Goal: Task Accomplishment & Management: Manage account settings

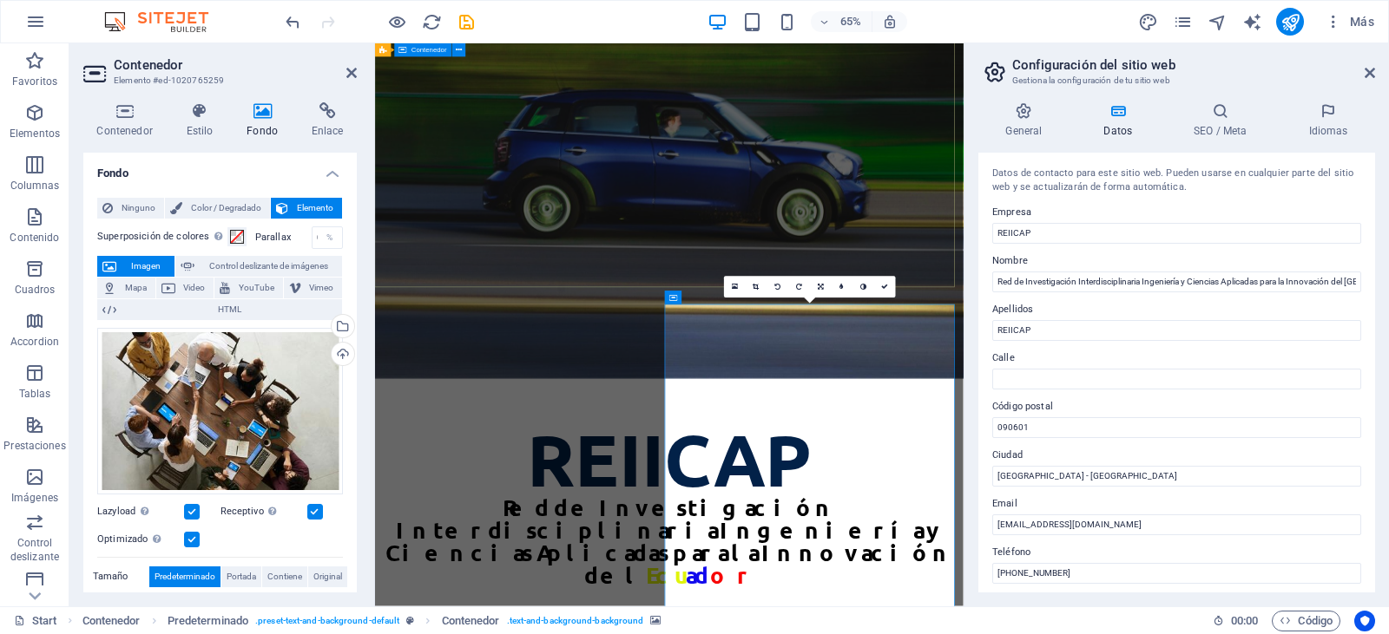
scroll to position [247, 0]
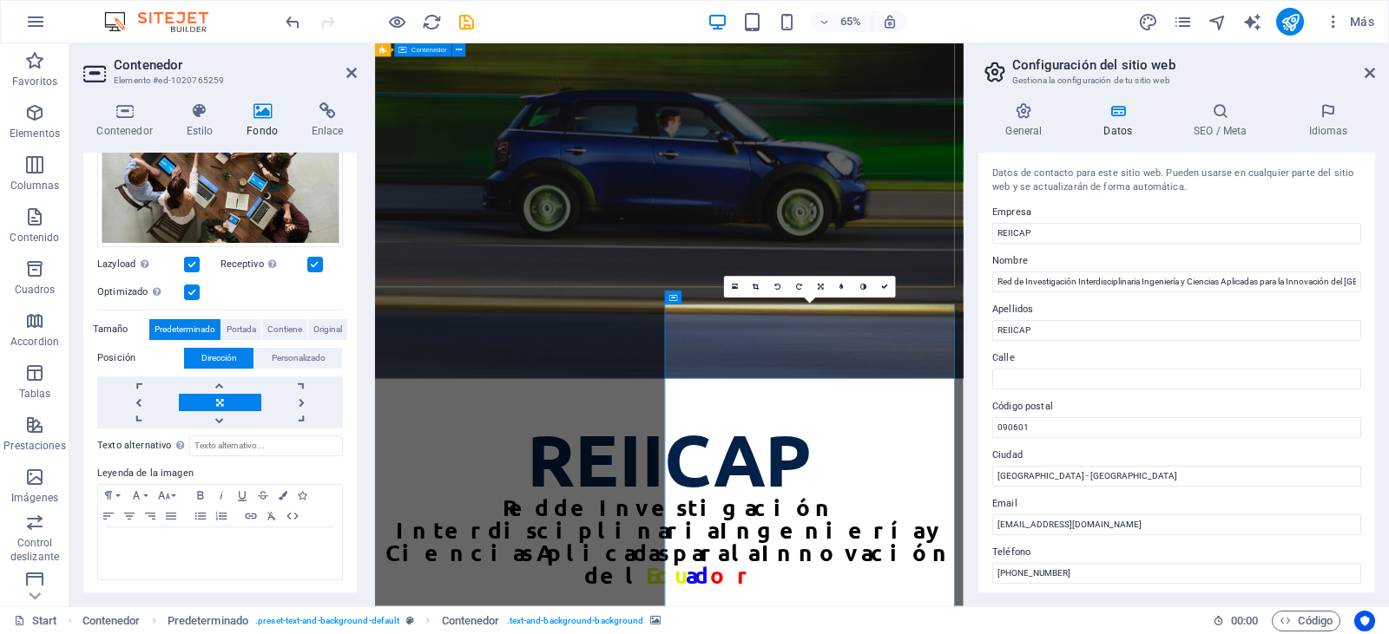
drag, startPoint x: 1204, startPoint y: 222, endPoint x: 1101, endPoint y: 220, distance: 102.4
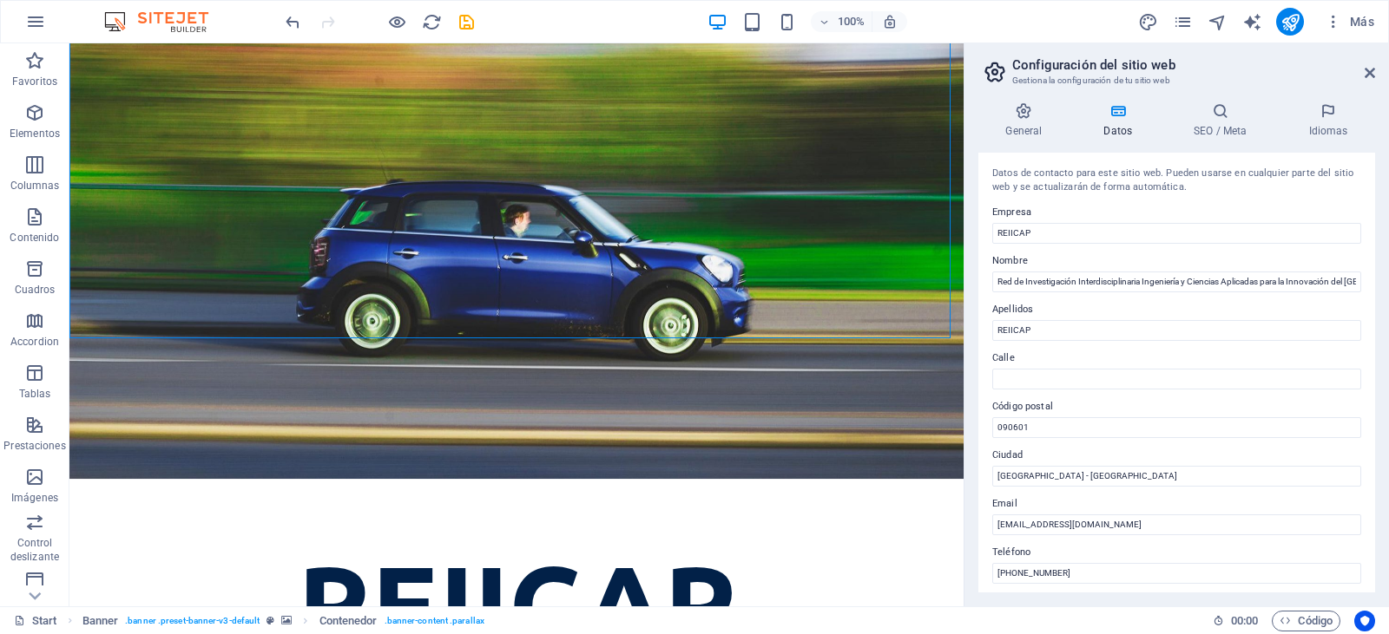
scroll to position [309, 0]
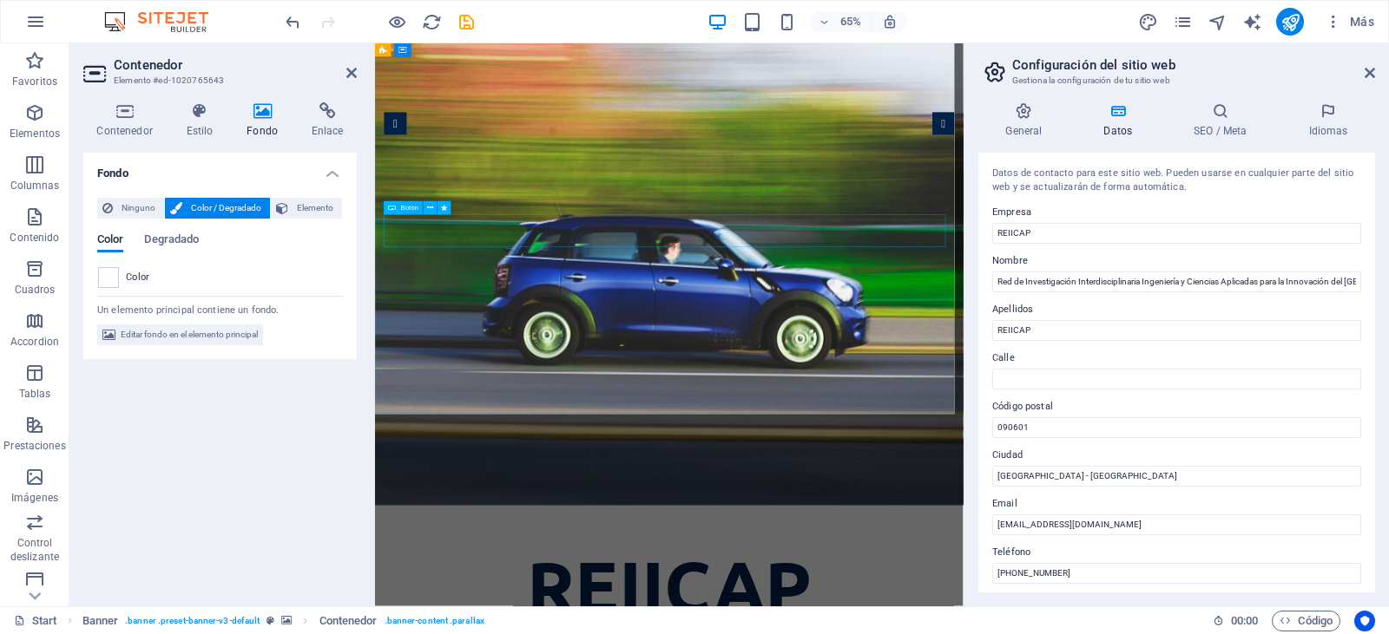
drag, startPoint x: 1359, startPoint y: 248, endPoint x: 851, endPoint y: 330, distance: 514.3
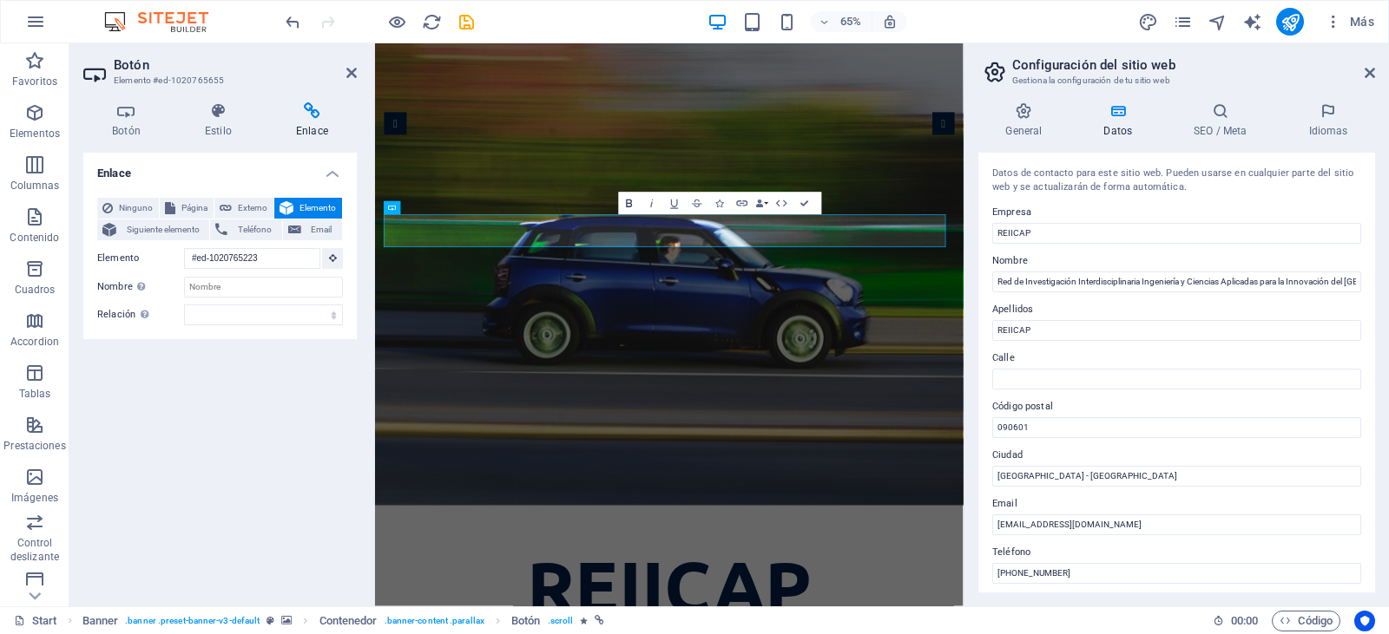
click at [624, 202] on icon "button" at bounding box center [629, 204] width 14 height 14
click at [667, 206] on icon "button" at bounding box center [674, 204] width 14 height 14
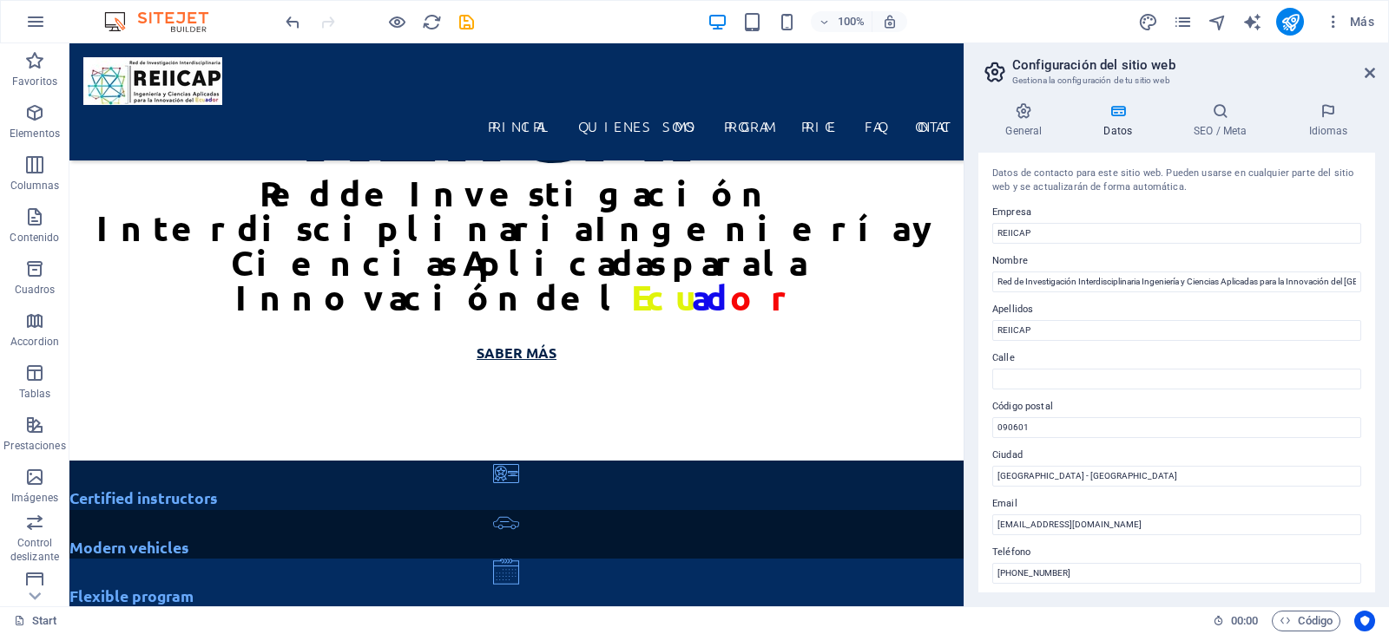
scroll to position [752, 0]
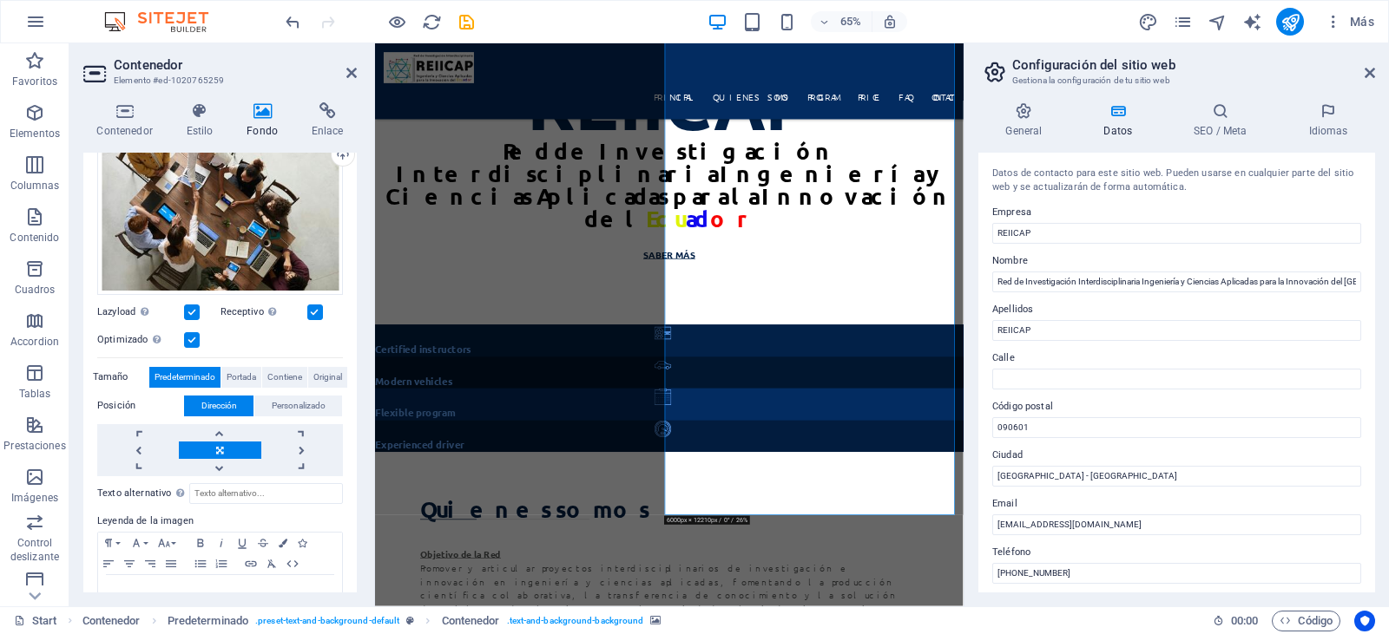
scroll to position [202, 0]
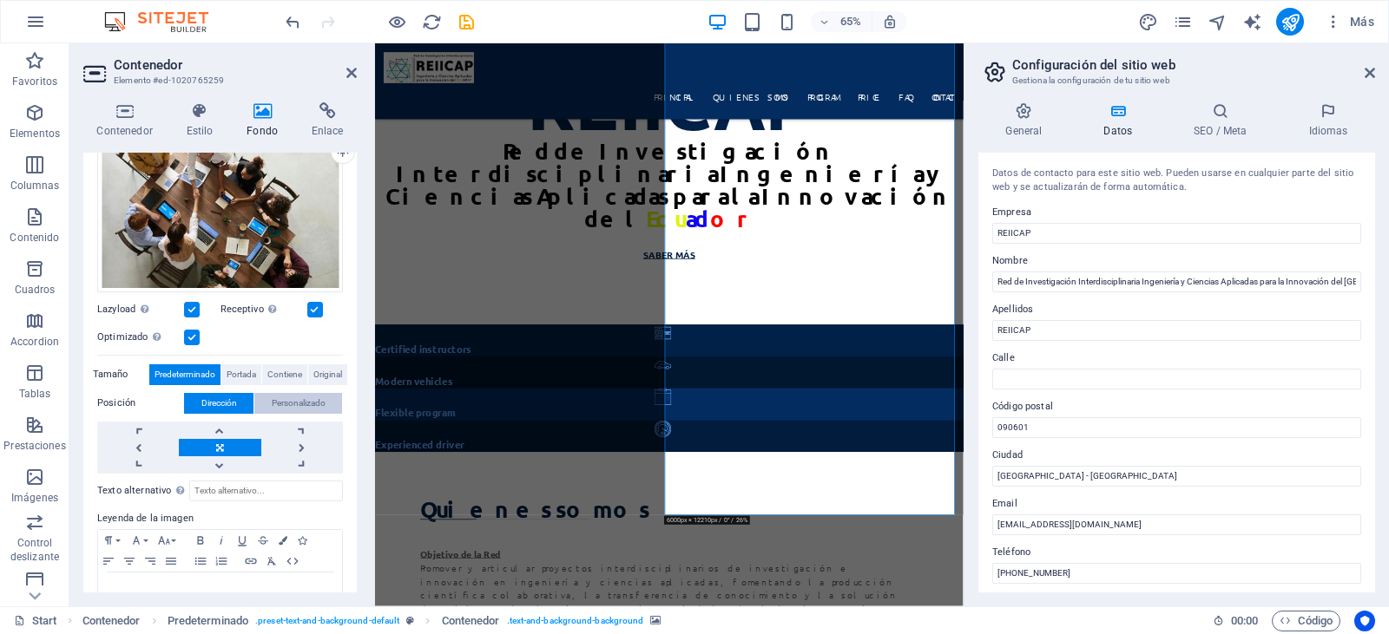
click at [290, 403] on span "Personalizado" at bounding box center [299, 403] width 54 height 21
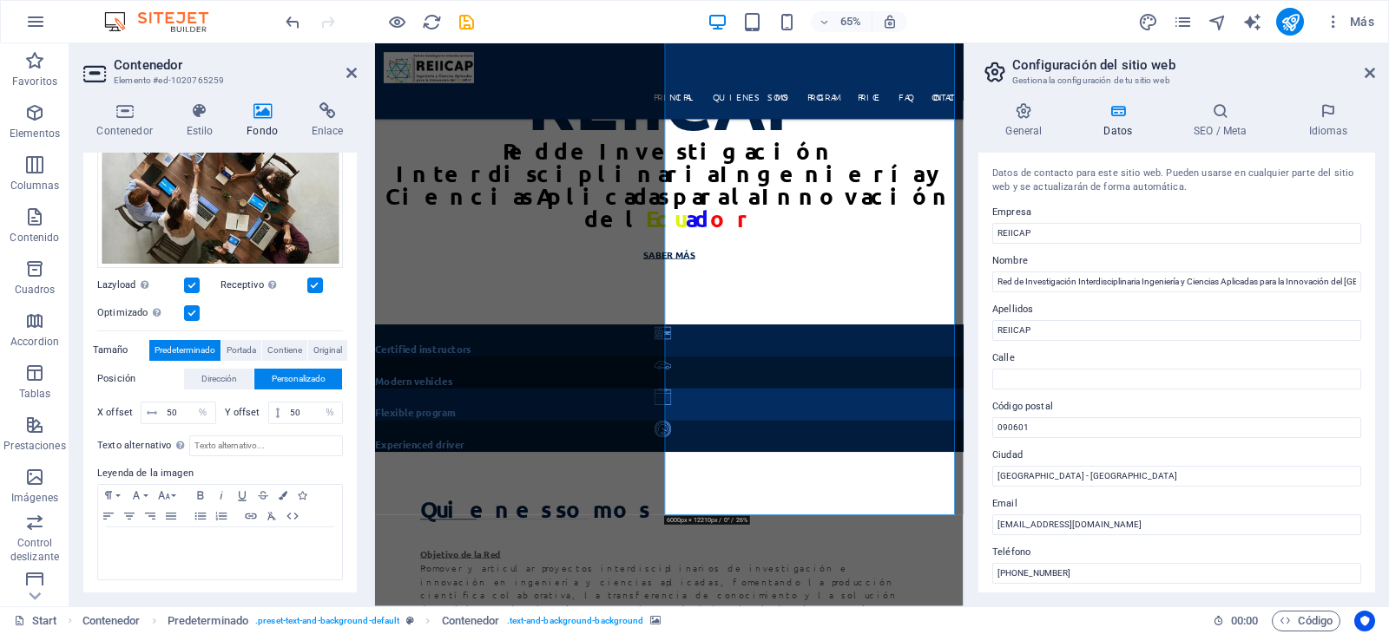
scroll to position [227, 0]
drag, startPoint x: 351, startPoint y: 346, endPoint x: 358, endPoint y: 301, distance: 45.7
click at [358, 301] on div "Contenedor Estilo Fondo Enlace Tamaño Altura Predeterminado px rem % vh vw Alto…" at bounding box center [219, 348] width 301 height 518
click at [222, 381] on span "Dirección" at bounding box center [219, 379] width 36 height 21
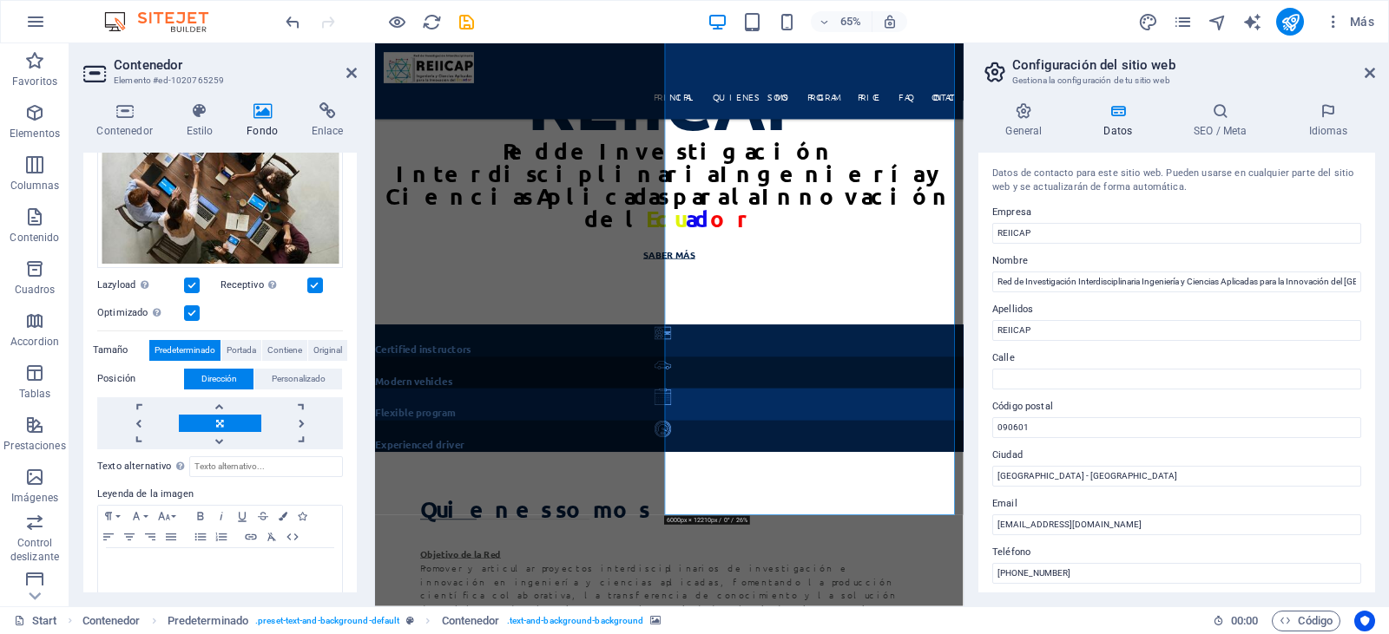
click at [194, 418] on link at bounding box center [220, 423] width 82 height 17
click at [122, 376] on label "Posición" at bounding box center [140, 379] width 87 height 21
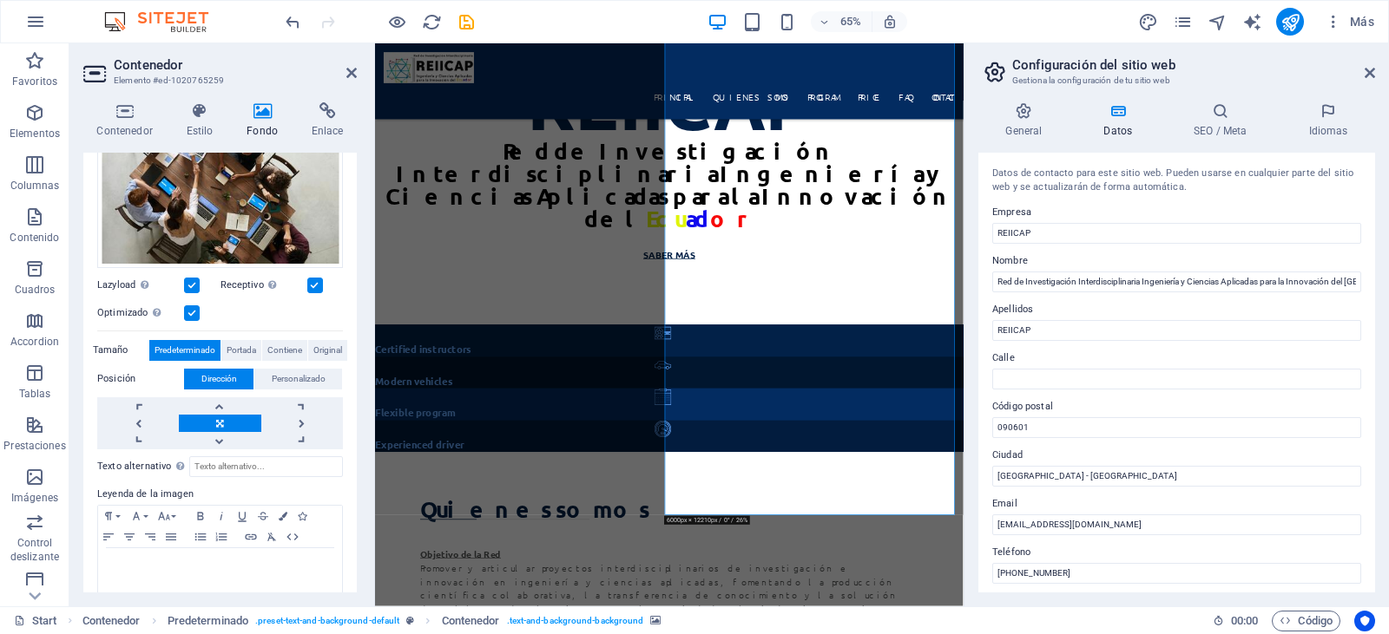
click at [219, 377] on span "Dirección" at bounding box center [219, 379] width 36 height 21
click at [296, 385] on span "Personalizado" at bounding box center [299, 379] width 54 height 21
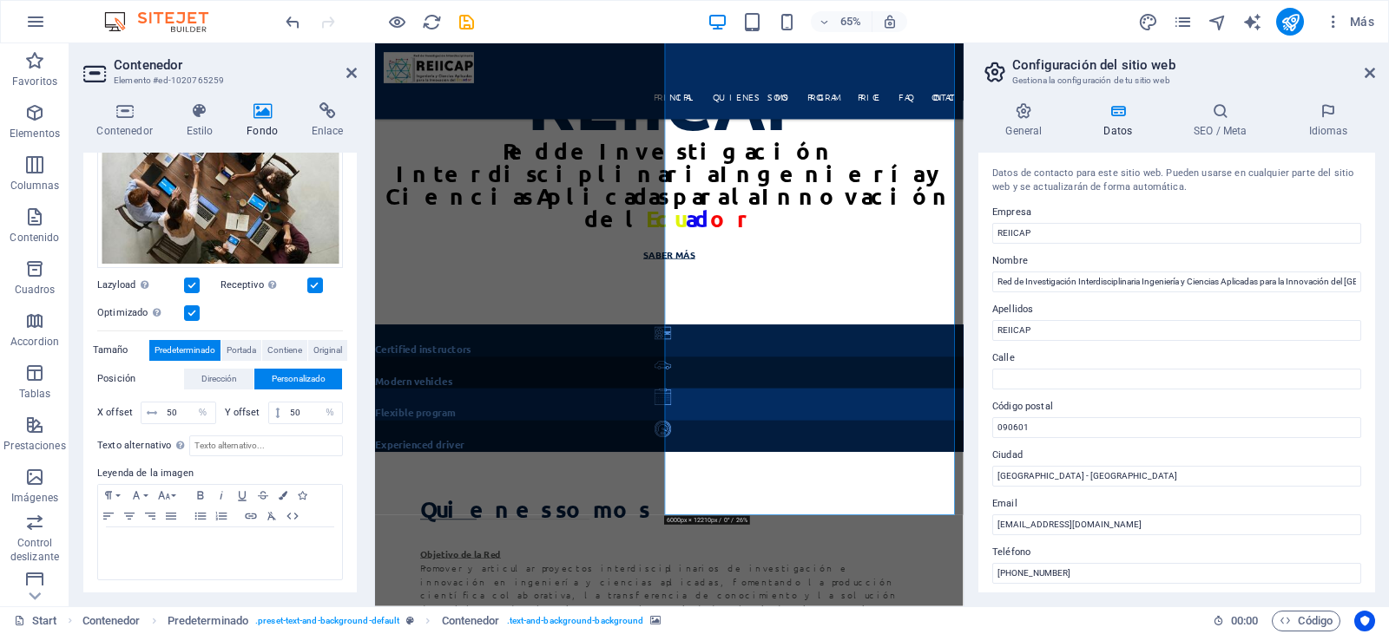
drag, startPoint x: 357, startPoint y: 383, endPoint x: 359, endPoint y: 392, distance: 9.9
click at [359, 392] on div "Contenedor Estilo Fondo Enlace Tamaño Altura Predeterminado px rem % vh vw Alto…" at bounding box center [219, 348] width 301 height 518
click at [207, 372] on span "Dirección" at bounding box center [219, 379] width 36 height 21
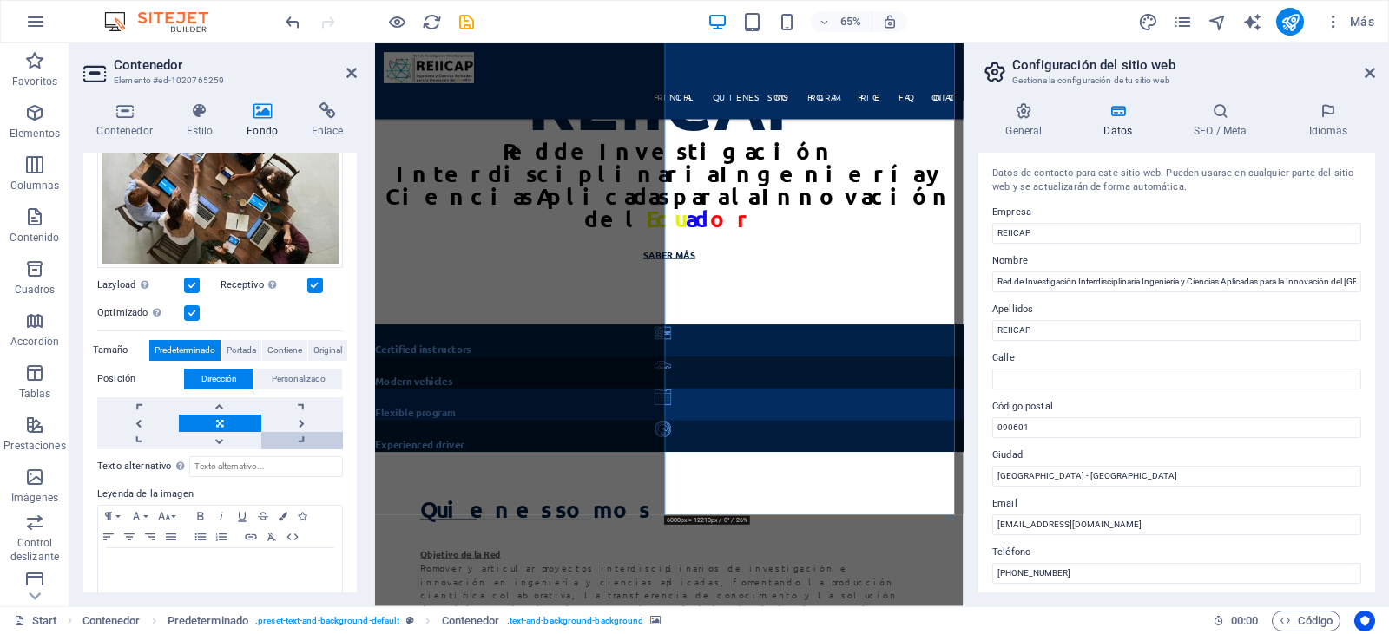
click at [296, 436] on link at bounding box center [302, 440] width 82 height 17
click at [222, 423] on link at bounding box center [220, 423] width 82 height 17
click at [154, 404] on link at bounding box center [138, 406] width 82 height 17
click at [209, 406] on link at bounding box center [220, 406] width 82 height 17
click at [225, 440] on link at bounding box center [220, 440] width 82 height 17
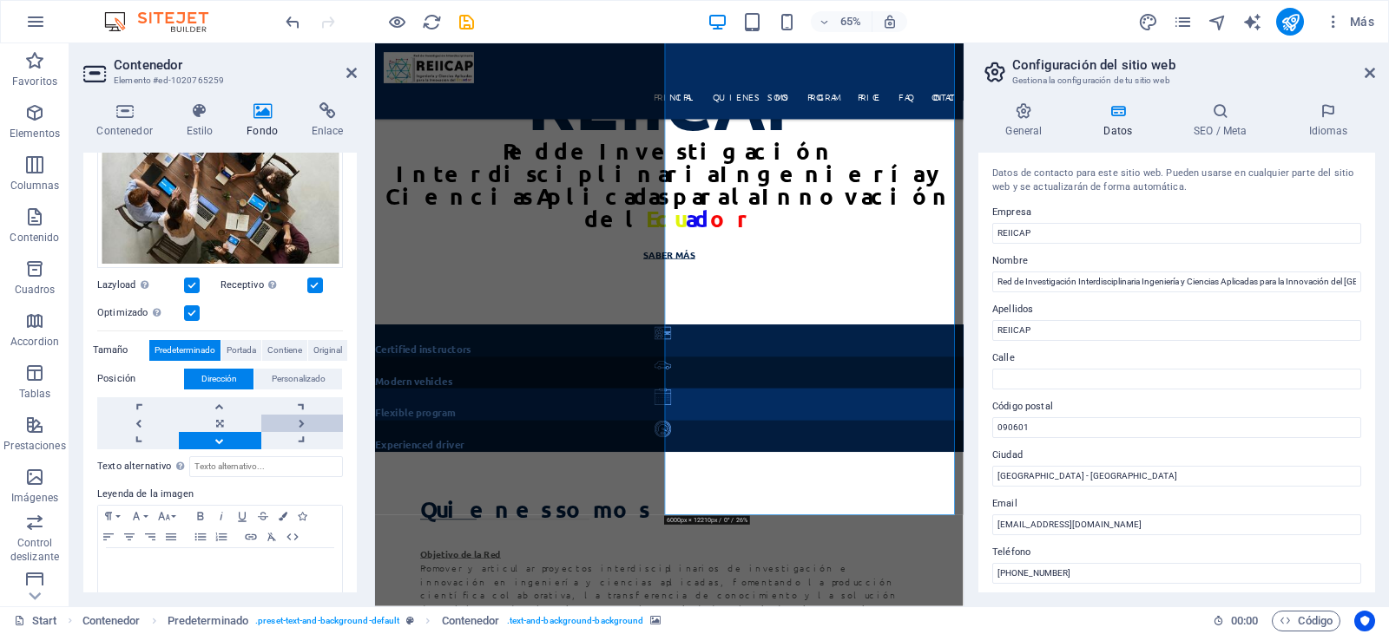
click at [274, 428] on link at bounding box center [302, 423] width 82 height 17
click at [236, 424] on link at bounding box center [220, 423] width 82 height 17
drag, startPoint x: 240, startPoint y: 413, endPoint x: 220, endPoint y: 418, distance: 19.8
click at [220, 418] on link at bounding box center [220, 423] width 82 height 17
click at [308, 374] on span "Personalizado" at bounding box center [299, 379] width 54 height 21
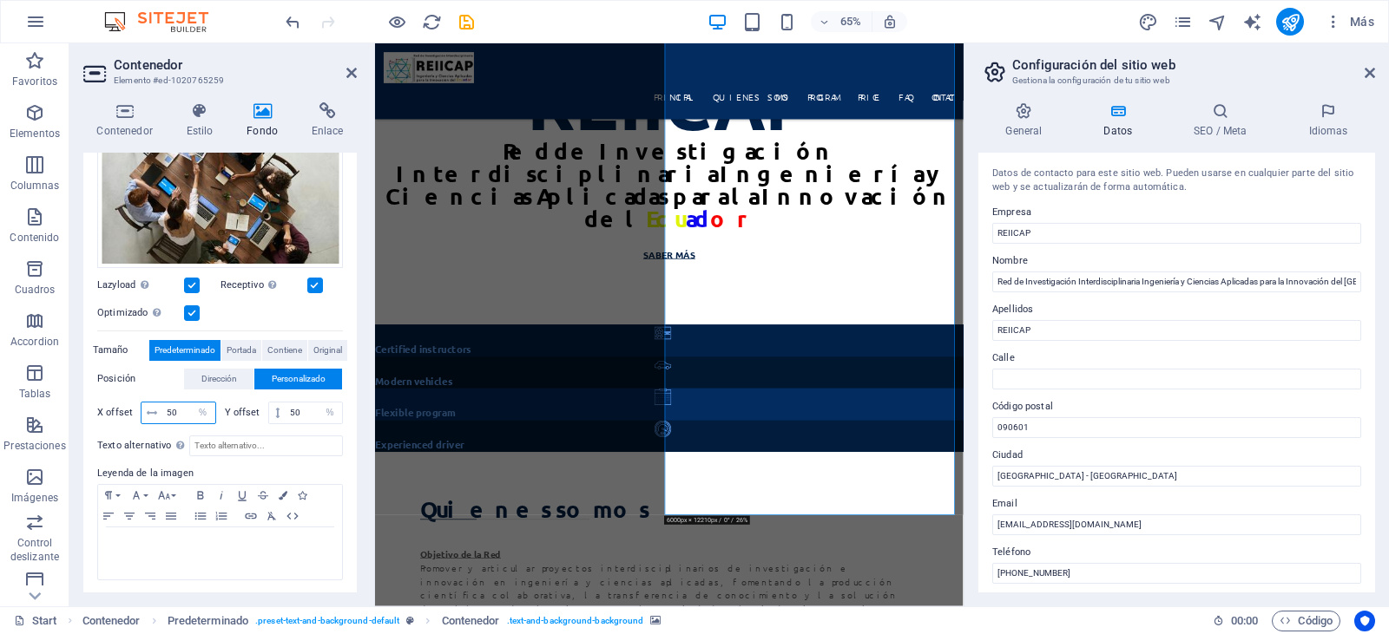
click at [181, 412] on input "50" at bounding box center [188, 413] width 53 height 21
click at [187, 284] on label at bounding box center [192, 286] width 16 height 16
click at [0, 0] on input "Lazyload La carga de imágenes tras la carga de la página mejora la velocidad de…" at bounding box center [0, 0] width 0 height 0
click at [194, 314] on label at bounding box center [192, 314] width 16 height 16
click at [0, 0] on input "Optimizado Las imágenes se comprimen para así mejorar la velocidad de las págin…" at bounding box center [0, 0] width 0 height 0
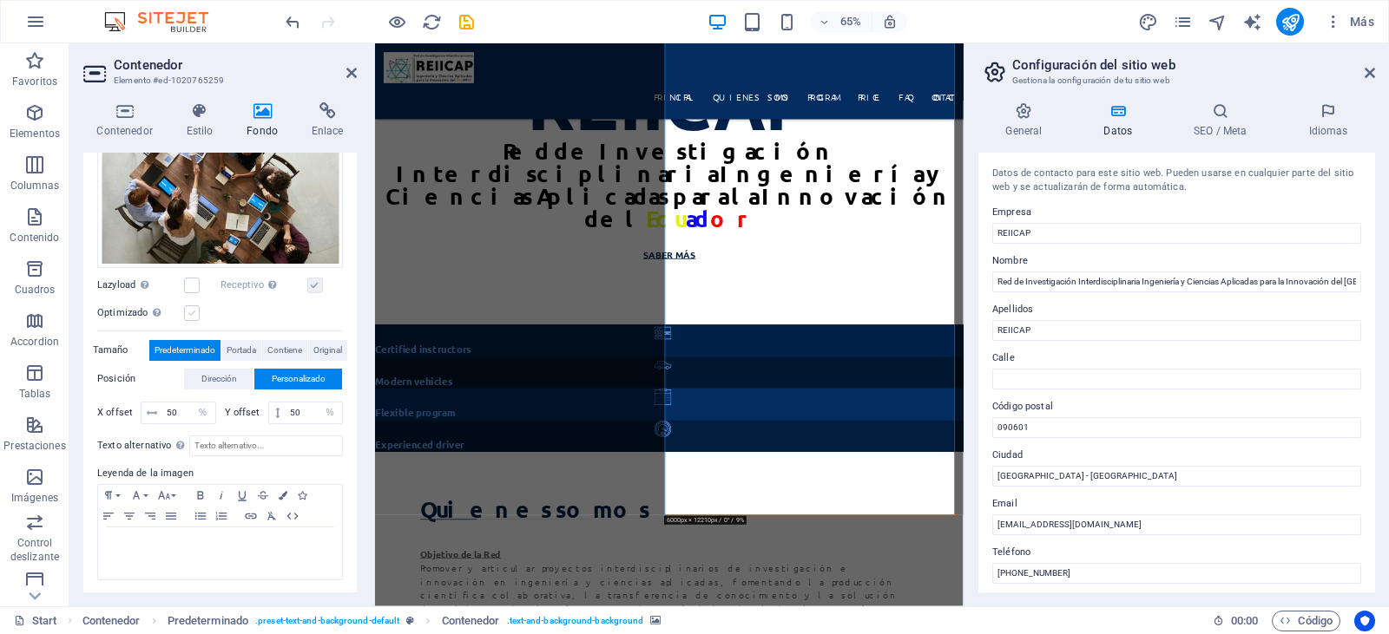
click at [190, 306] on label at bounding box center [192, 314] width 16 height 16
click at [0, 0] on input "Optimizado Las imágenes se comprimen para así mejorar la velocidad de las págin…" at bounding box center [0, 0] width 0 height 0
click at [312, 290] on label at bounding box center [315, 286] width 16 height 16
click at [0, 0] on input "Receptivo Automáticamente cargar tamaños optimizados de smartphone e imagen ret…" at bounding box center [0, 0] width 0 height 0
click at [186, 309] on label at bounding box center [192, 314] width 16 height 16
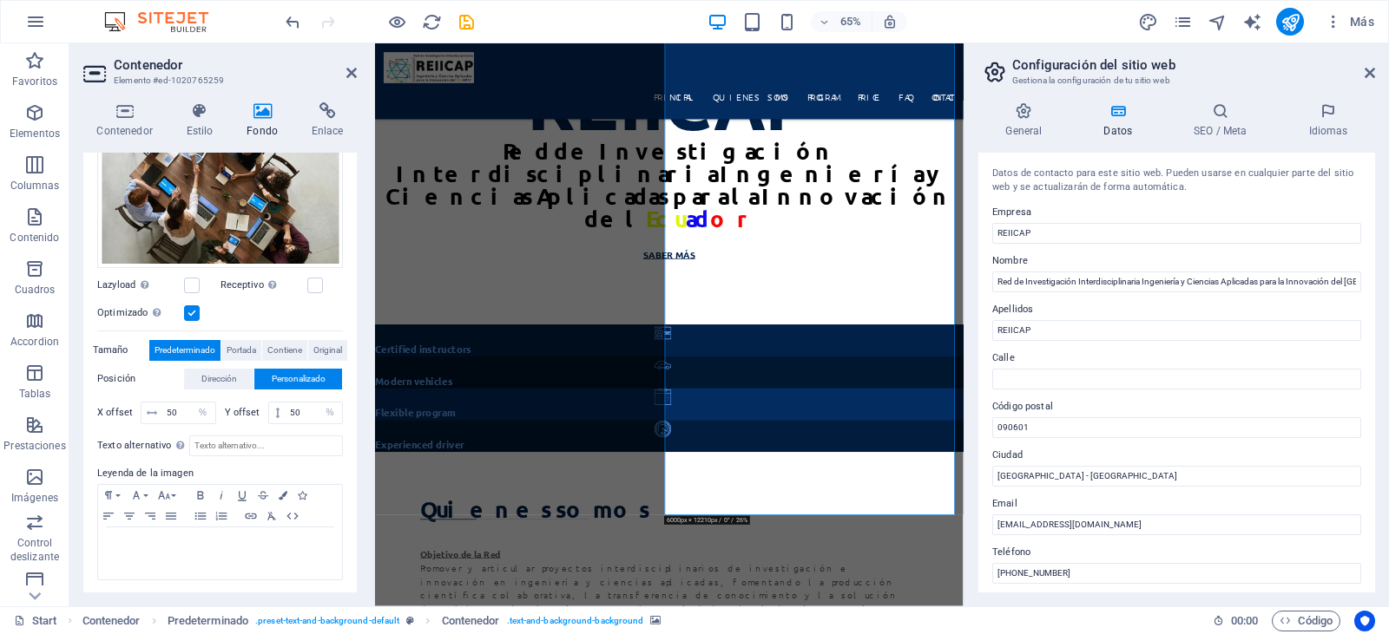
click at [0, 0] on input "Optimizado Las imágenes se comprimen para así mejorar la velocidad de las págin…" at bounding box center [0, 0] width 0 height 0
click at [187, 306] on label at bounding box center [192, 314] width 16 height 16
click at [0, 0] on input "Optimizado Las imágenes se comprimen para así mejorar la velocidad de las págin…" at bounding box center [0, 0] width 0 height 0
click at [194, 286] on label at bounding box center [192, 286] width 16 height 16
click at [0, 0] on input "Lazyload La carga de imágenes tras la carga de la página mejora la velocidad de…" at bounding box center [0, 0] width 0 height 0
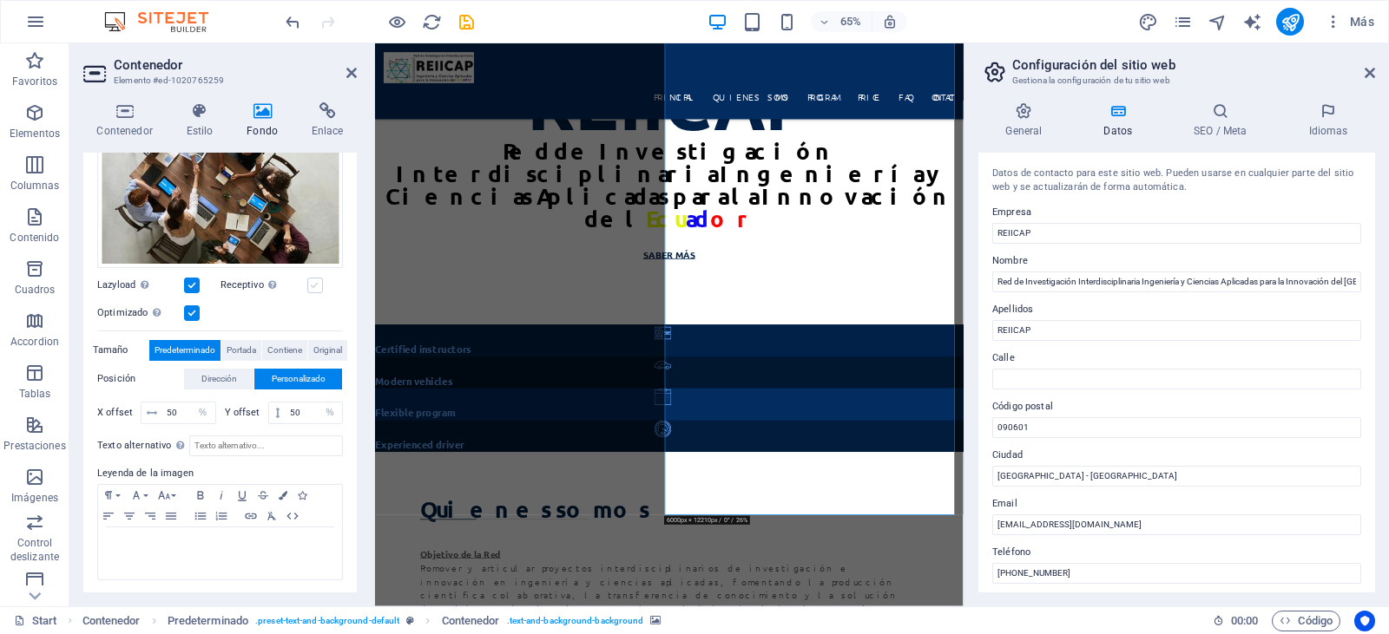
click at [311, 281] on label at bounding box center [315, 286] width 16 height 16
click at [0, 0] on input "Receptivo Automáticamente cargar tamaños optimizados de smartphone e imagen ret…" at bounding box center [0, 0] width 0 height 0
click at [218, 215] on div "Arrastra archivos aquí, haz clic para escoger archivos o selecciona archivos de…" at bounding box center [220, 185] width 246 height 167
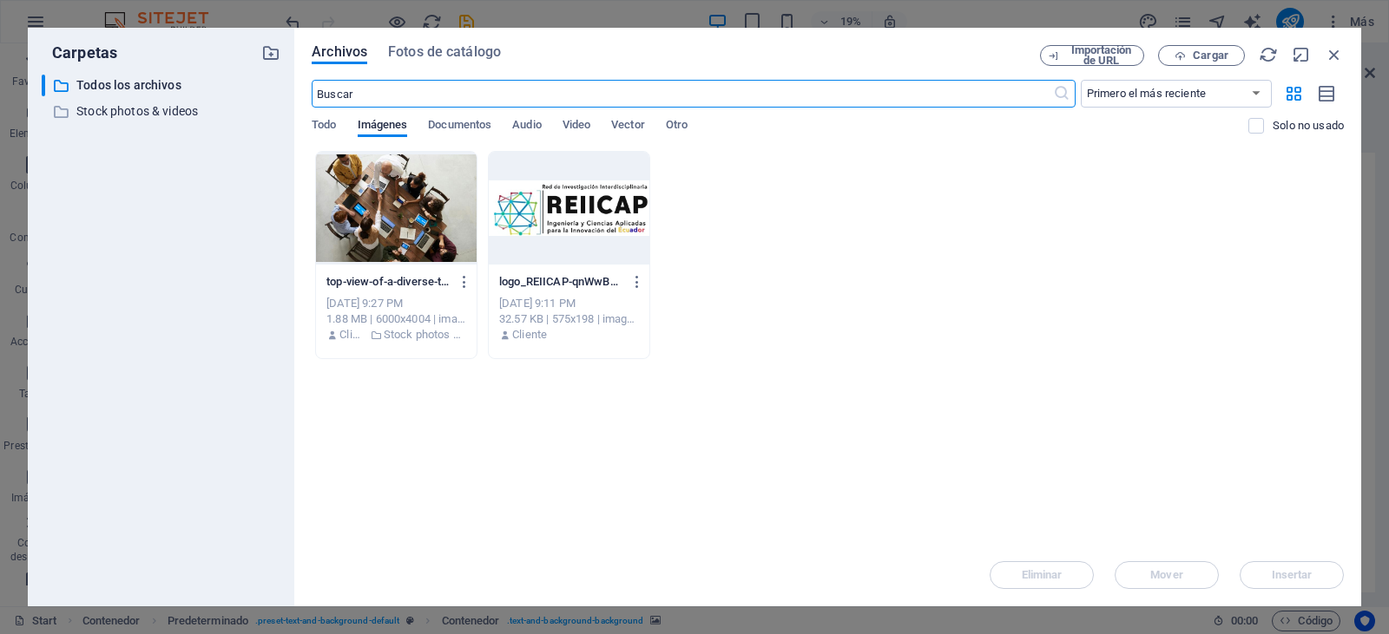
scroll to position [2782, 0]
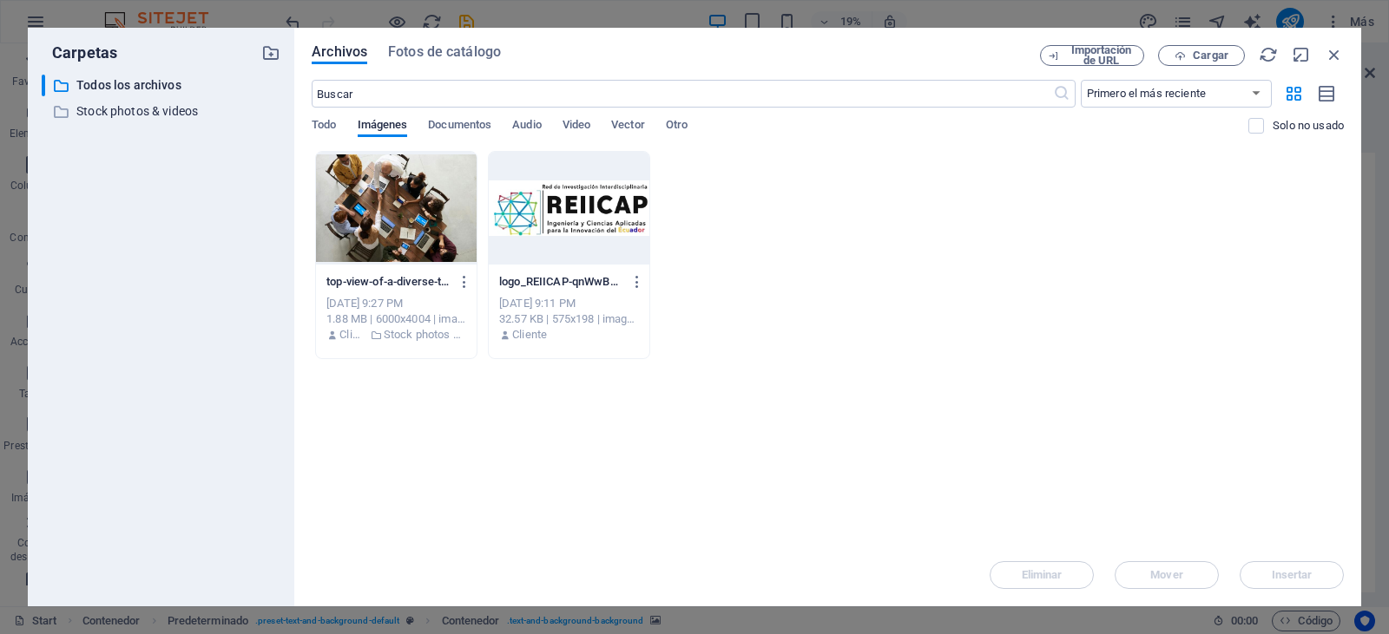
click at [387, 227] on div at bounding box center [396, 208] width 161 height 113
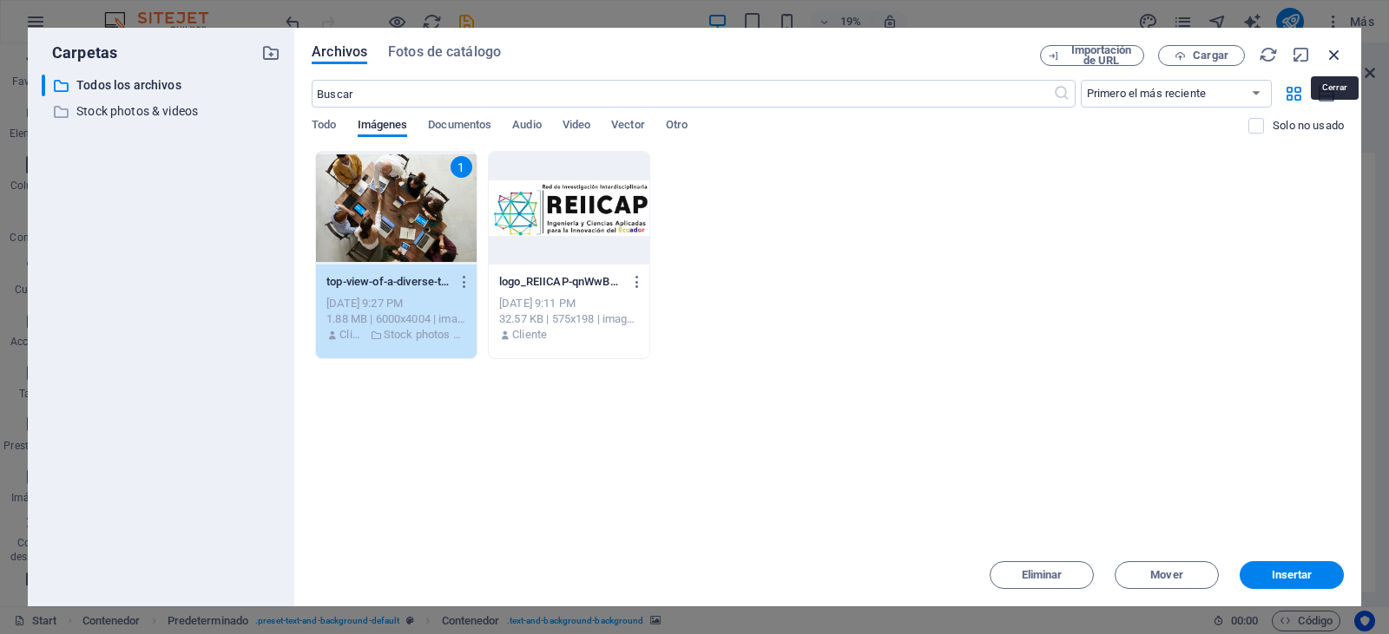
click at [1339, 62] on icon "button" at bounding box center [1333, 54] width 19 height 19
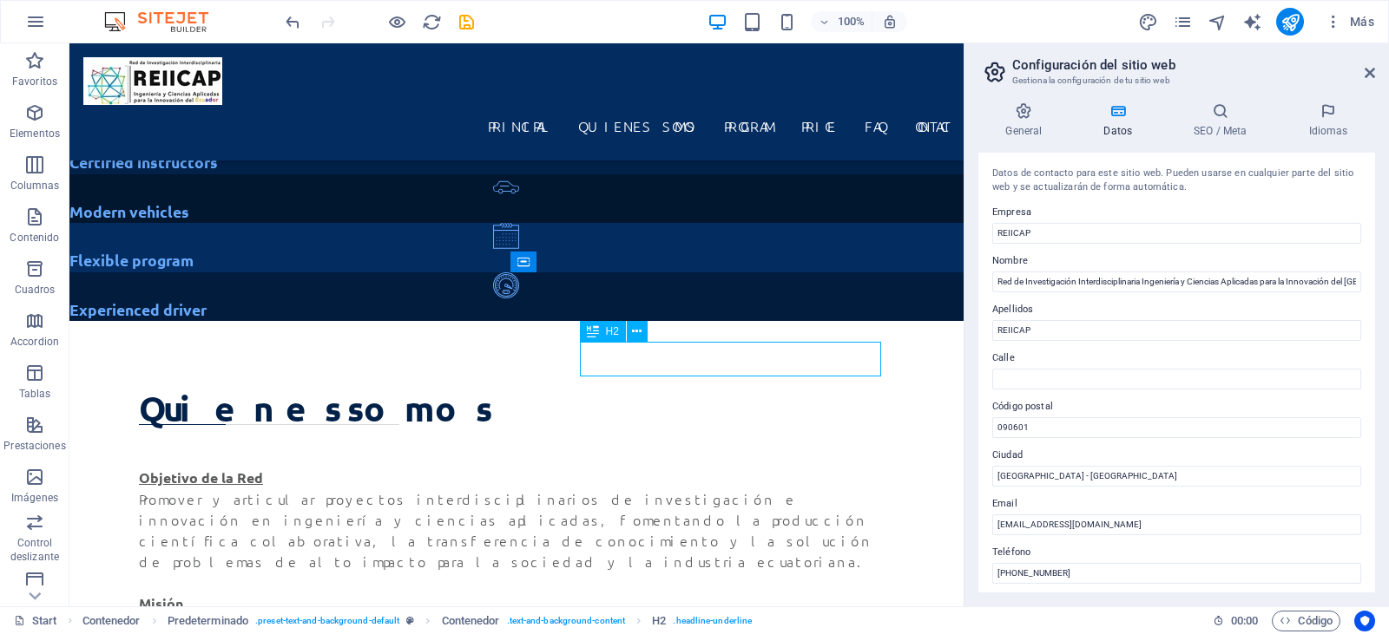
drag, startPoint x: 826, startPoint y: 360, endPoint x: 674, endPoint y: 365, distance: 152.8
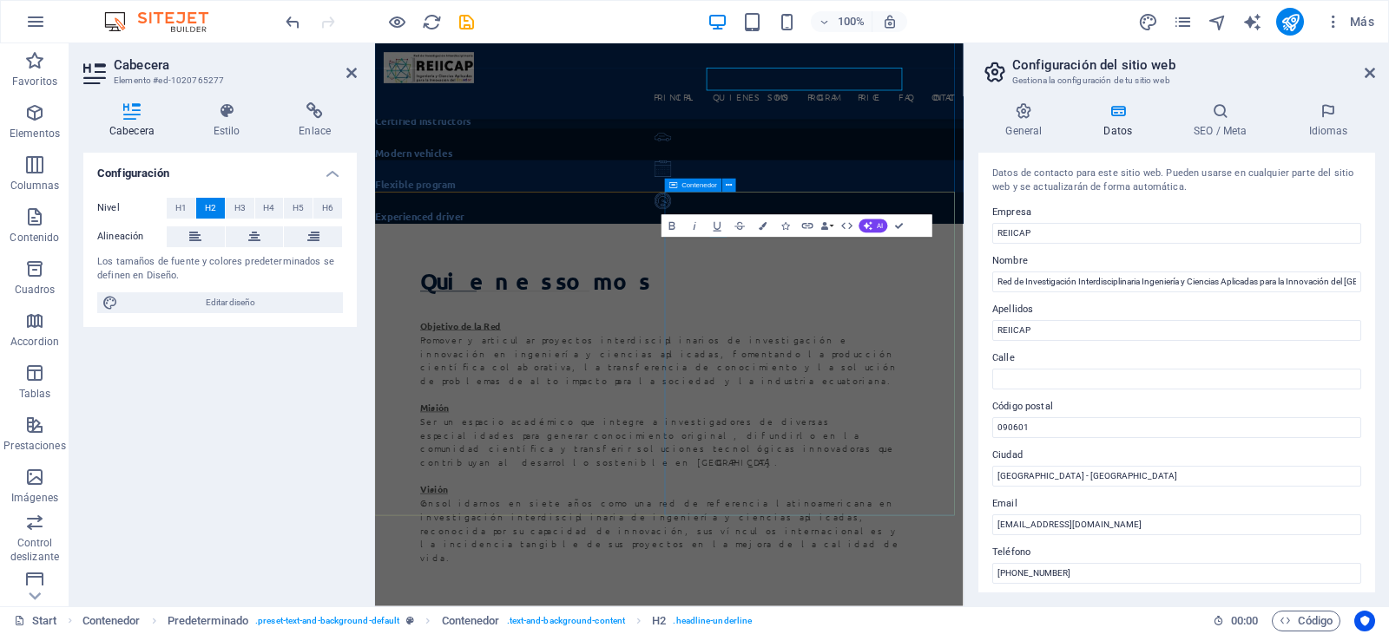
scroll to position [1364, 0]
drag, startPoint x: 1162, startPoint y: 365, endPoint x: 875, endPoint y: 362, distance: 287.3
drag, startPoint x: 1101, startPoint y: 401, endPoint x: 877, endPoint y: 374, distance: 224.7
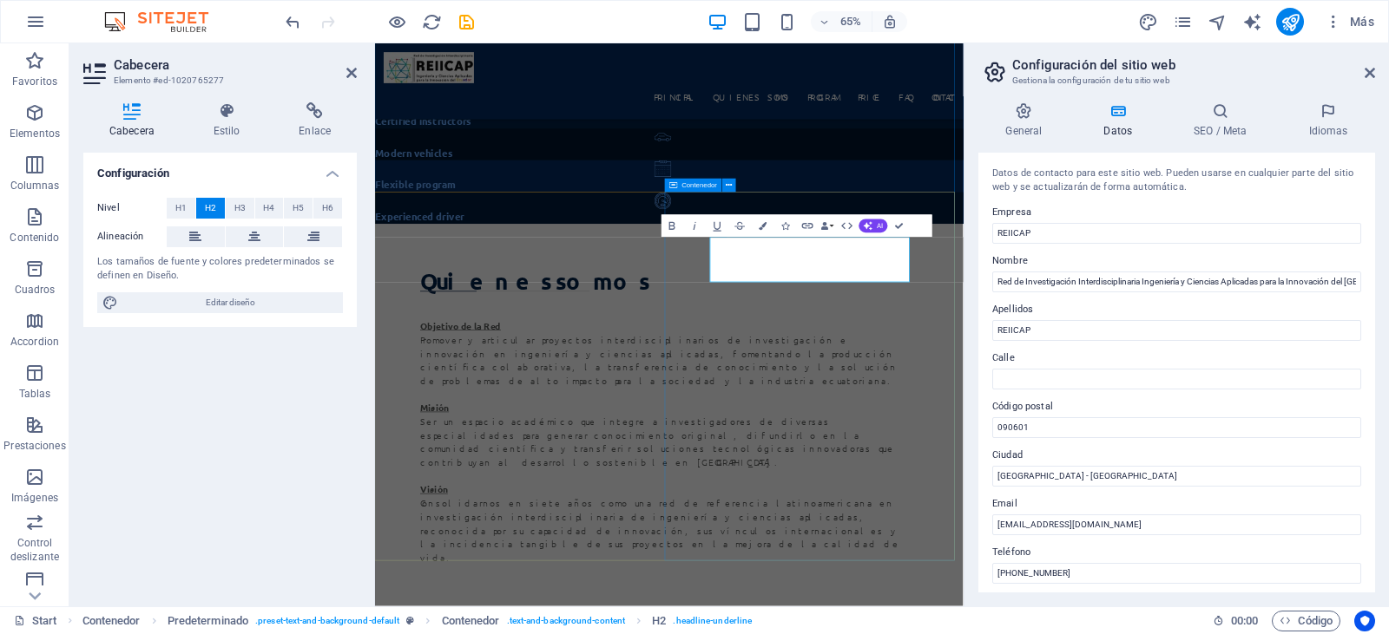
click at [188, 213] on button "H1" at bounding box center [181, 208] width 29 height 21
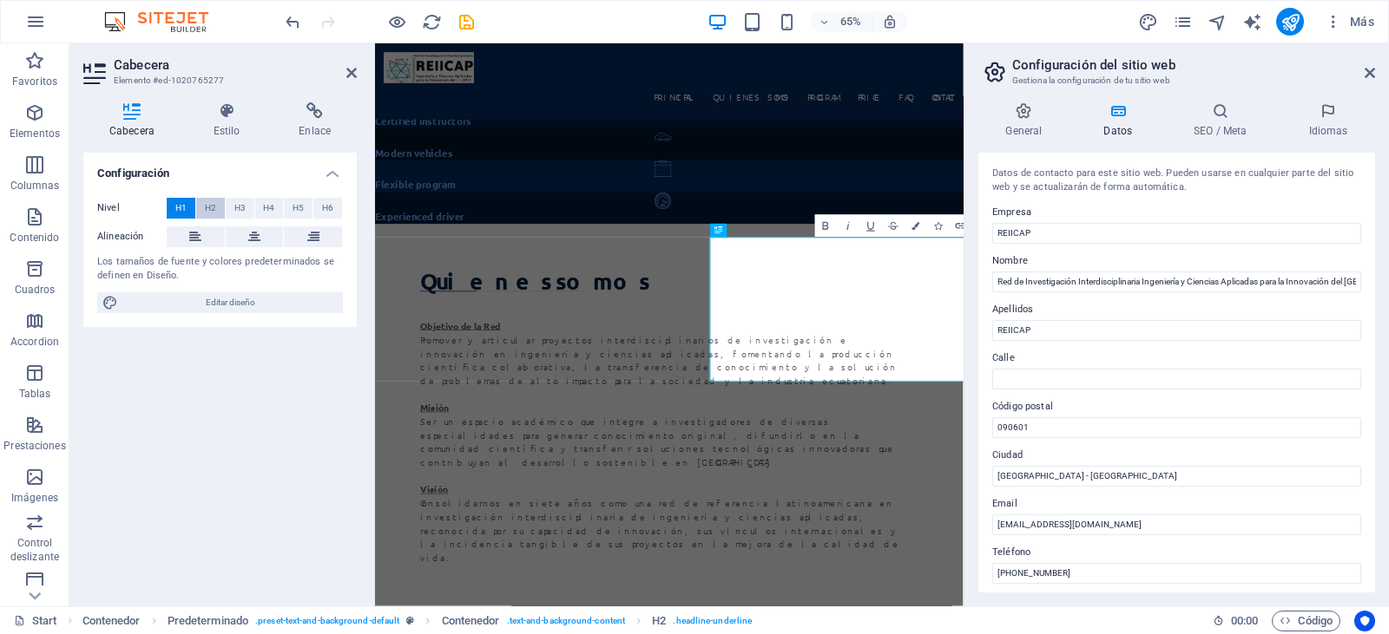
click at [206, 210] on span "H2" at bounding box center [210, 208] width 11 height 21
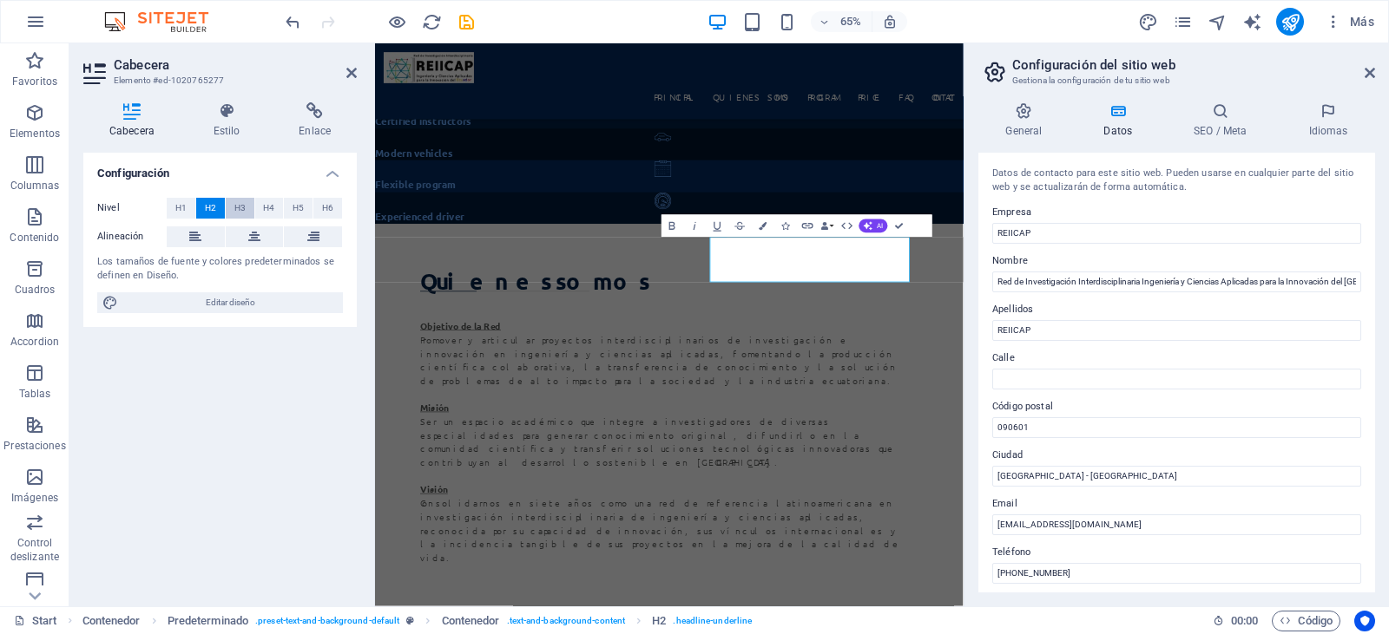
click at [242, 207] on span "H3" at bounding box center [239, 208] width 11 height 21
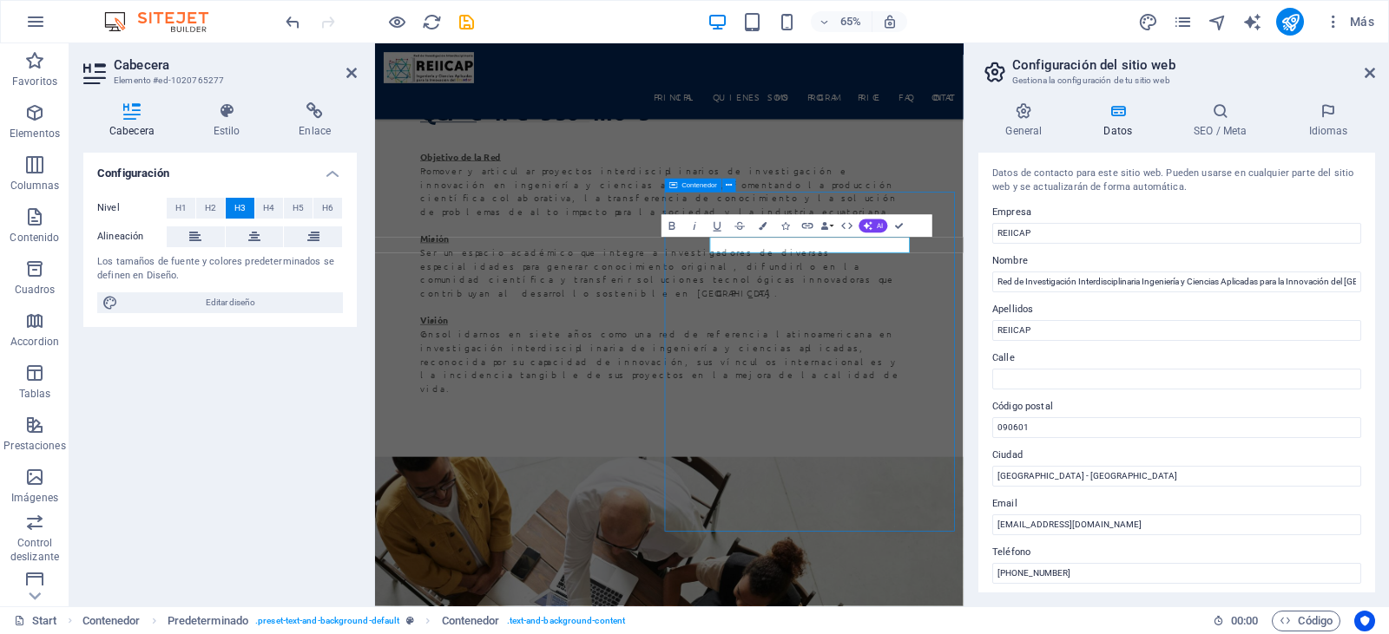
scroll to position [1103, 0]
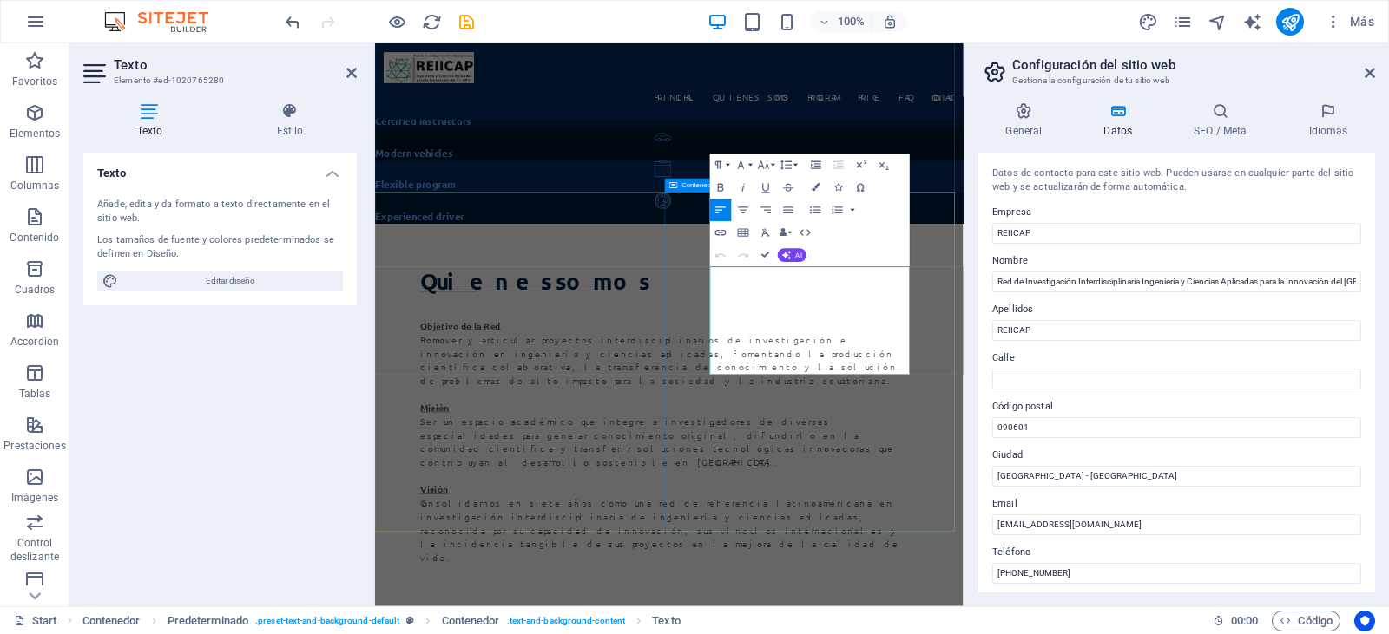
scroll to position [1364, 0]
drag, startPoint x: 890, startPoint y: 404, endPoint x: 1187, endPoint y: 541, distance: 327.8
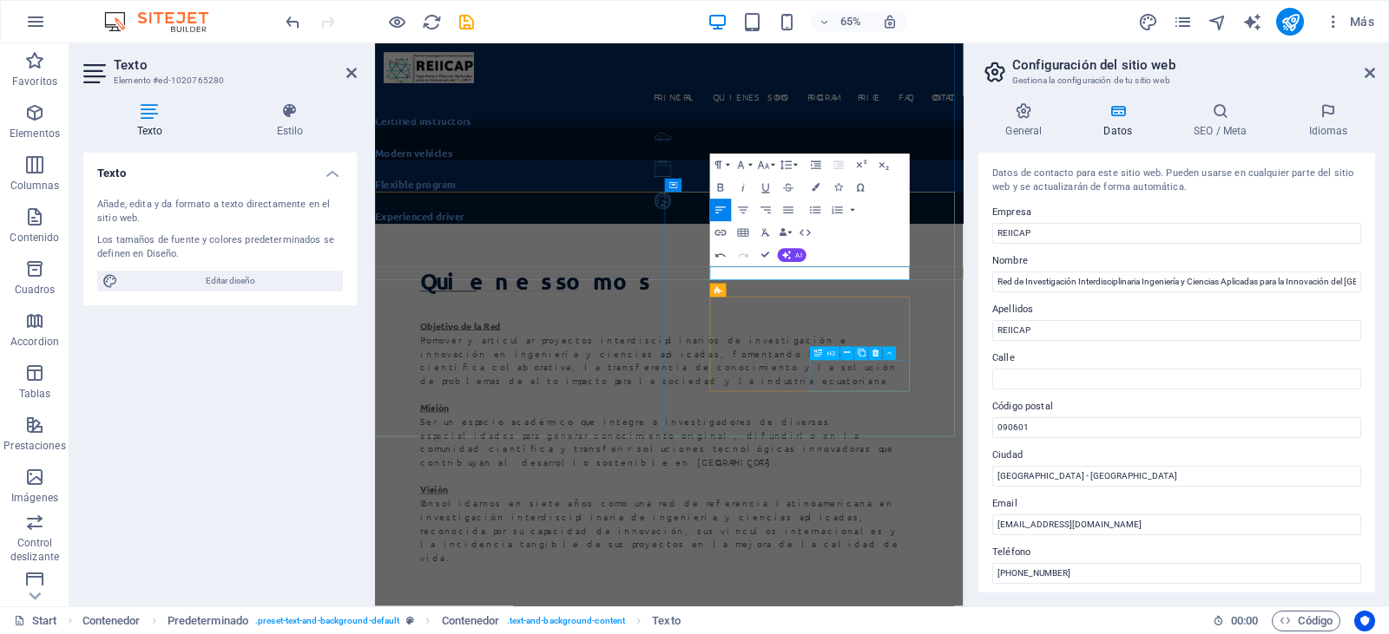
scroll to position [31298, 2]
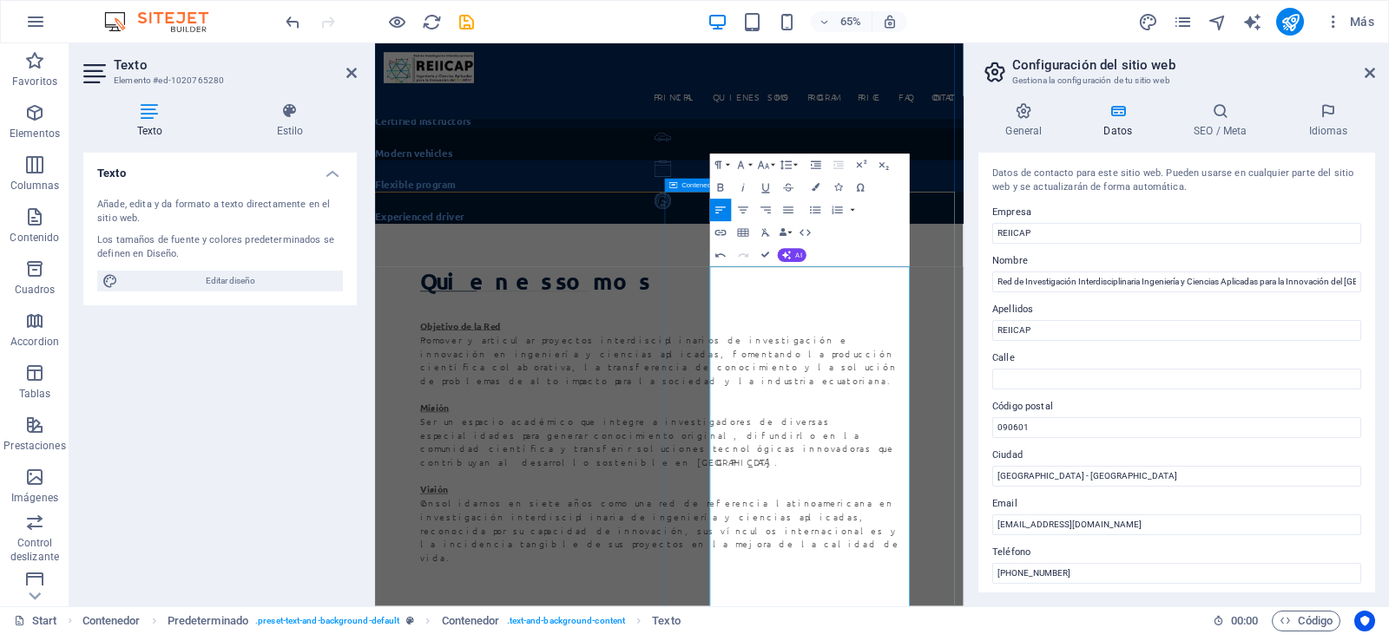
drag, startPoint x: 1013, startPoint y: 404, endPoint x: 889, endPoint y: 402, distance: 124.1
click at [714, 181] on icon "button" at bounding box center [721, 188] width 14 height 14
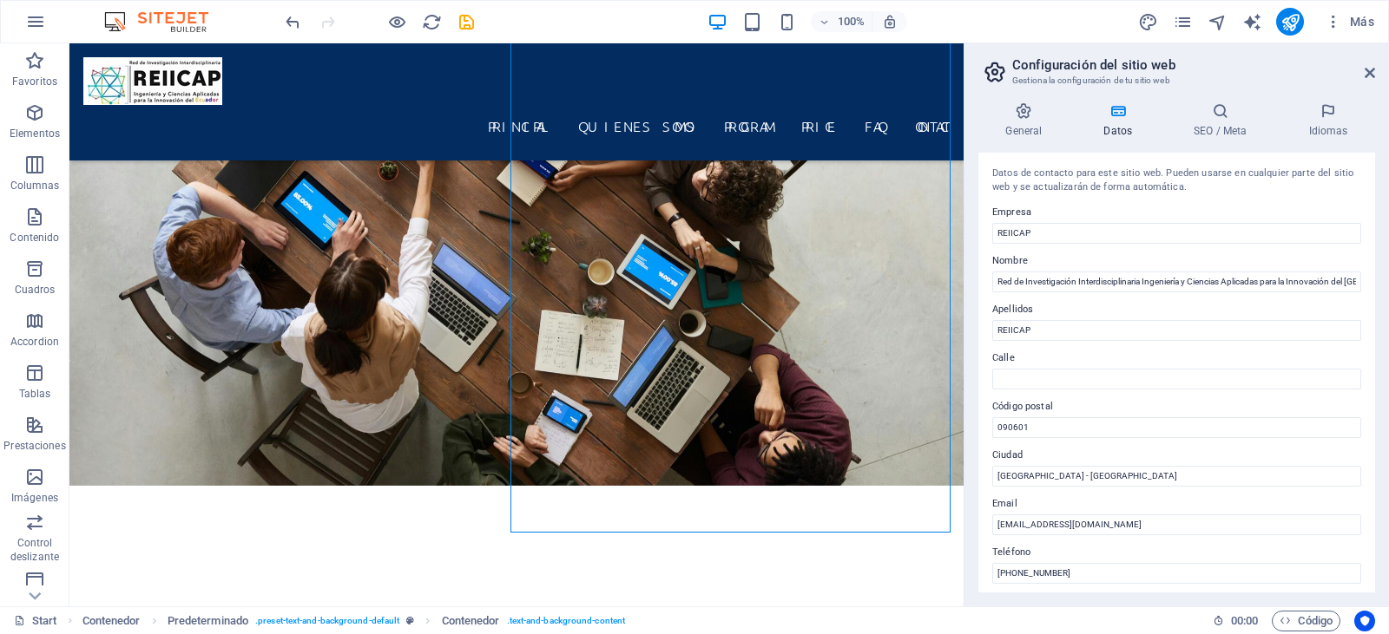
scroll to position [2137, 0]
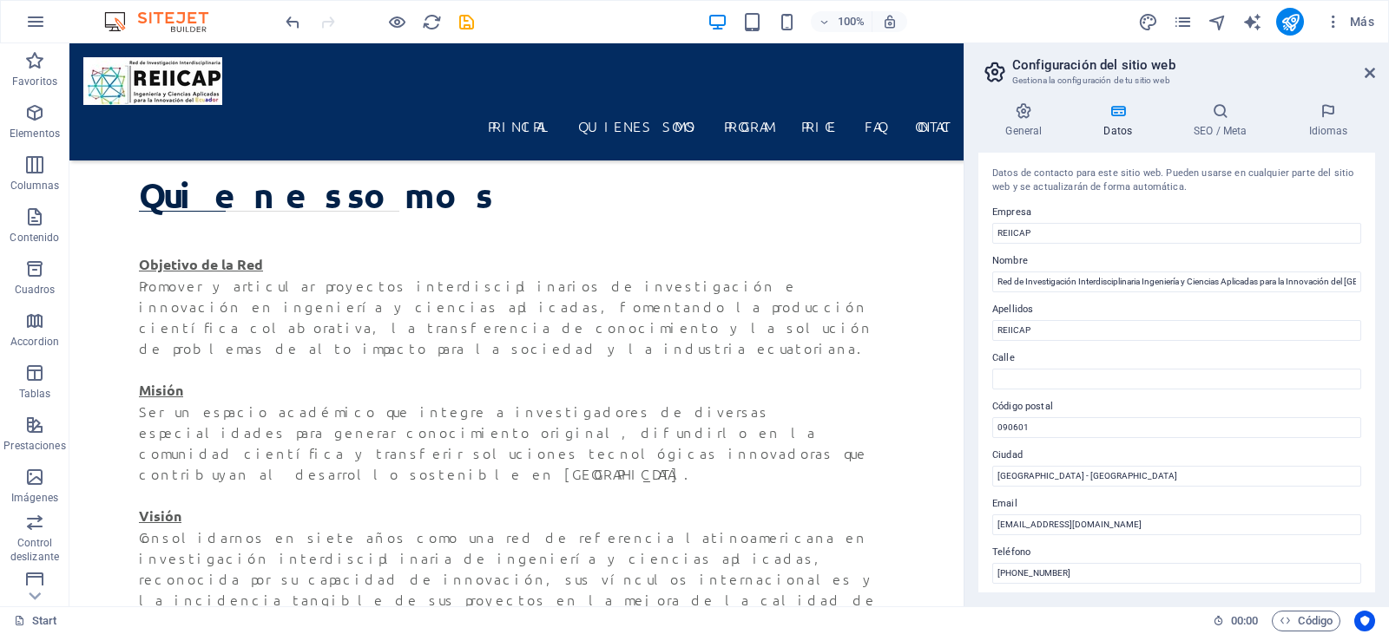
scroll to position [1462, 0]
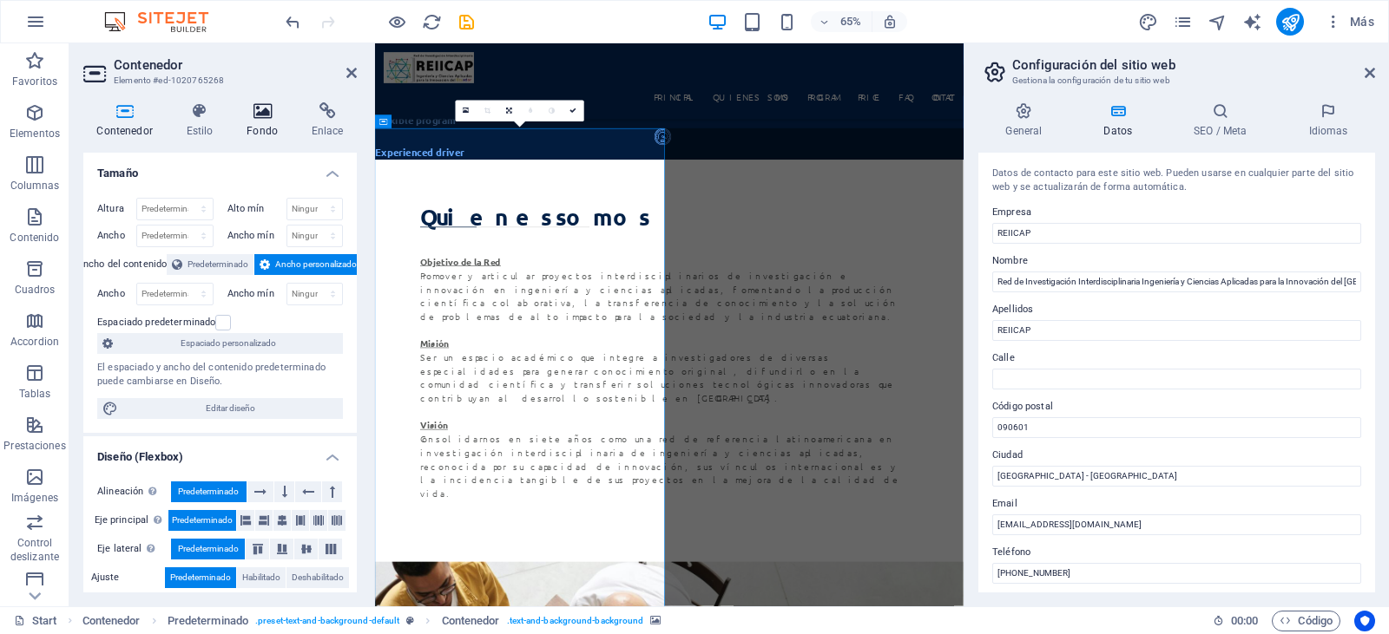
click at [265, 124] on h4 "Fondo" at bounding box center [265, 120] width 65 height 36
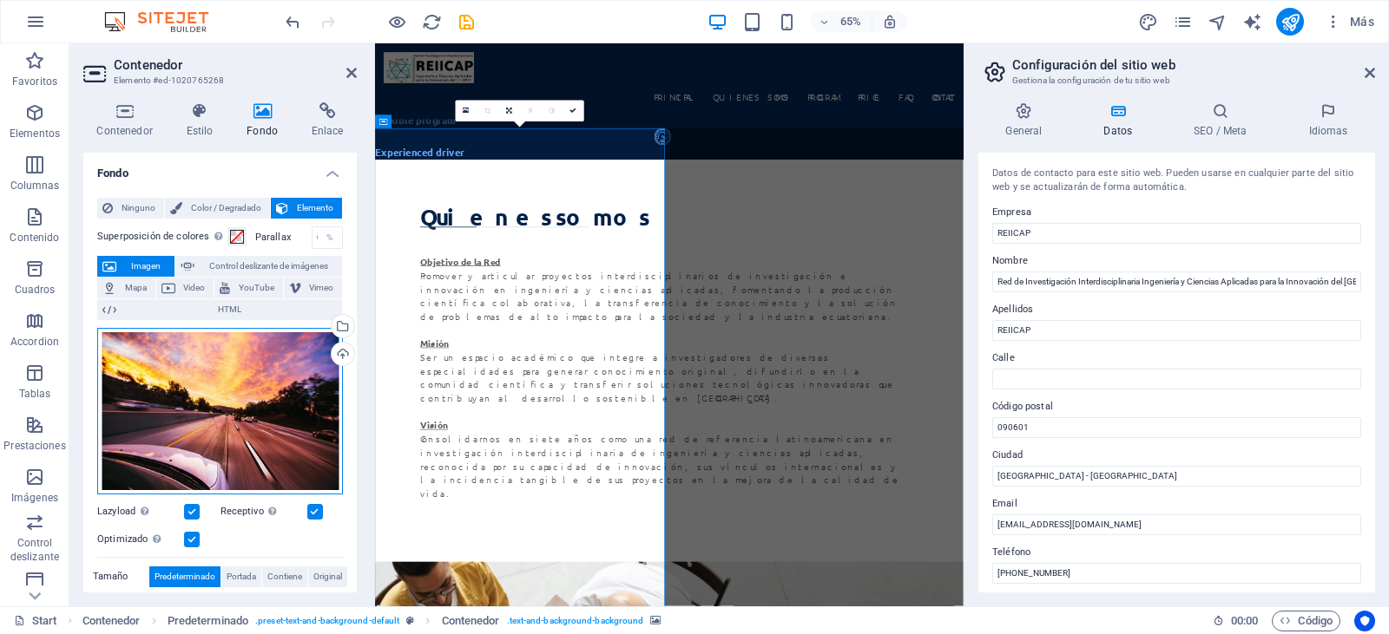
click at [262, 392] on div "Arrastra archivos aquí, haz clic para escoger archivos o selecciona archivos de…" at bounding box center [220, 411] width 246 height 167
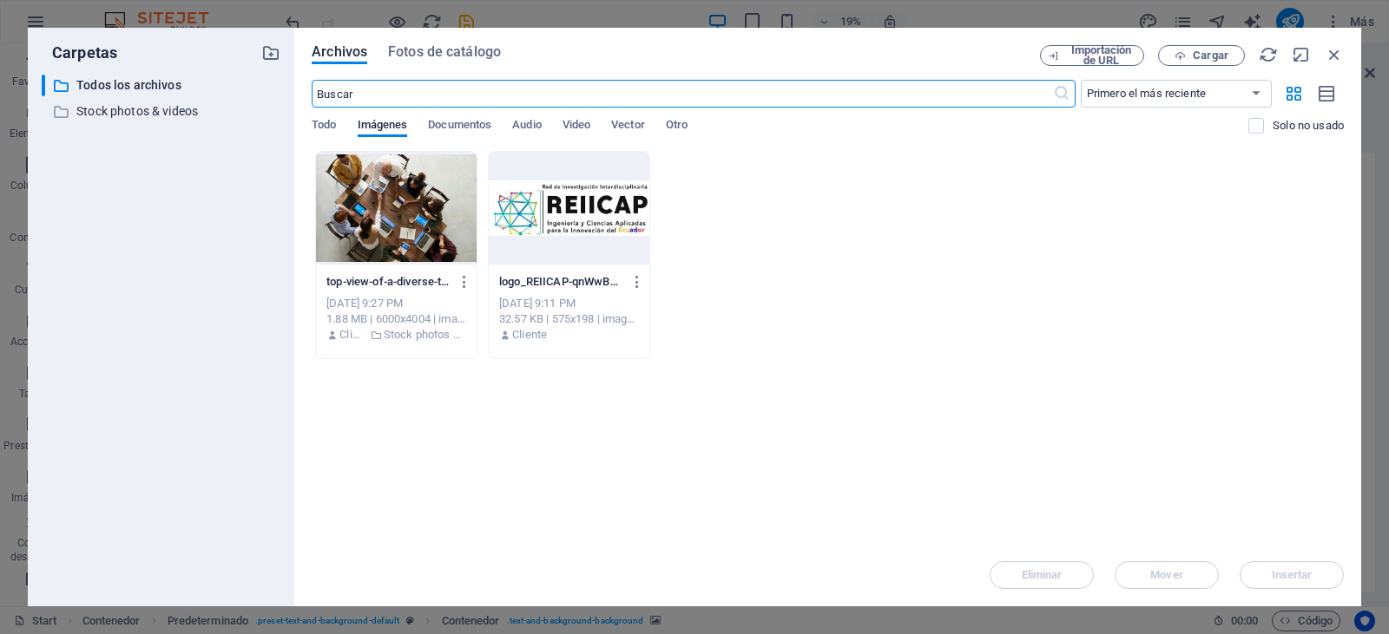
scroll to position [3273, 0]
click at [592, 95] on input "text" at bounding box center [682, 94] width 740 height 28
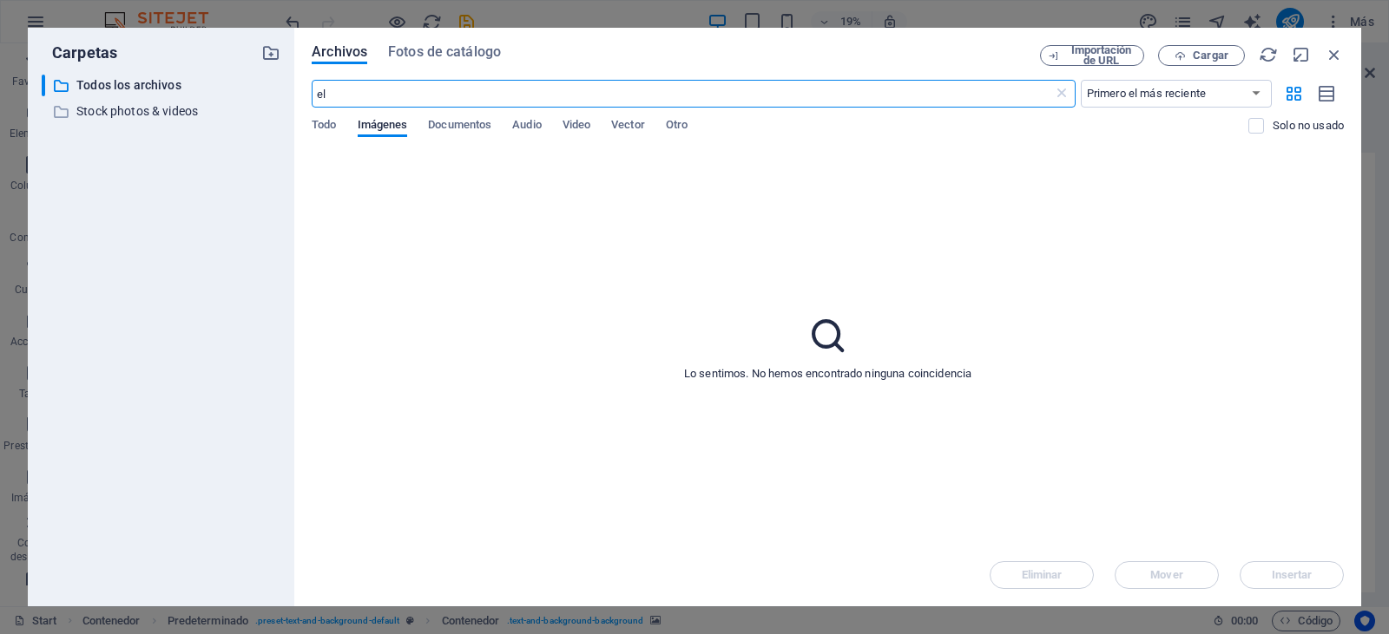
type input "e"
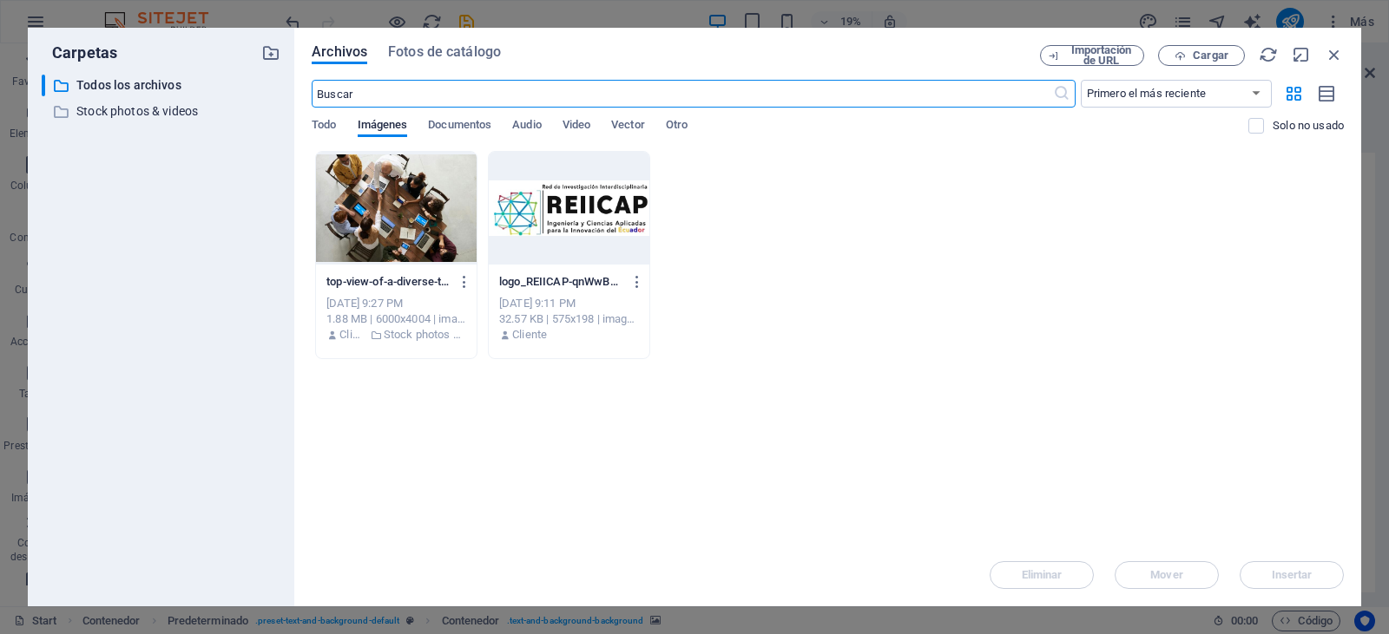
click at [404, 105] on input "text" at bounding box center [682, 94] width 740 height 28
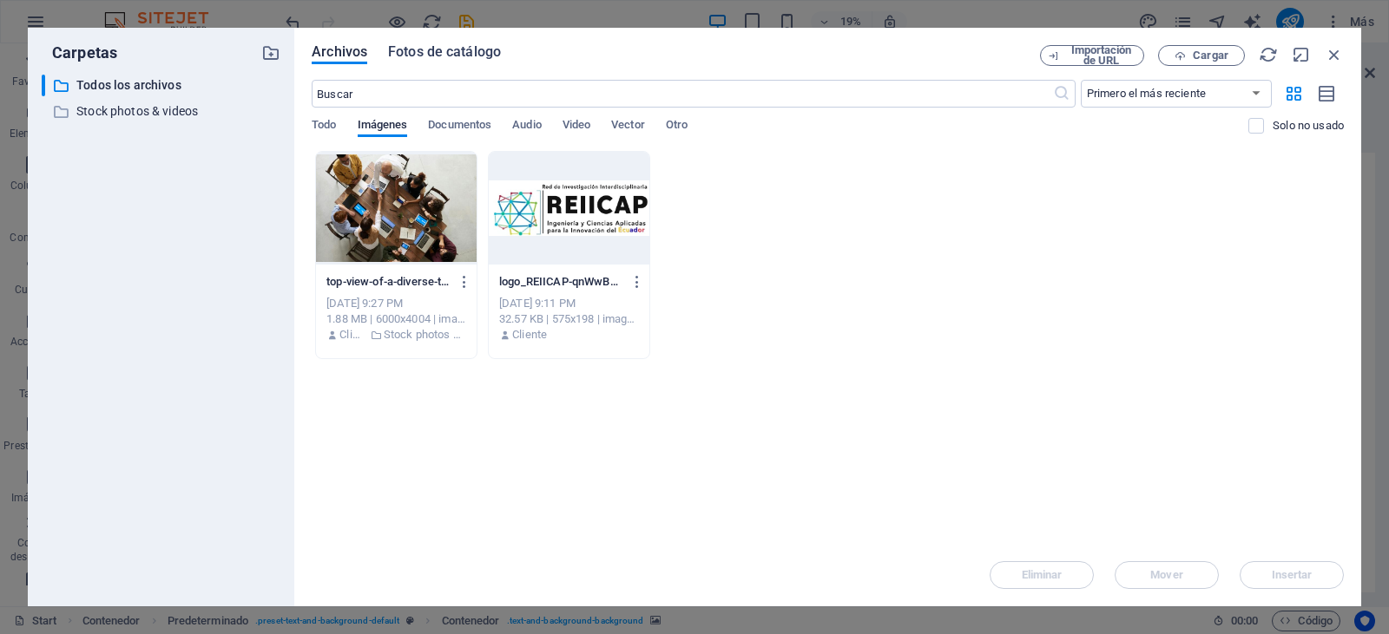
click at [442, 60] on span "Fotos de catálogo" at bounding box center [444, 52] width 113 height 21
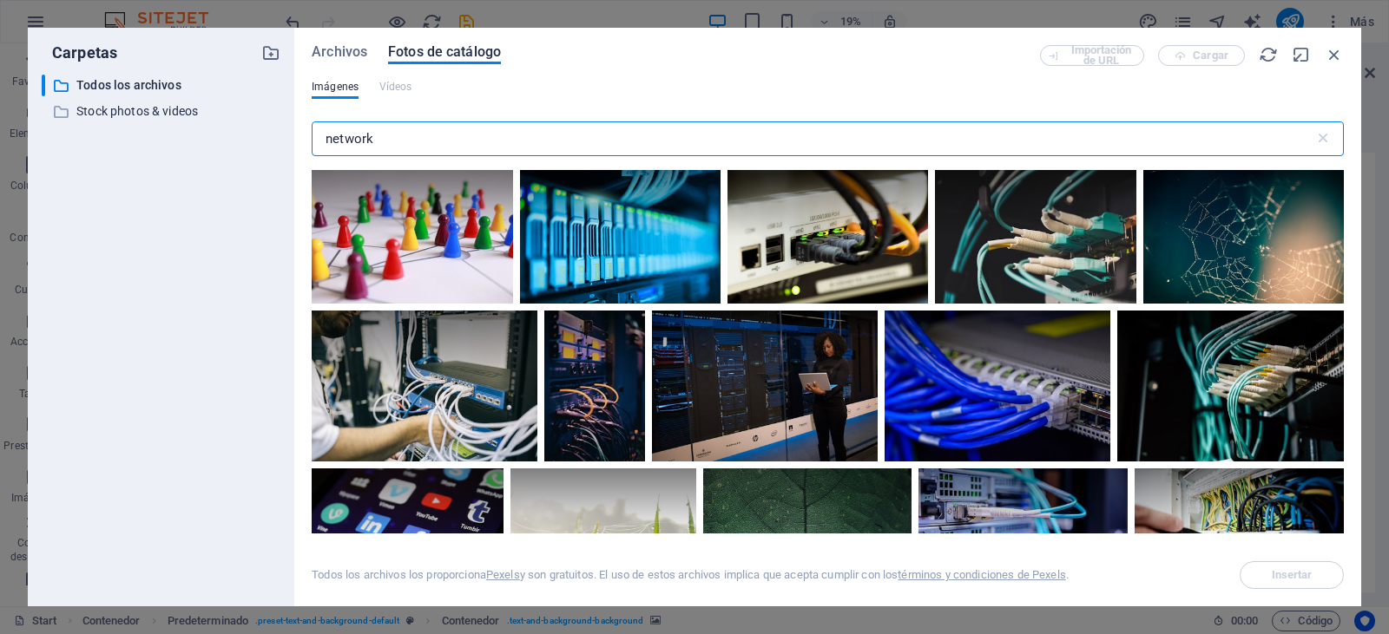
click at [394, 141] on input "network" at bounding box center [813, 139] width 1002 height 35
type input "n"
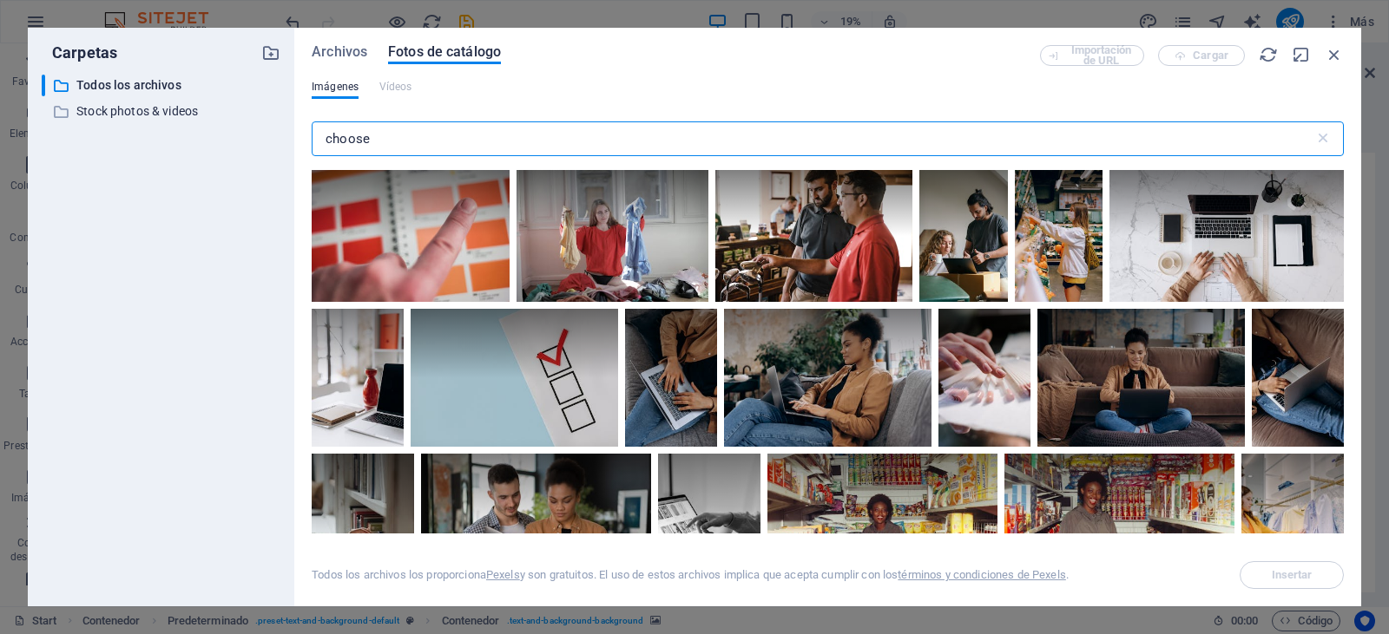
type input "choose"
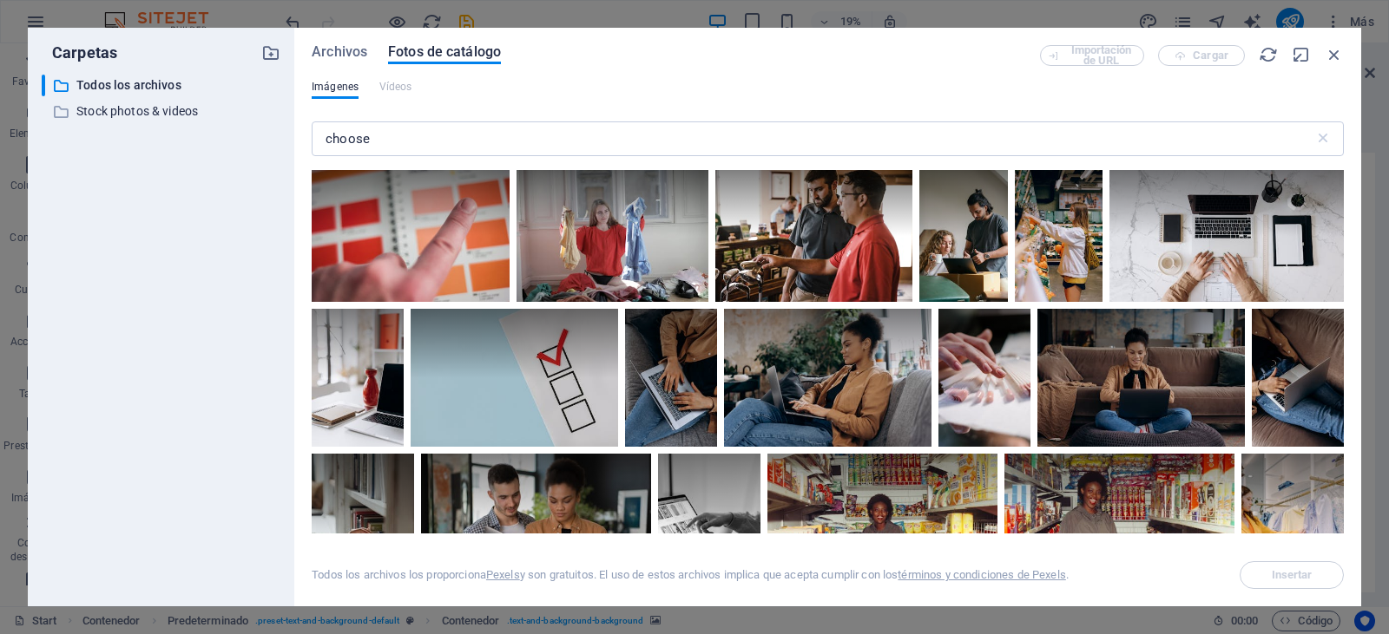
click at [1035, 100] on div "Imágenes Vídeos" at bounding box center [828, 96] width 1032 height 33
click at [1339, 183] on div at bounding box center [1226, 203] width 234 height 66
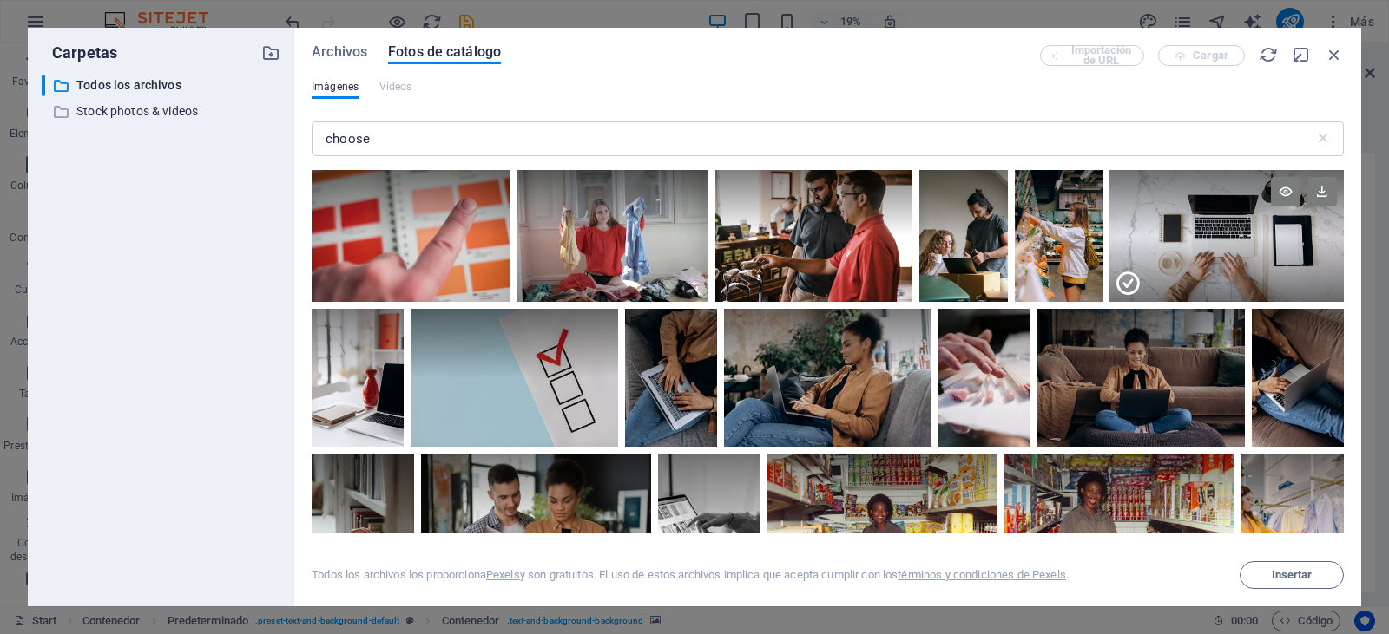
click at [1339, 183] on div at bounding box center [1226, 203] width 234 height 66
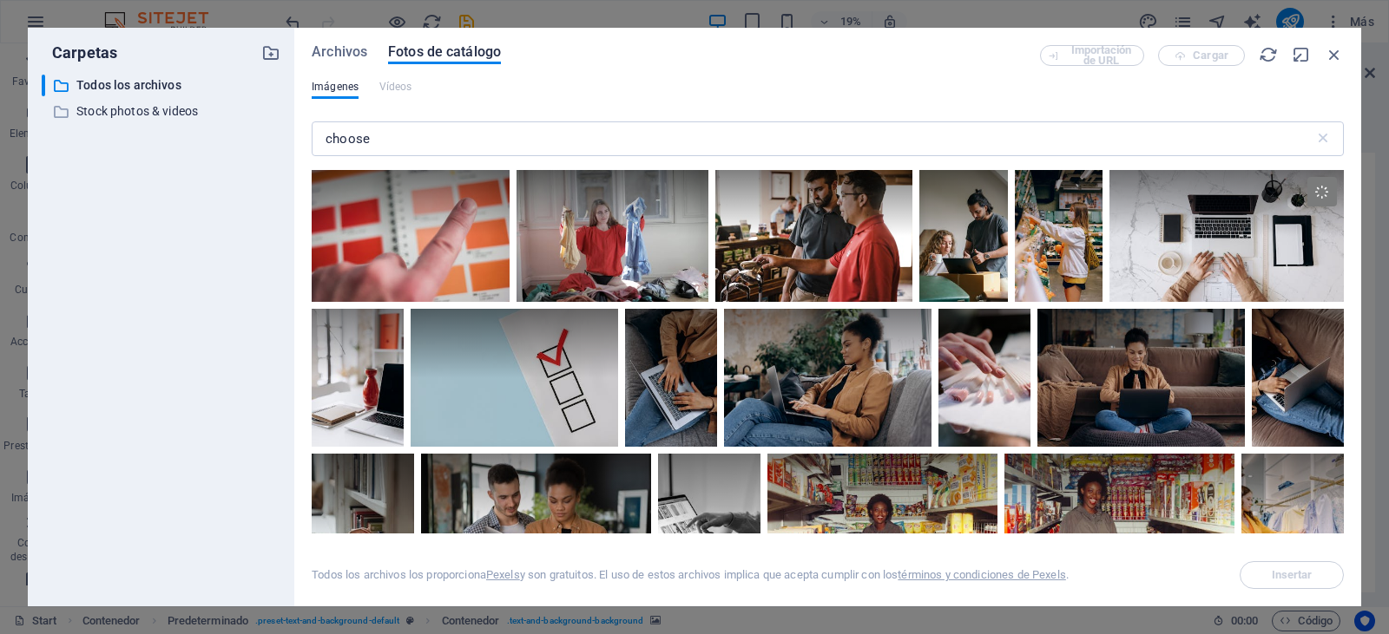
drag, startPoint x: 1339, startPoint y: 183, endPoint x: 1340, endPoint y: 195, distance: 12.2
click at [1340, 195] on div at bounding box center [828, 352] width 1032 height 364
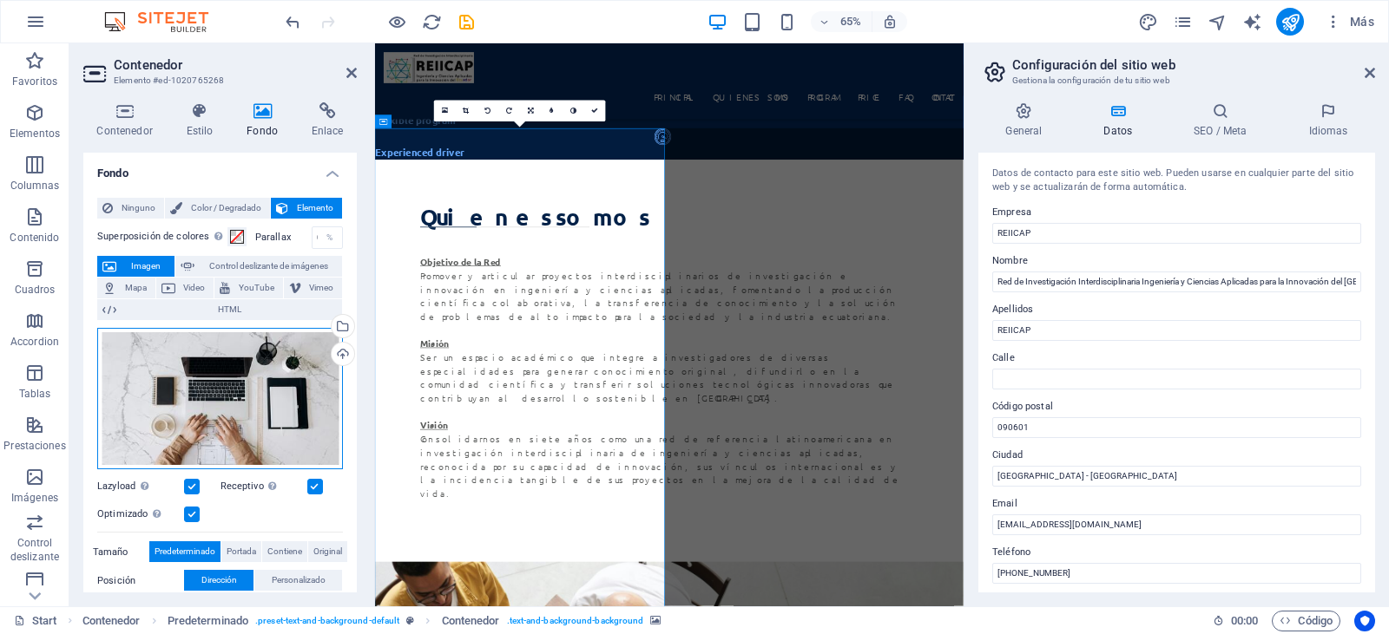
click at [276, 406] on div "Arrastra archivos aquí, haz clic para escoger archivos o selecciona archivos de…" at bounding box center [220, 399] width 246 height 142
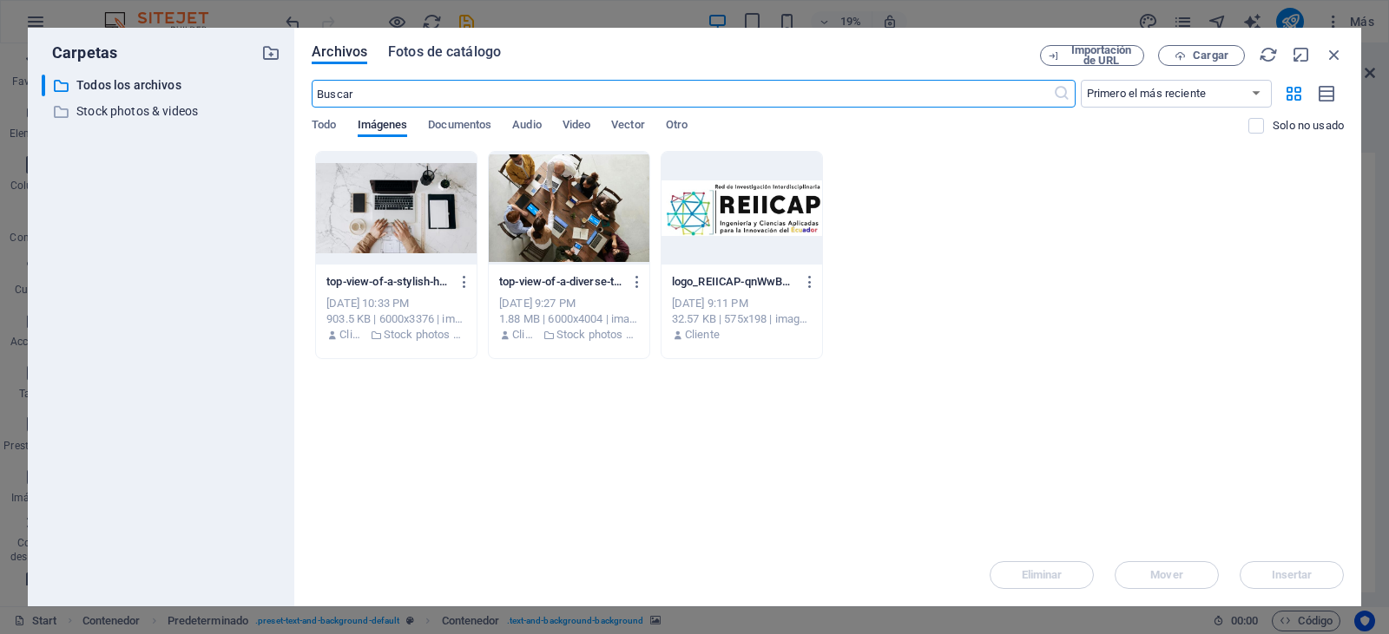
click at [473, 53] on span "Fotos de catálogo" at bounding box center [444, 52] width 113 height 21
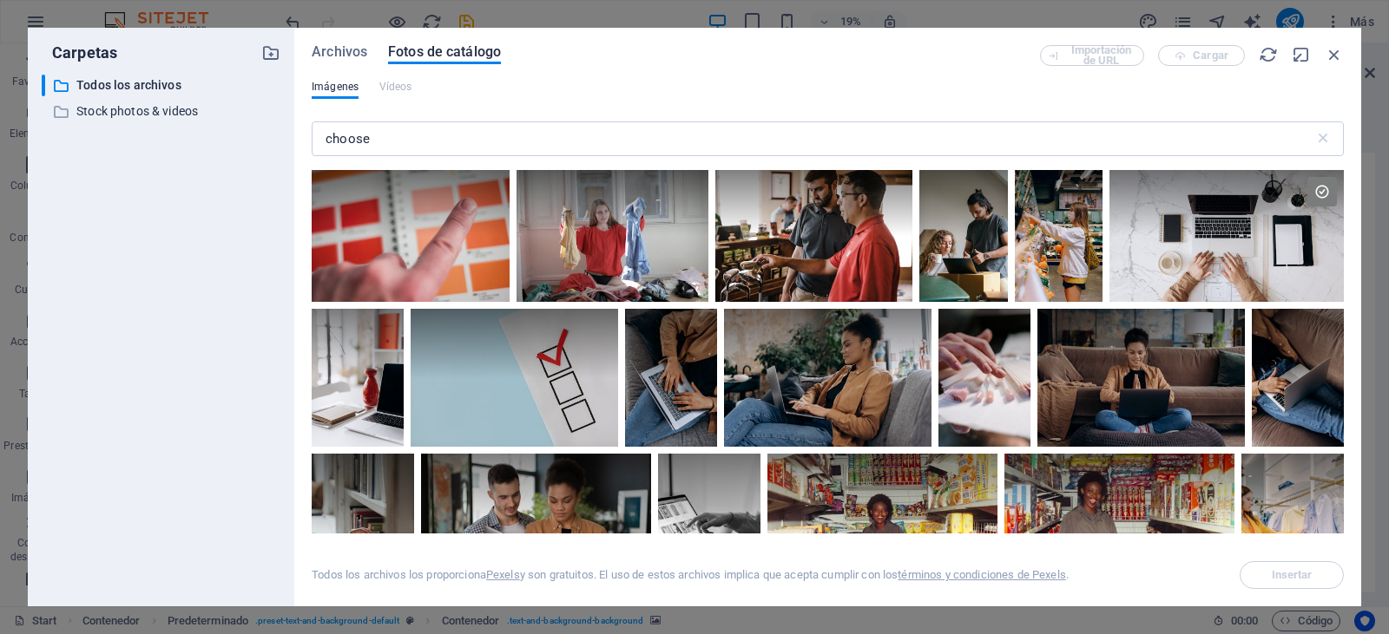
drag, startPoint x: 1339, startPoint y: 189, endPoint x: 1350, endPoint y: 243, distance: 55.0
click at [1350, 243] on div "Archivos Fotos de catálogo Importación de URL Cargar Imágenes Vídeos choose ​ T…" at bounding box center [827, 317] width 1067 height 579
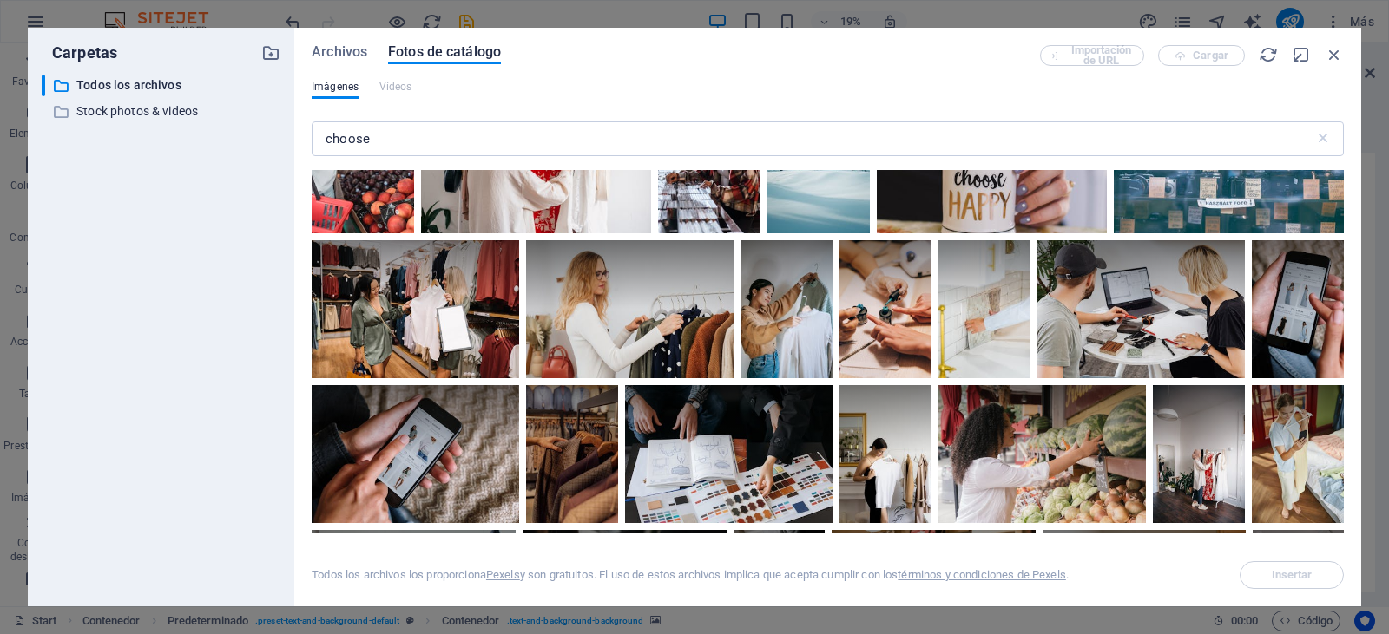
scroll to position [1920, 0]
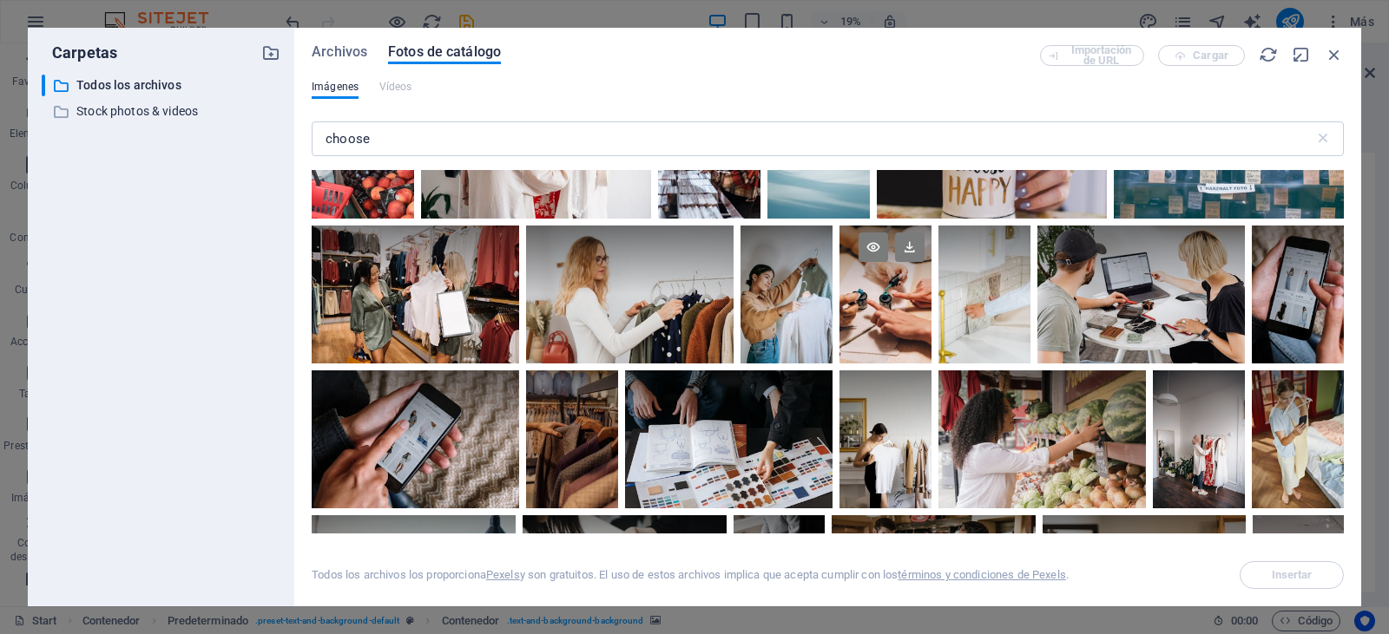
click at [900, 311] on div at bounding box center [885, 295] width 92 height 138
click at [880, 239] on icon at bounding box center [873, 248] width 30 height 30
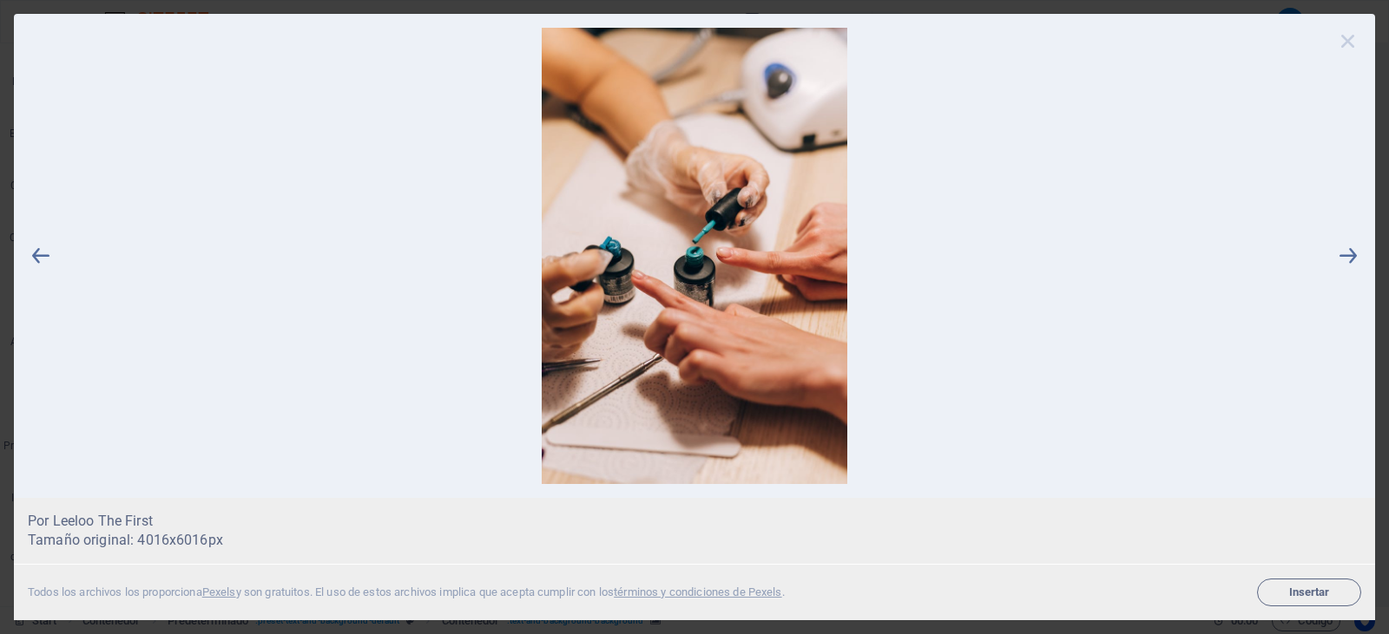
click at [1342, 43] on icon at bounding box center [1348, 41] width 26 height 26
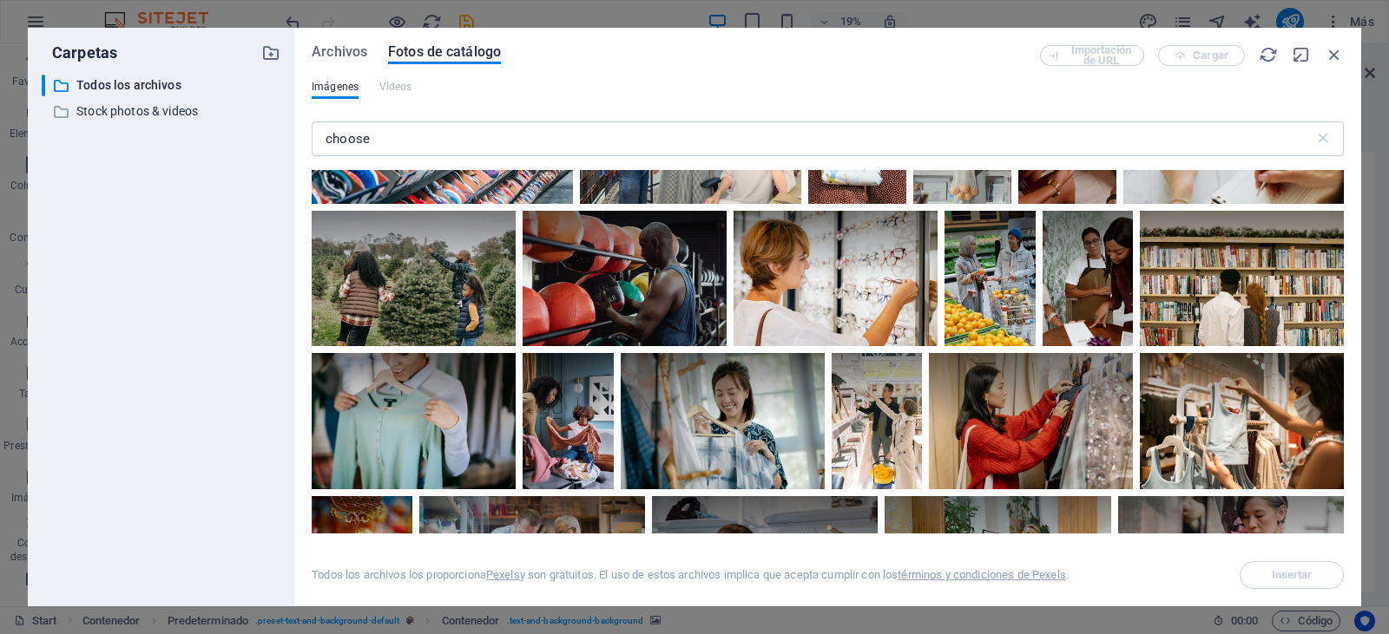
scroll to position [2951, 0]
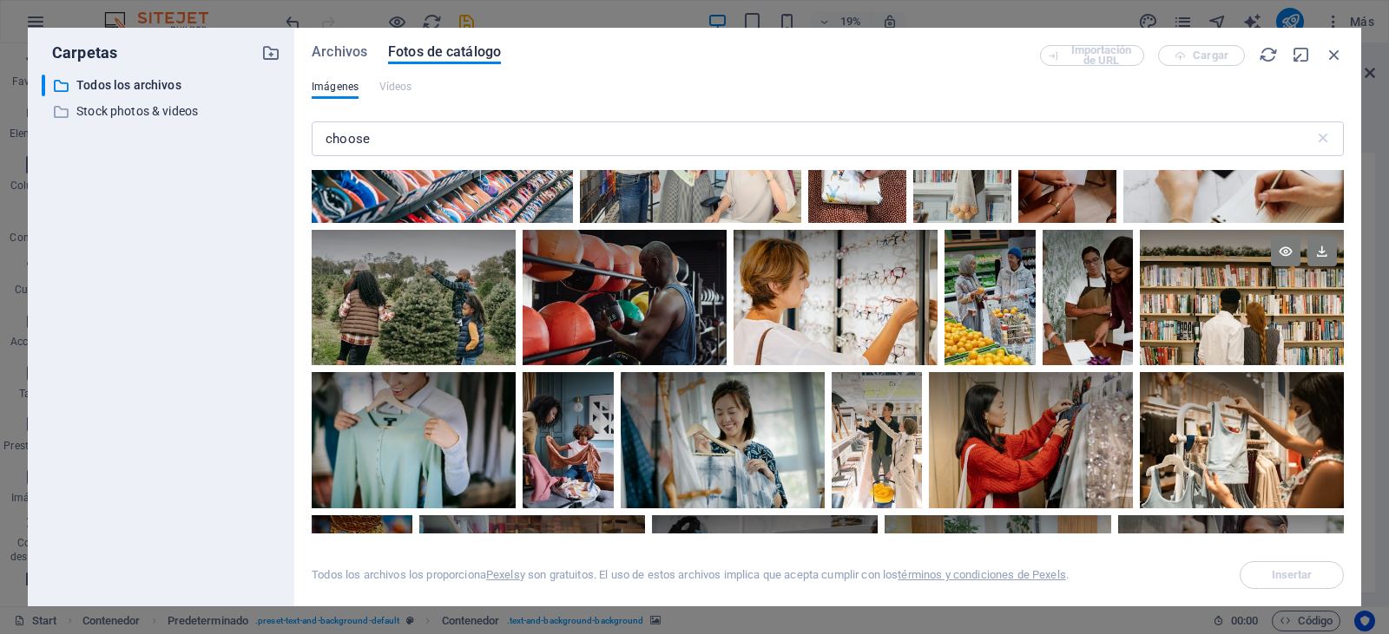
click at [1254, 316] on div at bounding box center [1242, 298] width 204 height 136
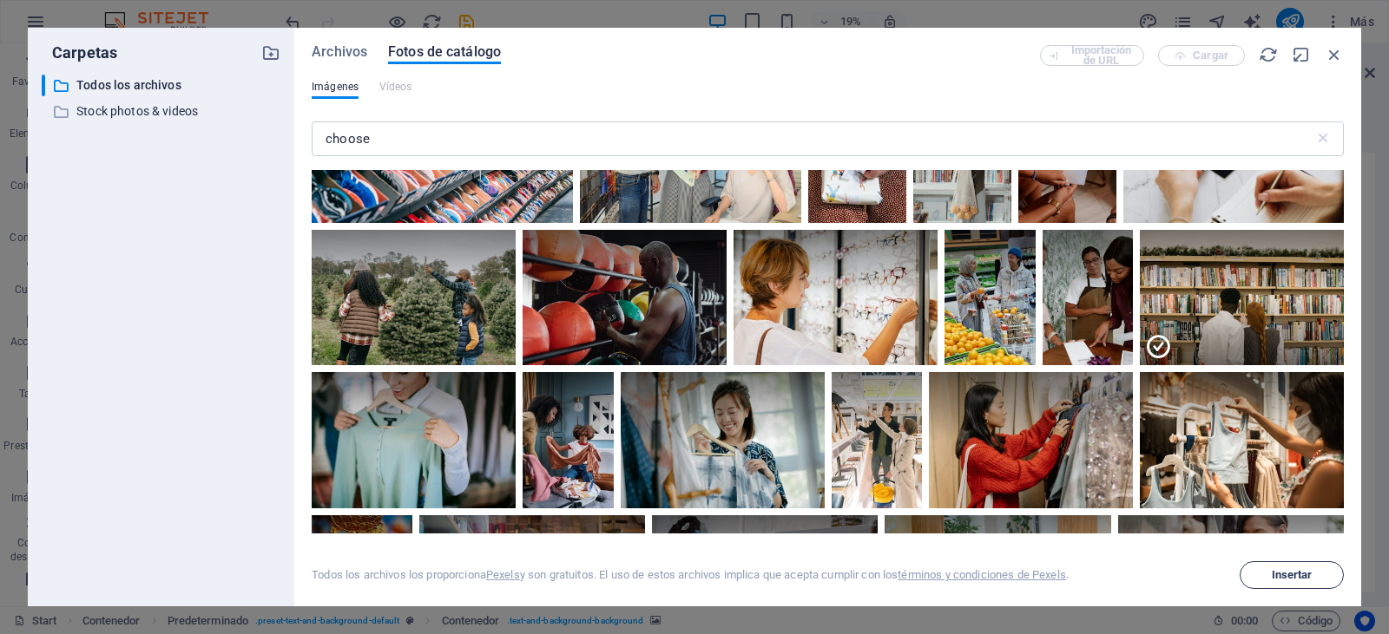
click at [1298, 583] on button "Insertar" at bounding box center [1291, 576] width 104 height 28
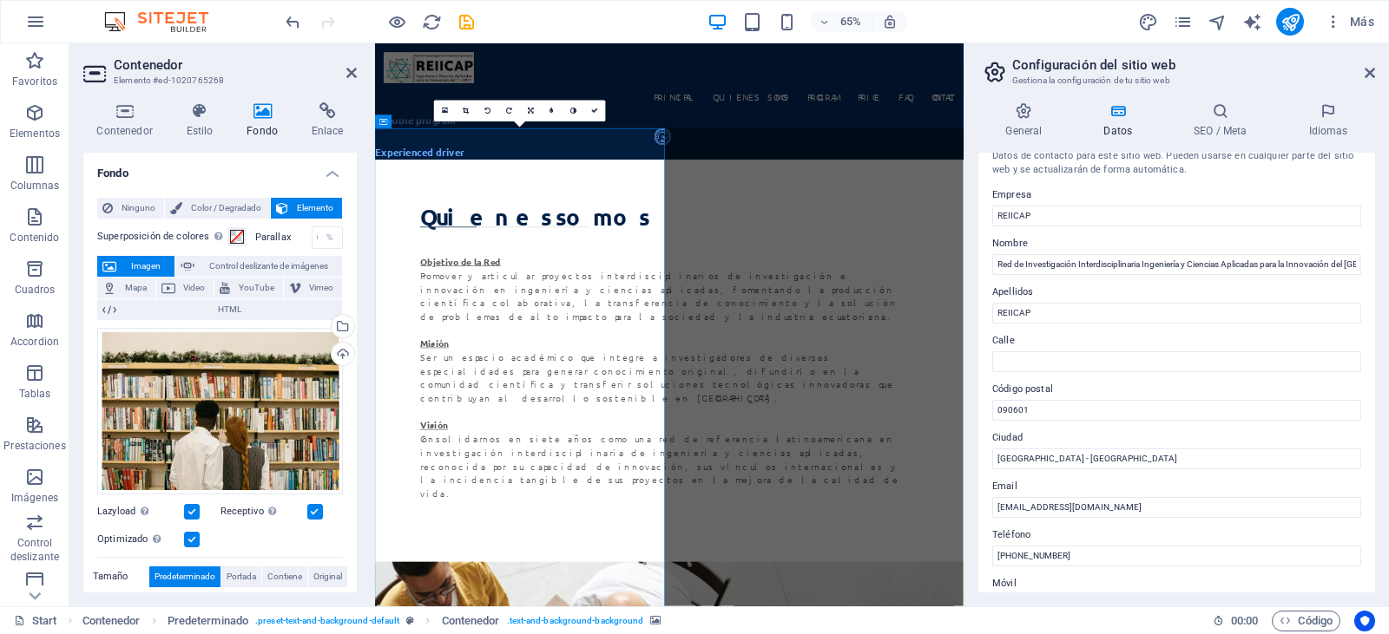
scroll to position [0, 0]
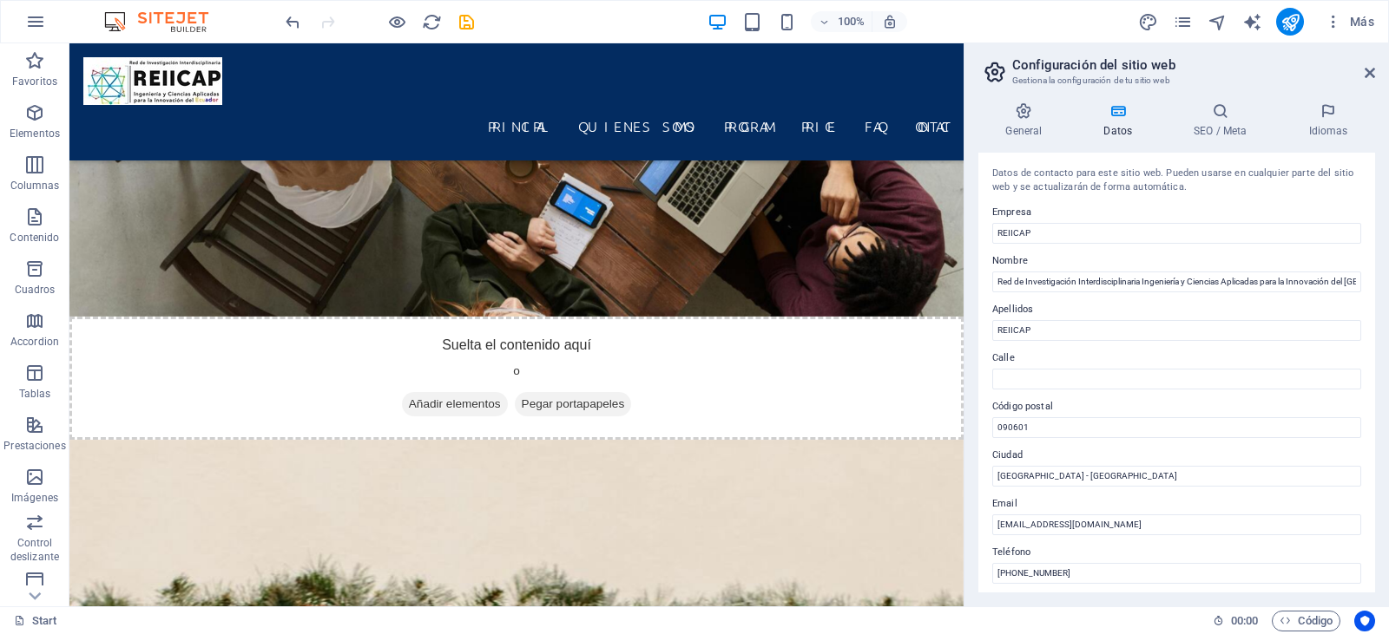
scroll to position [2456, 0]
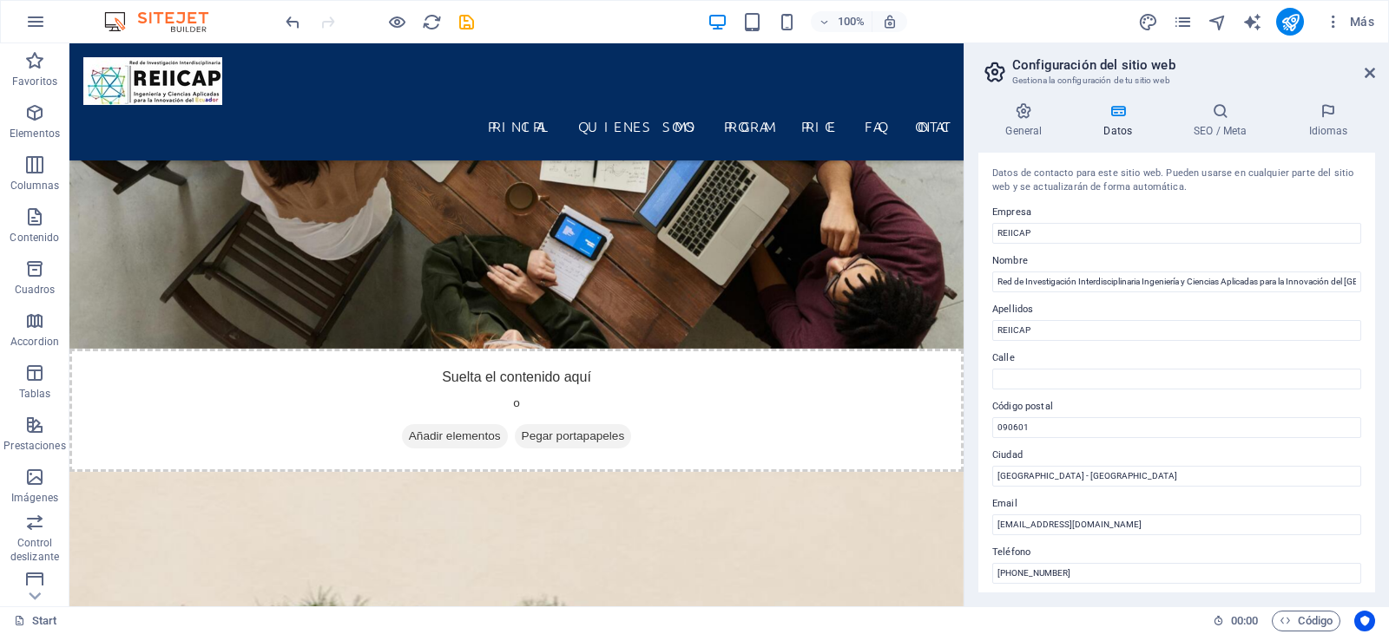
drag, startPoint x: 956, startPoint y: 134, endPoint x: 1037, endPoint y: 246, distance: 138.5
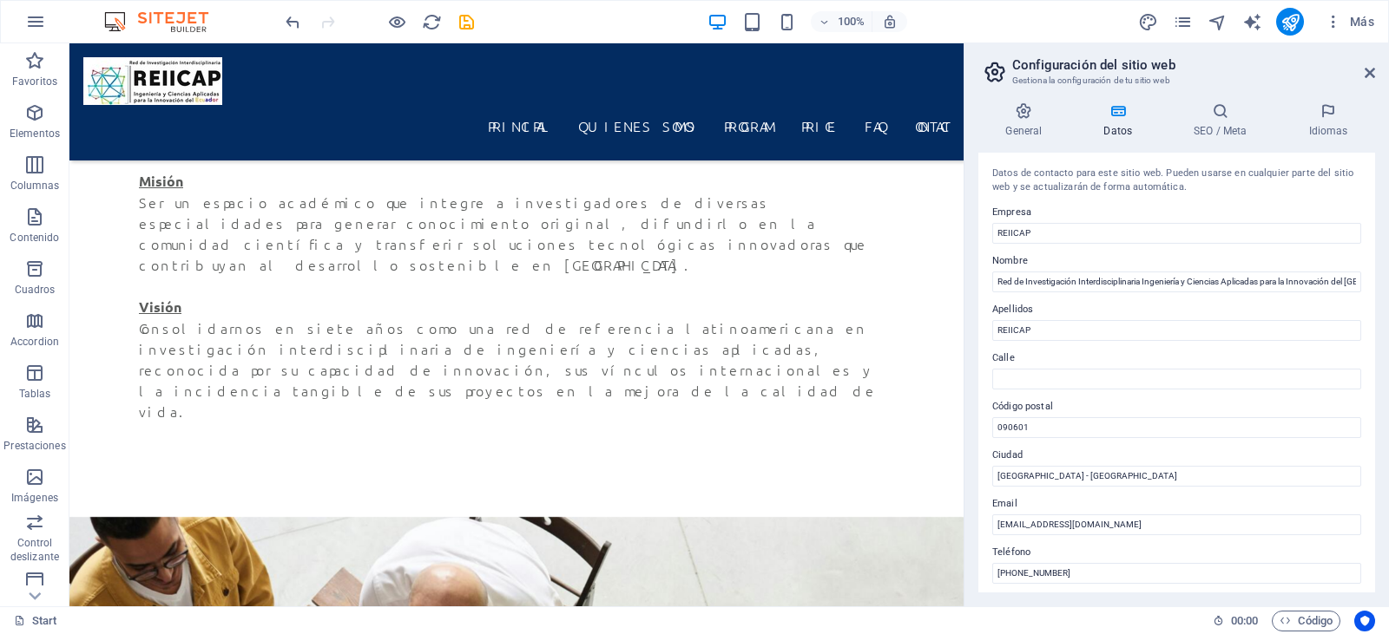
scroll to position [1333, 0]
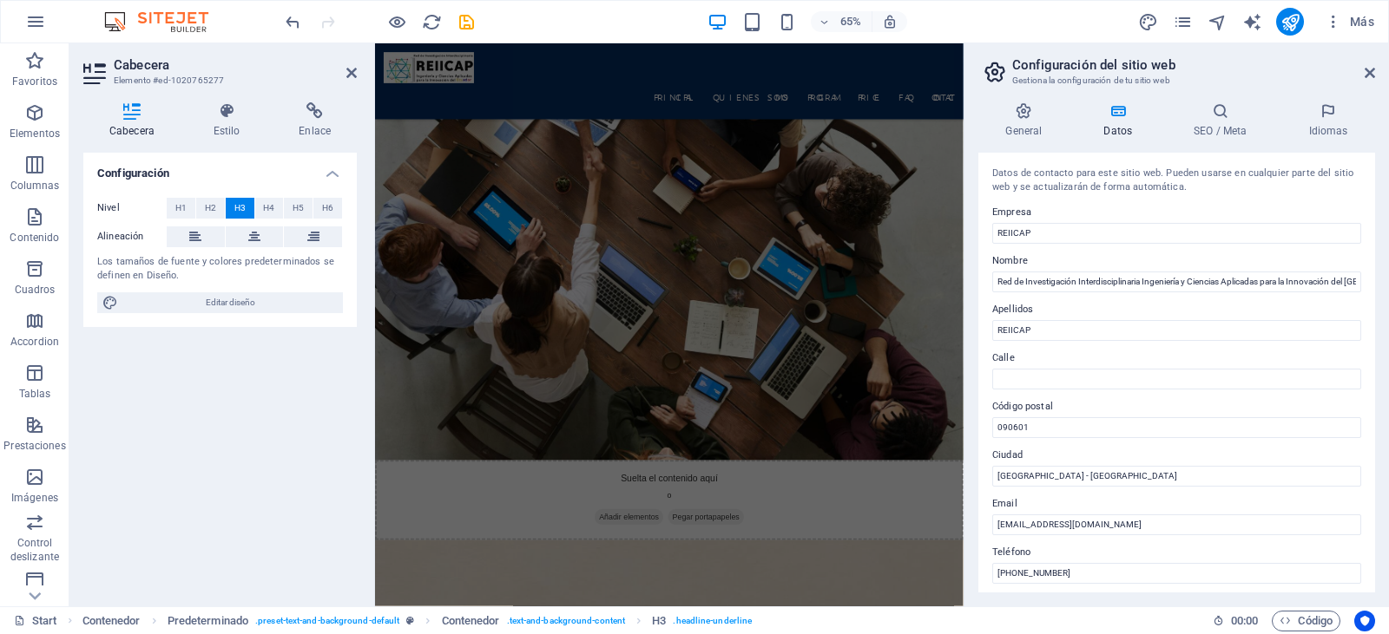
scroll to position [2443, 0]
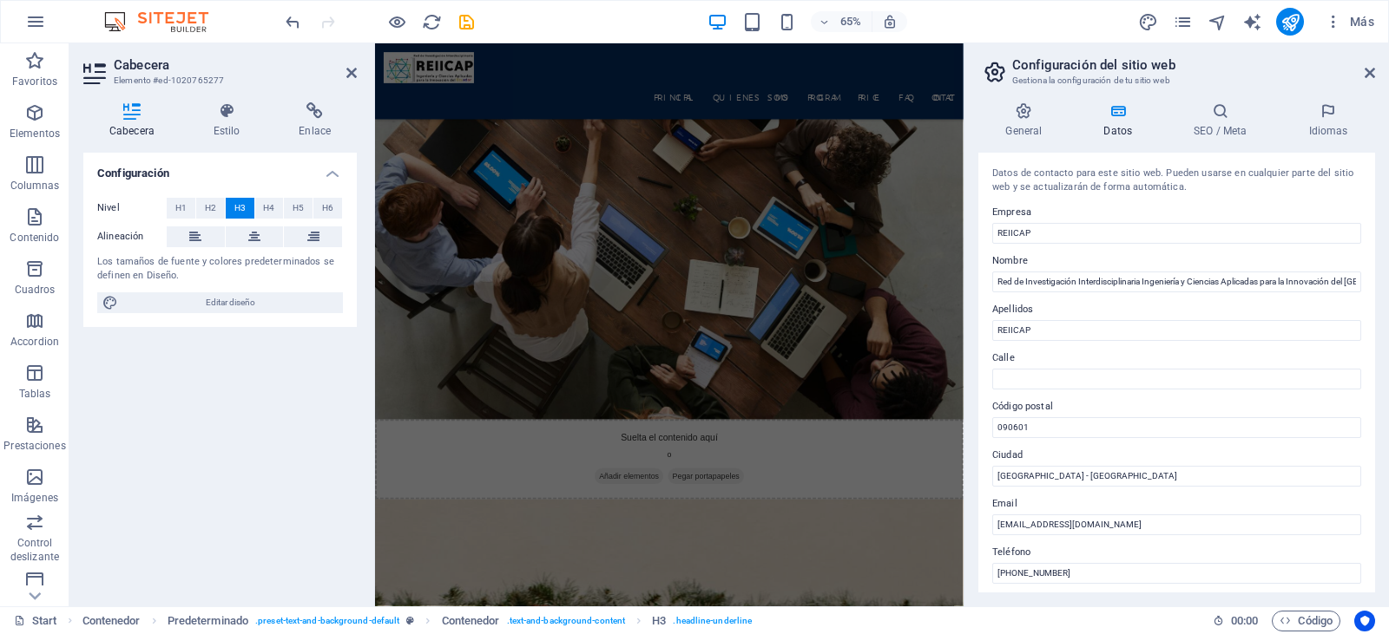
drag, startPoint x: 1274, startPoint y: 188, endPoint x: 1343, endPoint y: 241, distance: 86.6
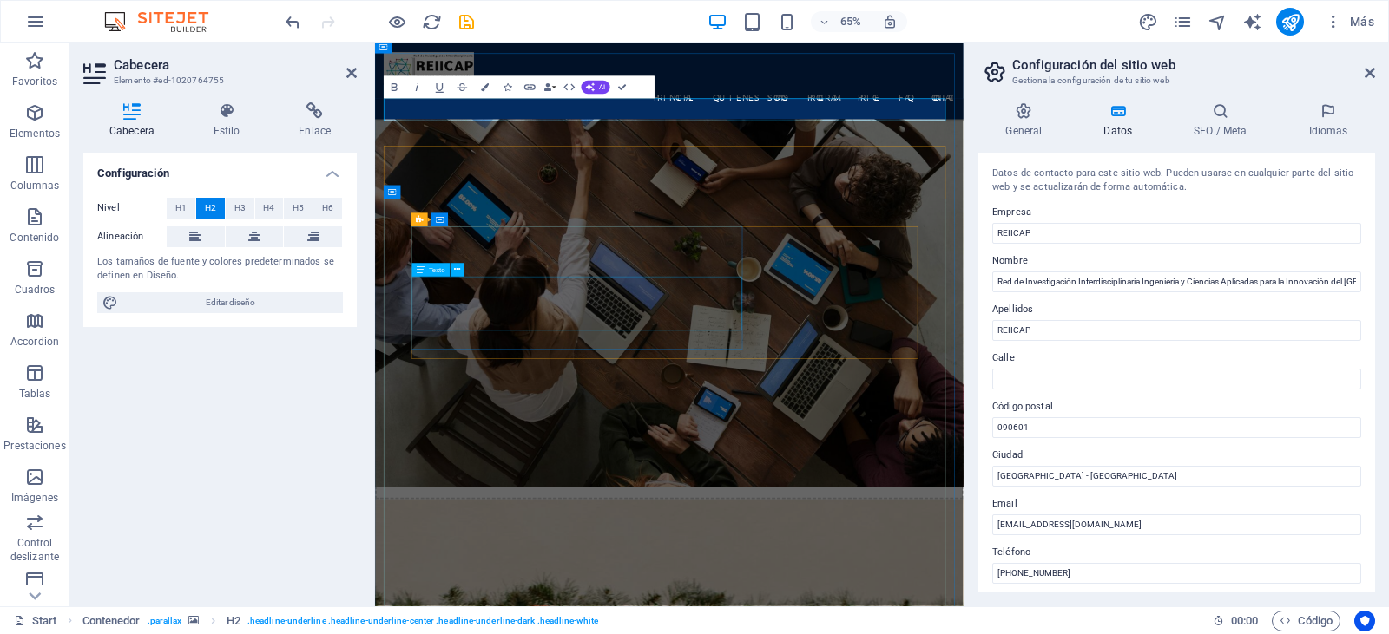
scroll to position [2704, 0]
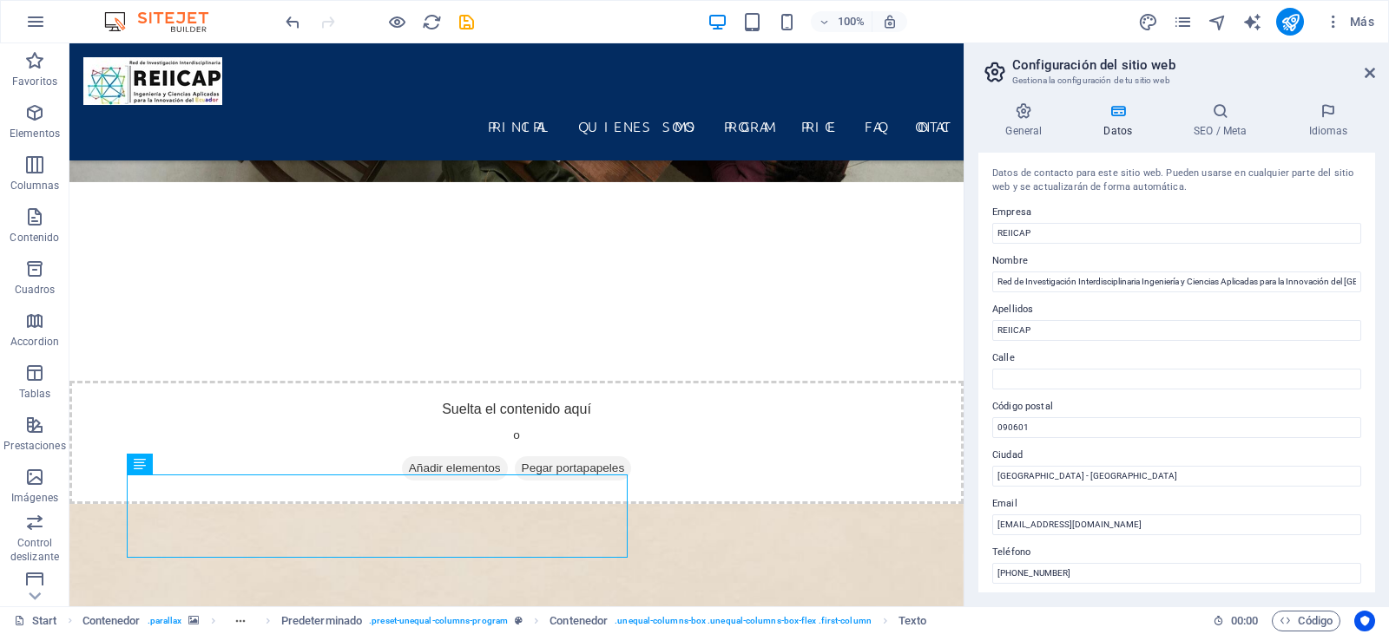
scroll to position [2376, 0]
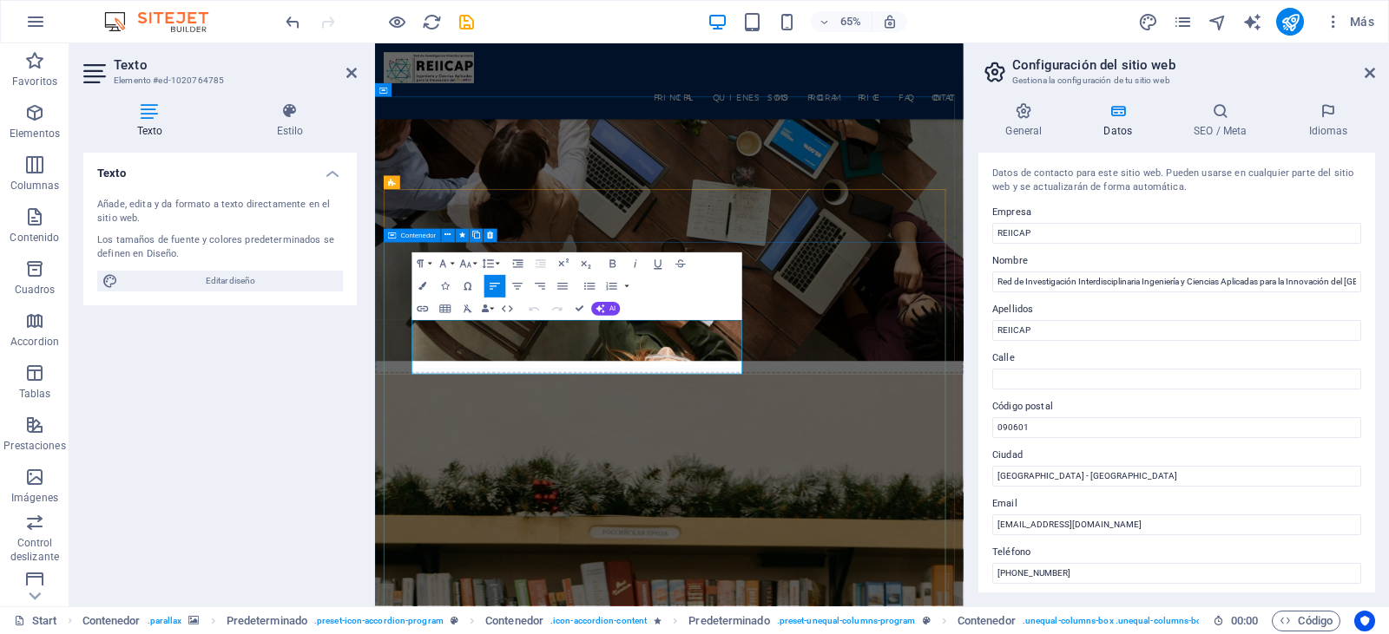
drag, startPoint x: 562, startPoint y: 543, endPoint x: 395, endPoint y: 478, distance: 178.9
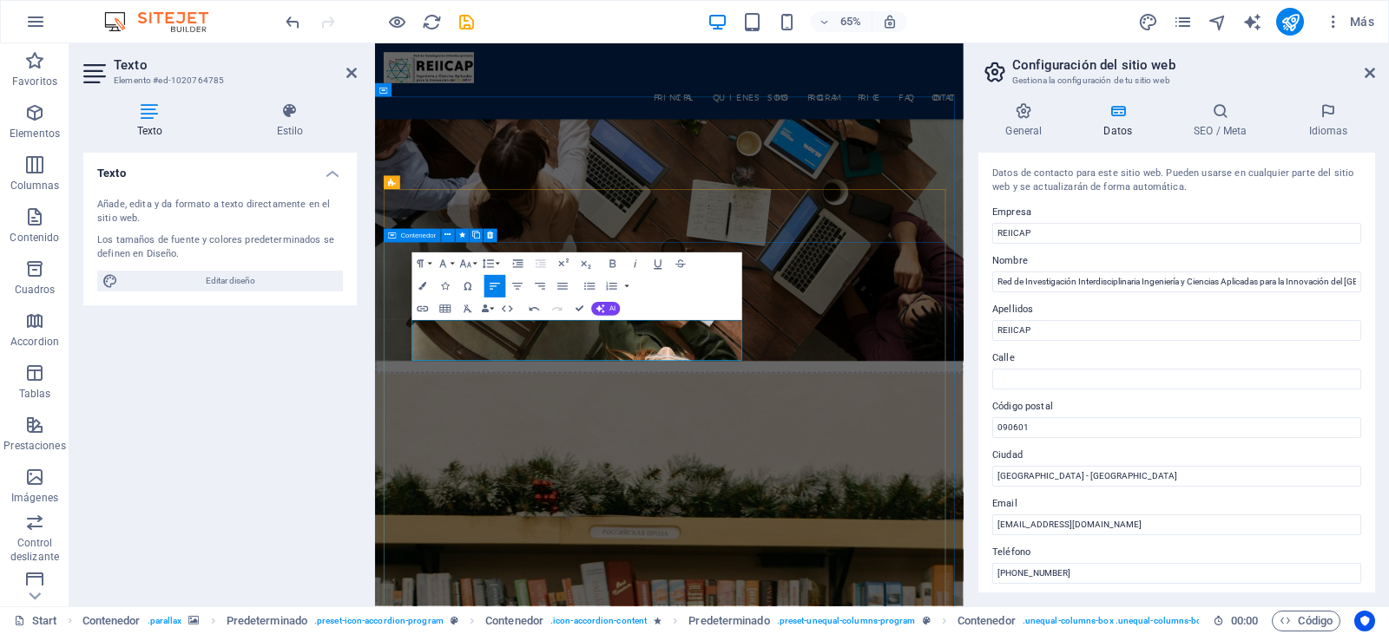
scroll to position [2283, 7]
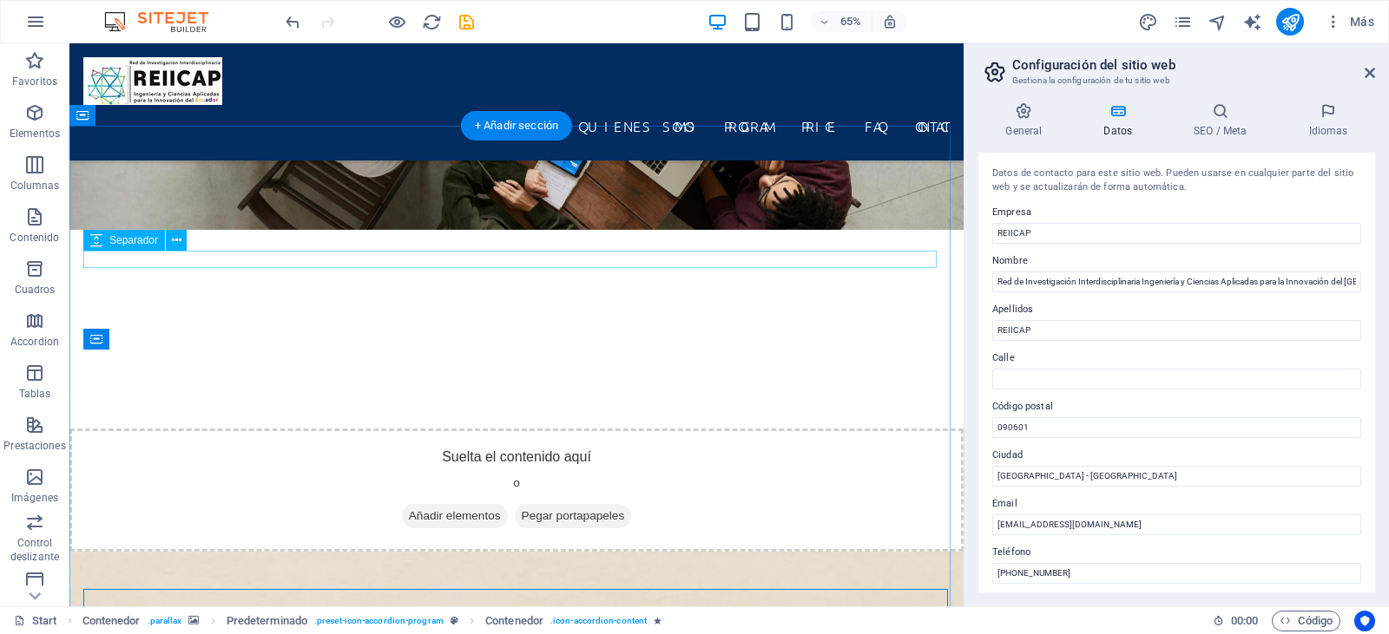
scroll to position [2397, 0]
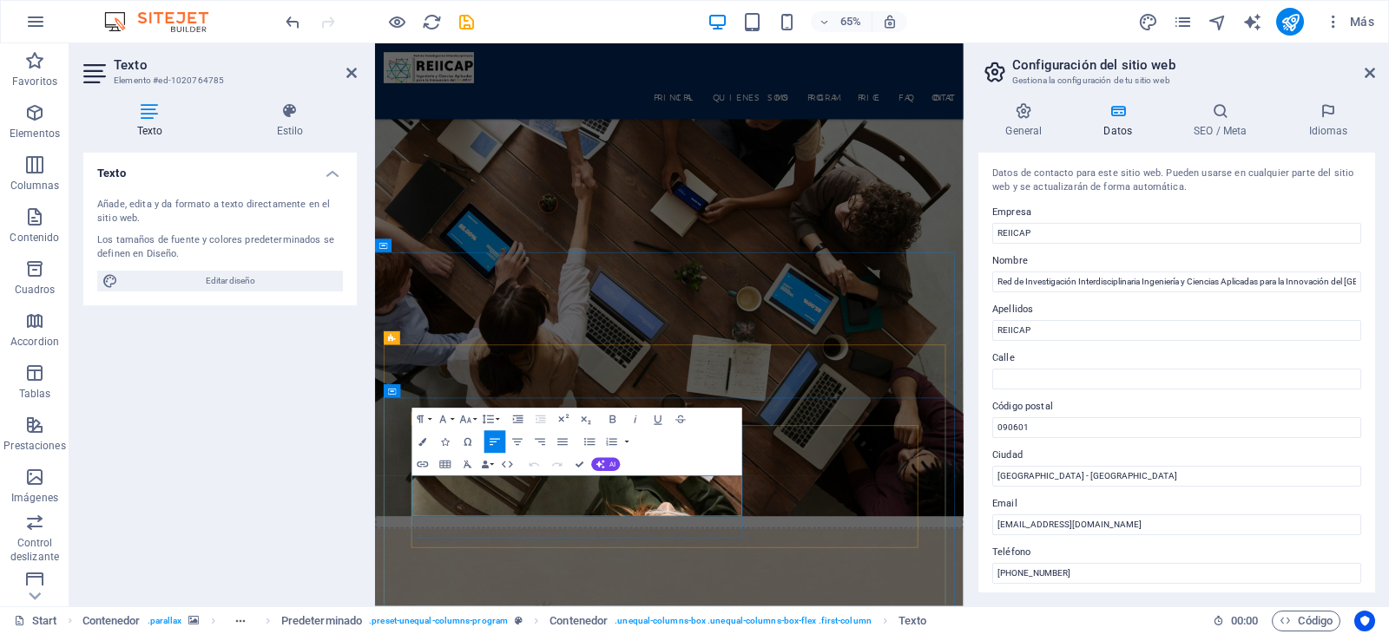
drag, startPoint x: 432, startPoint y: 721, endPoint x: 731, endPoint y: 717, distance: 298.6
copy p "Fomentar la cooperación científica y tecnológica"
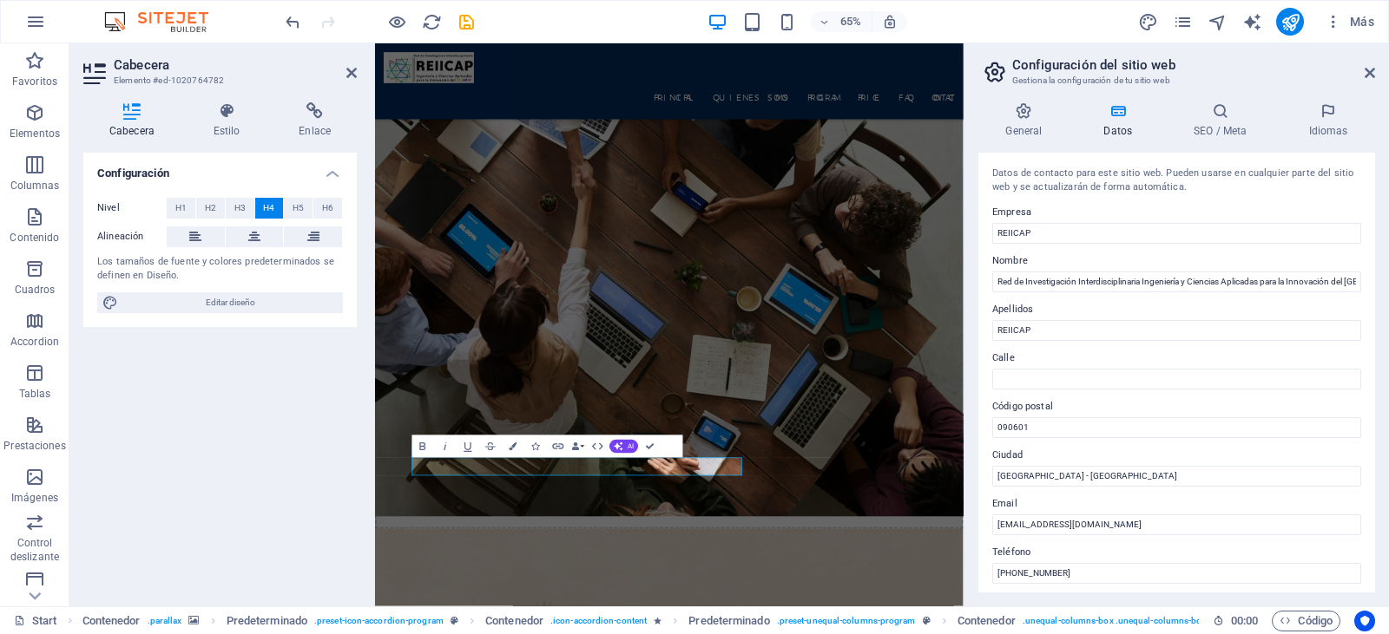
click at [371, 481] on div at bounding box center [372, 324] width 3 height 563
click at [323, 470] on div "Configuración Nivel H1 H2 H3 H4 H5 H6 Alineación Los tamaños de fuente y colore…" at bounding box center [219, 373] width 273 height 440
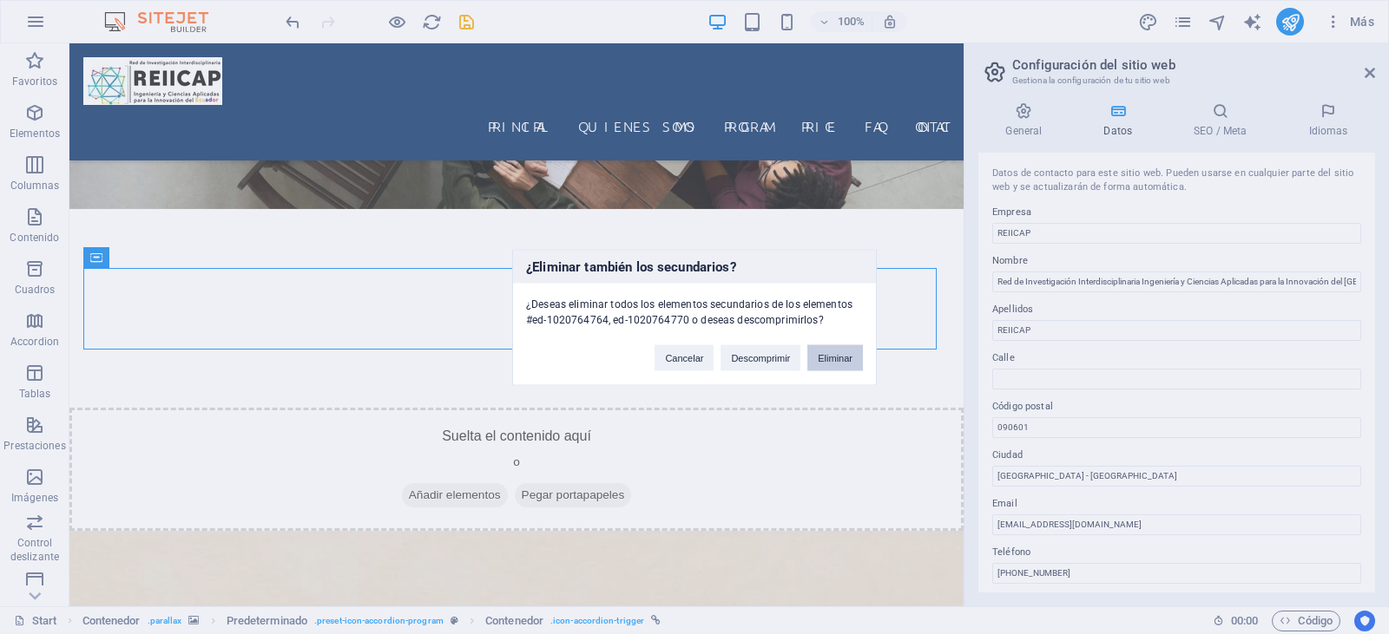
click at [830, 357] on button "Eliminar" at bounding box center [835, 358] width 56 height 26
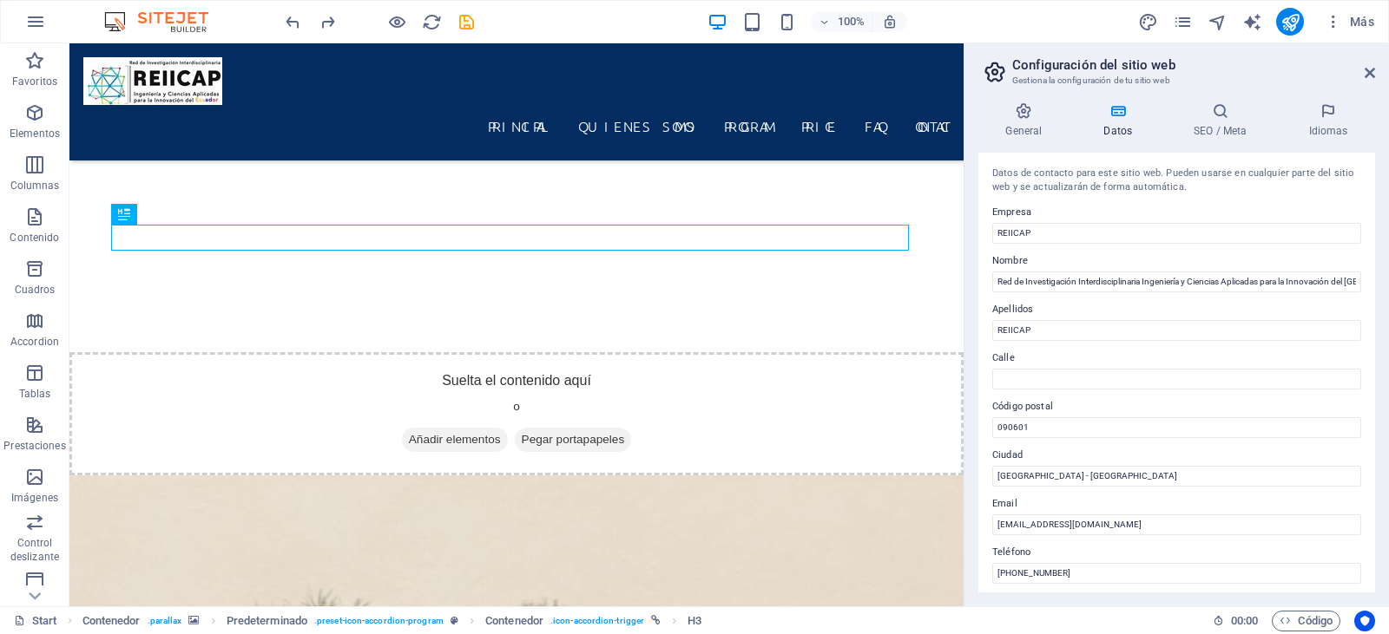
scroll to position [2468, 0]
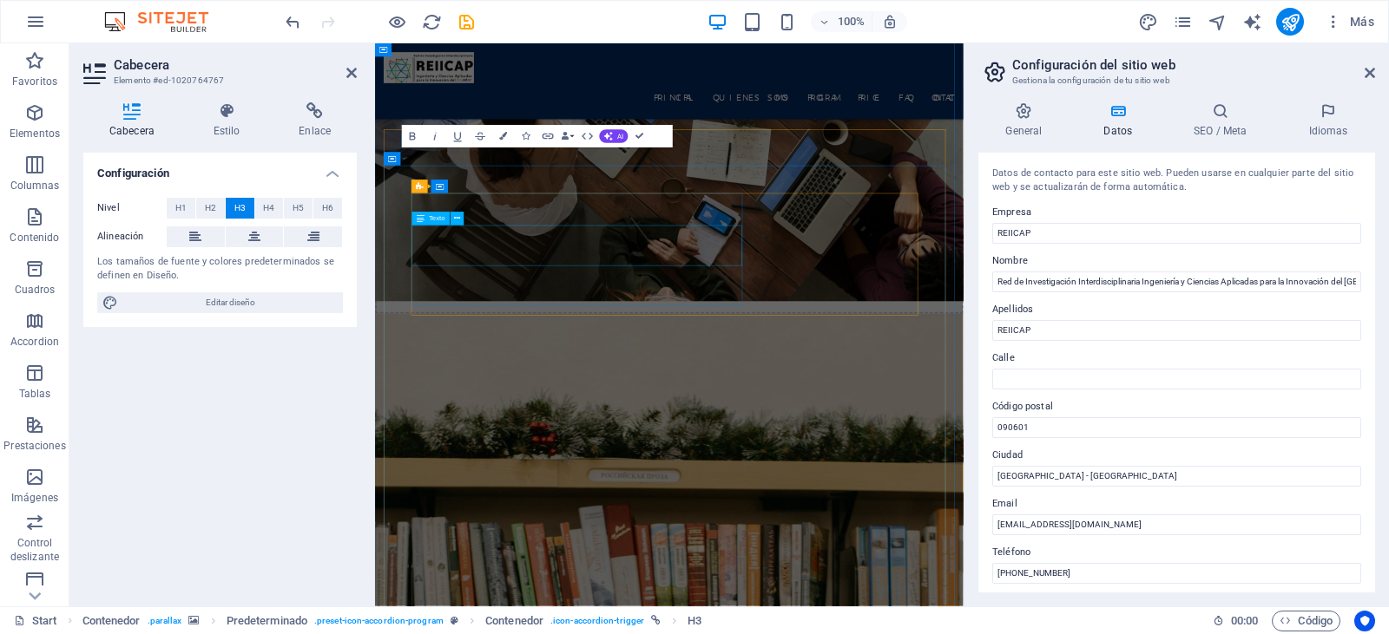
scroll to position [2729, 0]
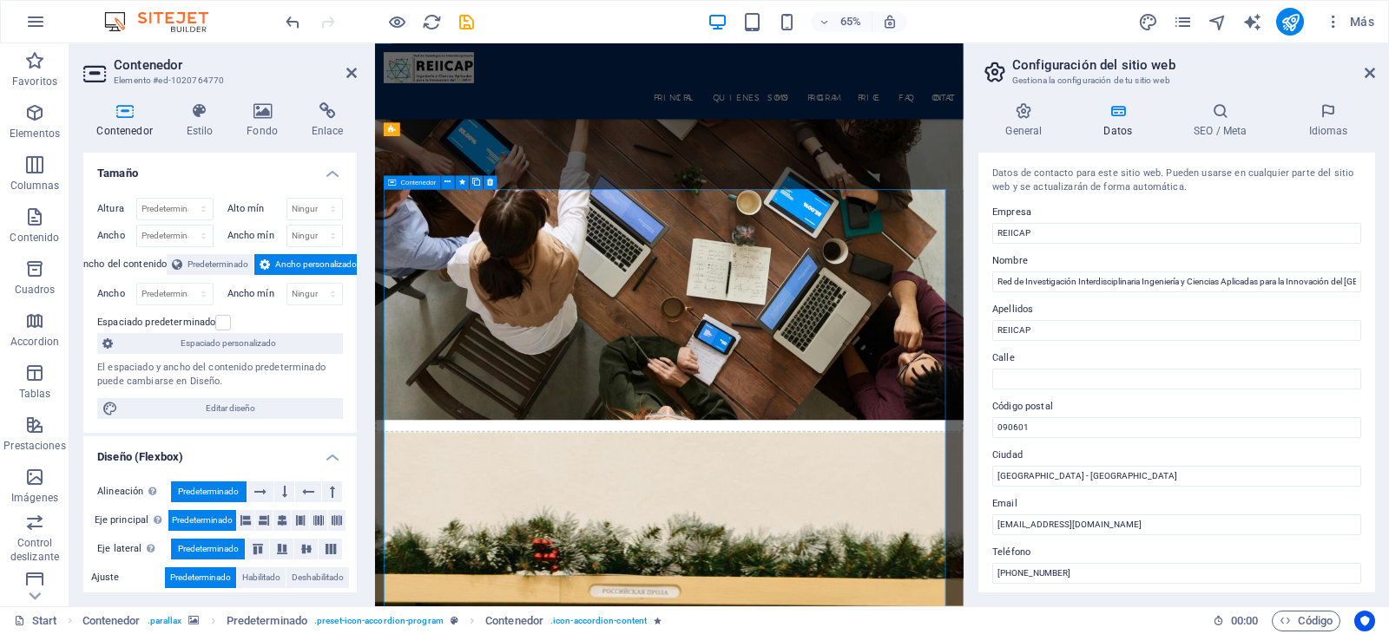
scroll to position [2469, 0]
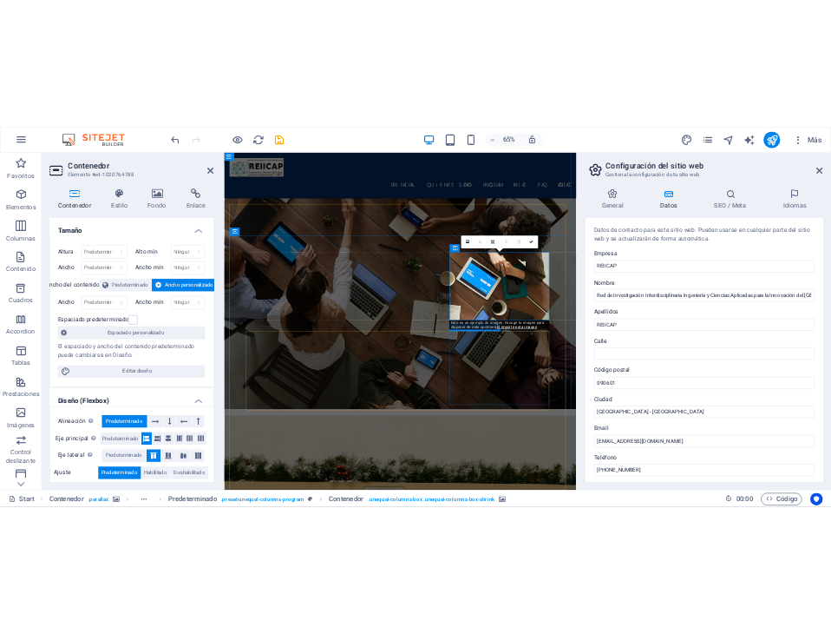
scroll to position [2730, 0]
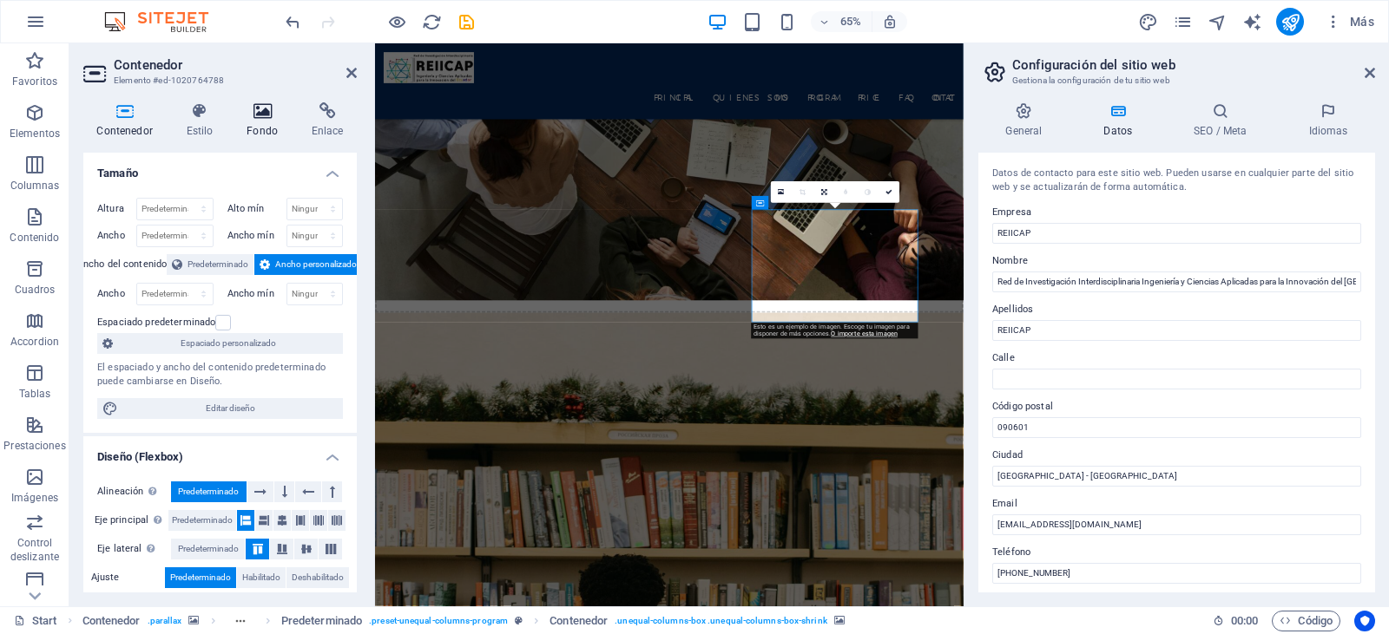
click at [276, 124] on h4 "Fondo" at bounding box center [265, 120] width 65 height 36
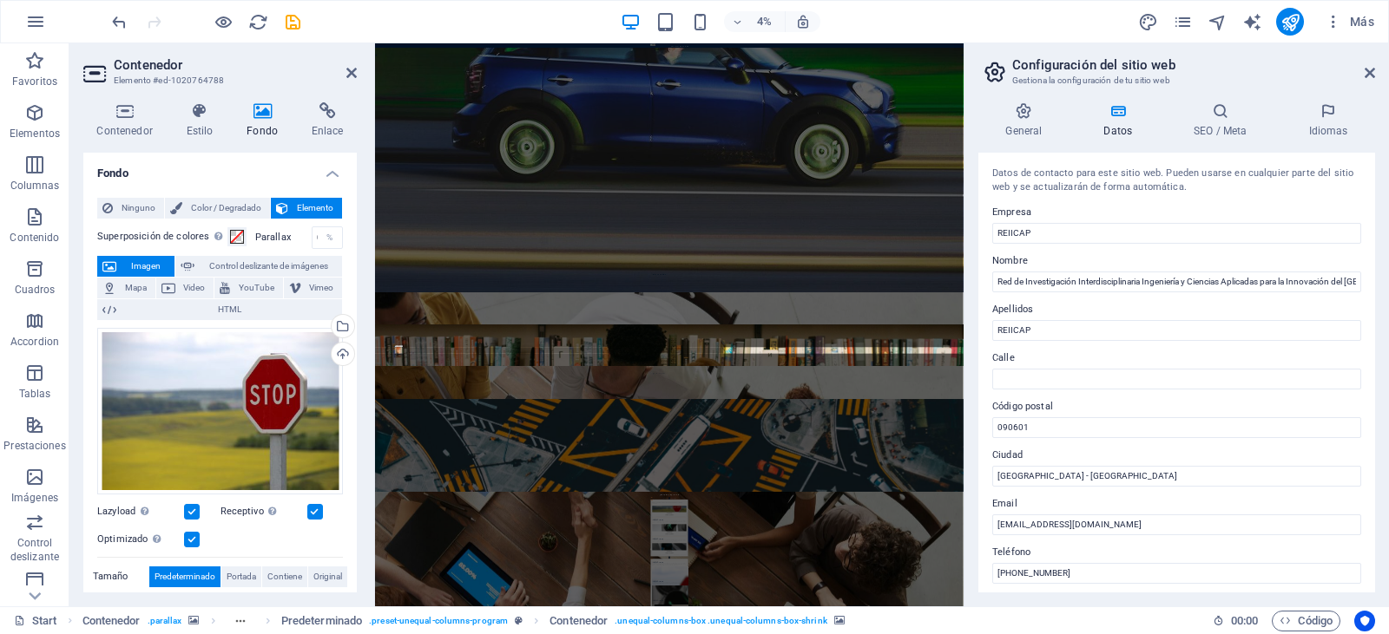
scroll to position [2715, 0]
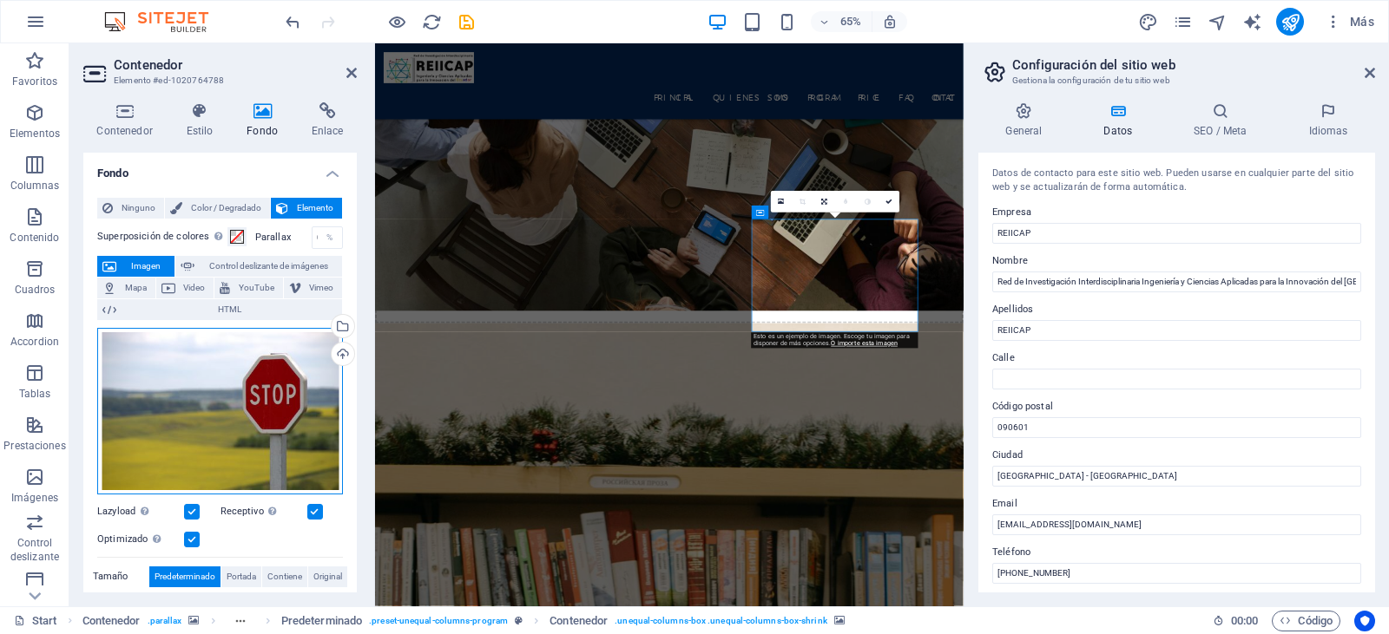
click at [245, 363] on div "Arrastra archivos aquí, haz clic para escoger archivos o selecciona archivos de…" at bounding box center [220, 411] width 246 height 167
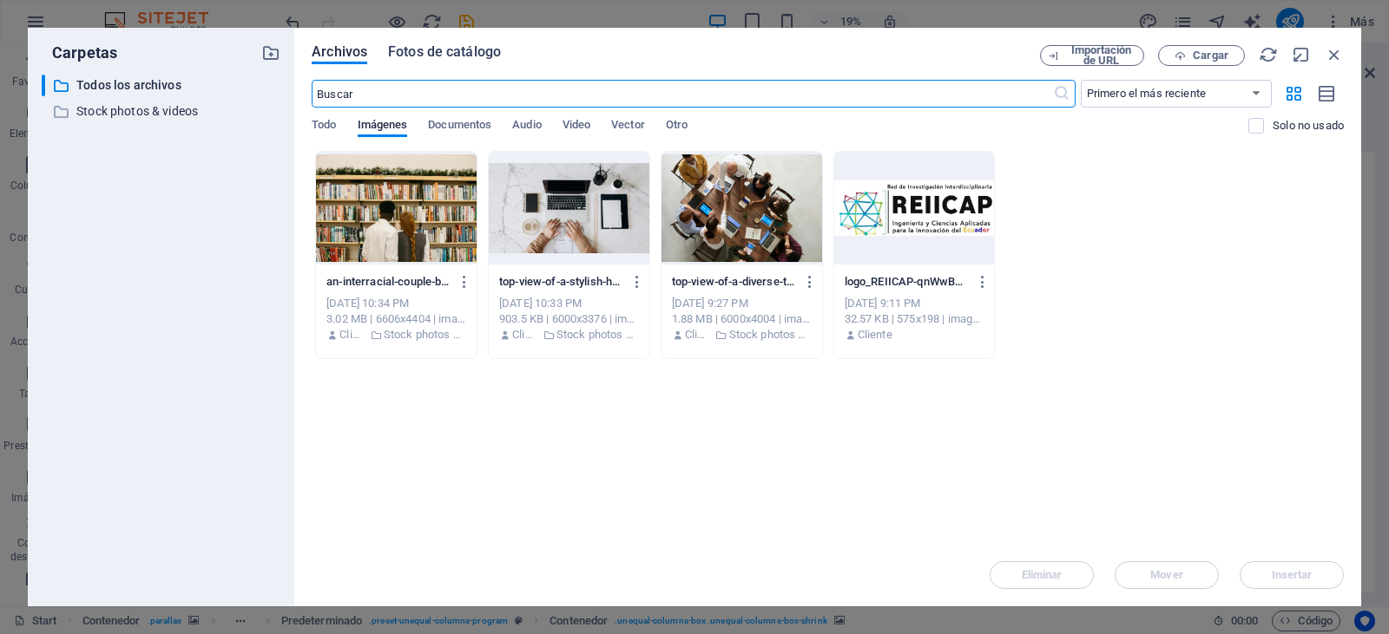
click at [428, 51] on span "Fotos de catálogo" at bounding box center [444, 52] width 113 height 21
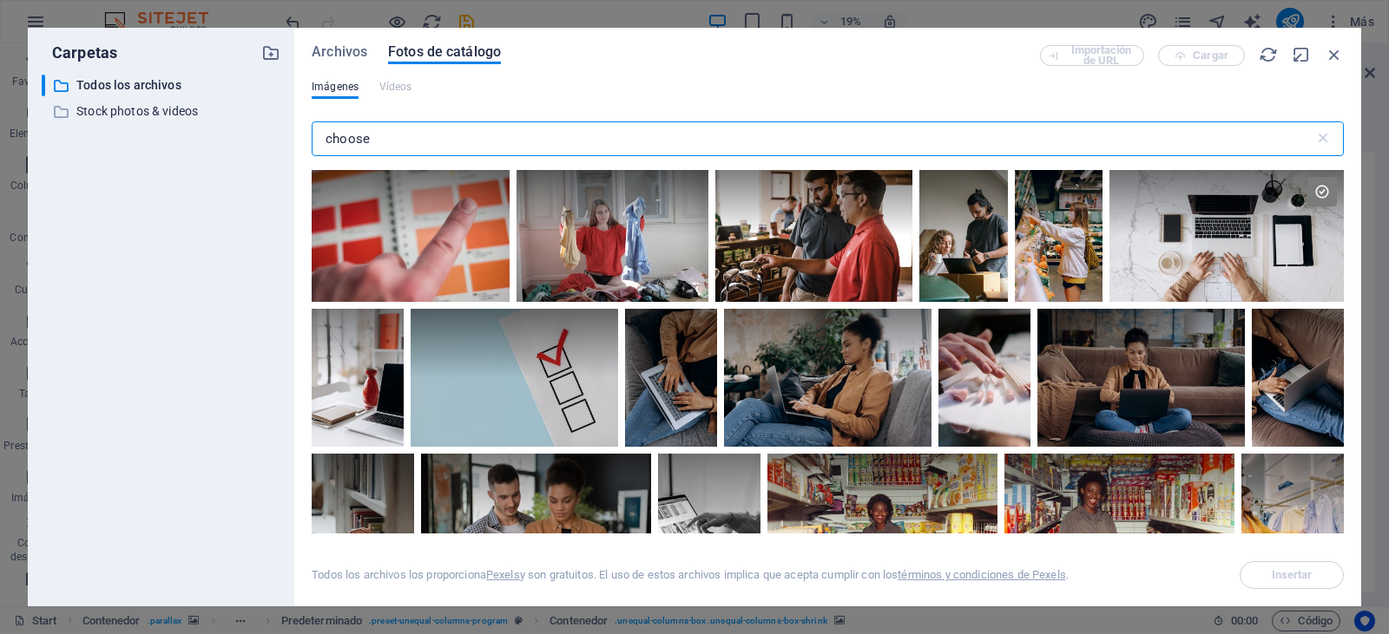
click at [470, 134] on input "choose" at bounding box center [813, 139] width 1002 height 35
drag, startPoint x: 470, startPoint y: 134, endPoint x: 181, endPoint y: 124, distance: 289.2
click at [181, 124] on div "Carpetas ​ Todos los archivos Todos los archivos ​ Stock photos & videos Stock …" at bounding box center [694, 317] width 1333 height 579
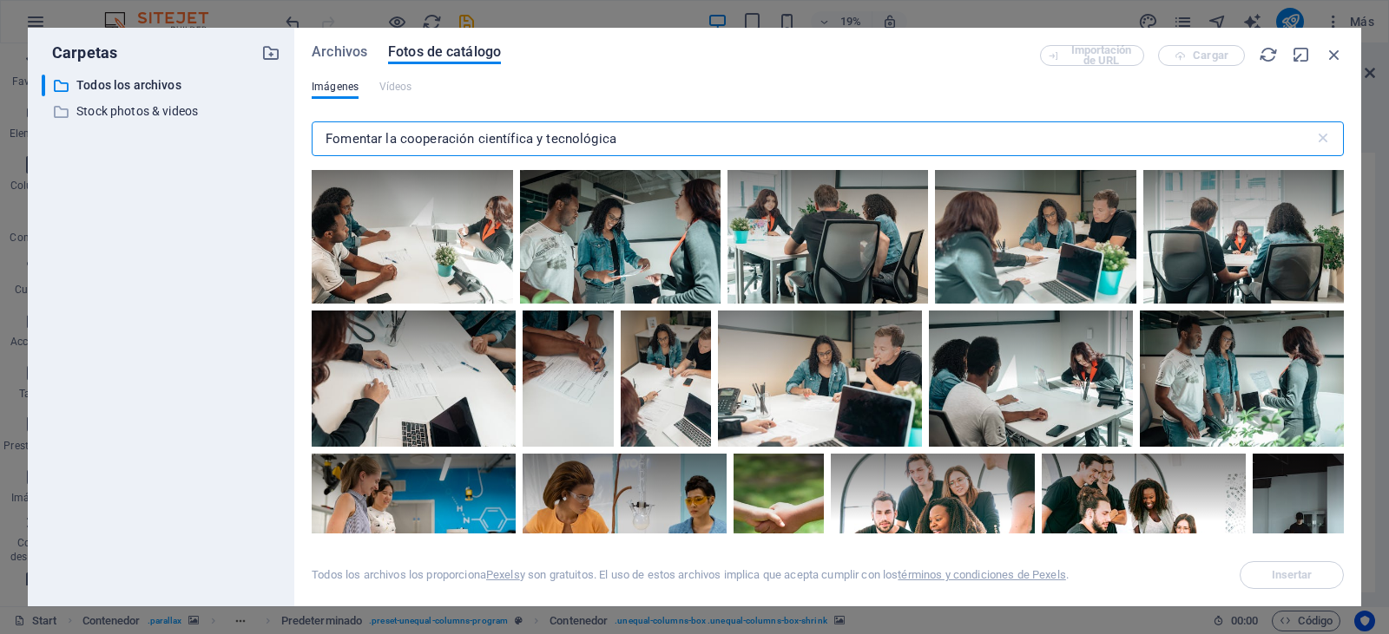
type input "Fomentar la cooperación científica y tecnológica"
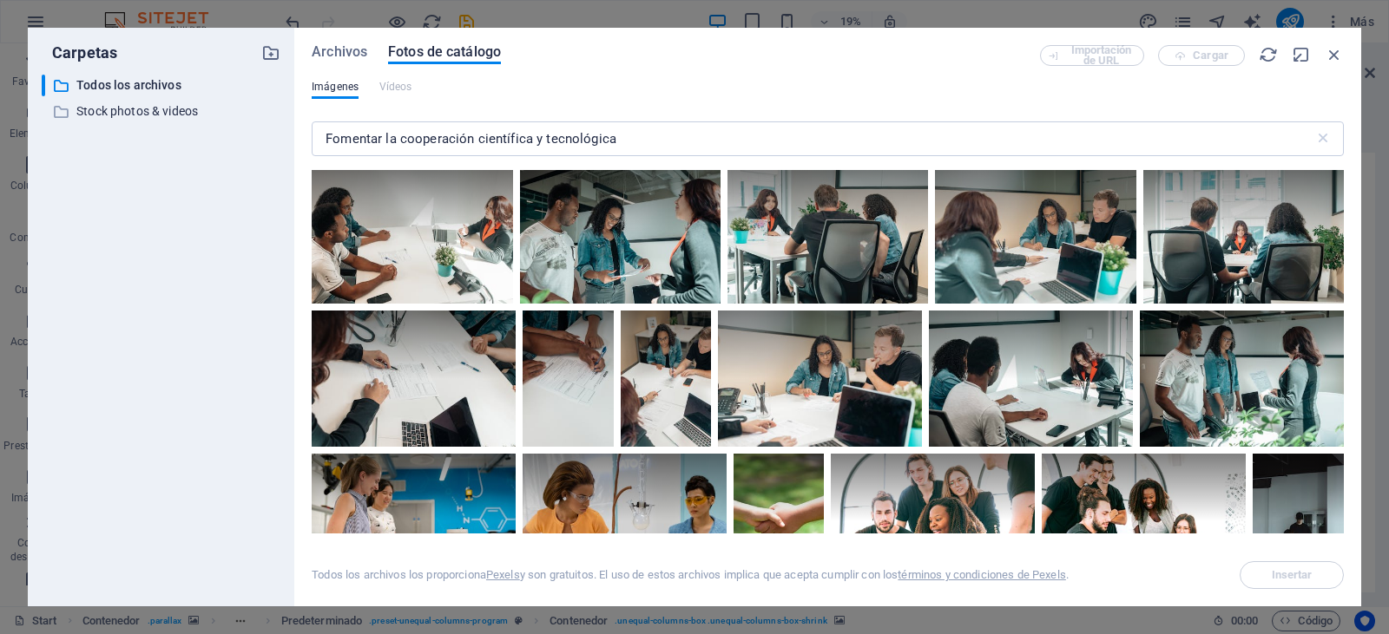
drag, startPoint x: 1344, startPoint y: 192, endPoint x: 1348, endPoint y: 211, distance: 19.6
click at [1348, 211] on div "Archivos Fotos de catálogo Importación de URL Cargar Imágenes Vídeos Fomentar l…" at bounding box center [827, 317] width 1067 height 579
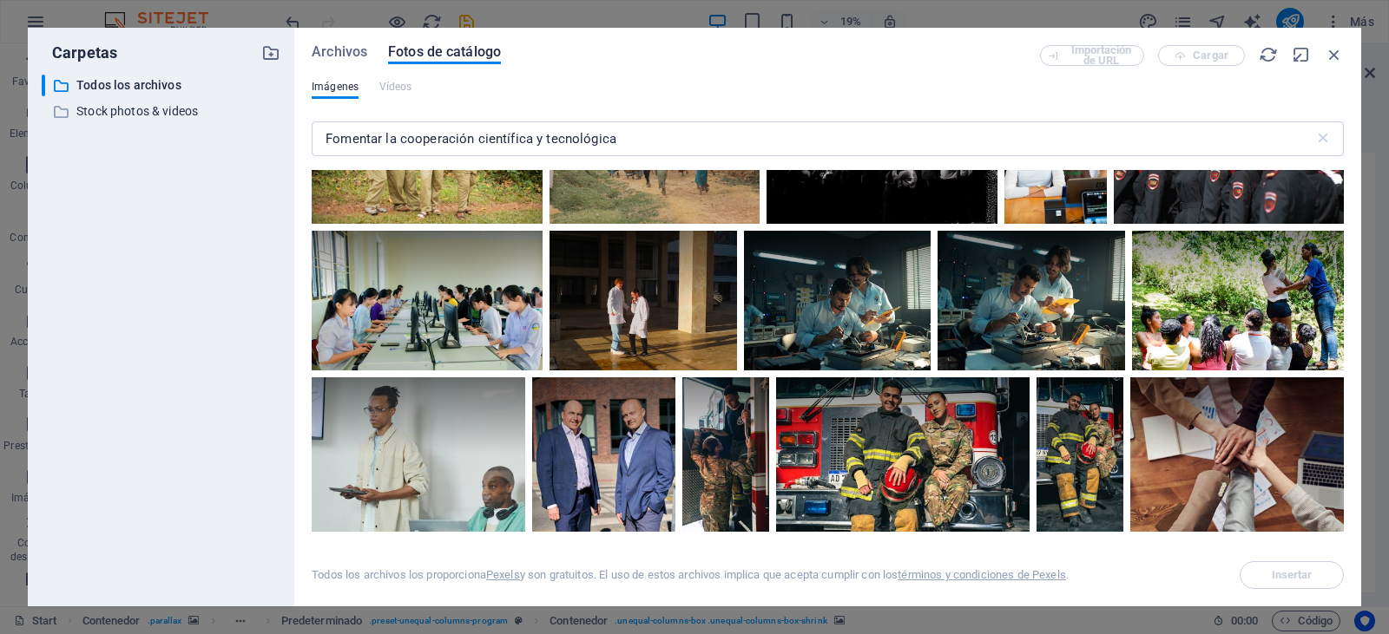
scroll to position [2507, 0]
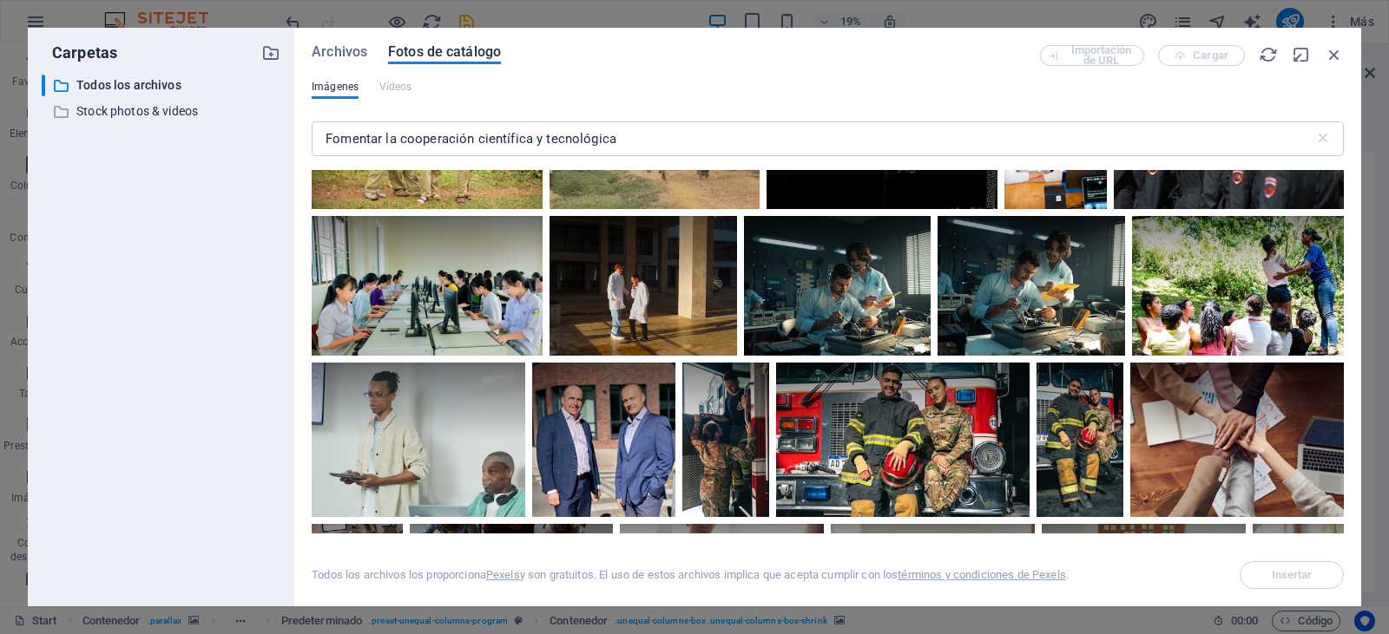
drag, startPoint x: 1375, startPoint y: 253, endPoint x: 1375, endPoint y: 291, distance: 37.3
click at [1375, 291] on div "Carpetas ​ Todos los archivos Todos los archivos ​ Stock photos & videos Stock …" at bounding box center [694, 317] width 1389 height 634
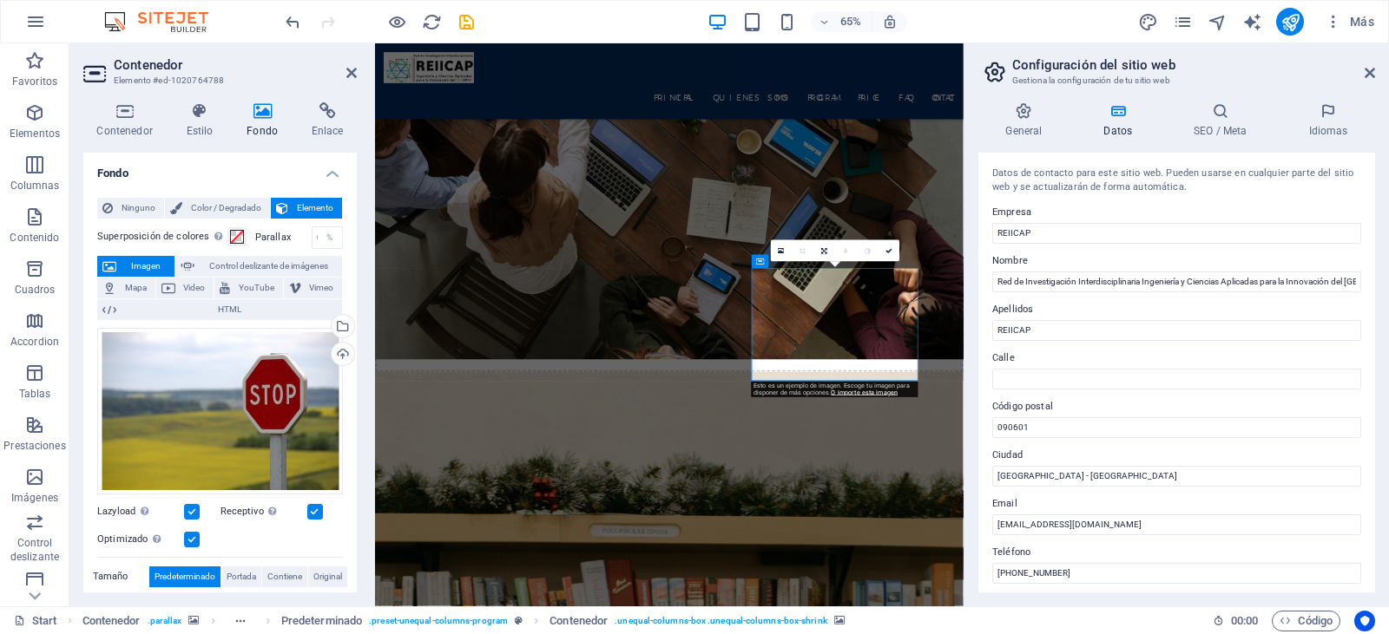
click at [1375, 291] on div "General Datos SEO / Meta Idiomas Nombre del sitio web [DOMAIN_NAME] Logo Arrast…" at bounding box center [1176, 348] width 424 height 518
click at [266, 125] on h4 "Fondo" at bounding box center [265, 120] width 65 height 36
drag, startPoint x: 357, startPoint y: 299, endPoint x: 355, endPoint y: 356, distance: 56.4
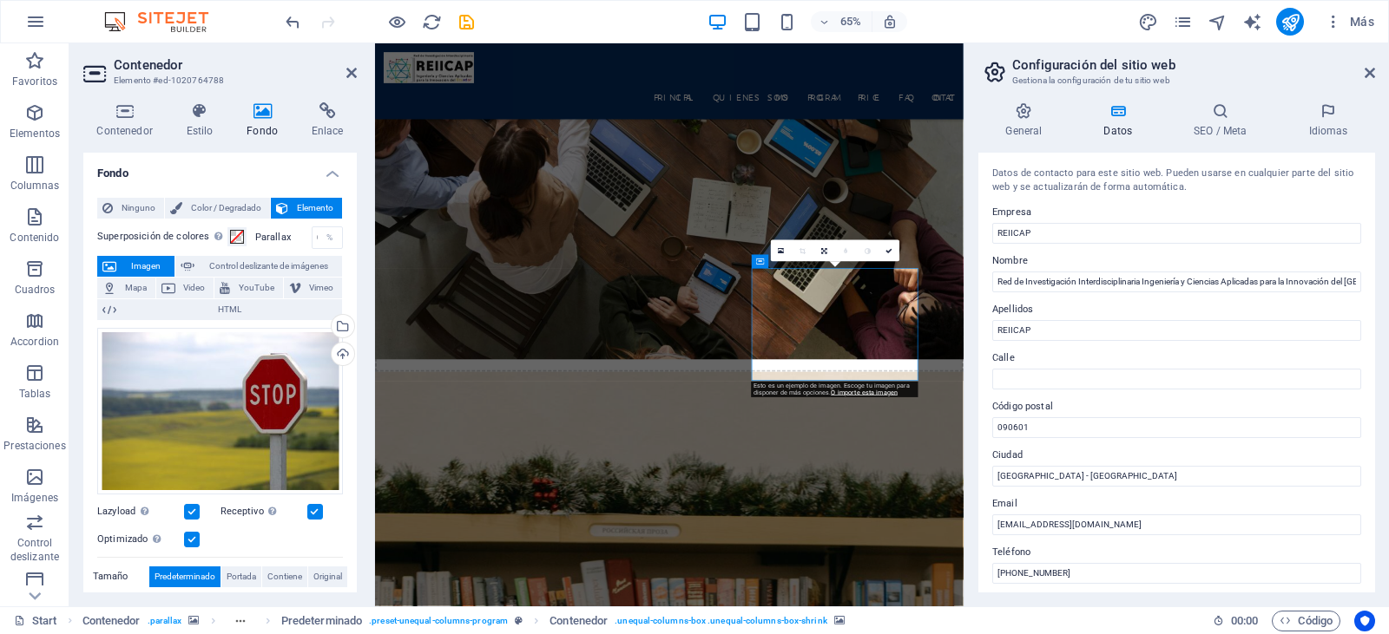
click at [355, 356] on div "Contenedor Estilo Fondo Enlace Tamaño Altura Predeterminado px rem % vh vw Alto…" at bounding box center [219, 348] width 301 height 518
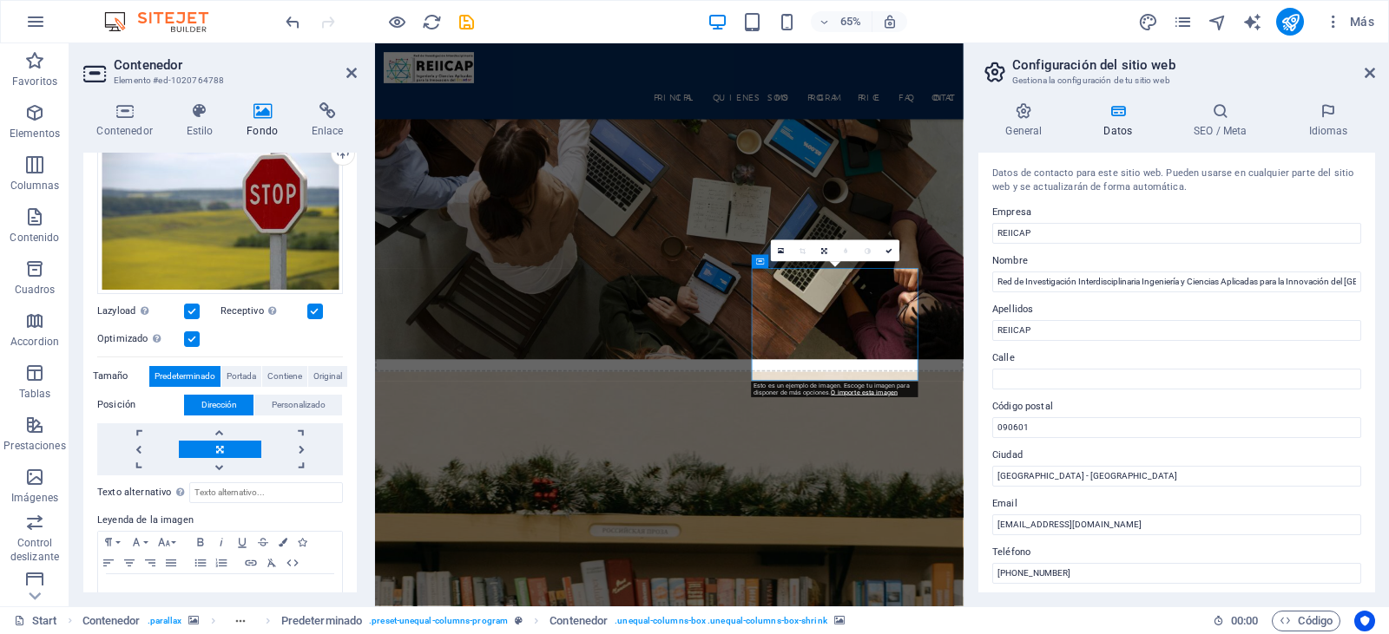
scroll to position [204, 0]
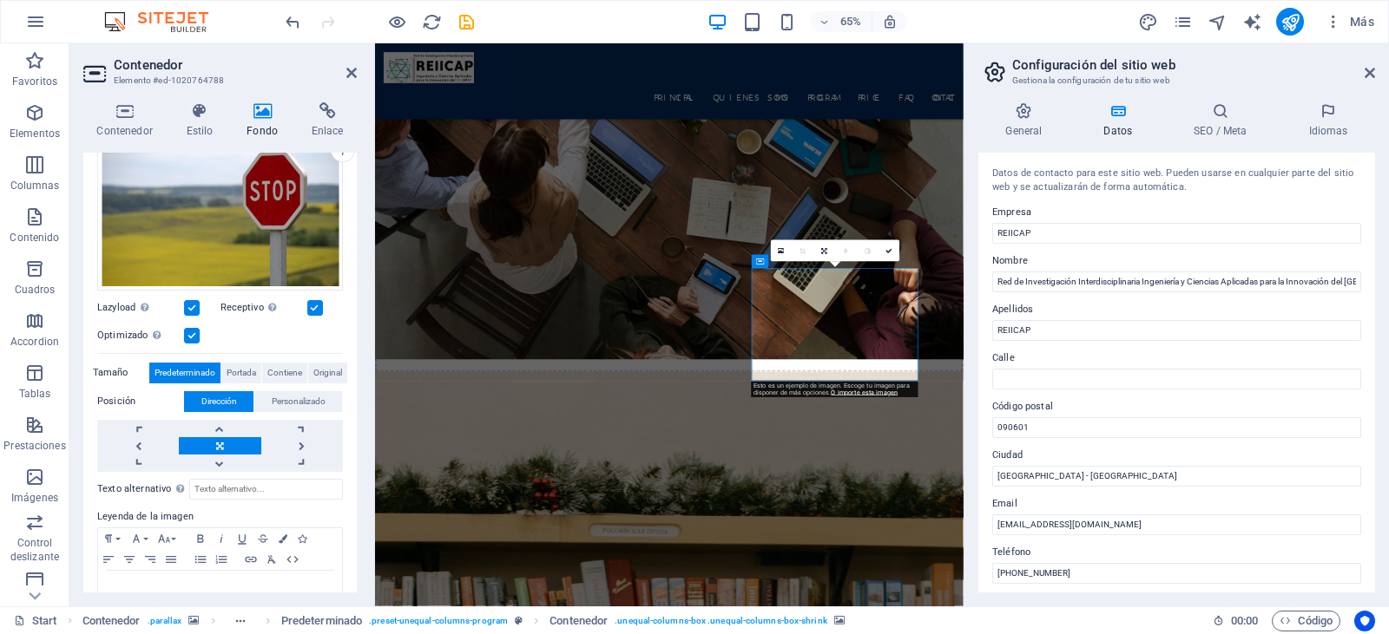
drag, startPoint x: 359, startPoint y: 468, endPoint x: 352, endPoint y: 496, distance: 28.6
click at [352, 496] on div "Contenedor Estilo Fondo Enlace Tamaño Altura Predeterminado px rem % vh vw Alto…" at bounding box center [219, 348] width 301 height 518
drag, startPoint x: 352, startPoint y: 496, endPoint x: 357, endPoint y: 544, distance: 48.8
click at [357, 544] on div "Contenedor Estilo Fondo Enlace Tamaño Altura Predeterminado px rem % vh vw Alto…" at bounding box center [219, 348] width 301 height 518
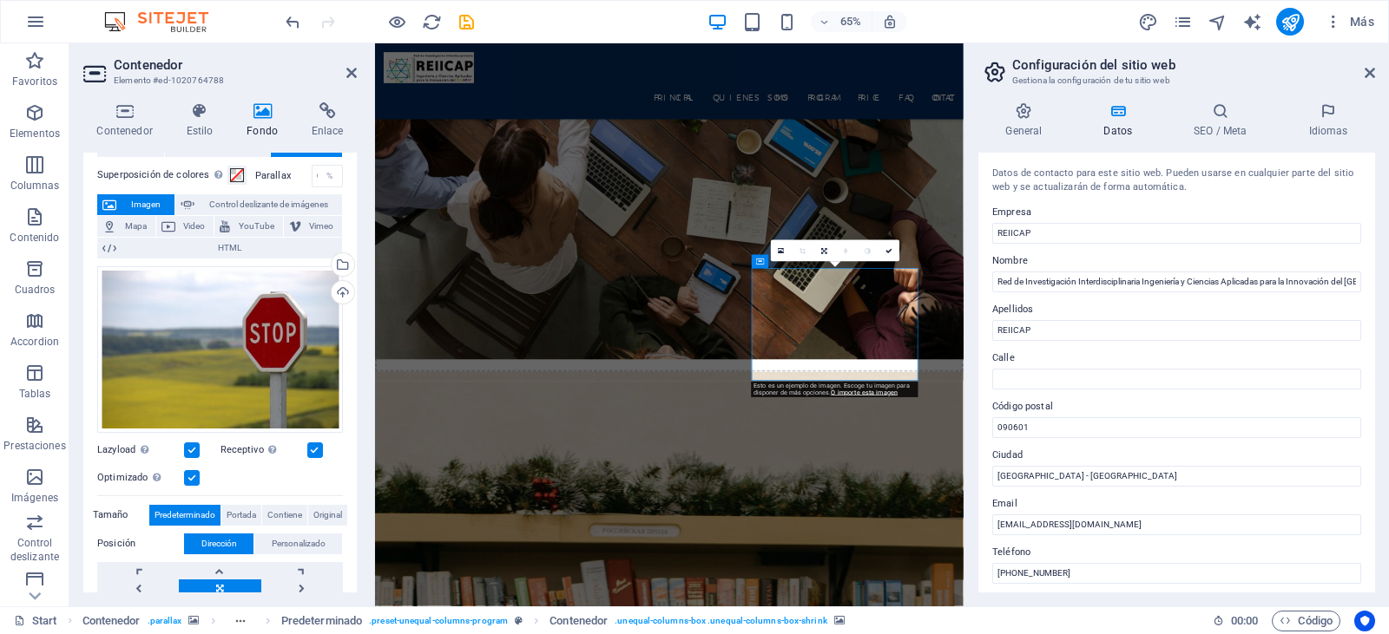
scroll to position [51, 0]
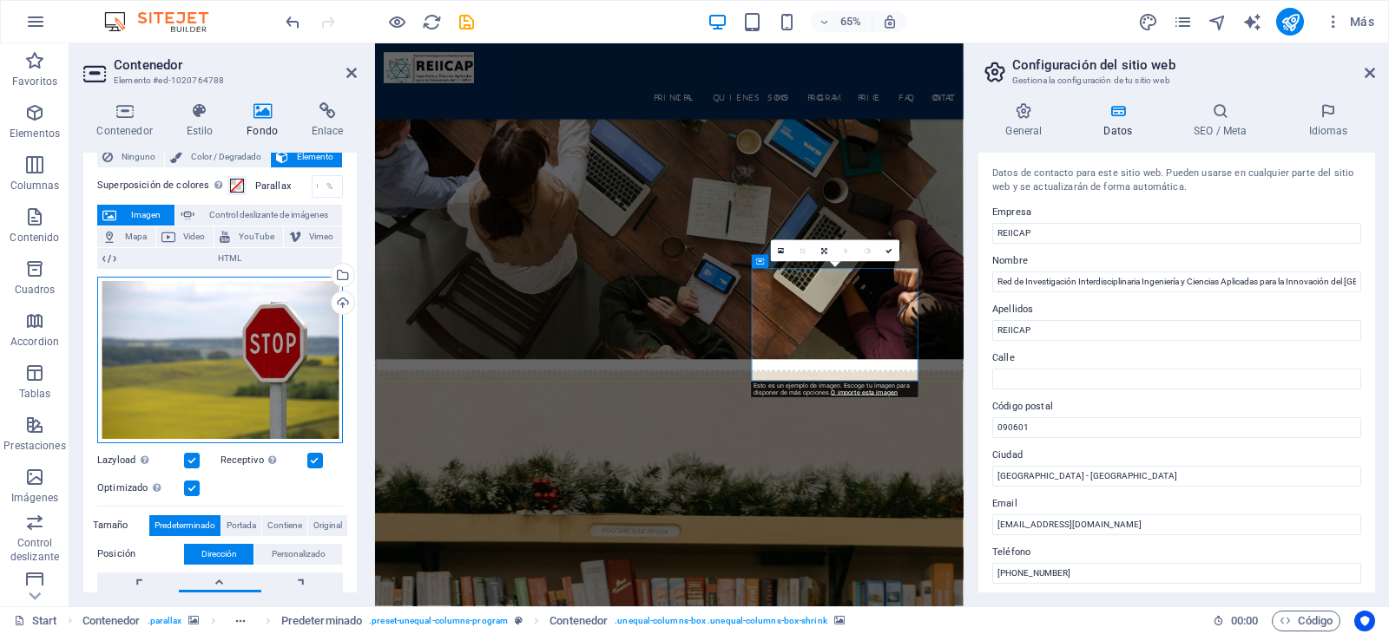
click at [263, 359] on div "Arrastra archivos aquí, haz clic para escoger archivos o selecciona archivos de…" at bounding box center [220, 360] width 246 height 167
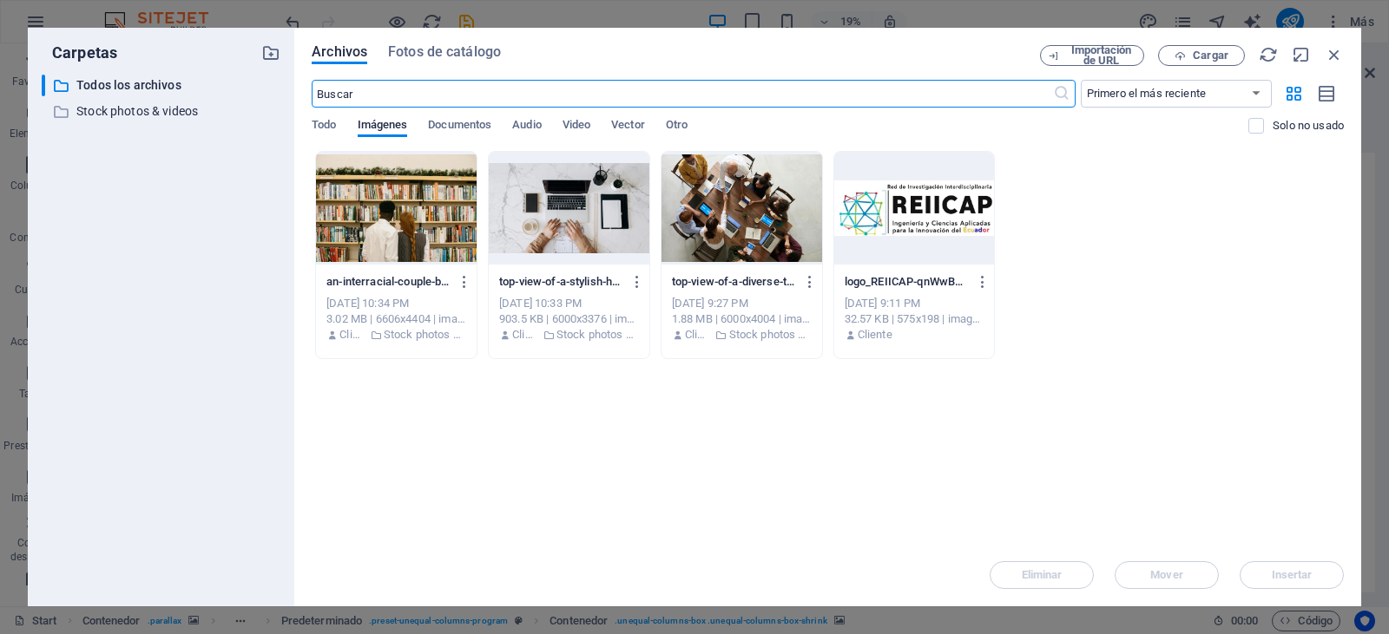
click at [658, 217] on div "an-interracial-couple-browsing-books-on-a-bookshelf-decorated-with-holiday-garl…" at bounding box center [828, 255] width 1032 height 208
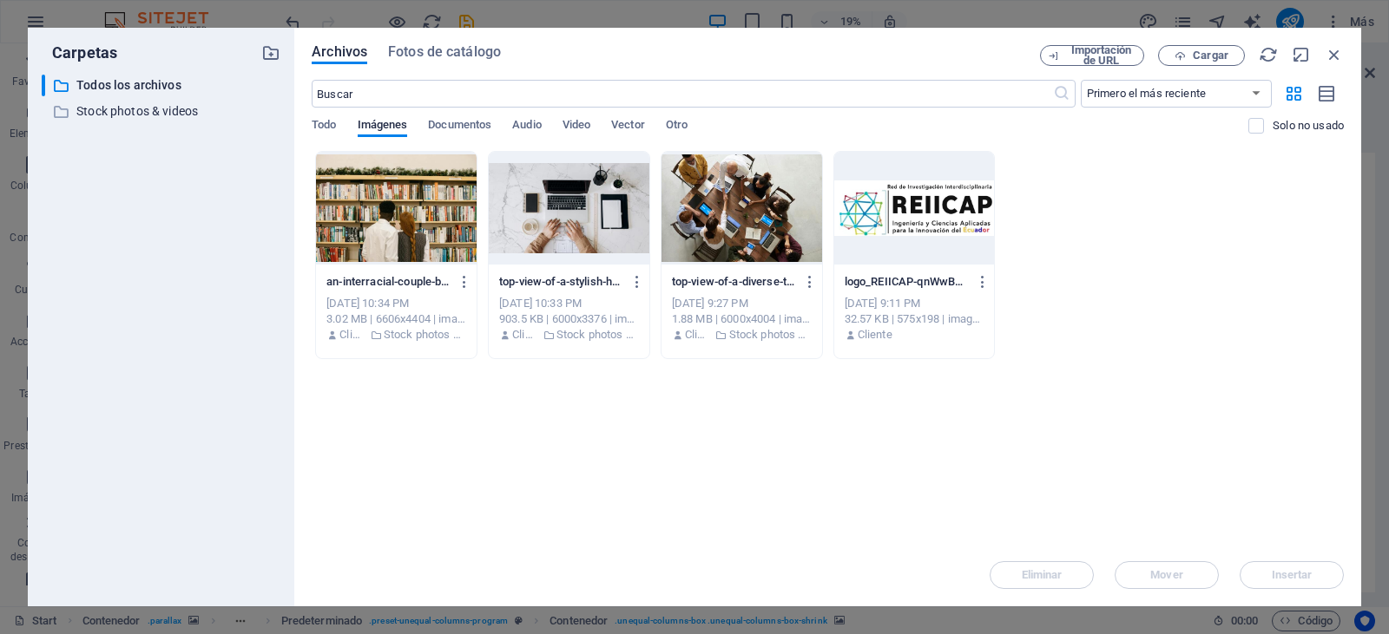
click at [658, 217] on div "an-interracial-couple-browsing-books-on-a-bookshelf-decorated-with-holiday-garl…" at bounding box center [828, 255] width 1032 height 208
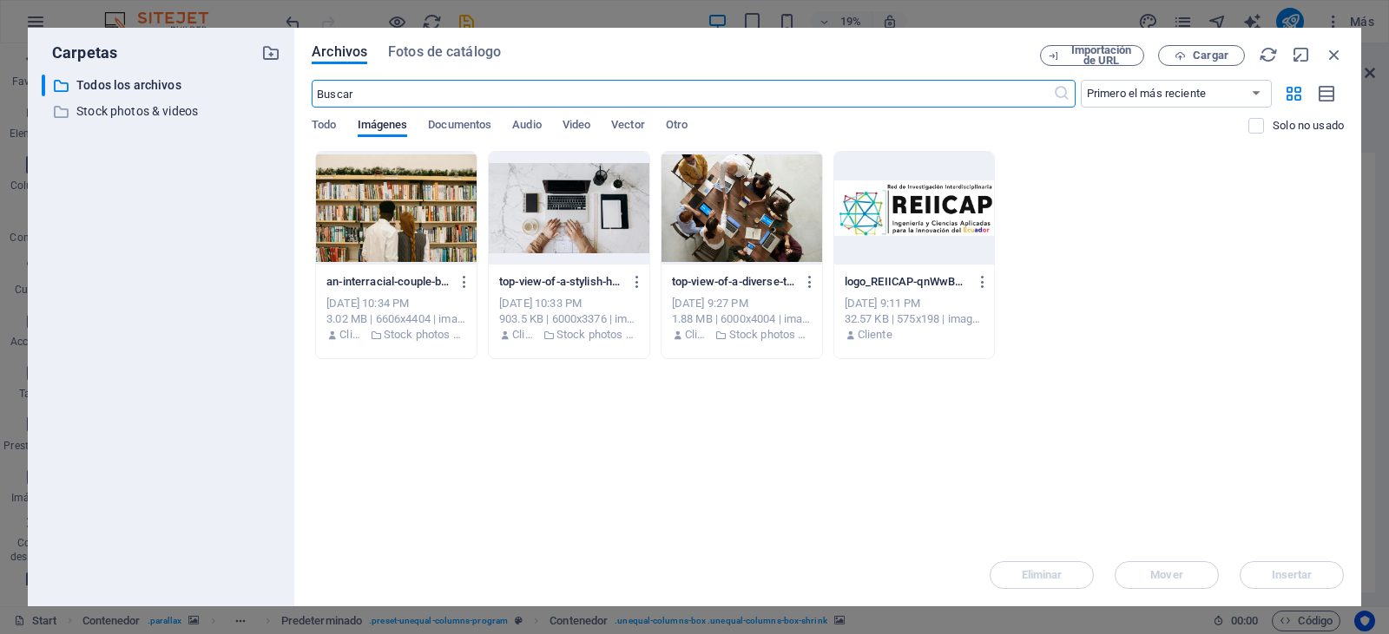
click at [432, 94] on input "text" at bounding box center [682, 94] width 740 height 28
click at [429, 52] on span "Fotos de catálogo" at bounding box center [444, 52] width 113 height 21
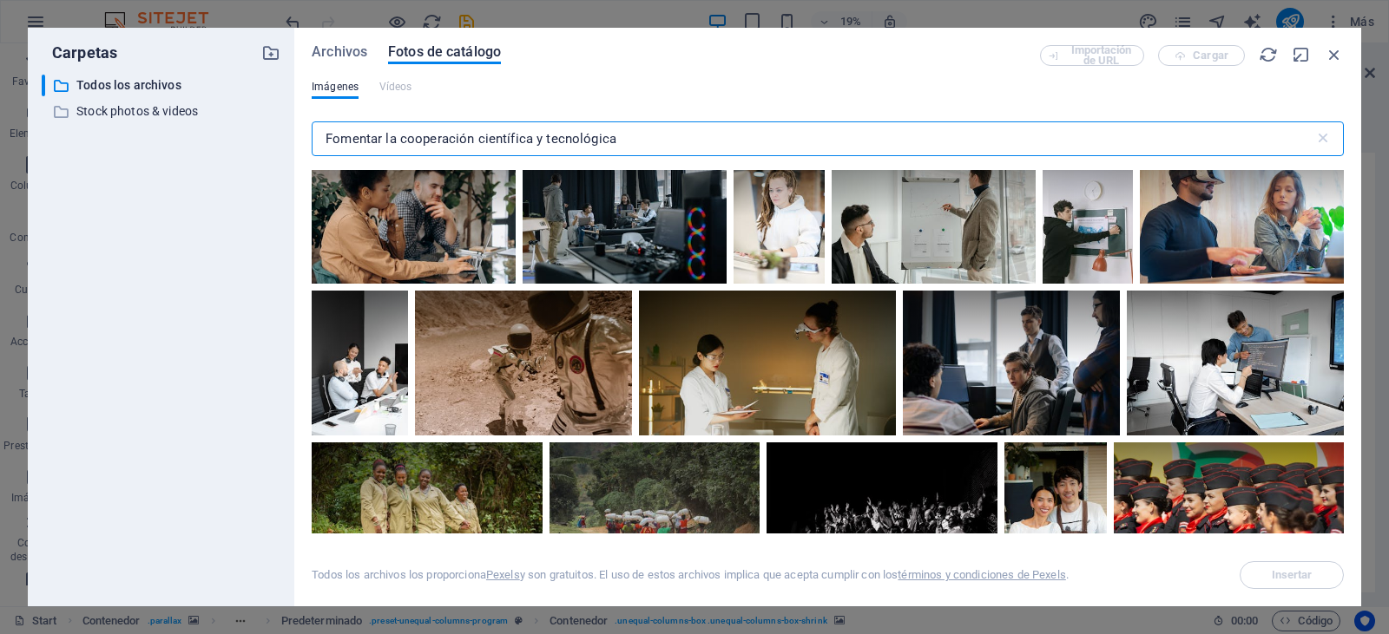
scroll to position [2183, 0]
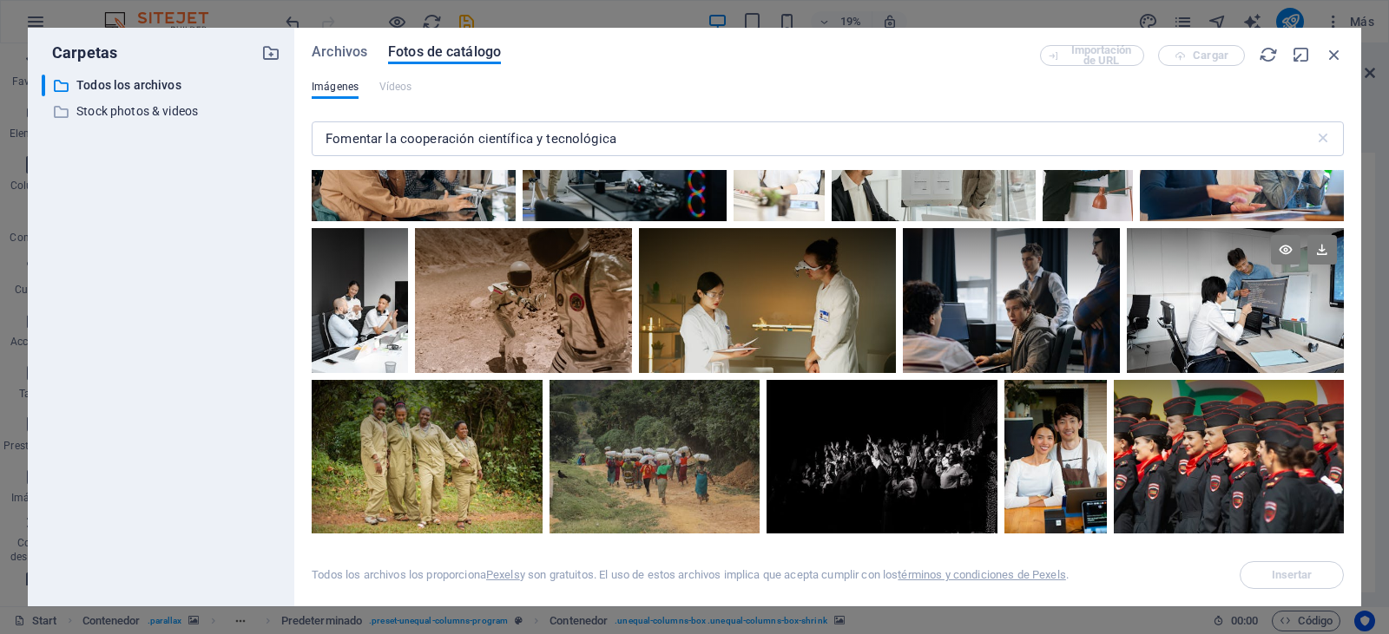
click at [1264, 324] on div at bounding box center [1235, 300] width 217 height 145
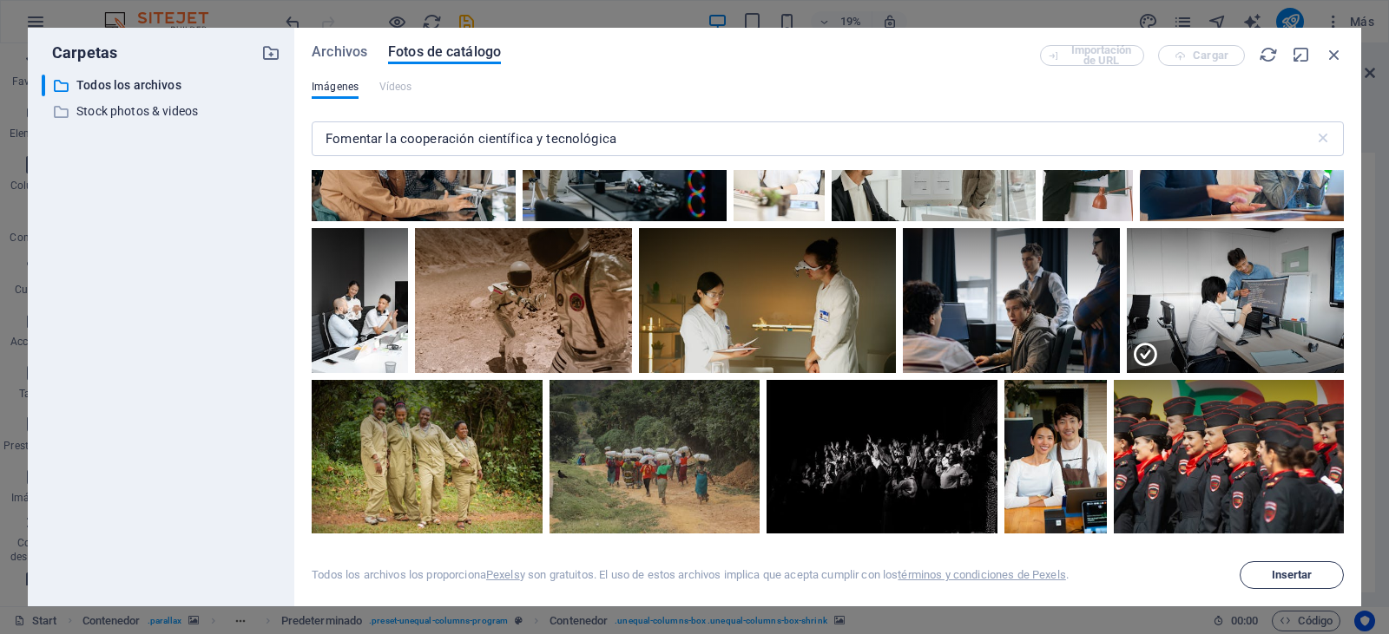
click at [1296, 571] on span "Insertar" at bounding box center [1292, 575] width 41 height 10
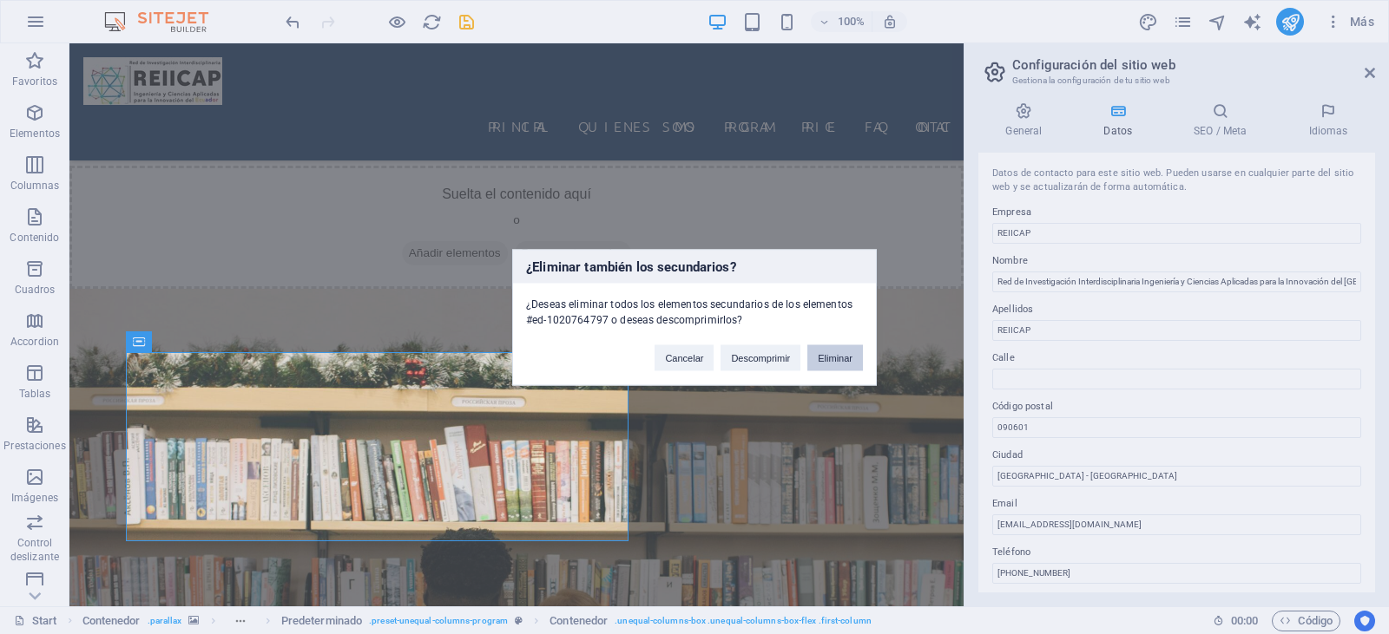
click at [824, 361] on button "Eliminar" at bounding box center [835, 358] width 56 height 26
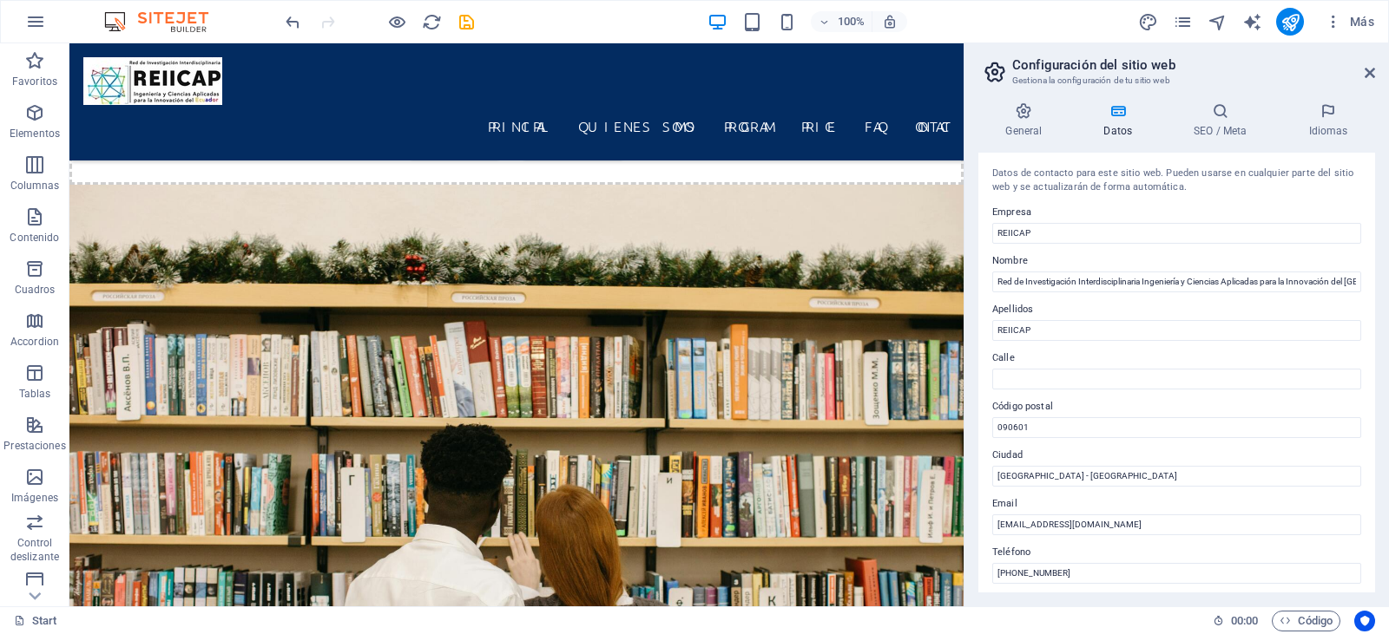
scroll to position [2776, 0]
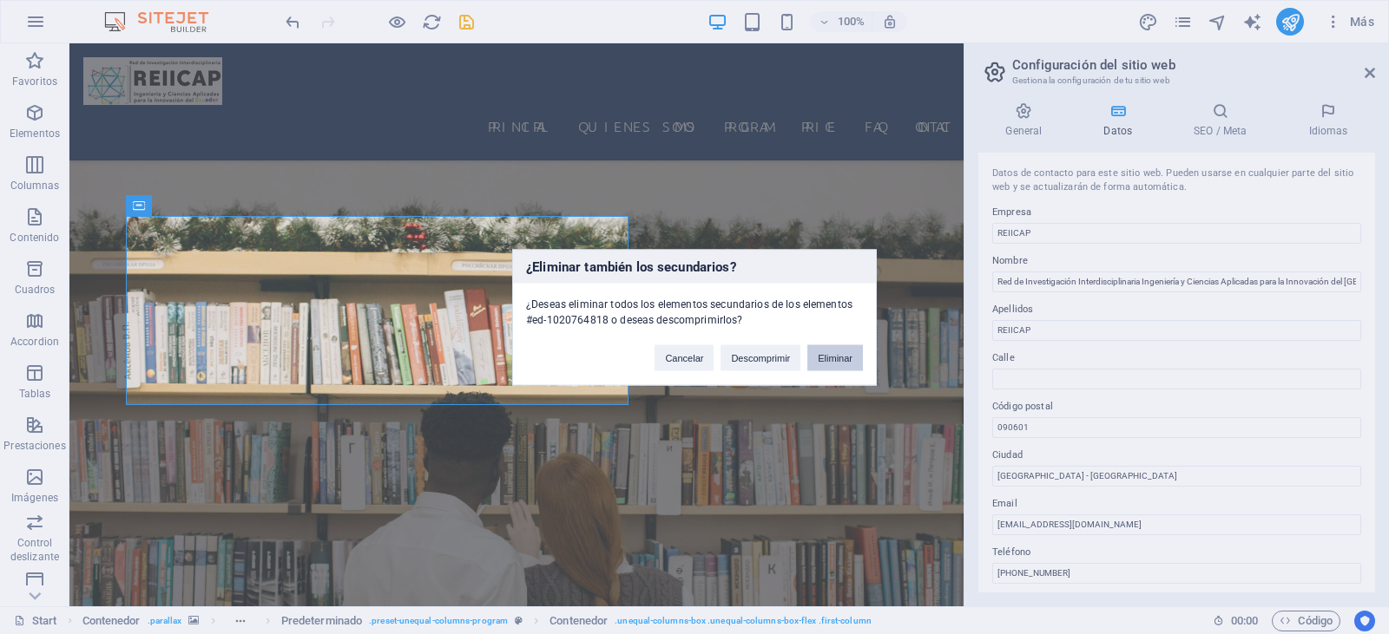
click at [827, 358] on button "Eliminar" at bounding box center [835, 358] width 56 height 26
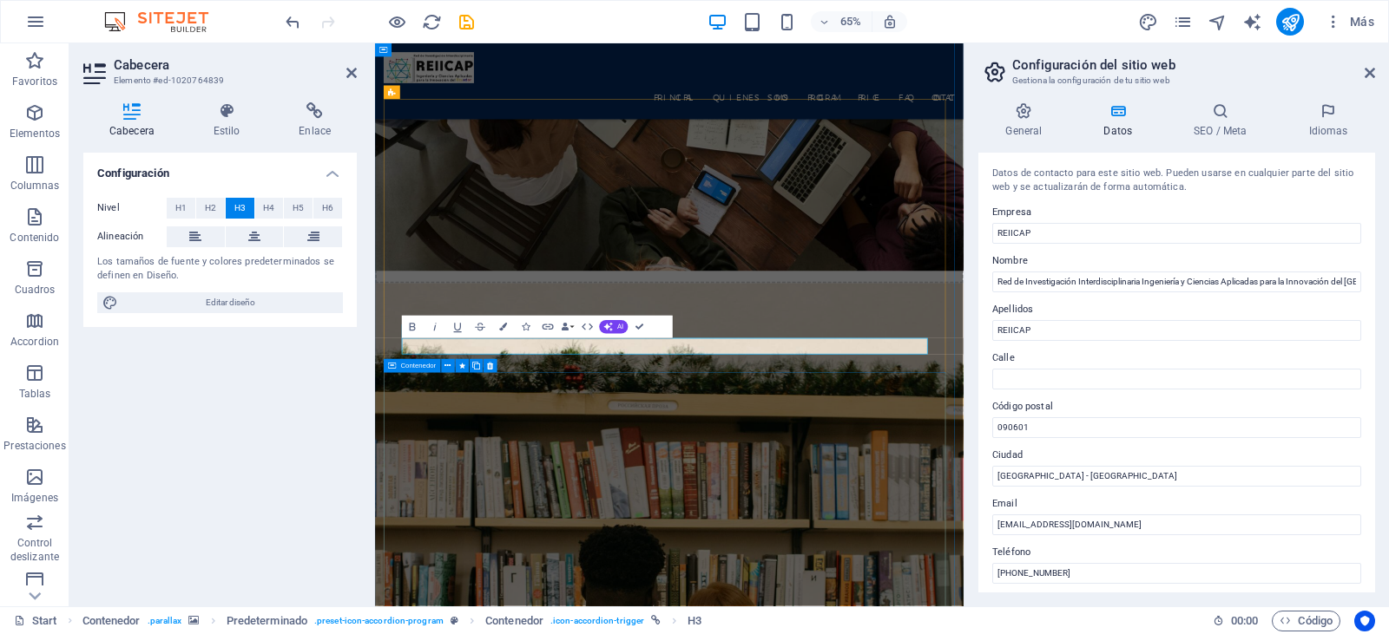
scroll to position [0, 7]
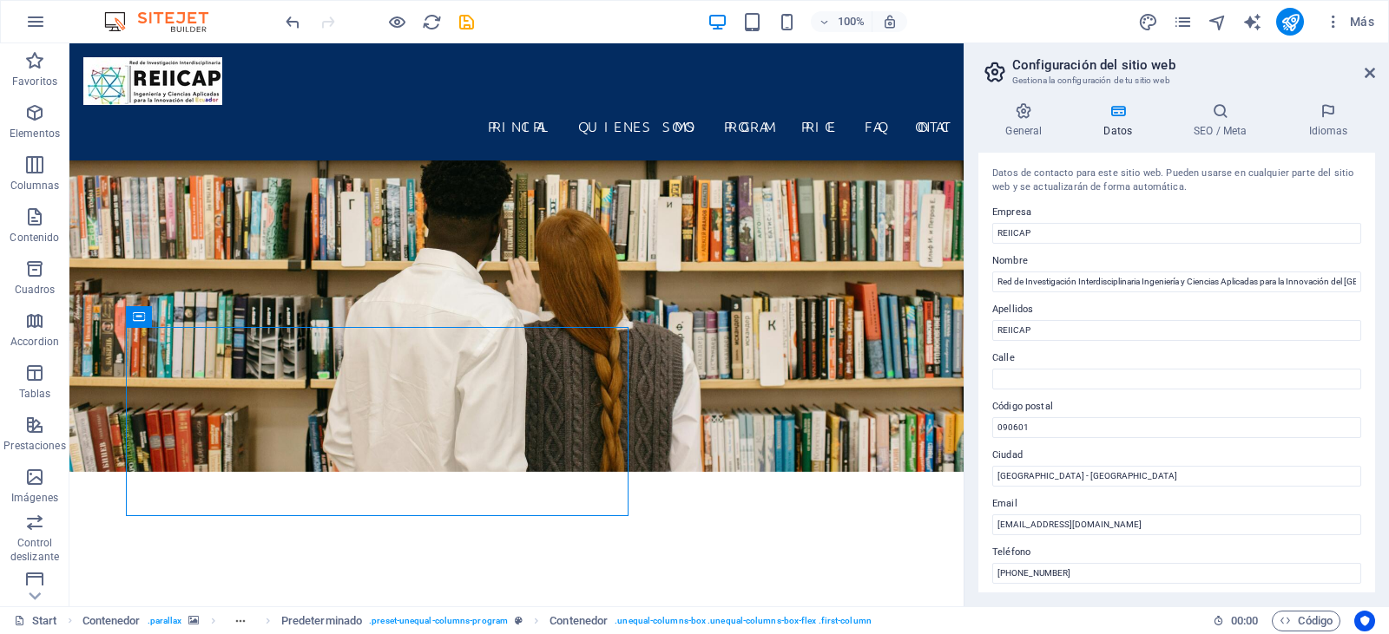
scroll to position [2820, 0]
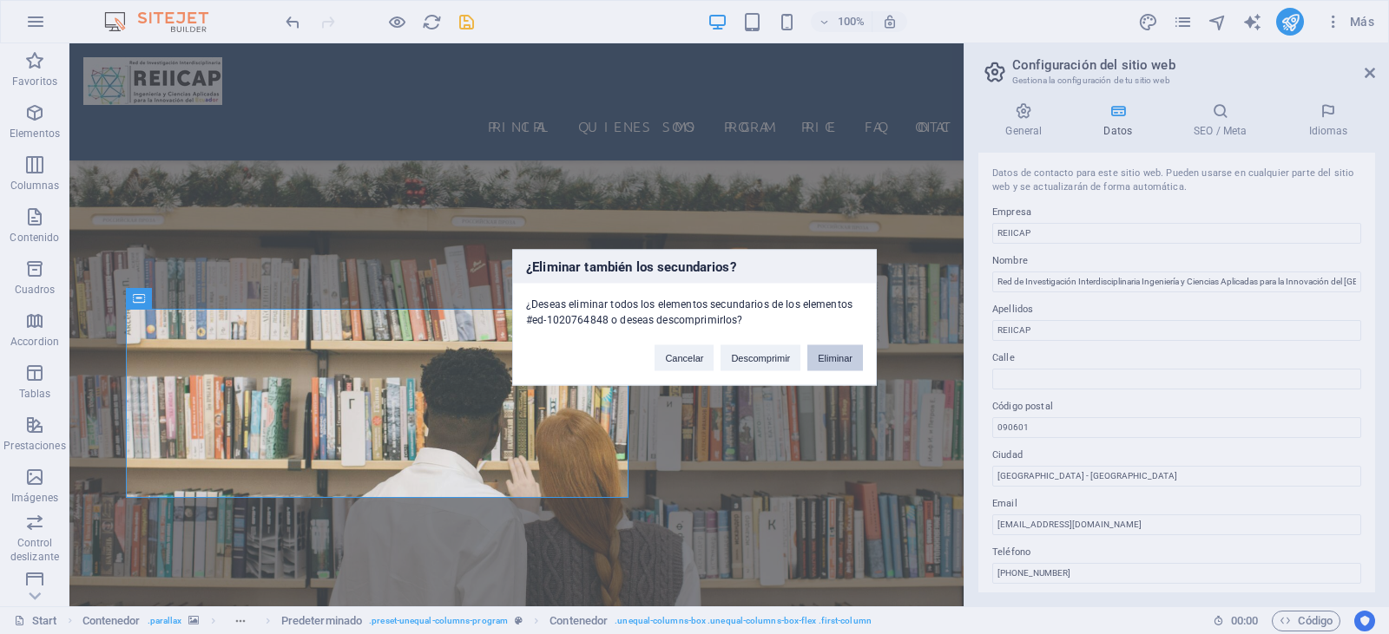
click at [830, 357] on button "Eliminar" at bounding box center [835, 358] width 56 height 26
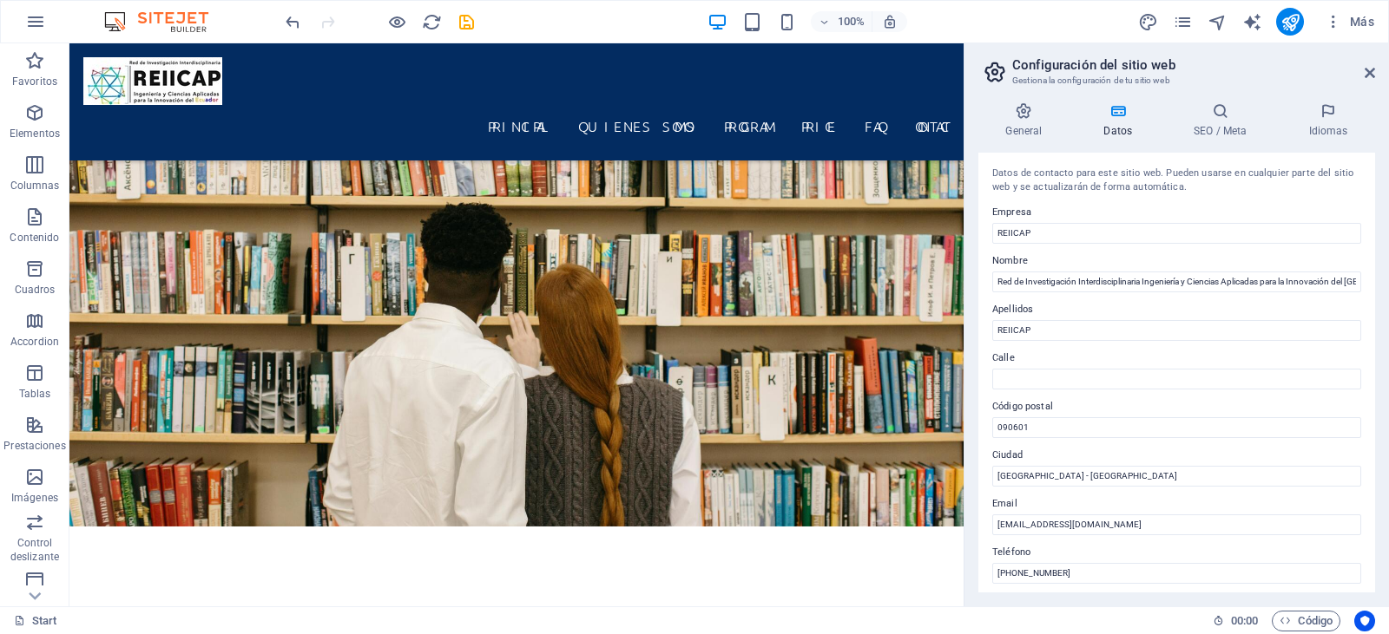
scroll to position [2905, 0]
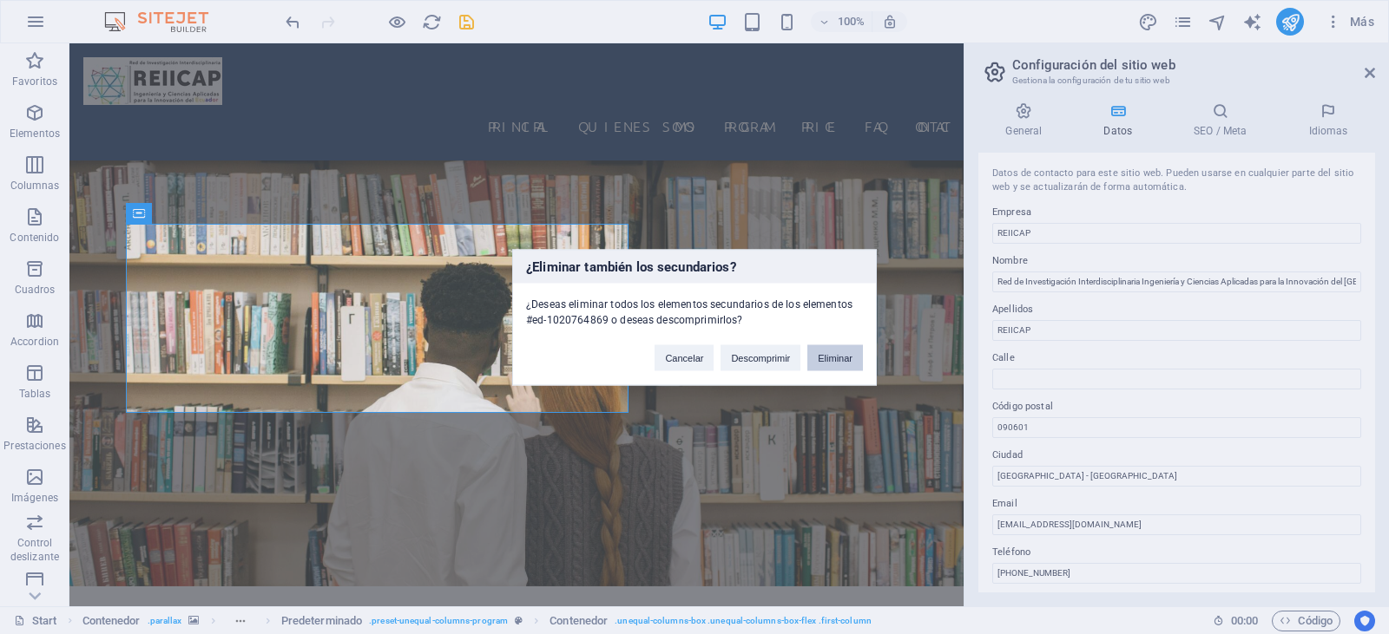
click at [823, 356] on button "Eliminar" at bounding box center [835, 358] width 56 height 26
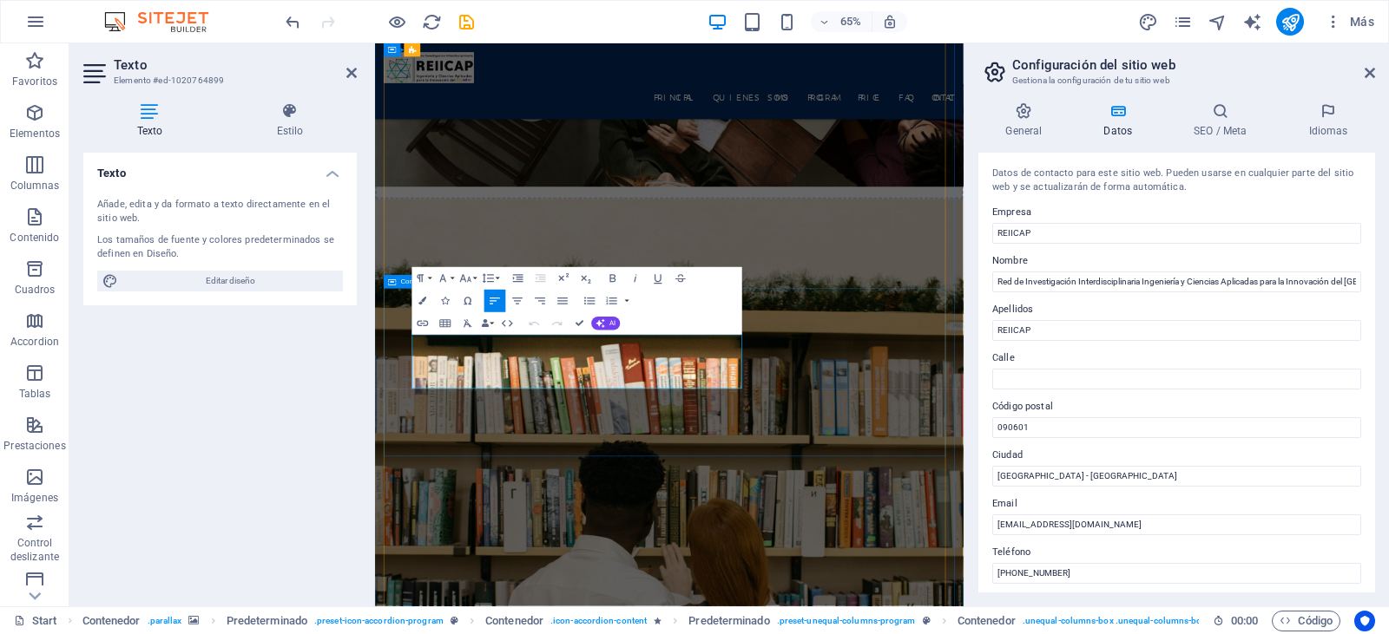
drag, startPoint x: 591, startPoint y: 560, endPoint x: 389, endPoint y: 494, distance: 212.7
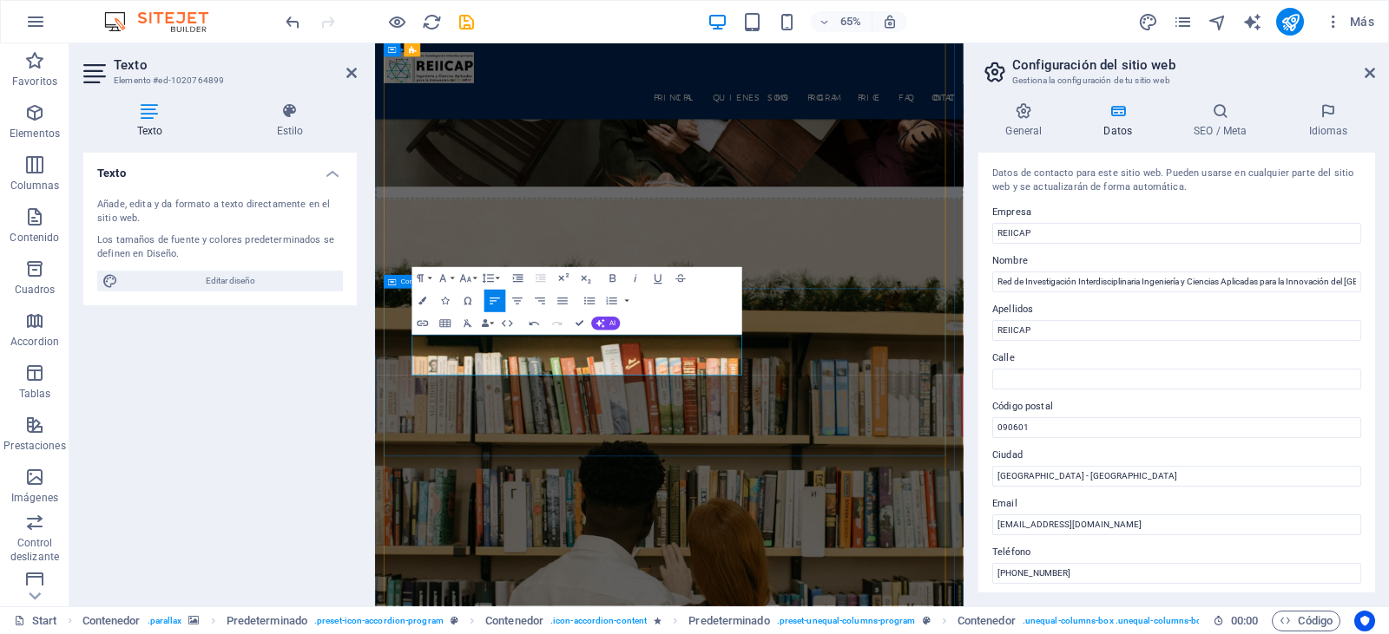
scroll to position [2711, 2]
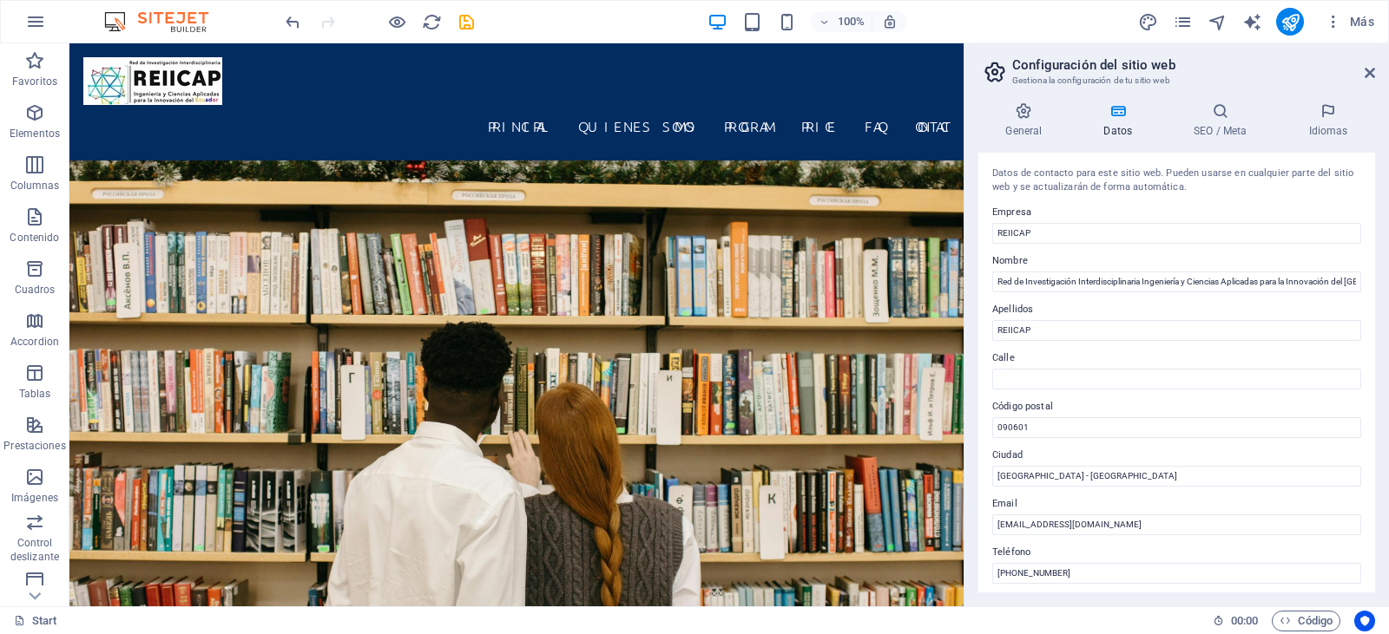
scroll to position [2831, 0]
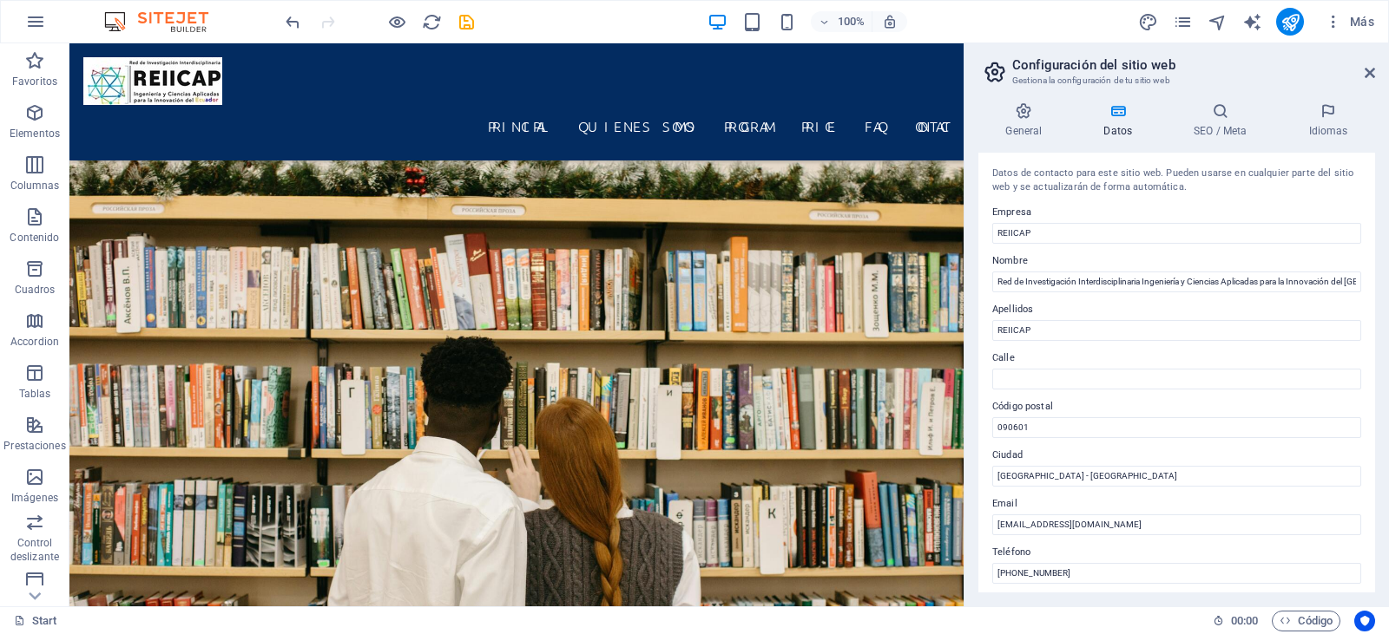
drag, startPoint x: 956, startPoint y: 239, endPoint x: 1042, endPoint y: 277, distance: 94.8
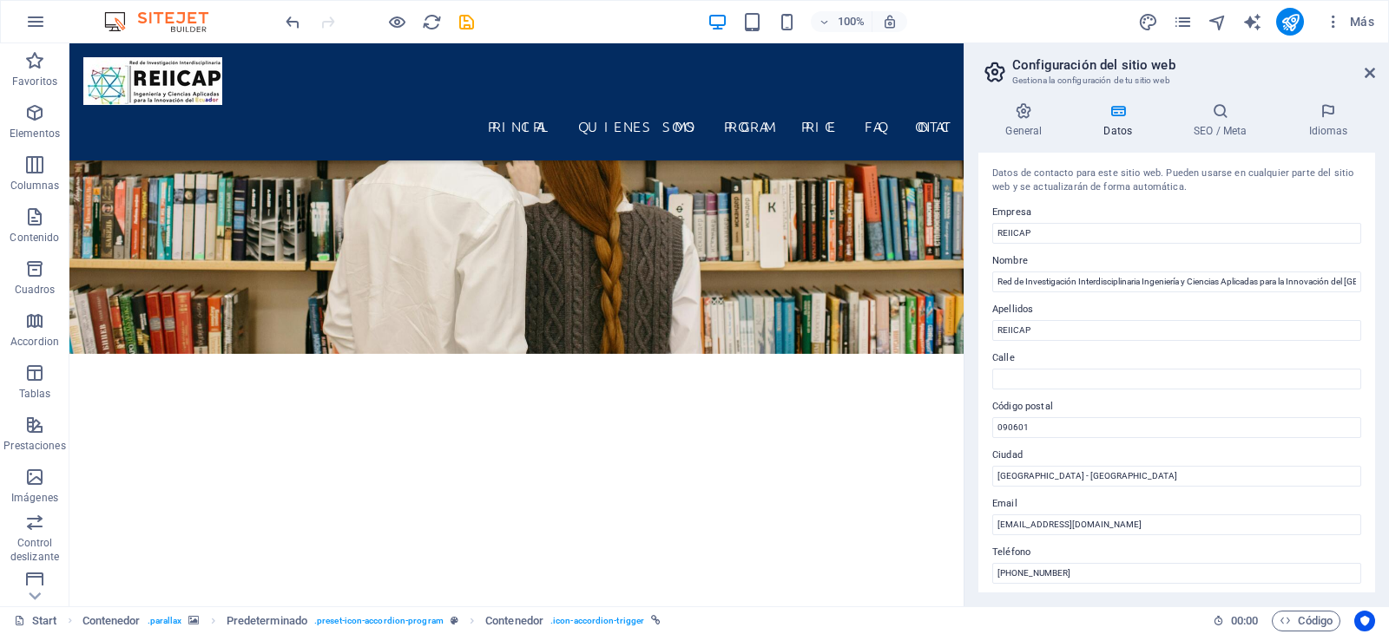
scroll to position [3167, 0]
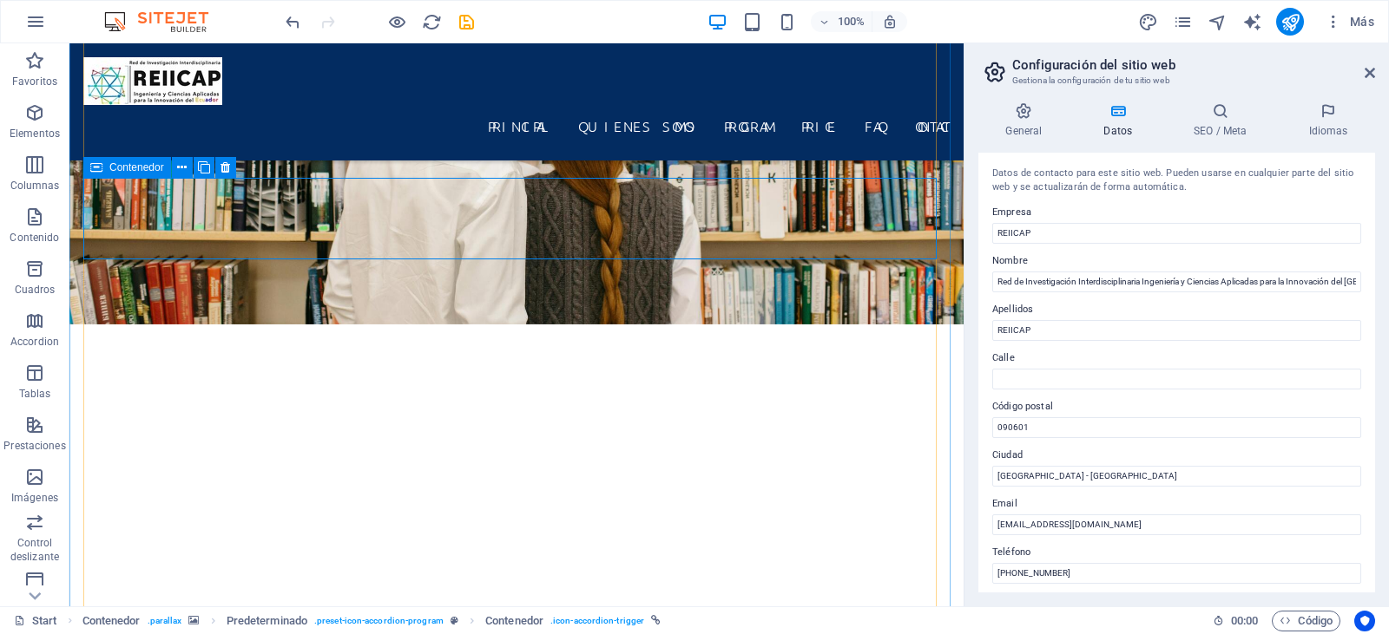
click at [147, 165] on span "Contenedor" at bounding box center [136, 167] width 55 height 10
click at [222, 166] on icon at bounding box center [225, 168] width 10 height 18
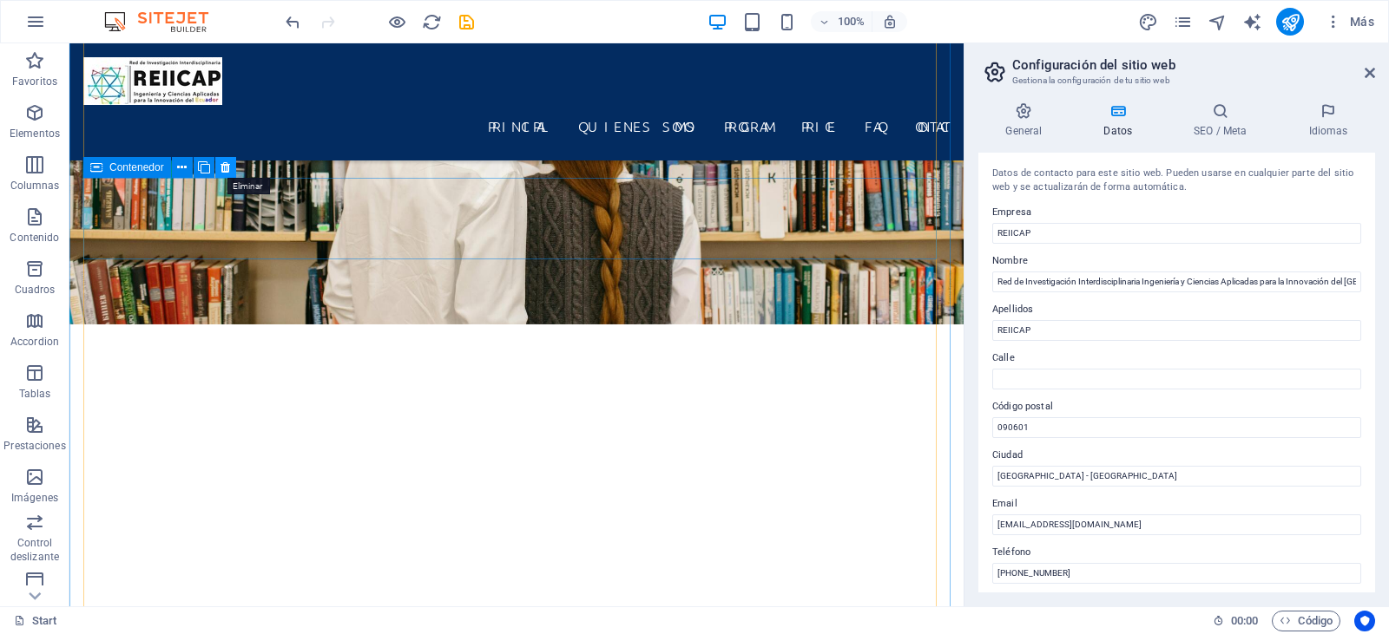
click at [220, 167] on button at bounding box center [225, 167] width 21 height 21
click at [223, 170] on icon at bounding box center [225, 168] width 10 height 18
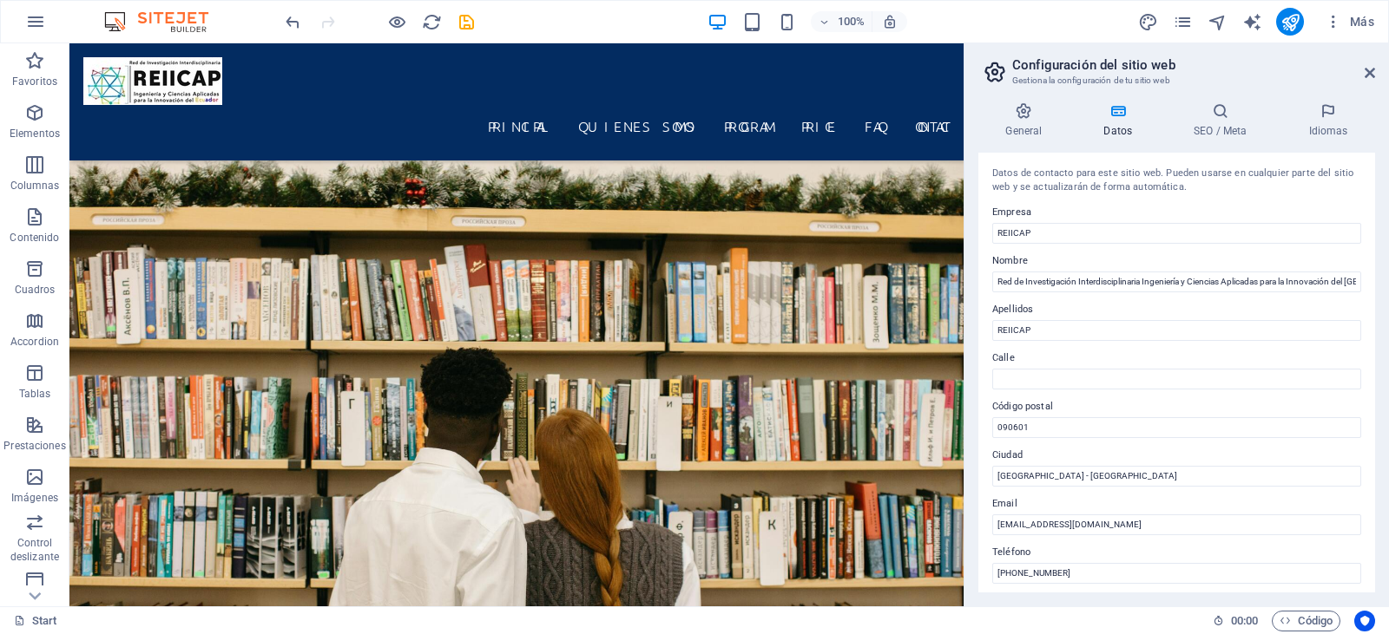
scroll to position [2788, 0]
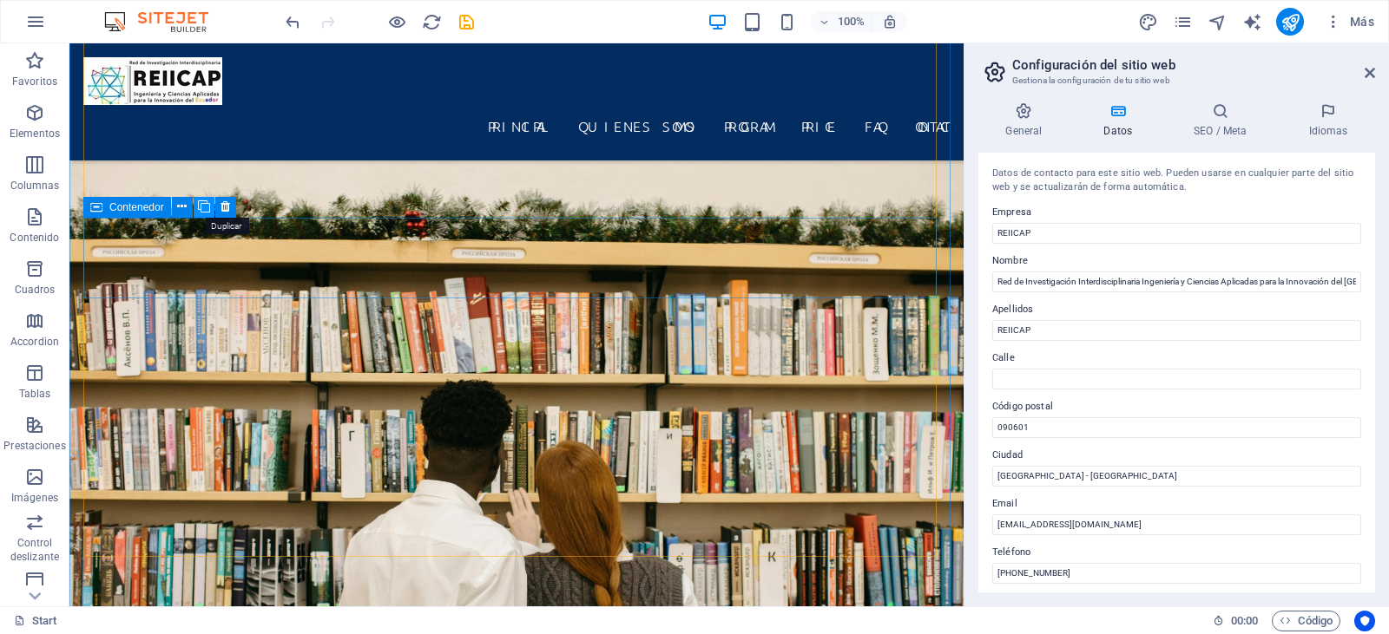
click at [210, 210] on button at bounding box center [204, 207] width 21 height 21
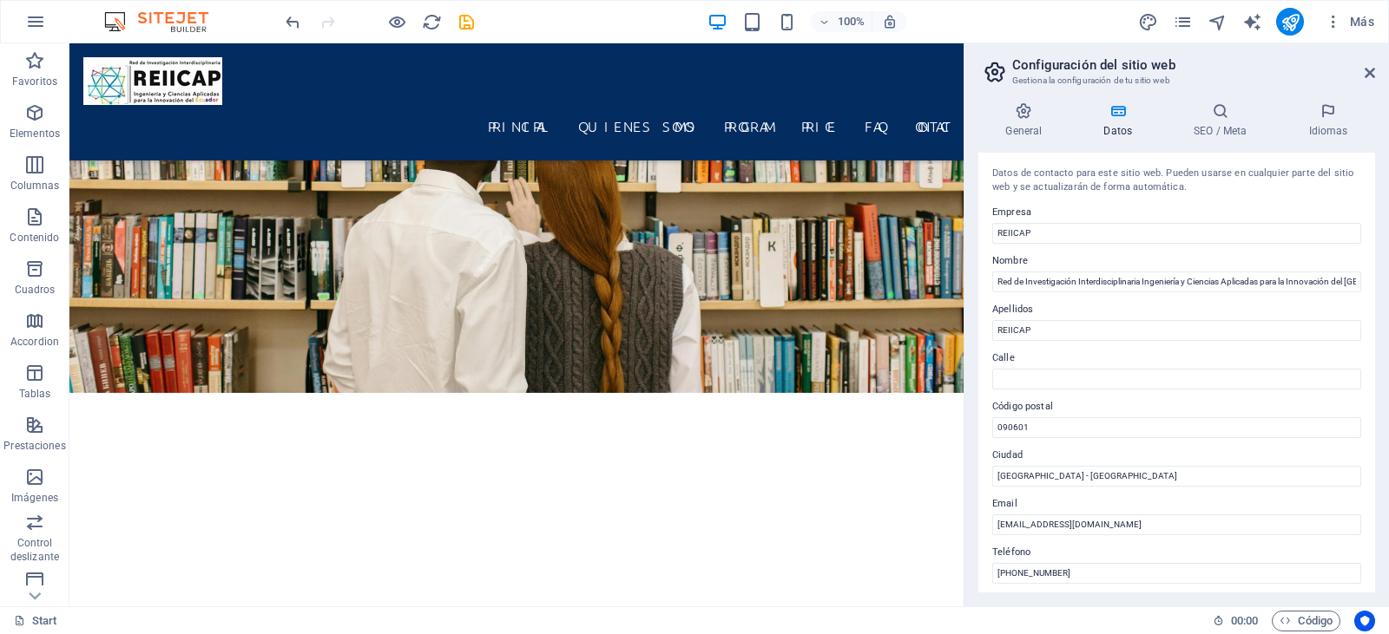
scroll to position [3121, 0]
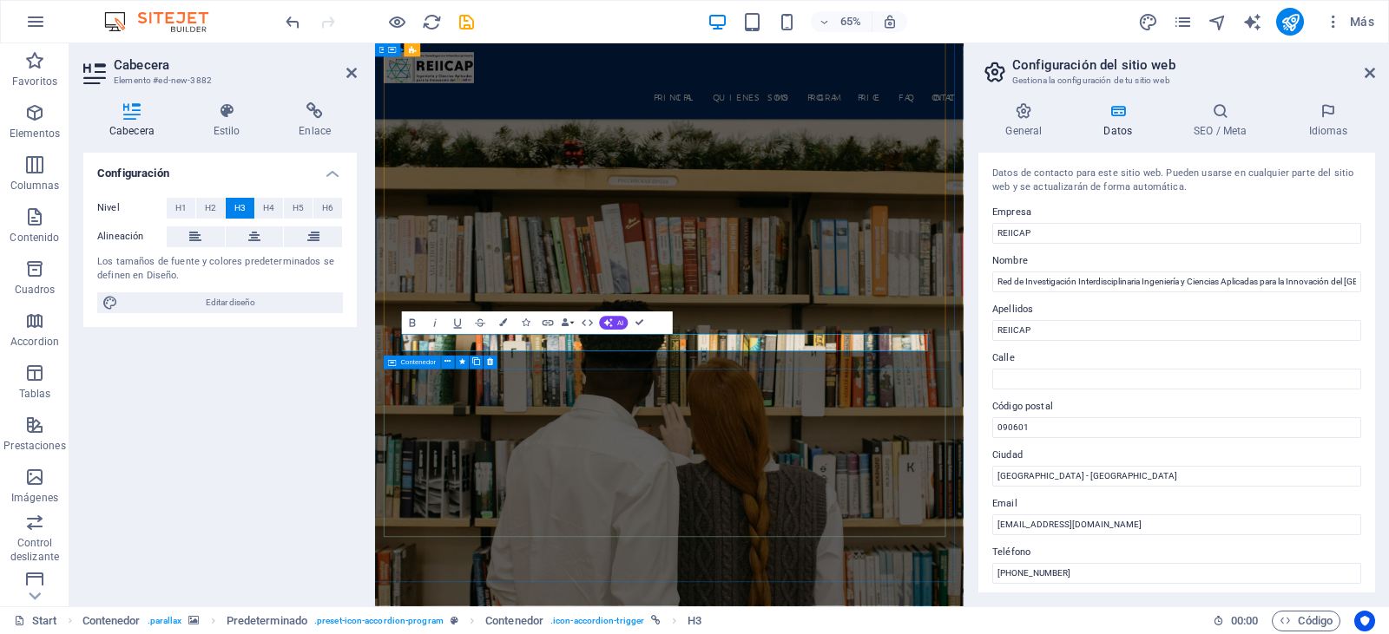
scroll to position [532, 7]
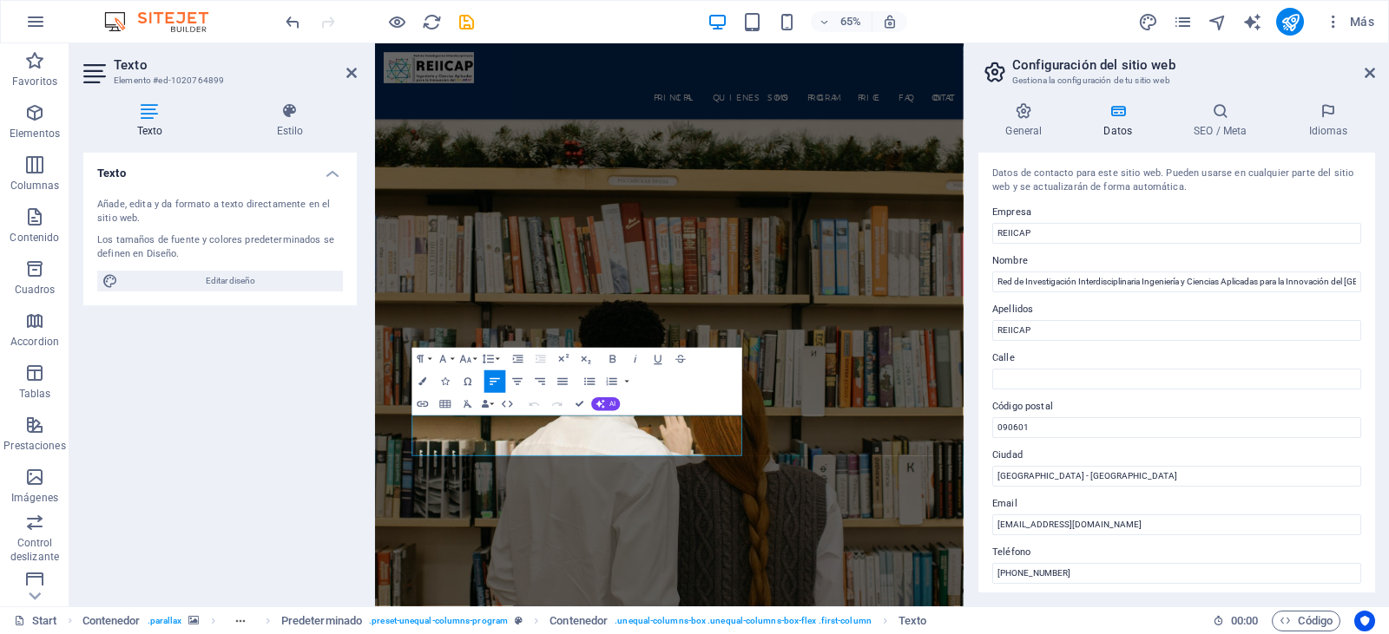
drag, startPoint x: 877, startPoint y: 667, endPoint x: 353, endPoint y: 597, distance: 528.9
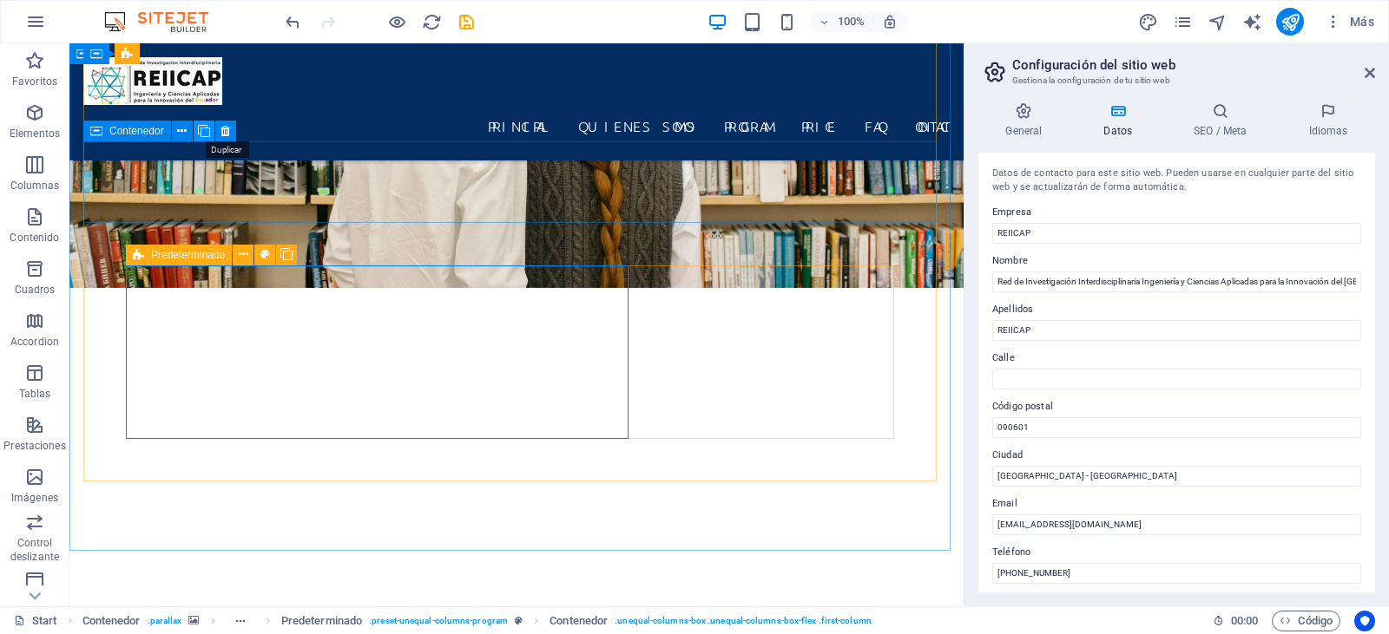
click at [201, 133] on icon at bounding box center [204, 131] width 12 height 18
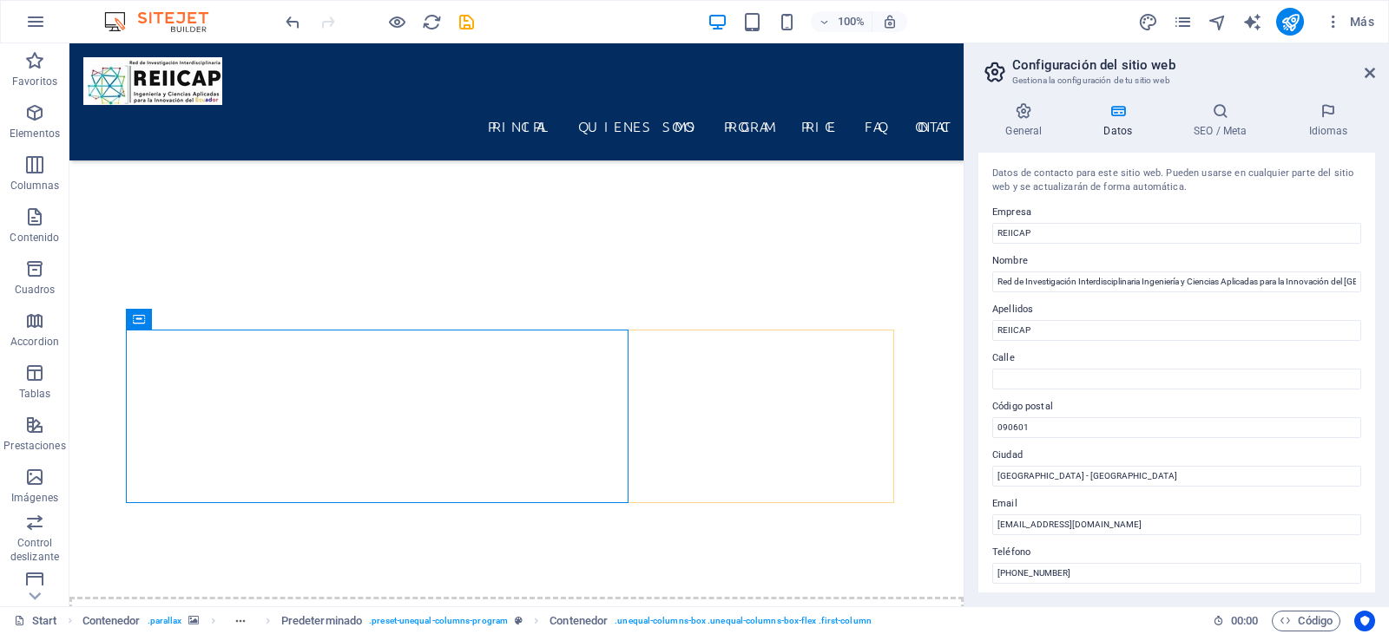
scroll to position [3490, 0]
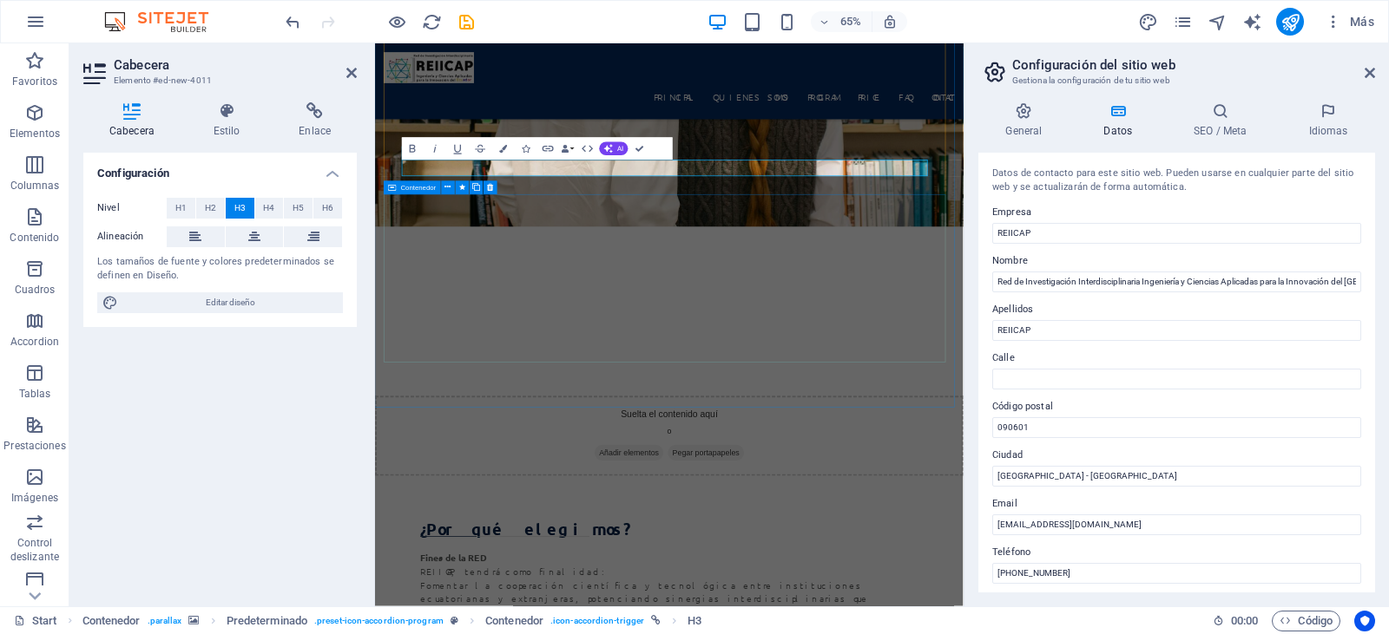
scroll to position [396, 4]
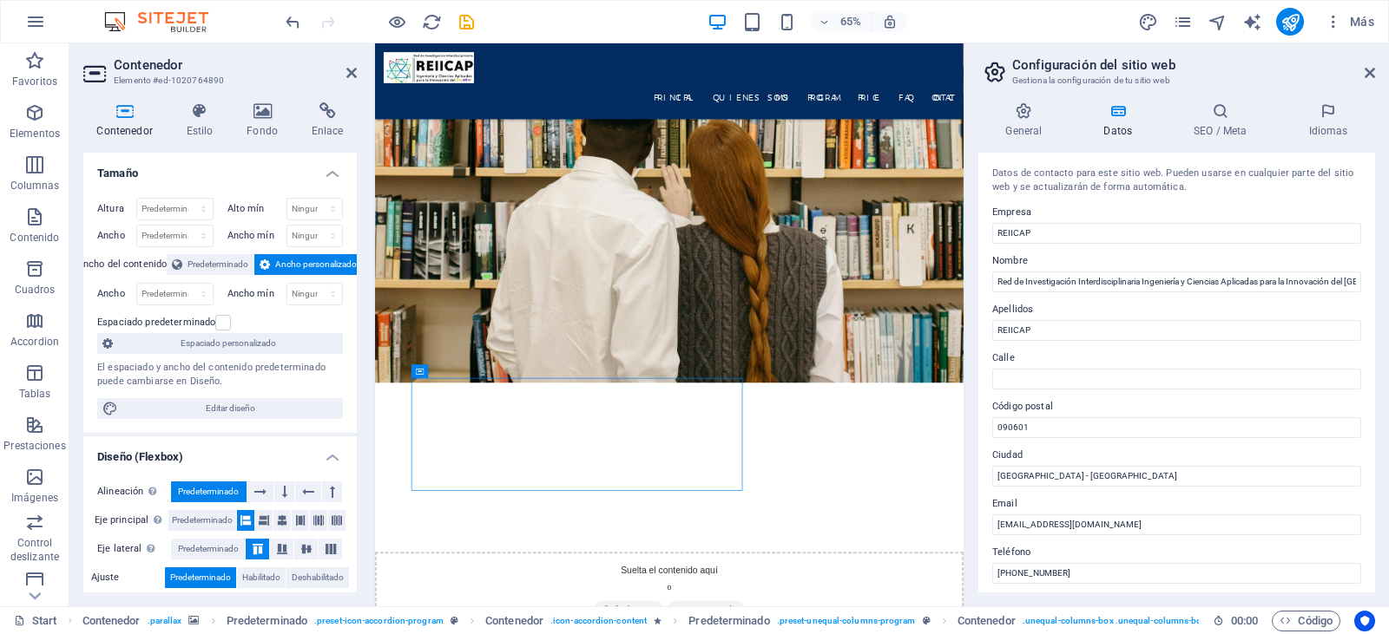
drag, startPoint x: 726, startPoint y: 662, endPoint x: 472, endPoint y: 580, distance: 266.5
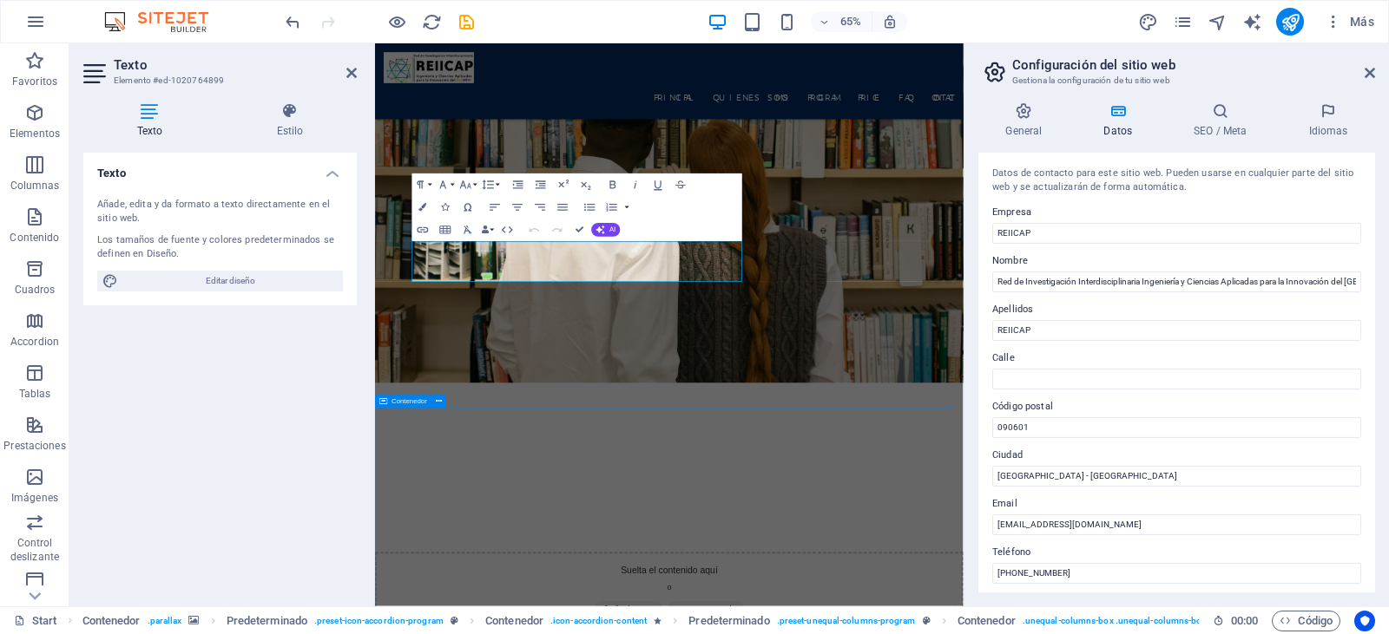
scroll to position [3729, 0]
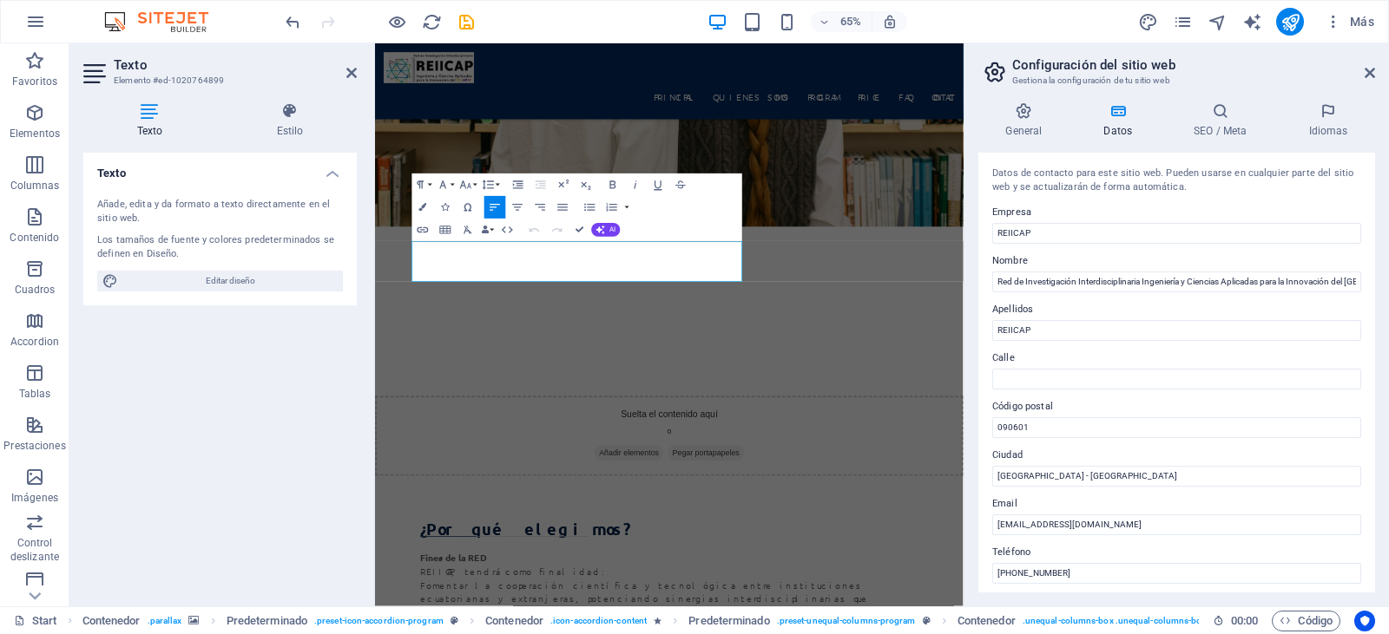
drag, startPoint x: 669, startPoint y: 402, endPoint x: 737, endPoint y: 292, distance: 128.6
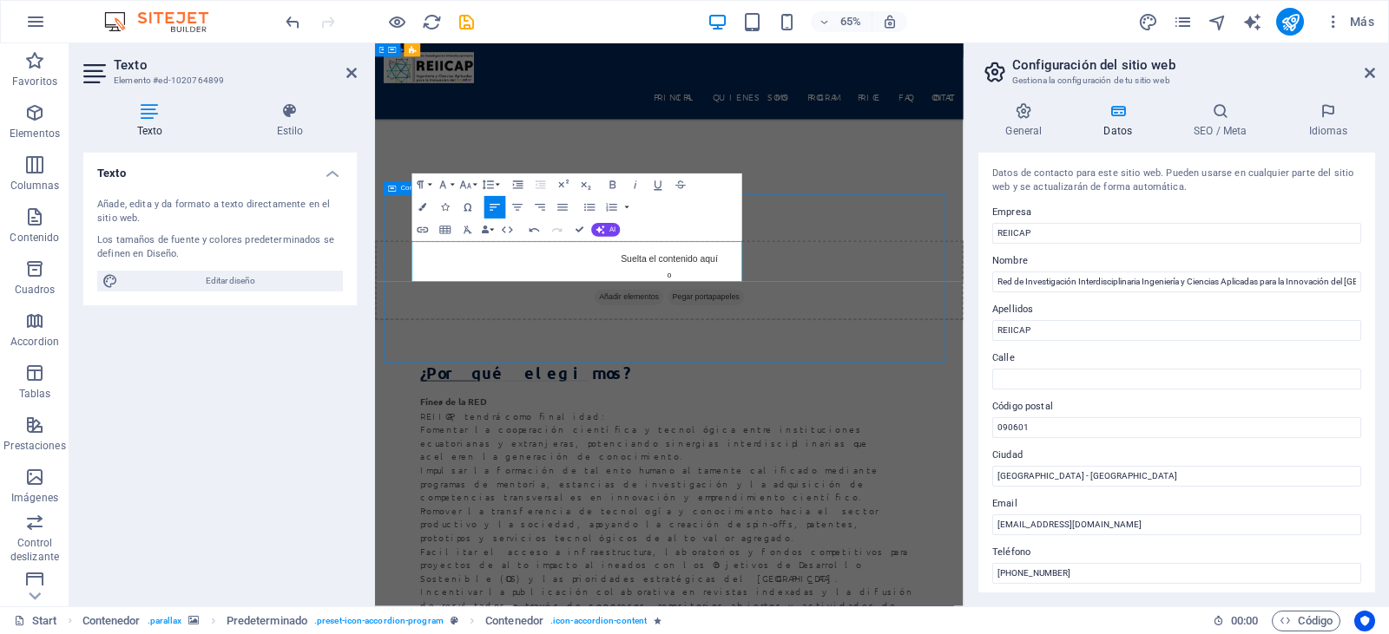
scroll to position [3489, 0]
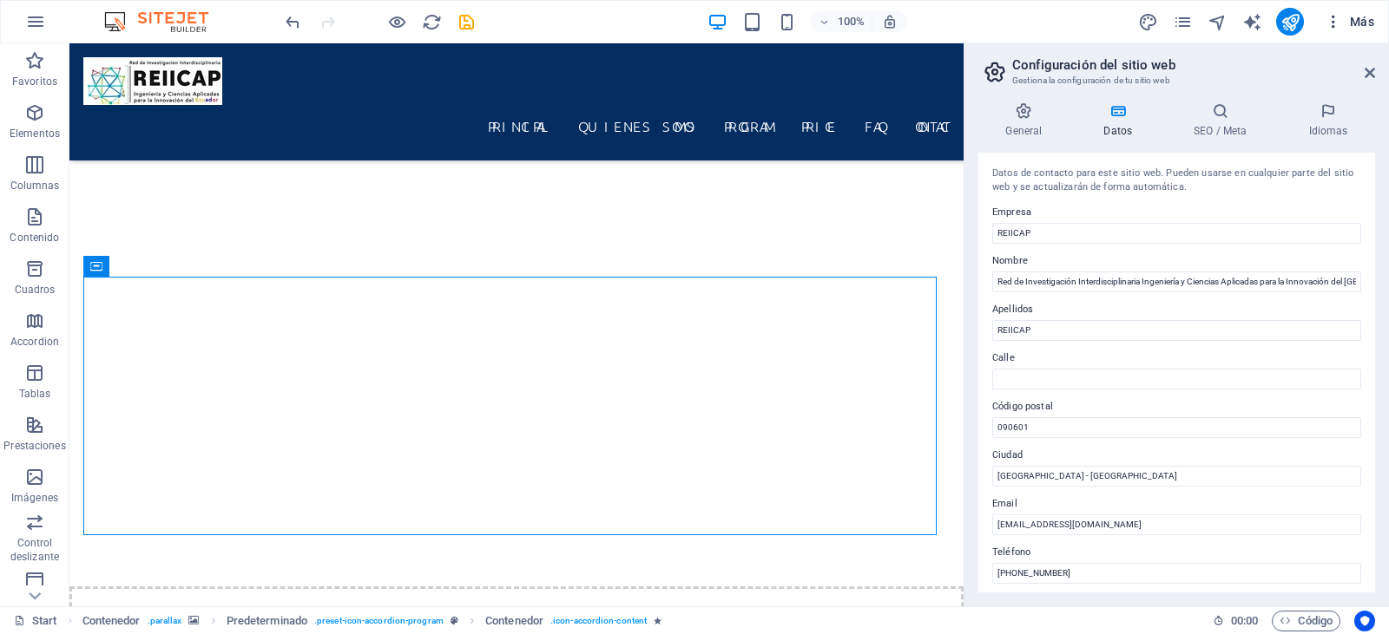
click at [1329, 21] on icon "button" at bounding box center [1332, 21] width 17 height 17
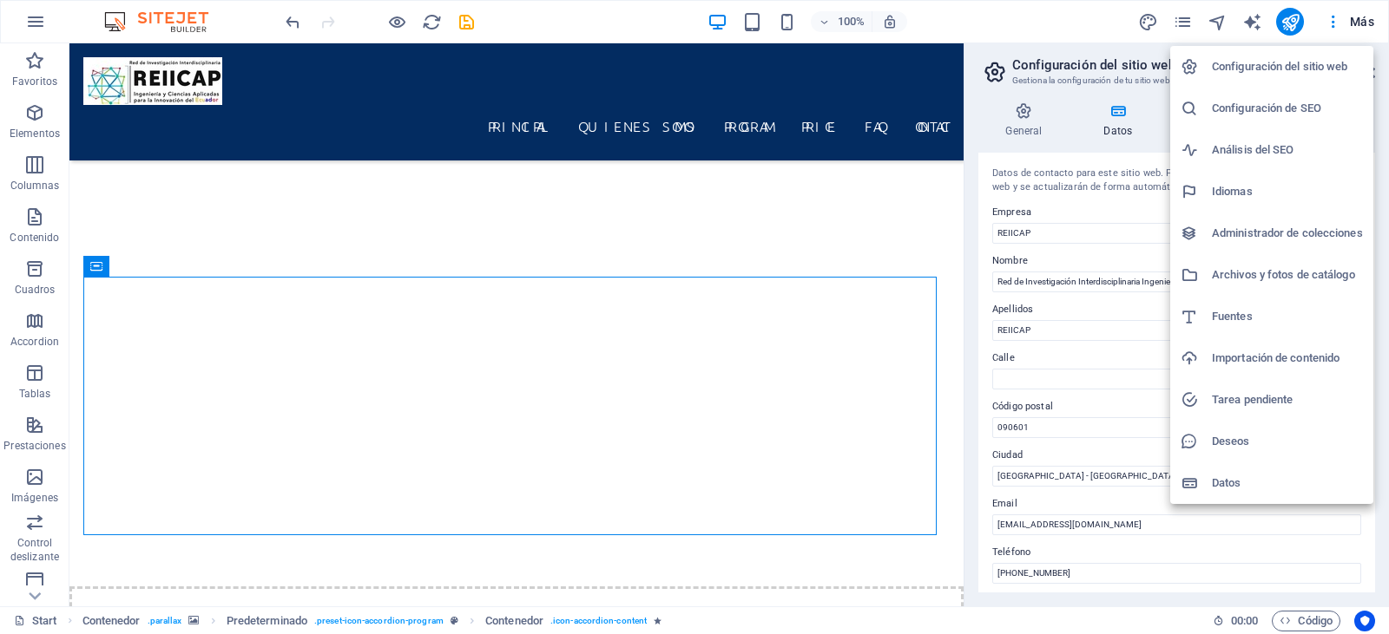
drag, startPoint x: 955, startPoint y: 332, endPoint x: 959, endPoint y: 318, distance: 15.4
click at [959, 318] on div at bounding box center [694, 317] width 1389 height 634
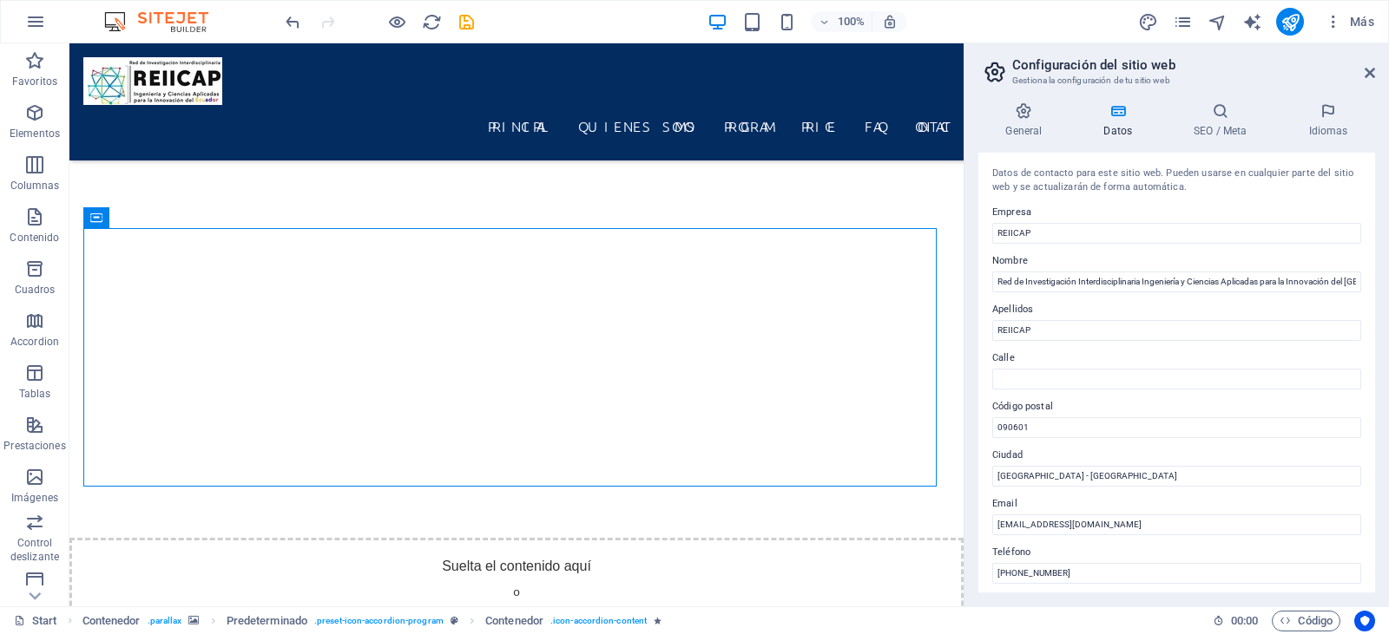
scroll to position [3573, 0]
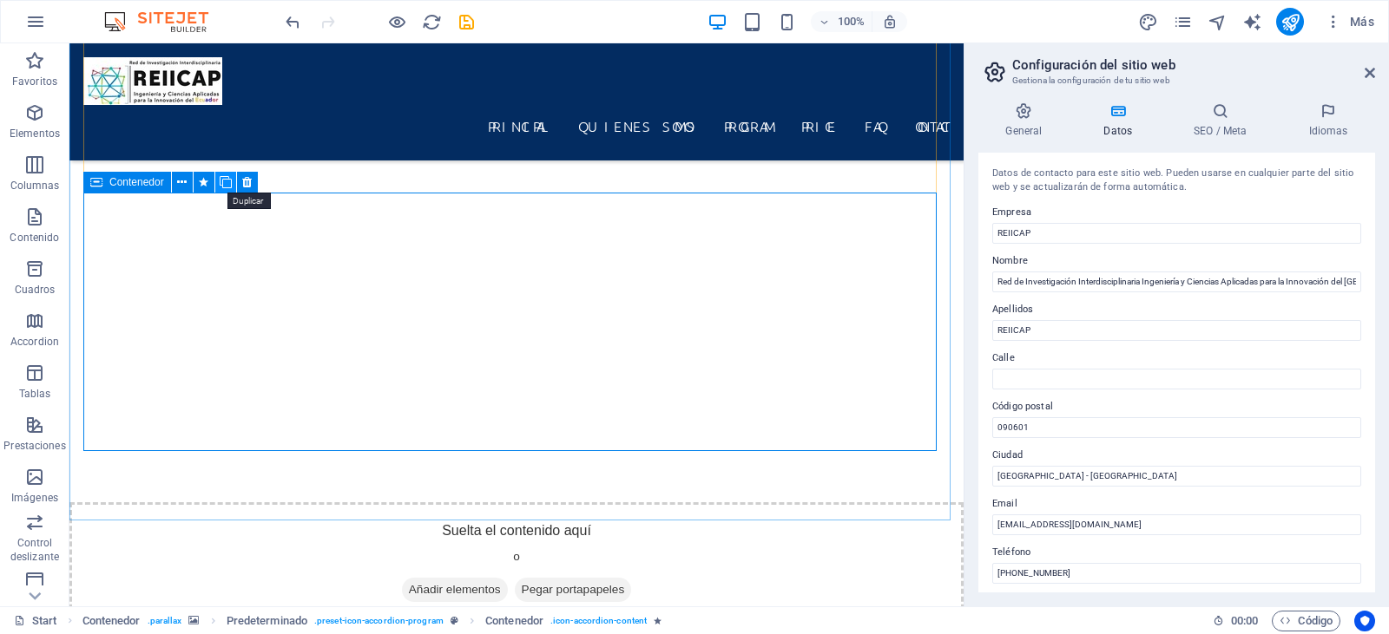
click at [227, 184] on icon at bounding box center [226, 183] width 12 height 18
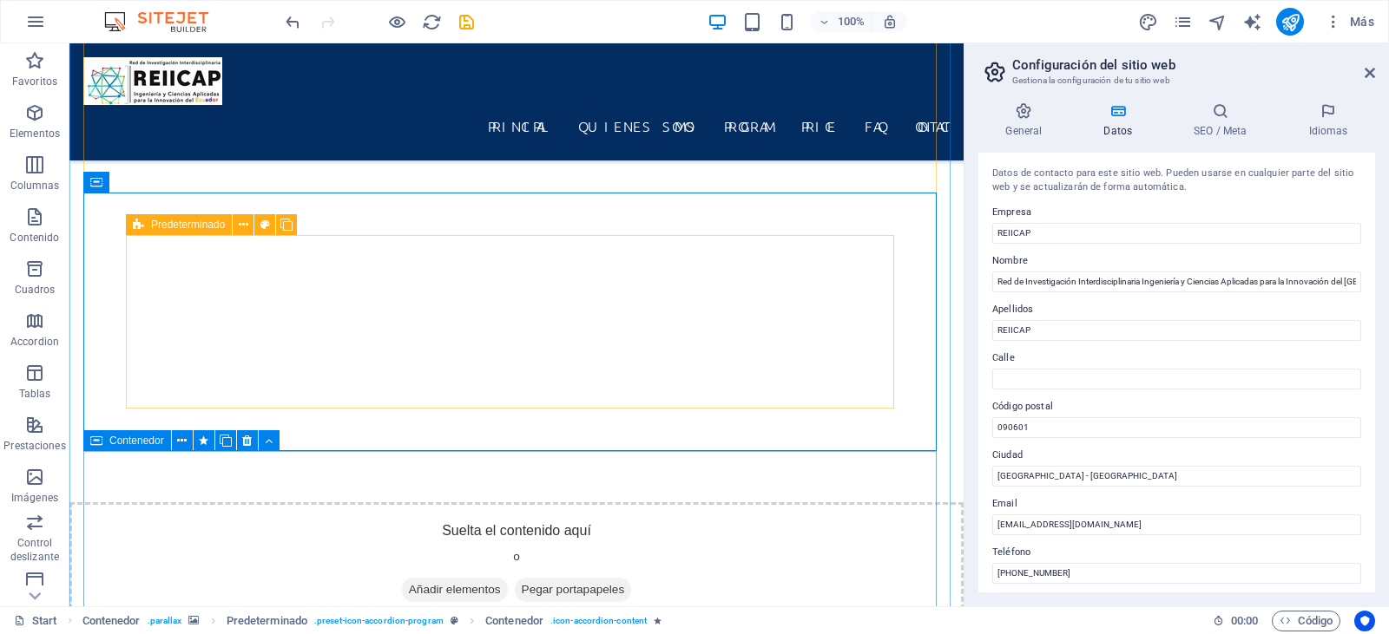
drag, startPoint x: 791, startPoint y: 493, endPoint x: 161, endPoint y: 417, distance: 633.9
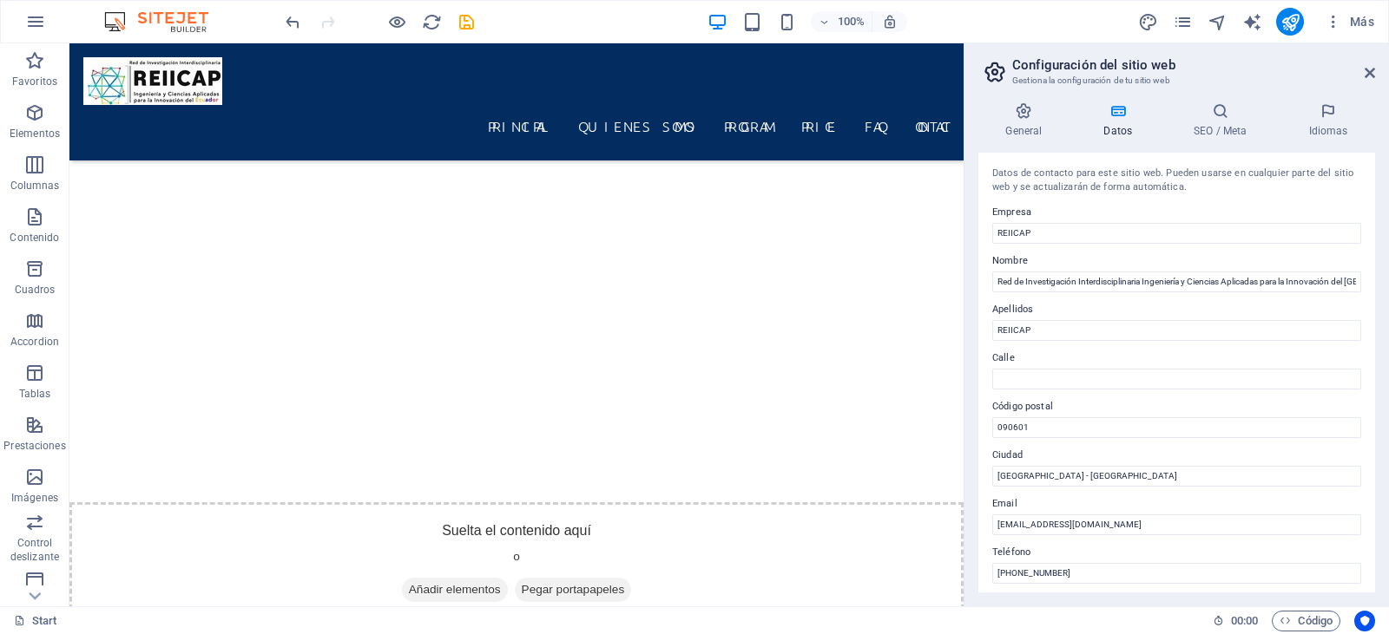
scroll to position [3431, 0]
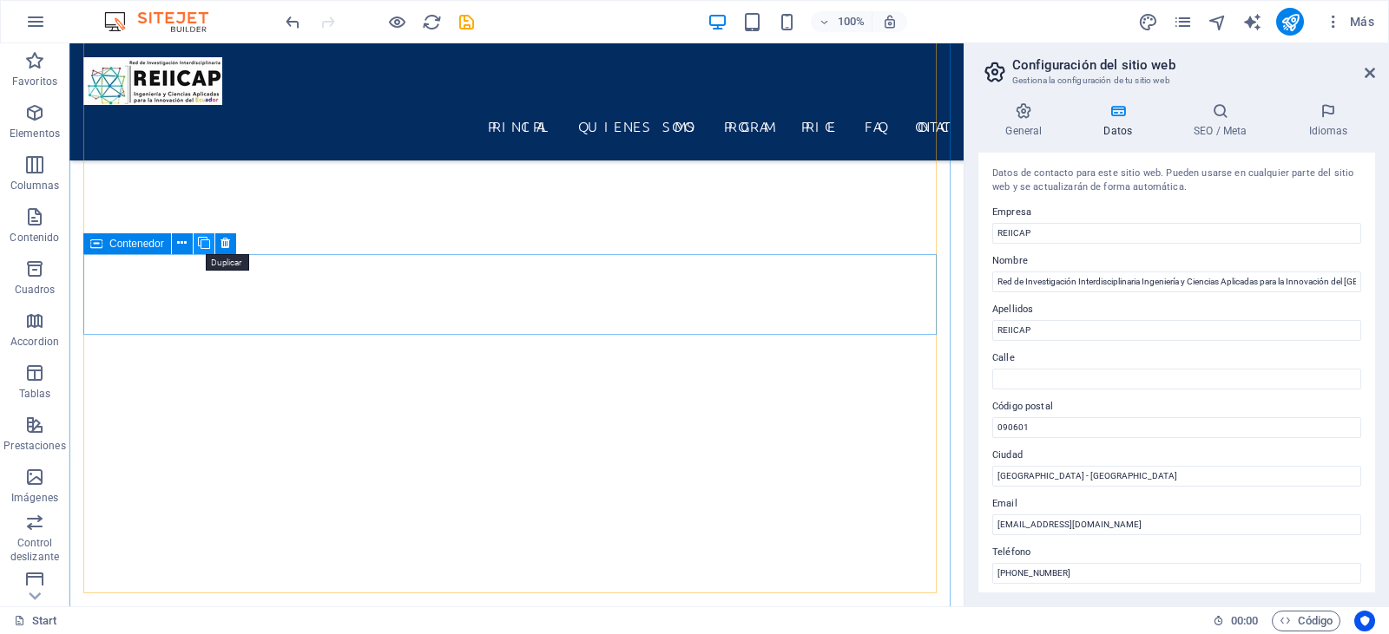
click at [203, 243] on icon at bounding box center [204, 243] width 12 height 18
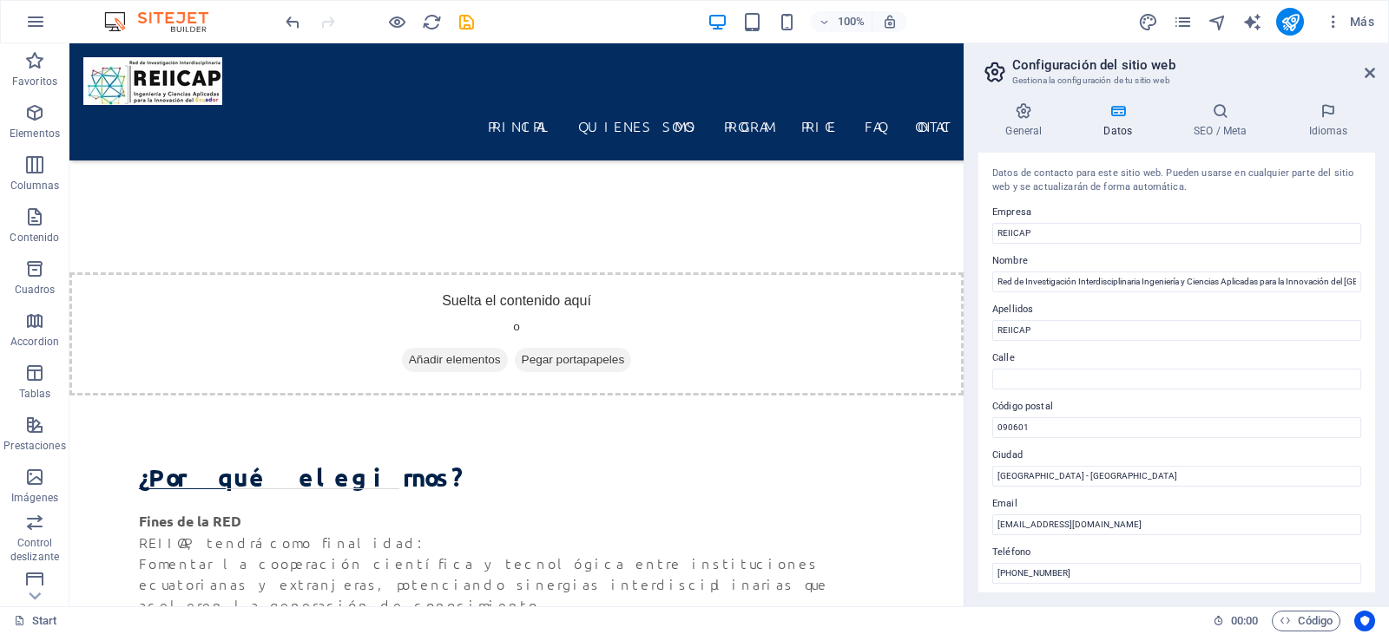
scroll to position [3840, 0]
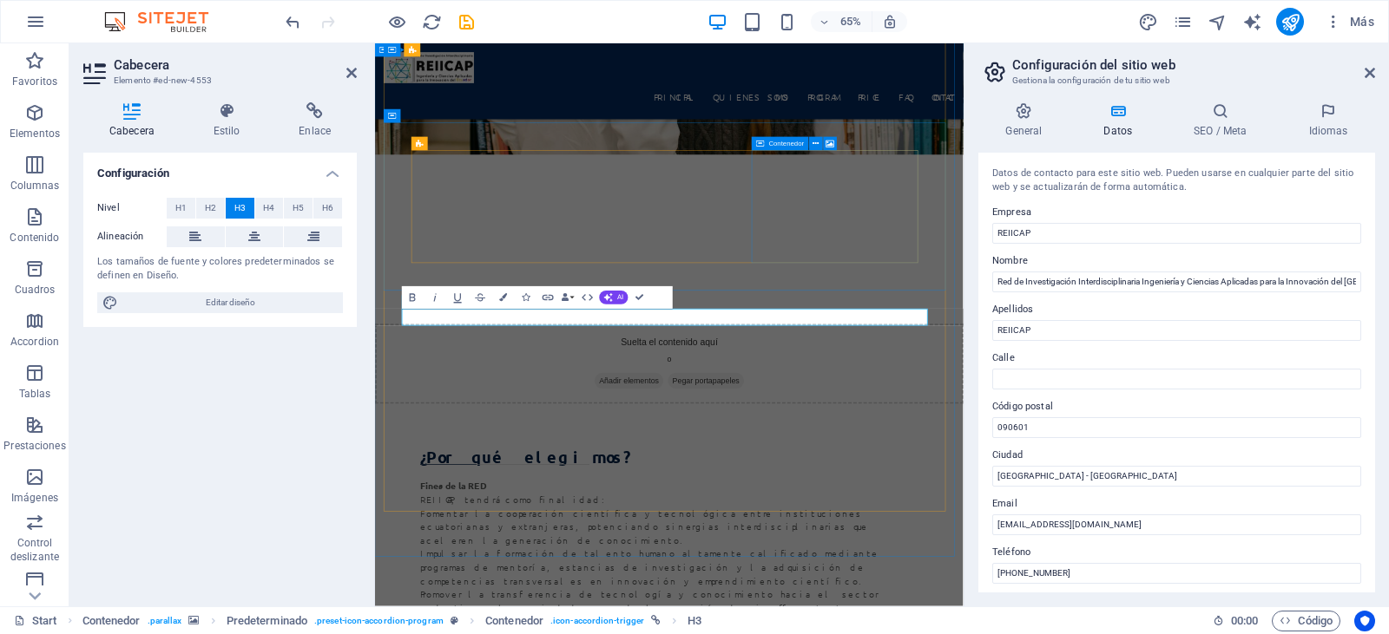
scroll to position [649, 6]
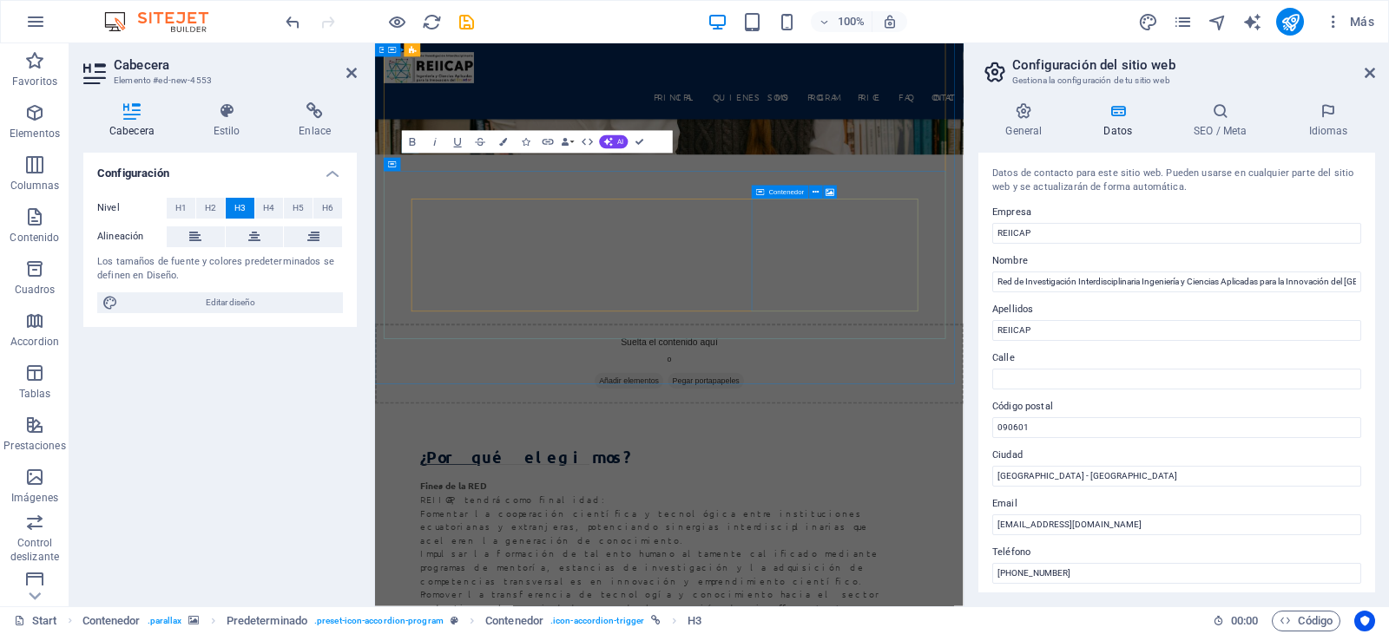
scroll to position [4079, 0]
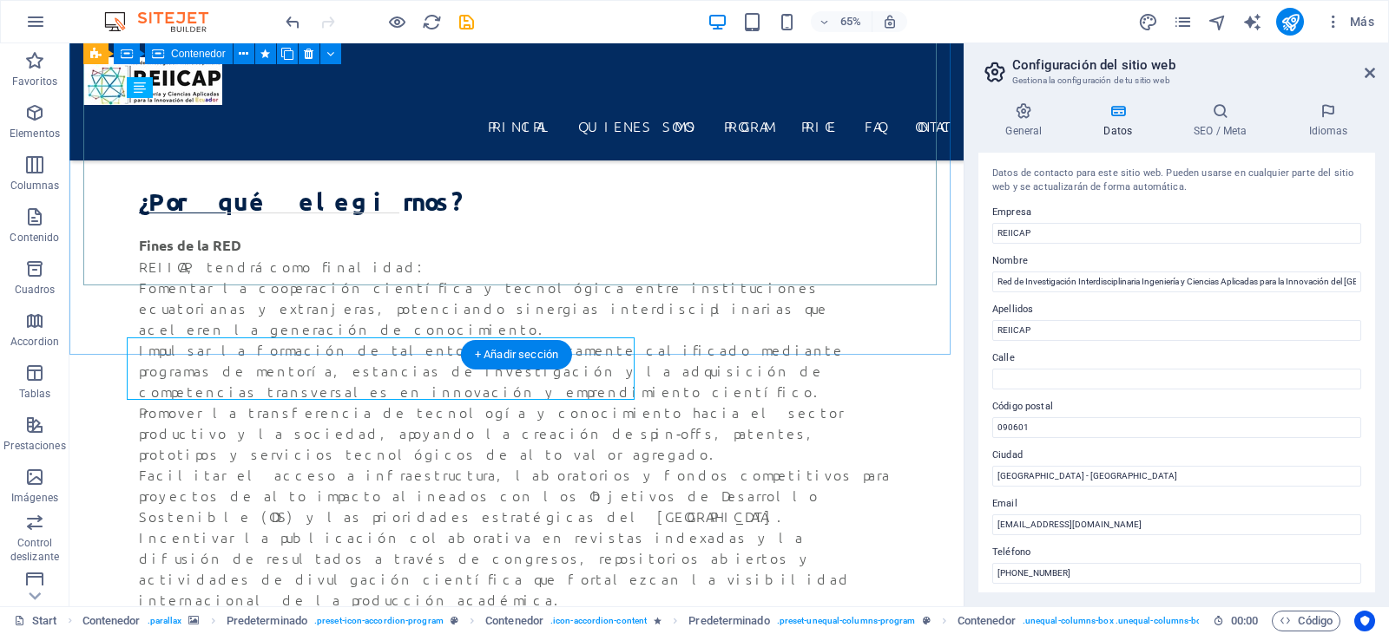
scroll to position [3741, 0]
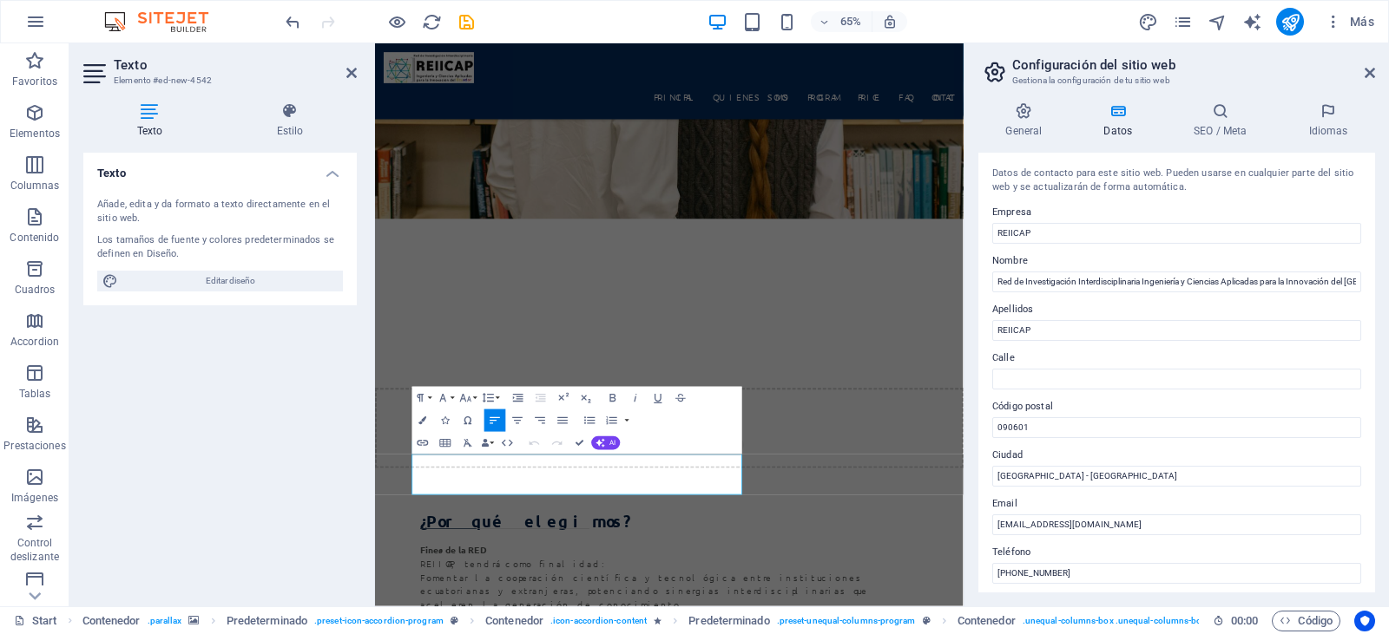
drag, startPoint x: 768, startPoint y: 729, endPoint x: 308, endPoint y: 677, distance: 462.9
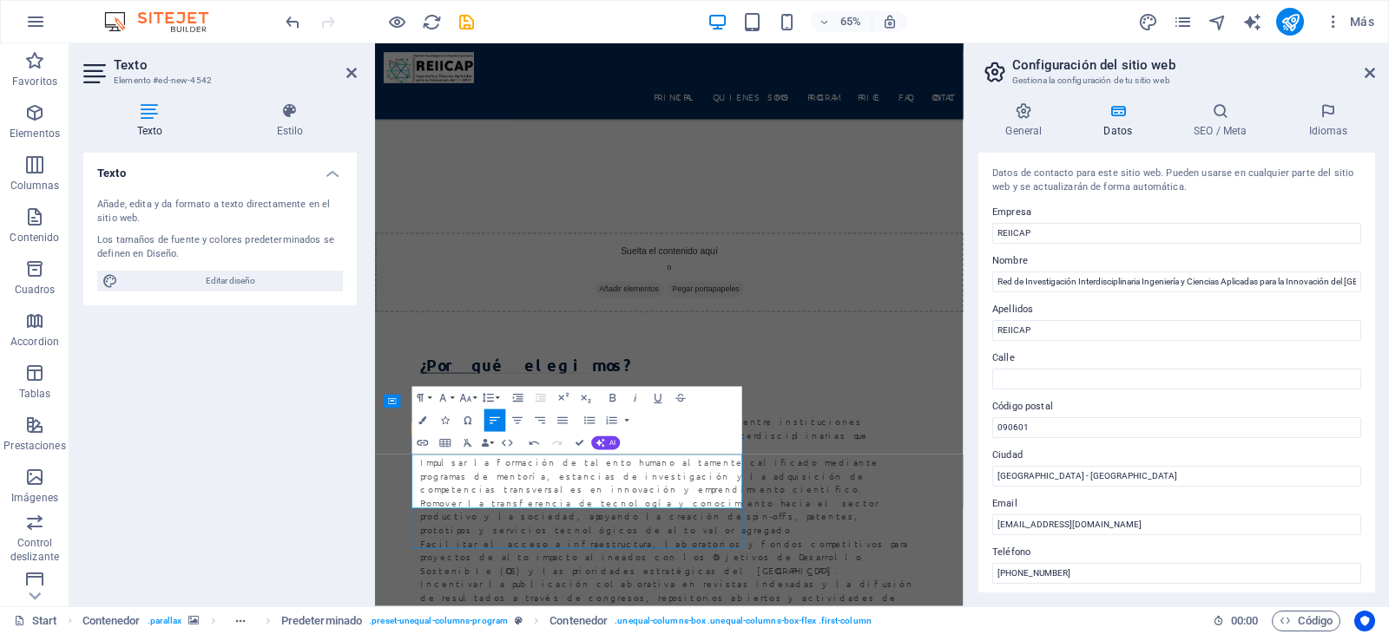
scroll to position [3910, 0]
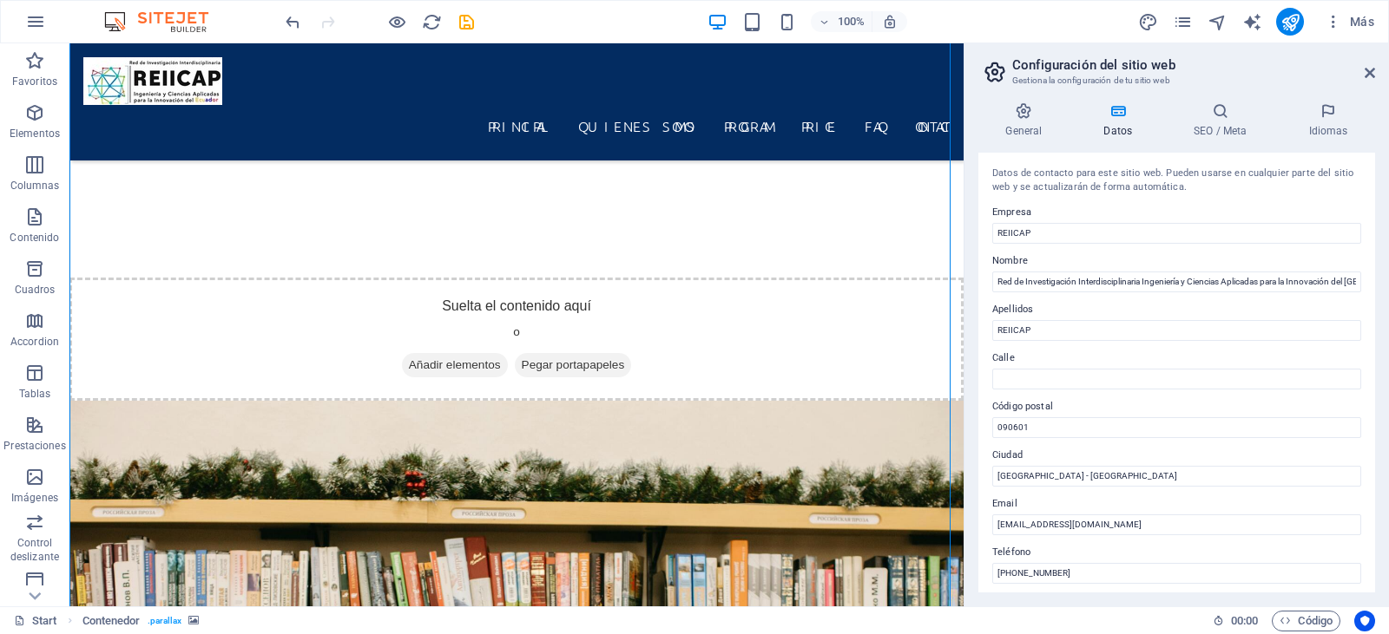
scroll to position [2514, 0]
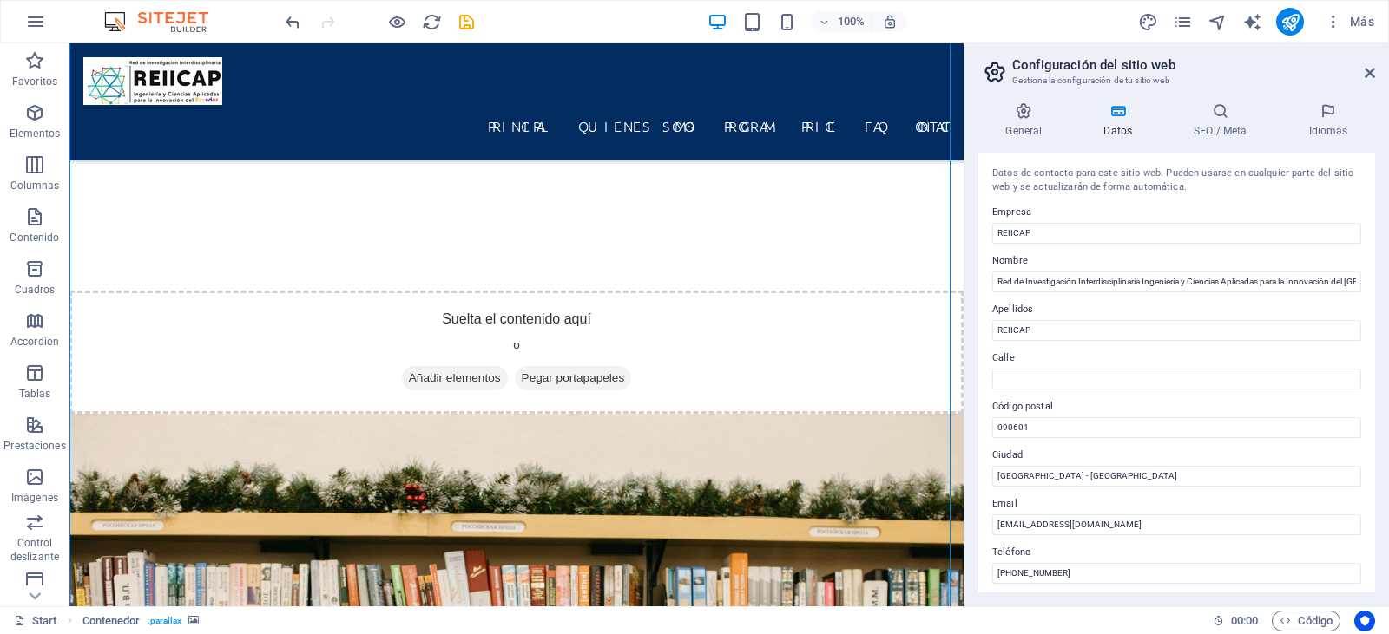
drag, startPoint x: 956, startPoint y: 345, endPoint x: 1044, endPoint y: 291, distance: 103.3
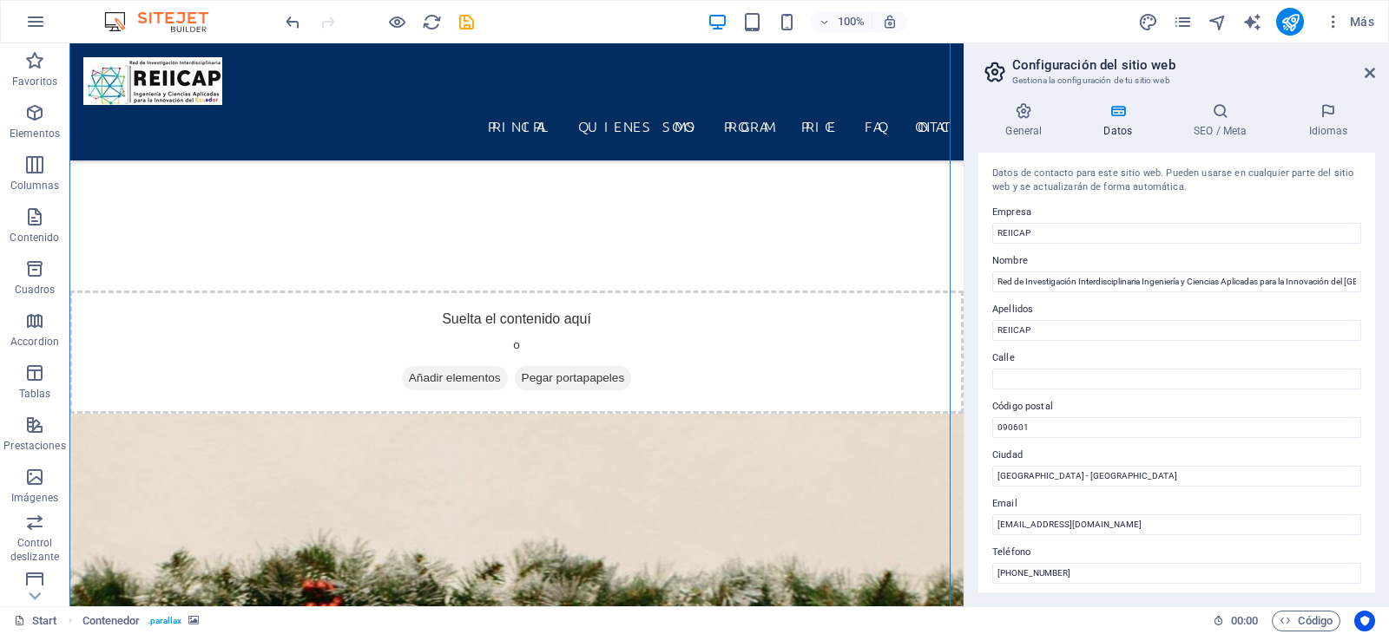
scroll to position [2540, 0]
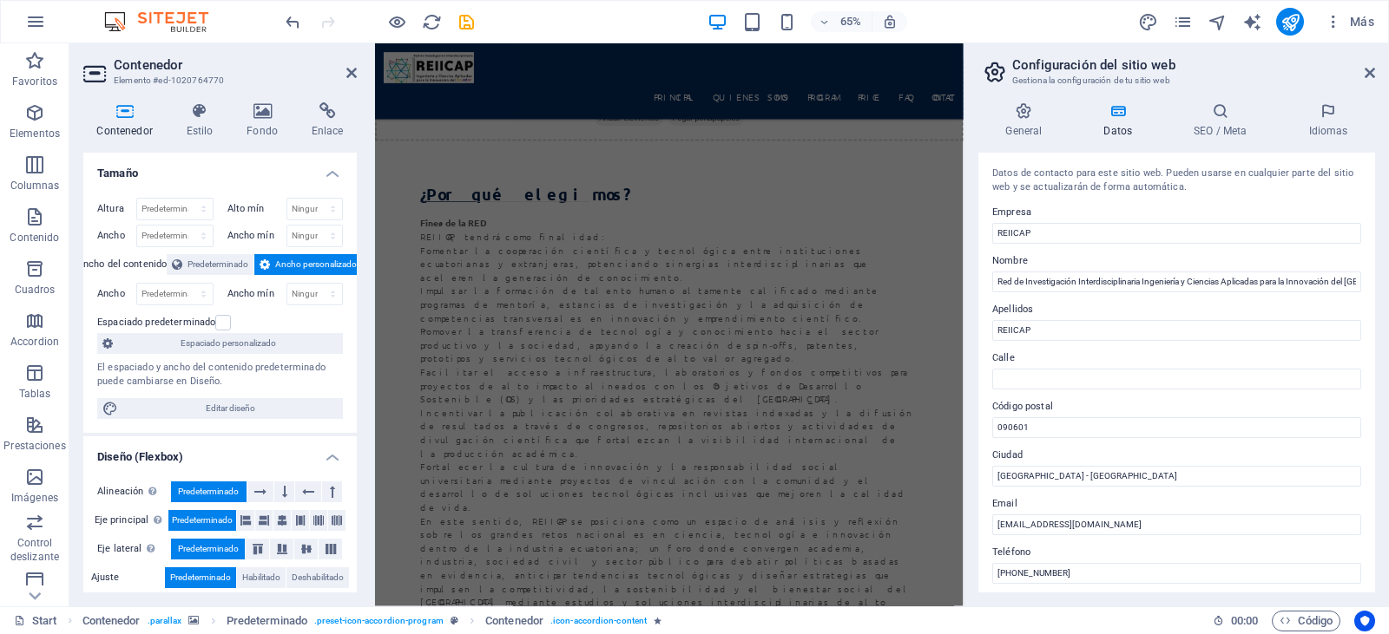
scroll to position [4262, 0]
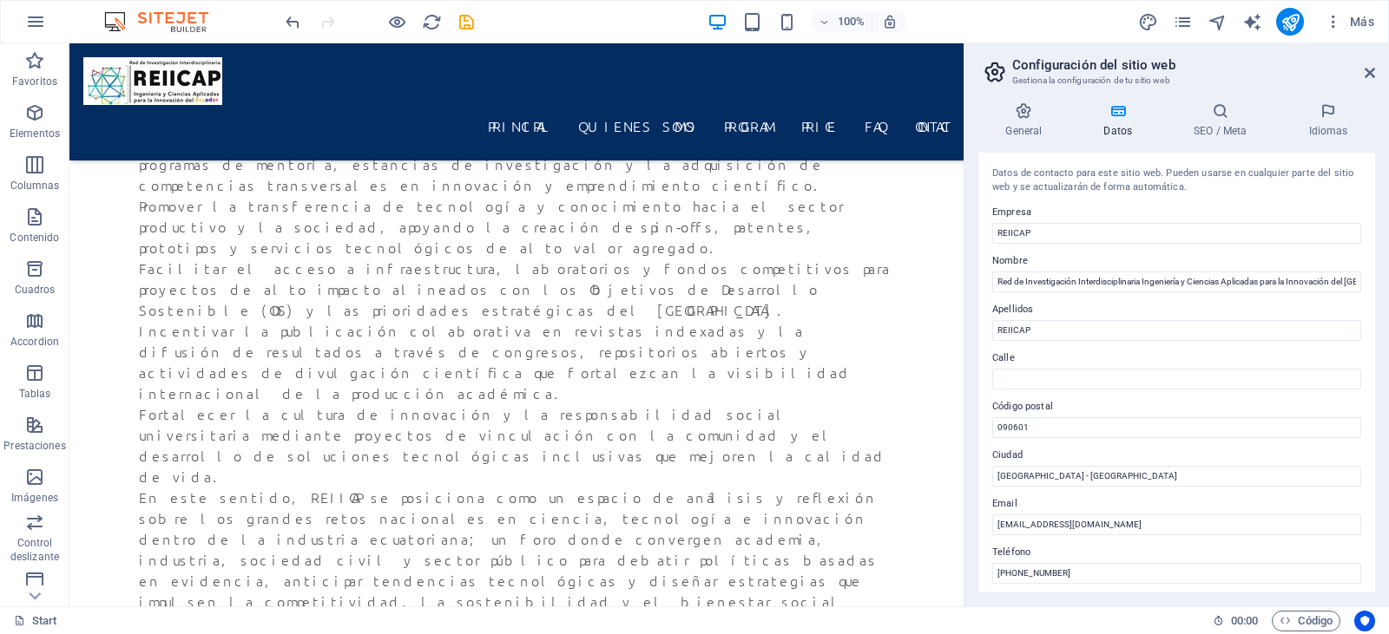
scroll to position [4235, 0]
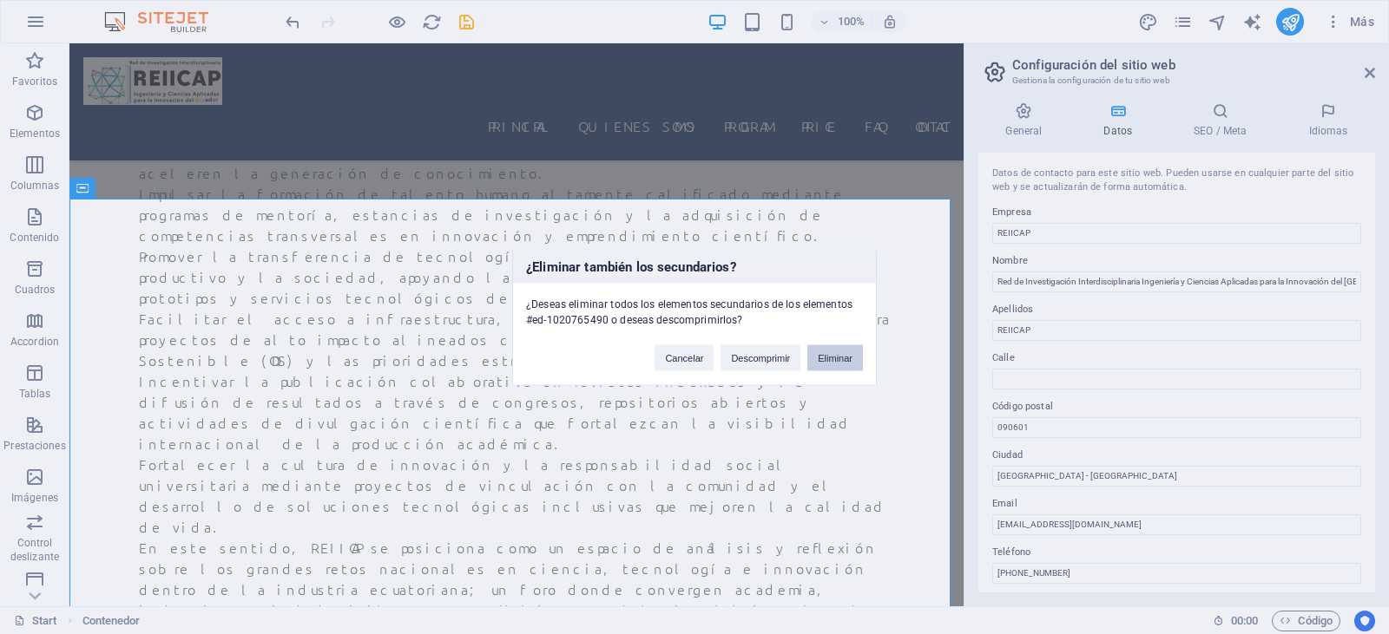
click at [835, 365] on button "Eliminar" at bounding box center [835, 358] width 56 height 26
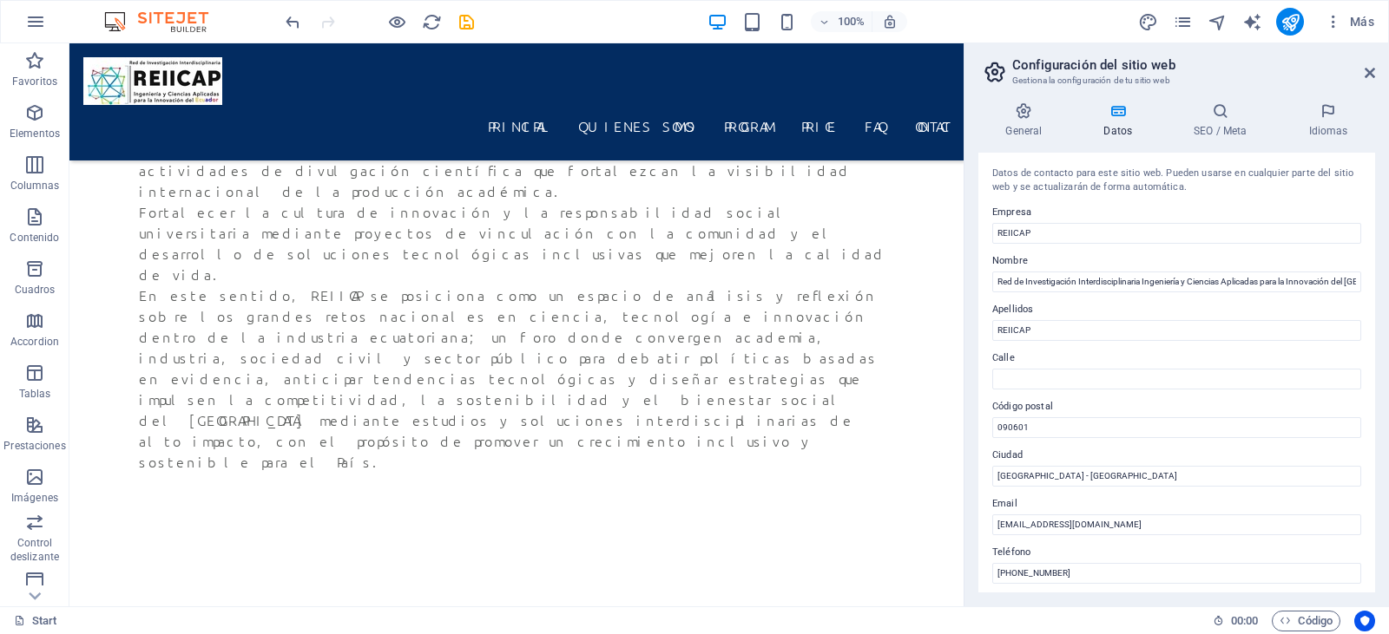
scroll to position [4499, 0]
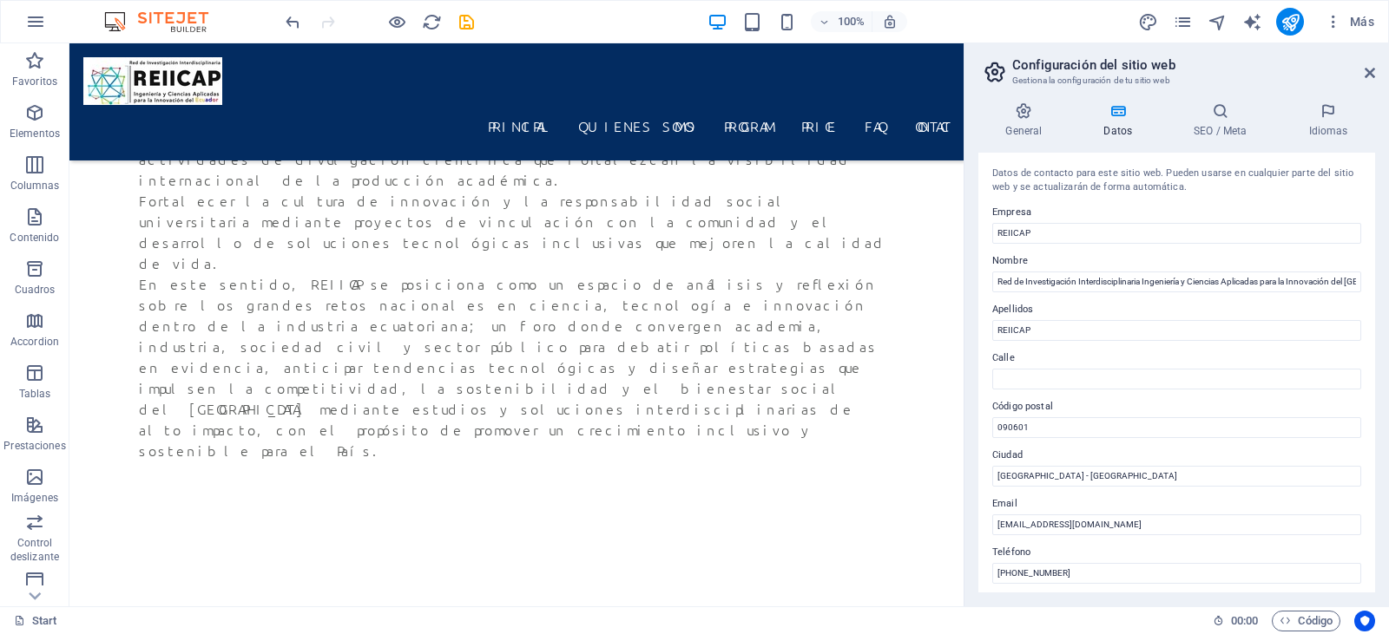
drag, startPoint x: 956, startPoint y: 389, endPoint x: 1035, endPoint y: 453, distance: 102.5
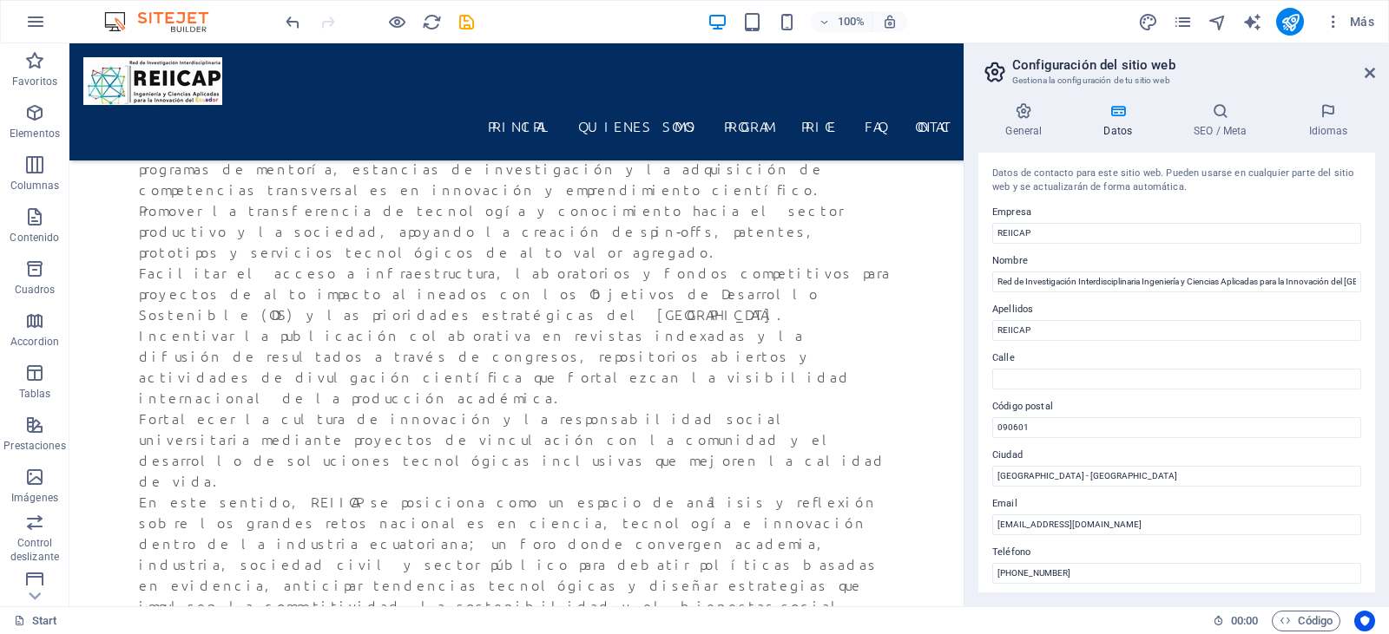
scroll to position [4293, 0]
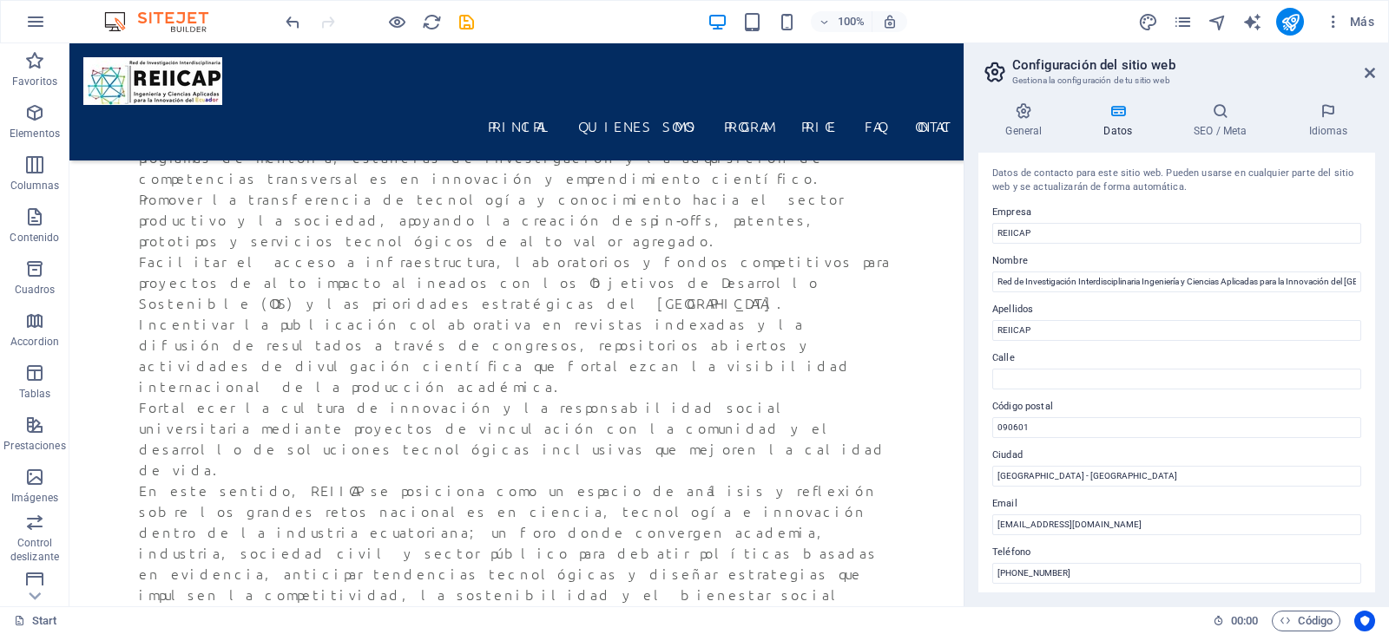
drag, startPoint x: 961, startPoint y: 411, endPoint x: 1043, endPoint y: 440, distance: 87.3
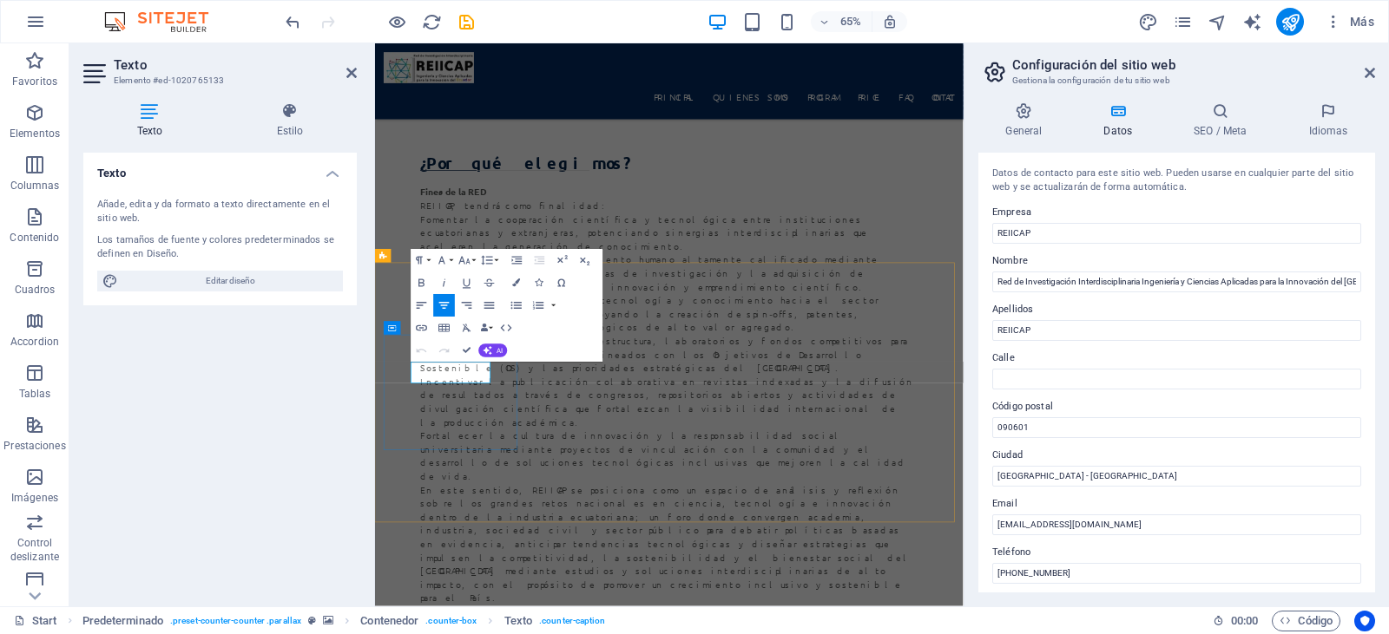
drag, startPoint x: 450, startPoint y: 543, endPoint x: 530, endPoint y: 540, distance: 80.8
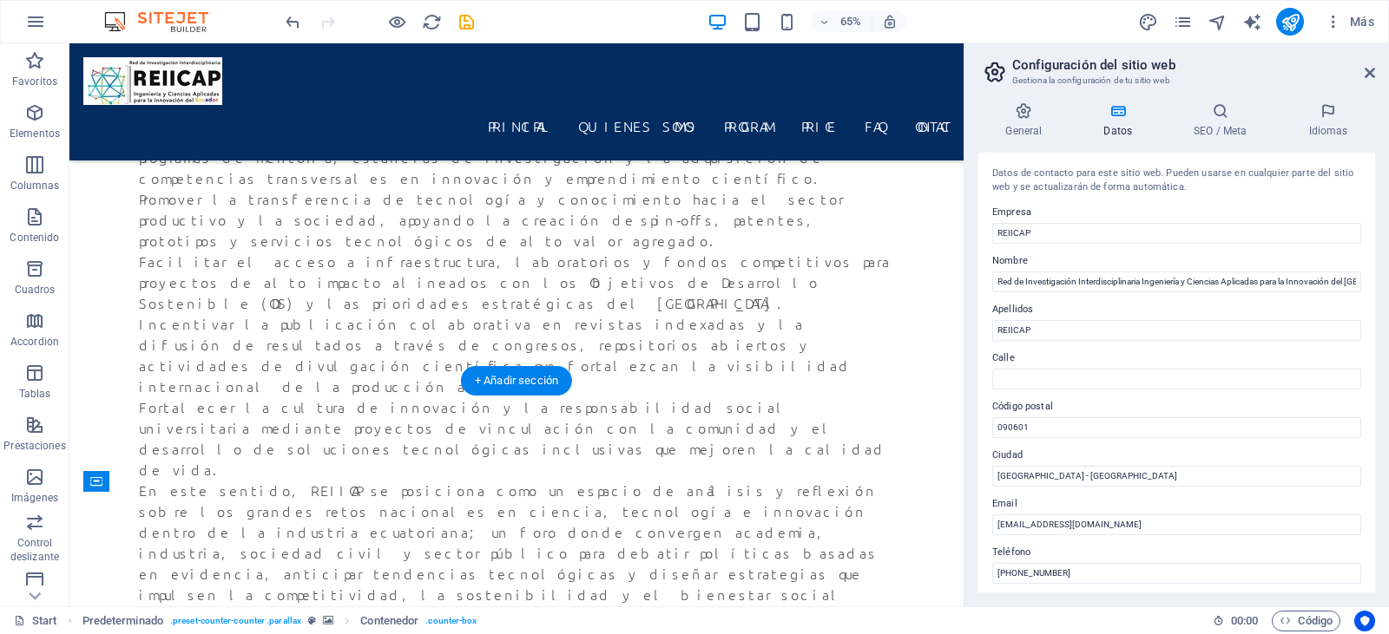
scroll to position [4053, 0]
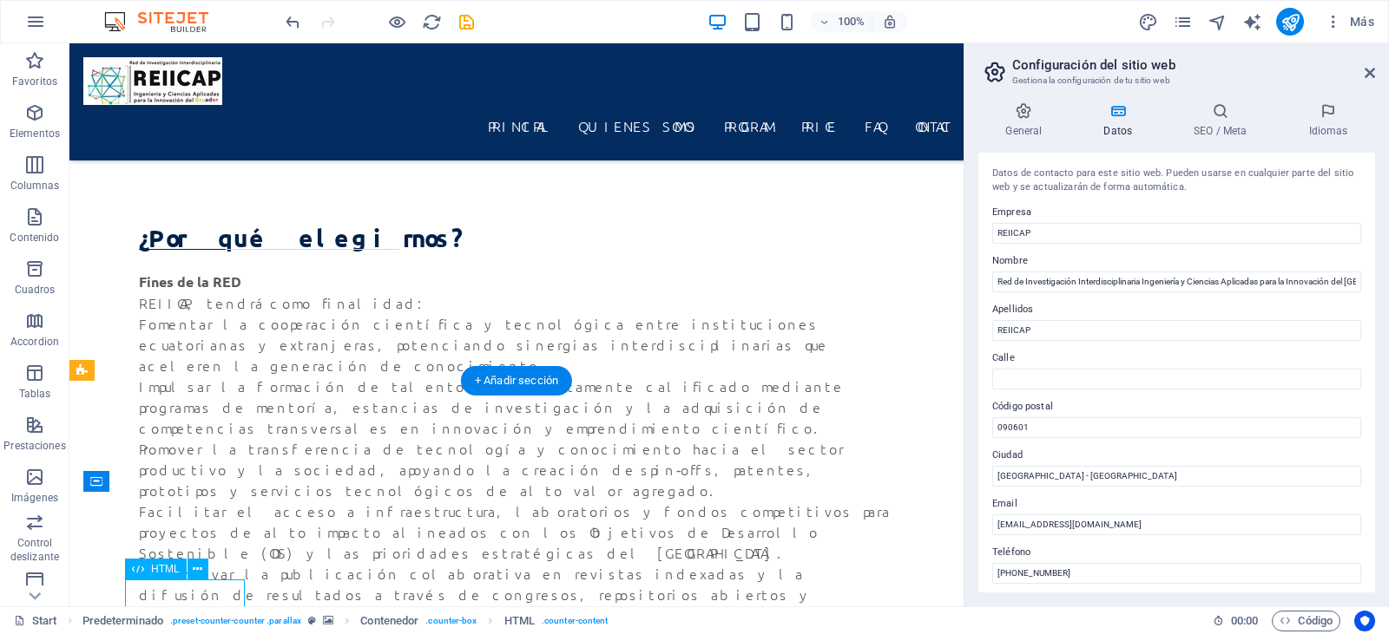
scroll to position [4064, 0]
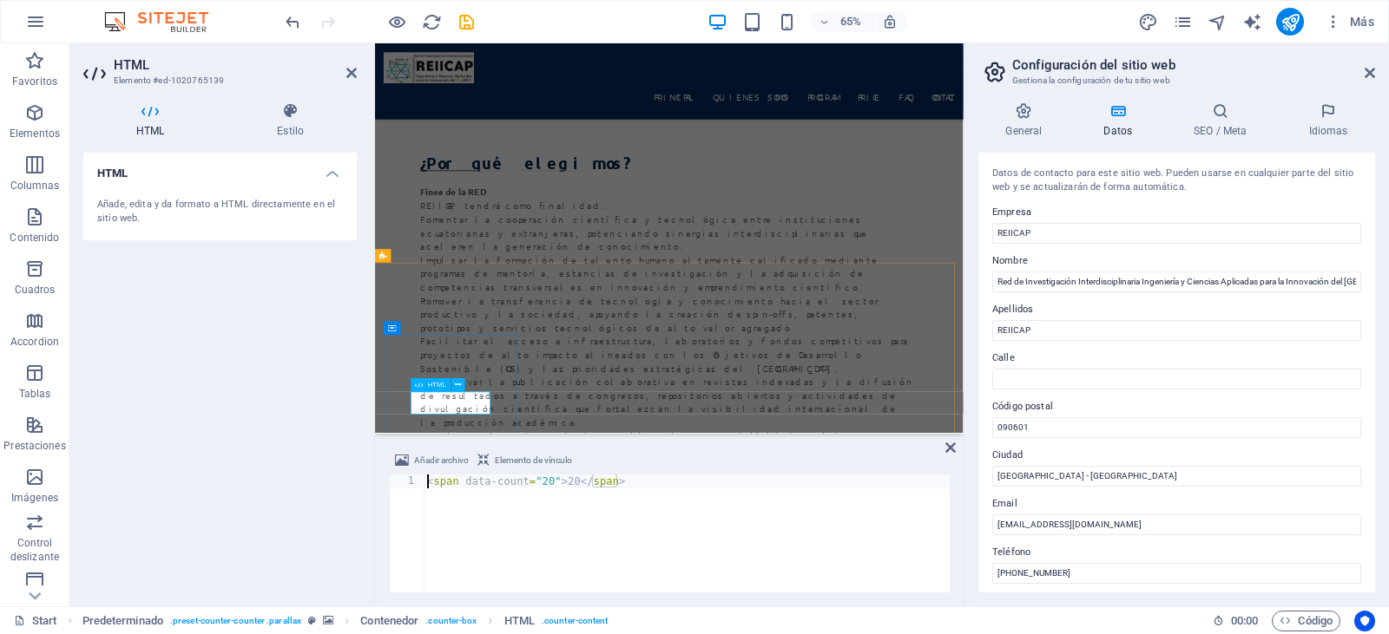
click at [554, 483] on div "< span data-count = "20" > 20 </ span >" at bounding box center [687, 548] width 526 height 146
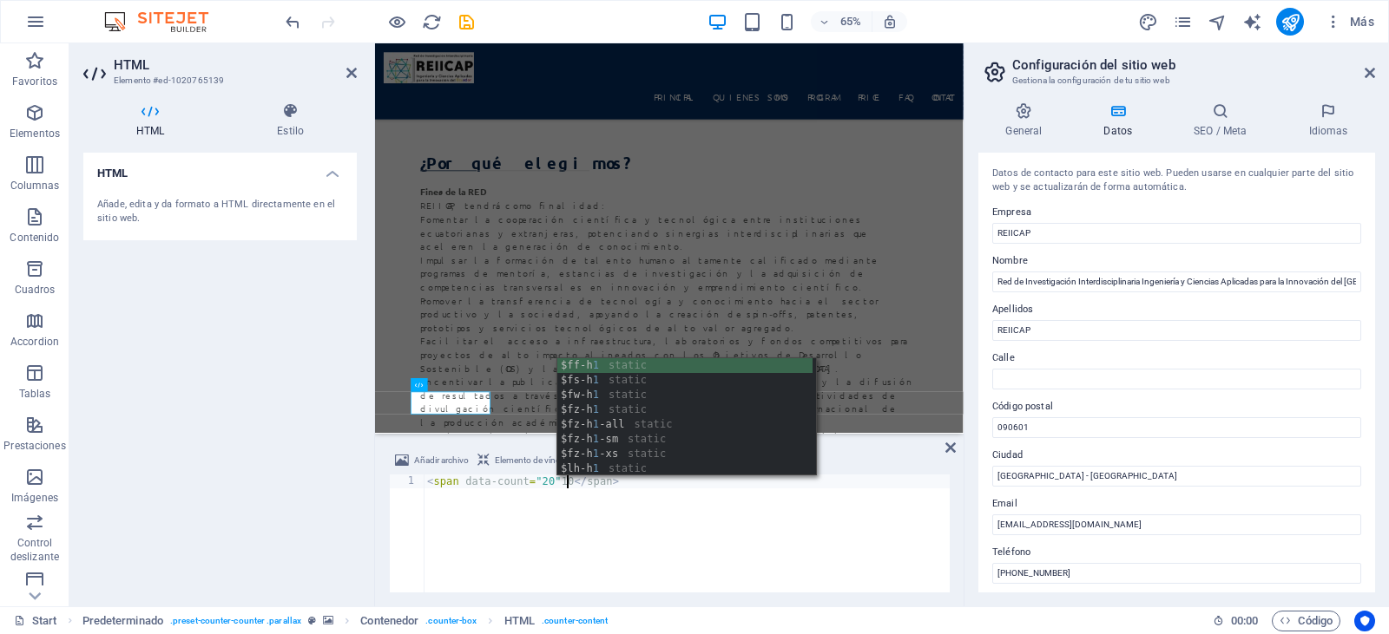
scroll to position [0, 11]
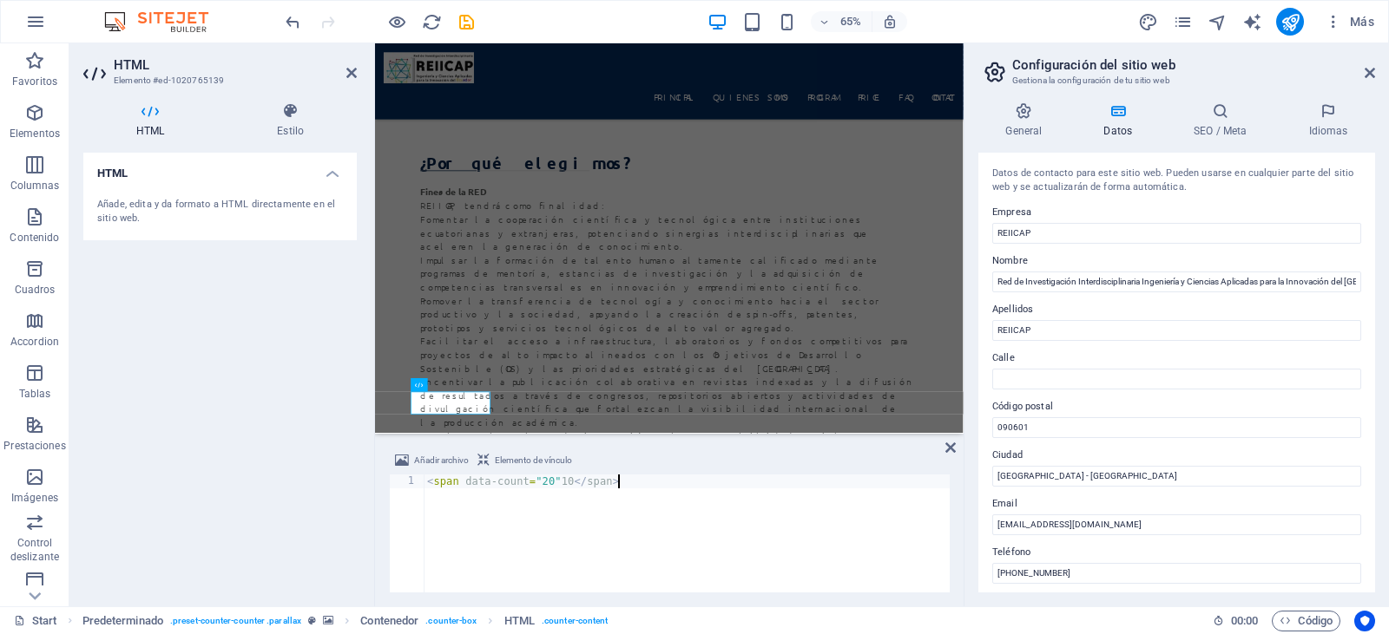
click at [564, 523] on div "< span data-count = "20" 10 </ span >" at bounding box center [687, 548] width 526 height 146
click at [621, 522] on div "< span data-count = "20" 10 </ span >" at bounding box center [687, 548] width 526 height 146
type textarea "<span data-count="20"10</span>"
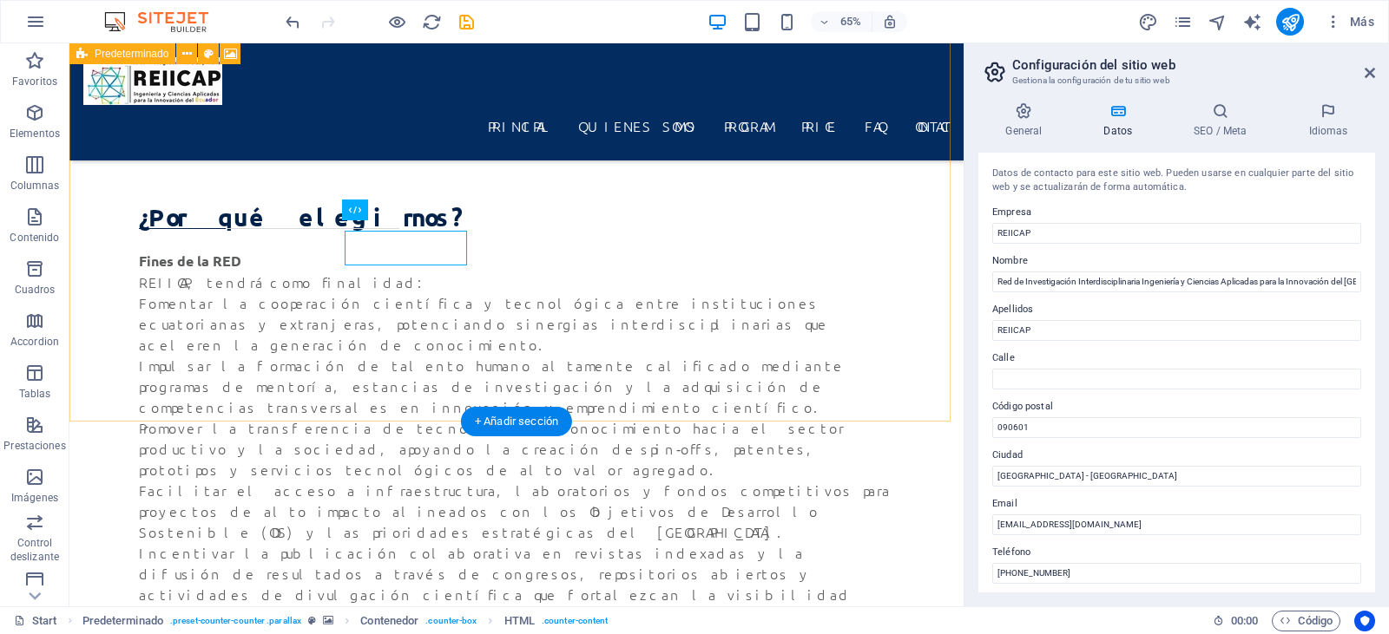
scroll to position [4413, 0]
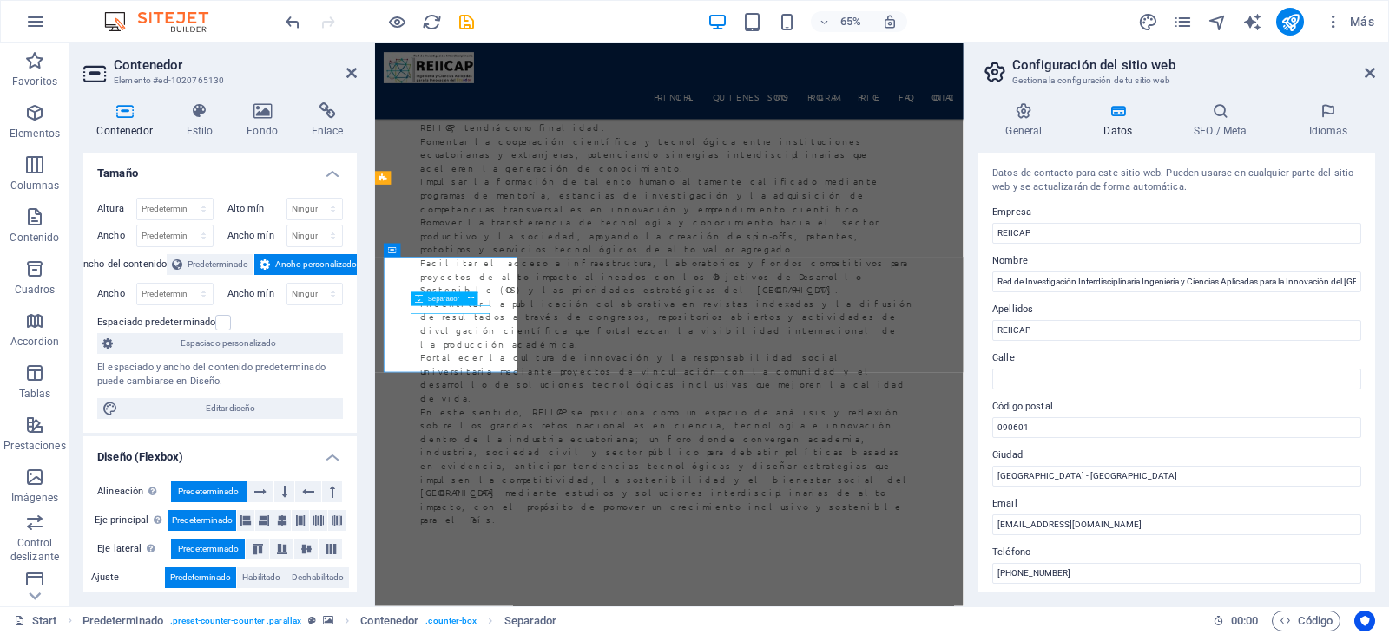
select select "px"
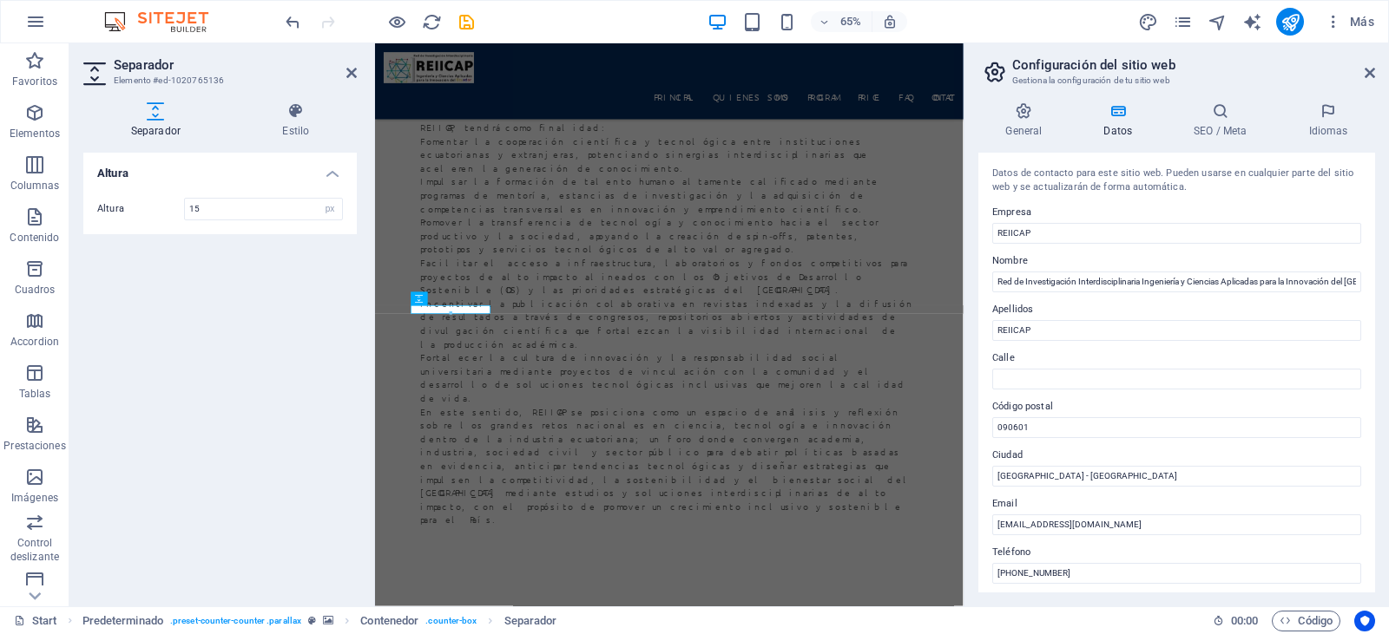
click at [450, 312] on div at bounding box center [450, 314] width 78 height 4
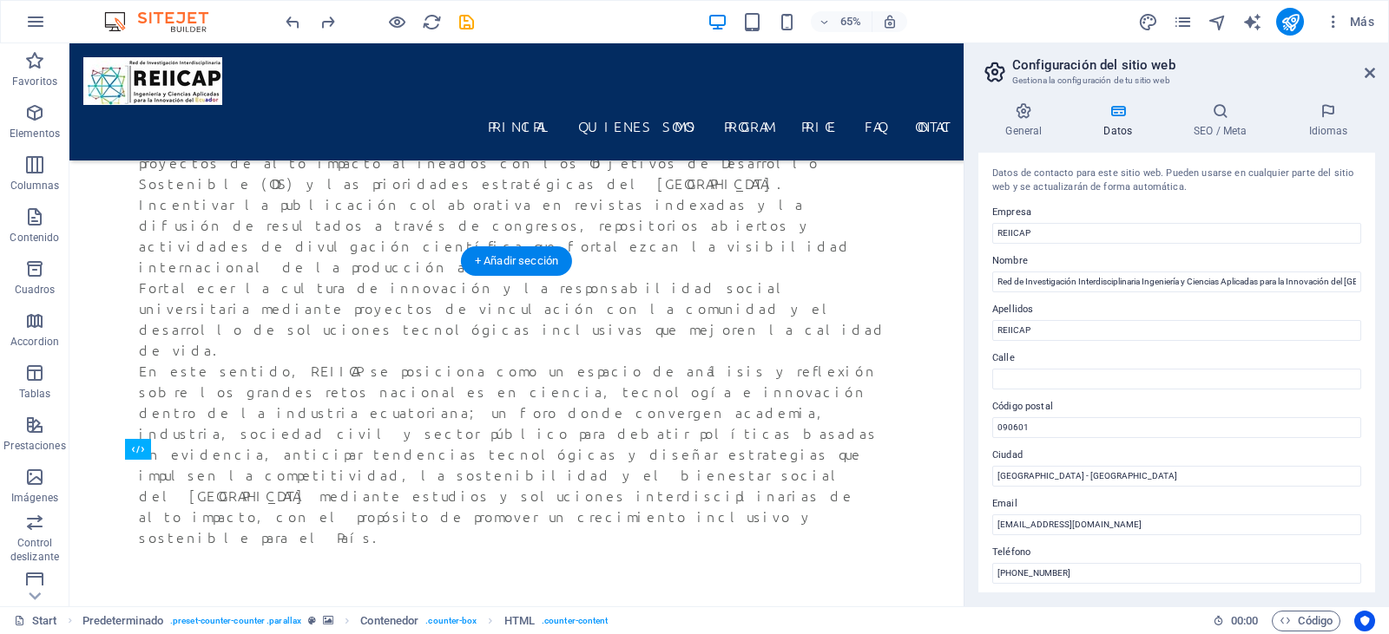
scroll to position [4173, 0]
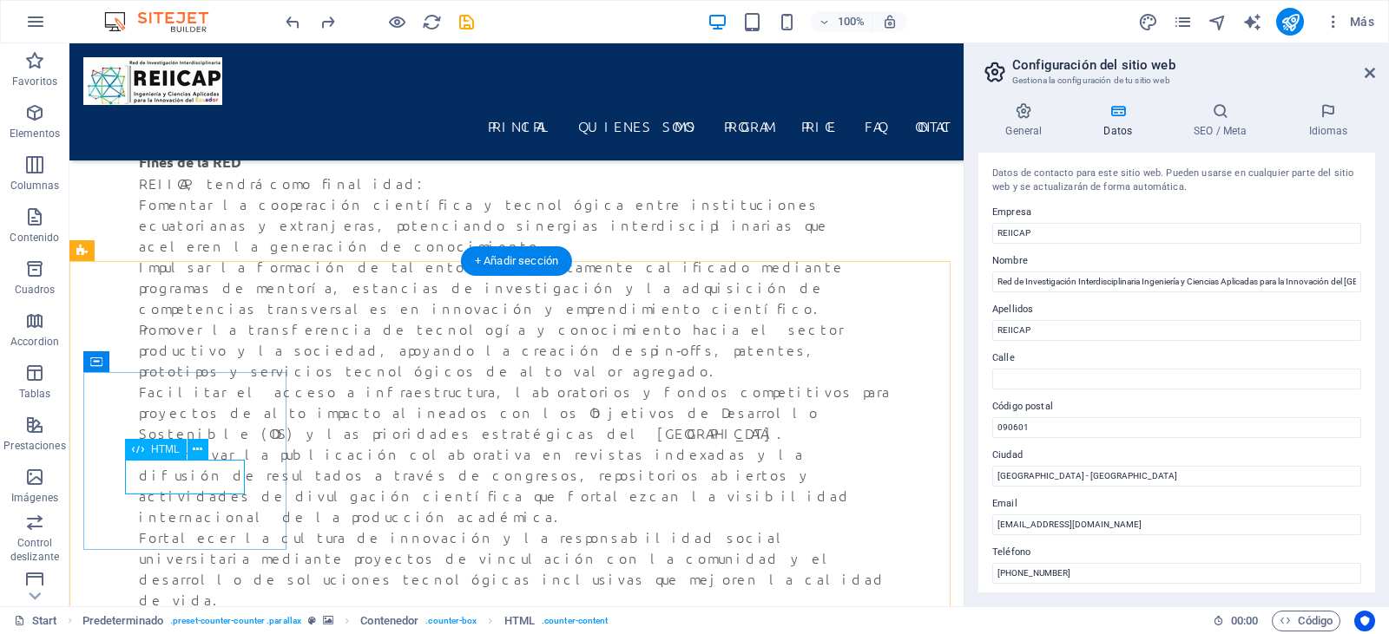
scroll to position [4183, 0]
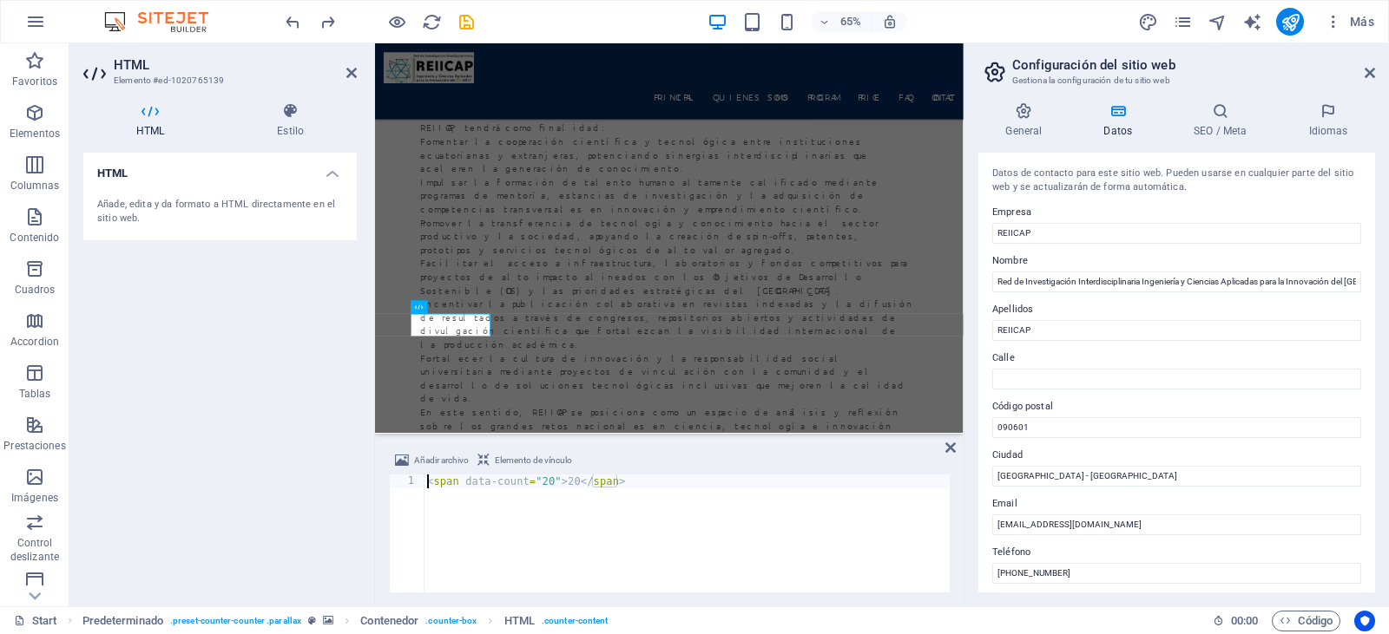
click at [554, 482] on div "< span data-count = "20" > 20 </ span >" at bounding box center [687, 548] width 526 height 146
click at [573, 556] on div "< span data-count = "10" > 20 </ span >" at bounding box center [687, 548] width 526 height 146
type textarea "<span data-count="10">20</span>"
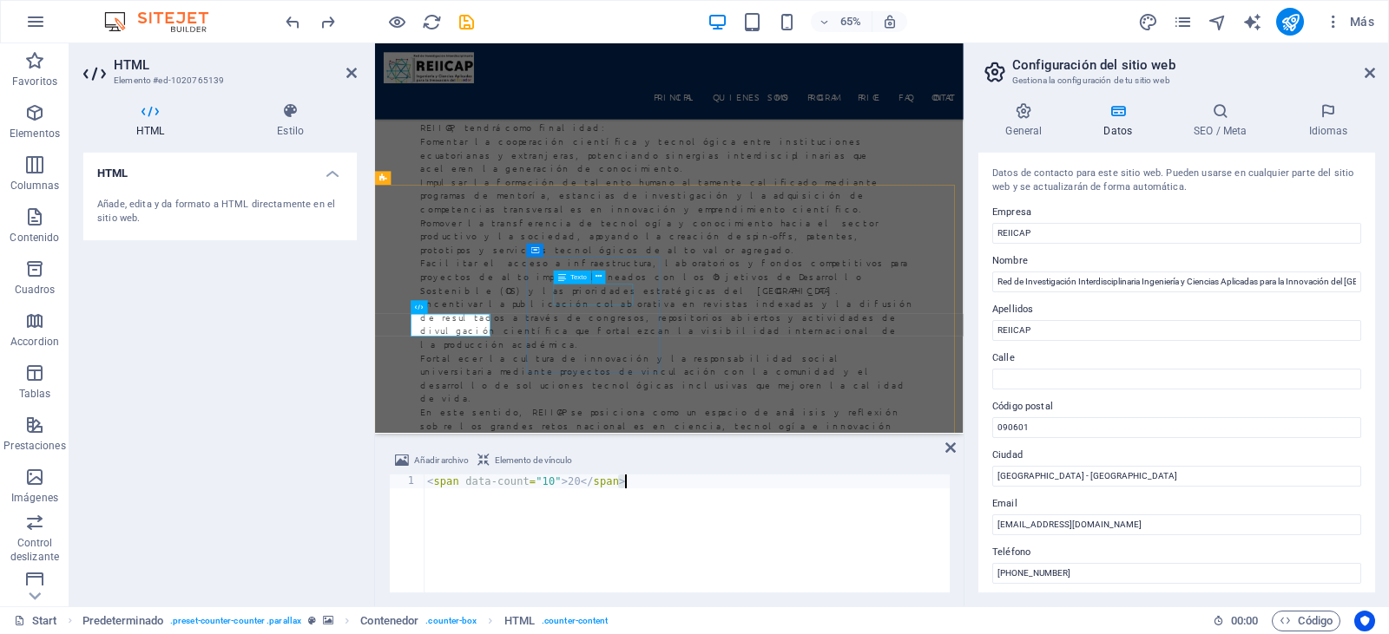
drag, startPoint x: 363, startPoint y: 373, endPoint x: 606, endPoint y: 281, distance: 259.9
click at [606, 281] on div "Texto" at bounding box center [583, 278] width 59 height 14
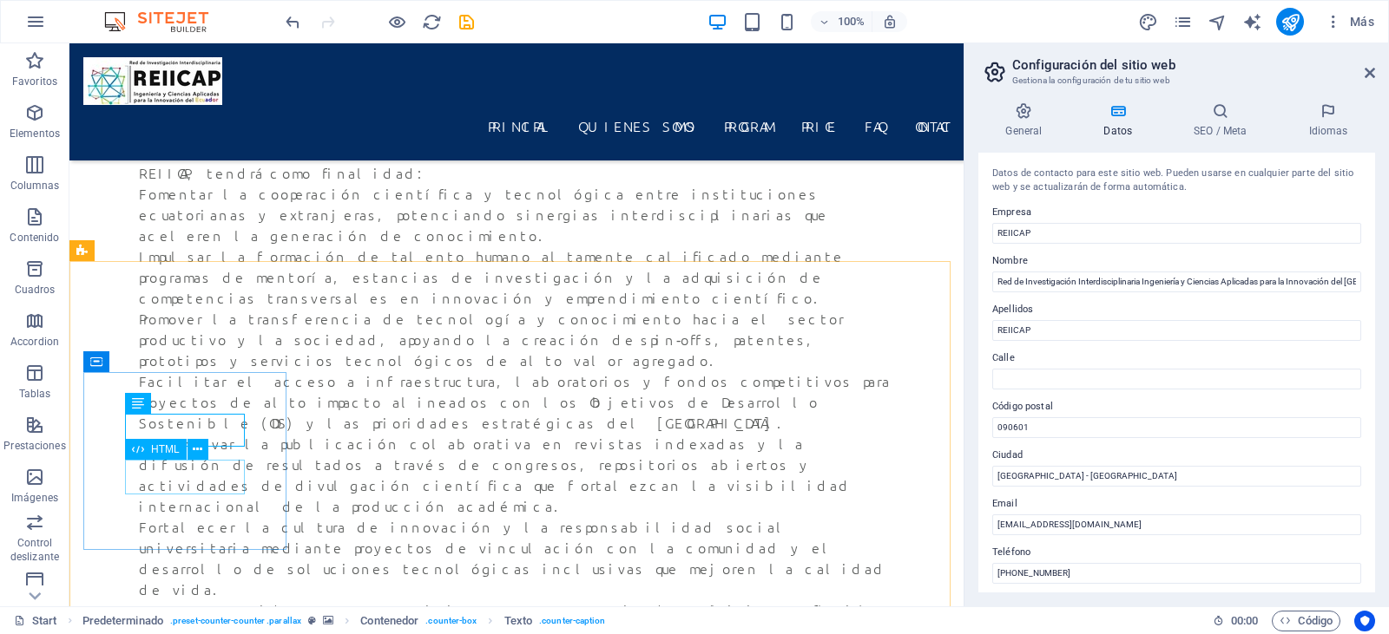
click at [158, 453] on span "HTML" at bounding box center [165, 449] width 29 height 10
click at [193, 450] on icon at bounding box center [198, 450] width 10 height 18
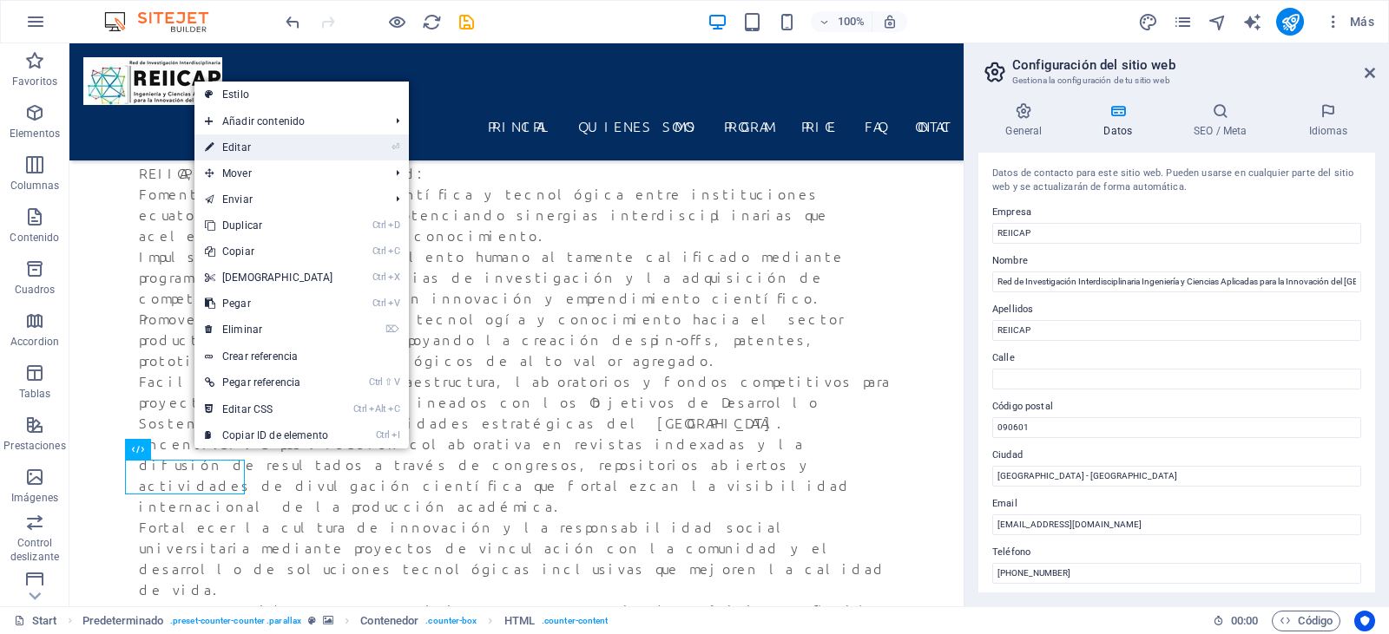
click at [271, 154] on link "⏎ Editar" at bounding box center [268, 148] width 149 height 26
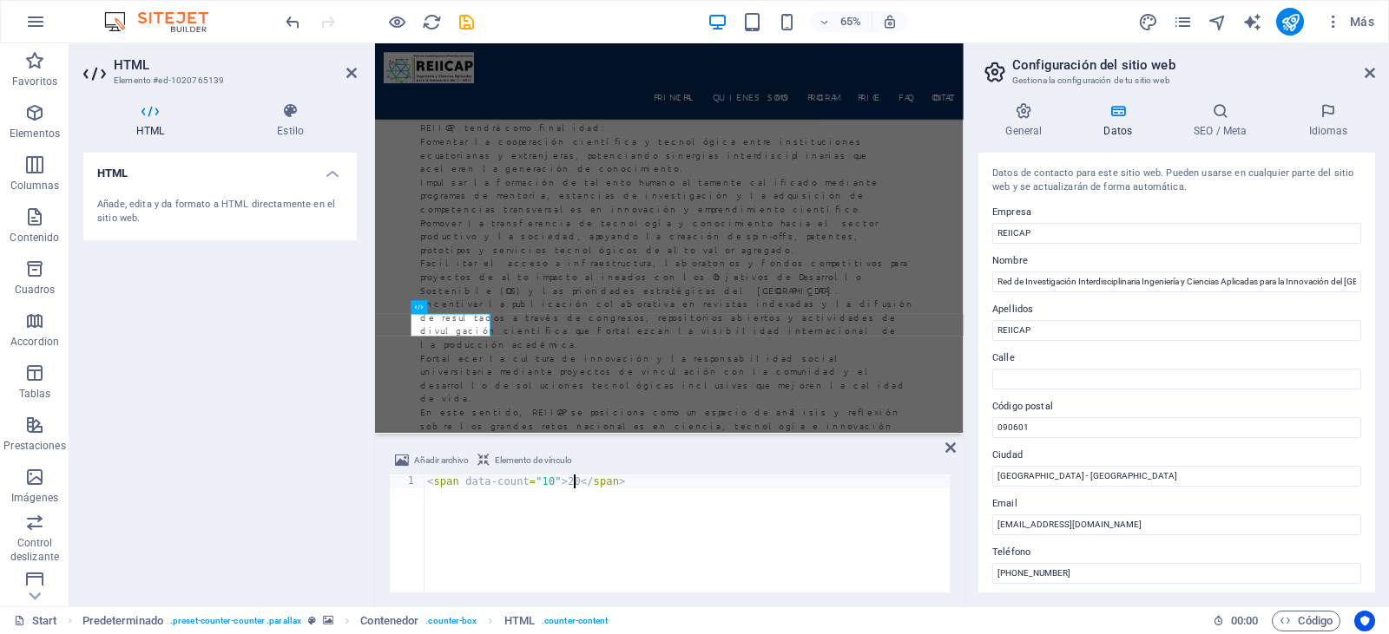
click at [575, 484] on div "< span data-count = "10" > 20 </ span >" at bounding box center [687, 548] width 526 height 146
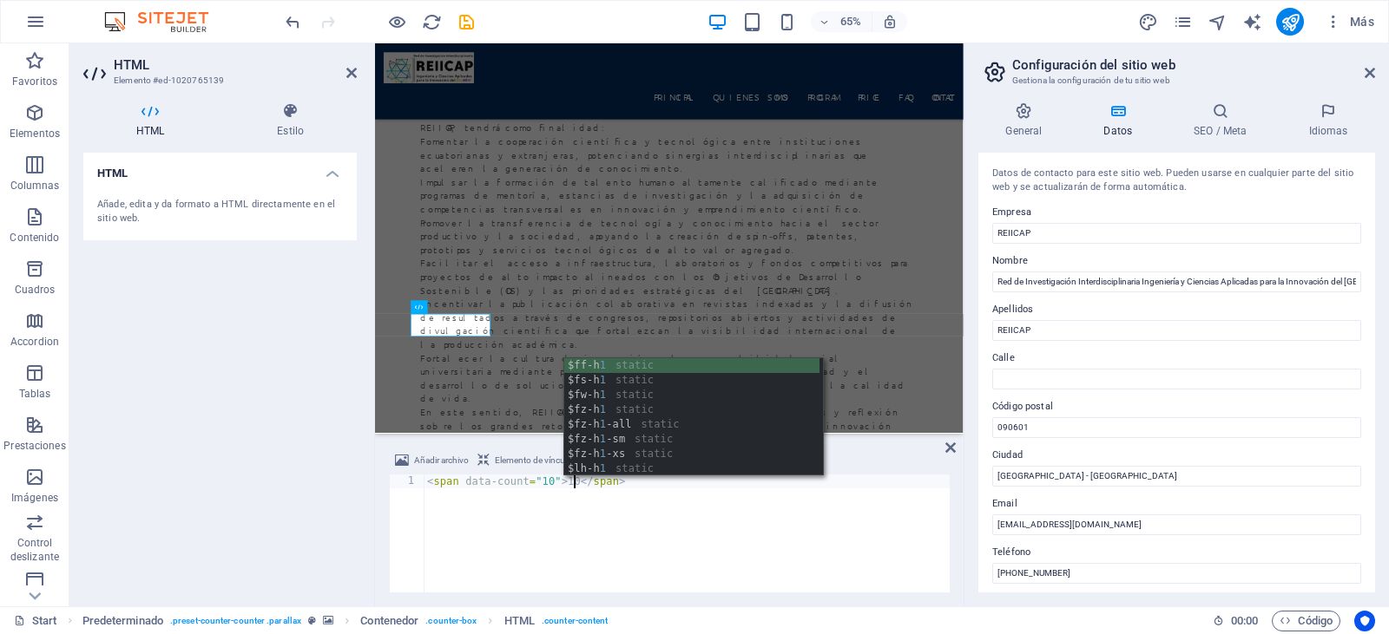
scroll to position [0, 11]
click at [551, 488] on div "< span data-count = "10" > 10 </ span >" at bounding box center [687, 548] width 526 height 146
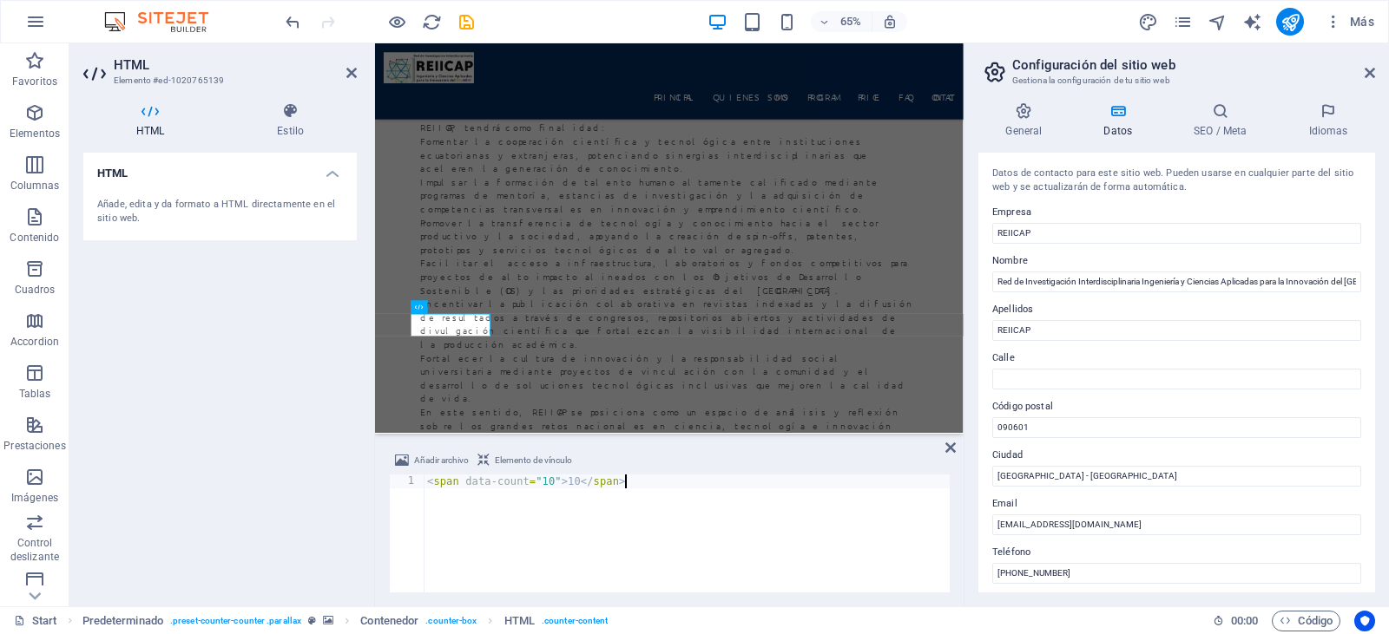
click at [727, 516] on div "< span data-count = "10" > 10 </ span >" at bounding box center [687, 548] width 526 height 146
type textarea "<span data-count="10">10</span>"
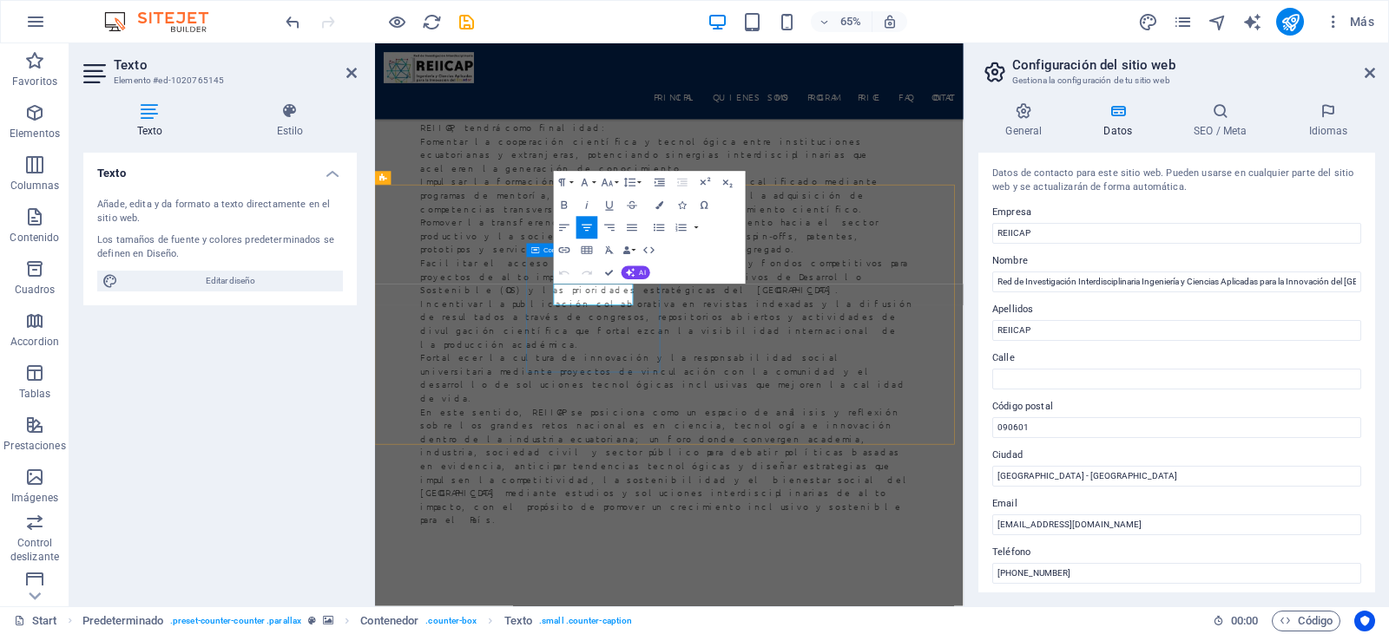
drag, startPoint x: 759, startPoint y: 441, endPoint x: 643, endPoint y: 419, distance: 118.3
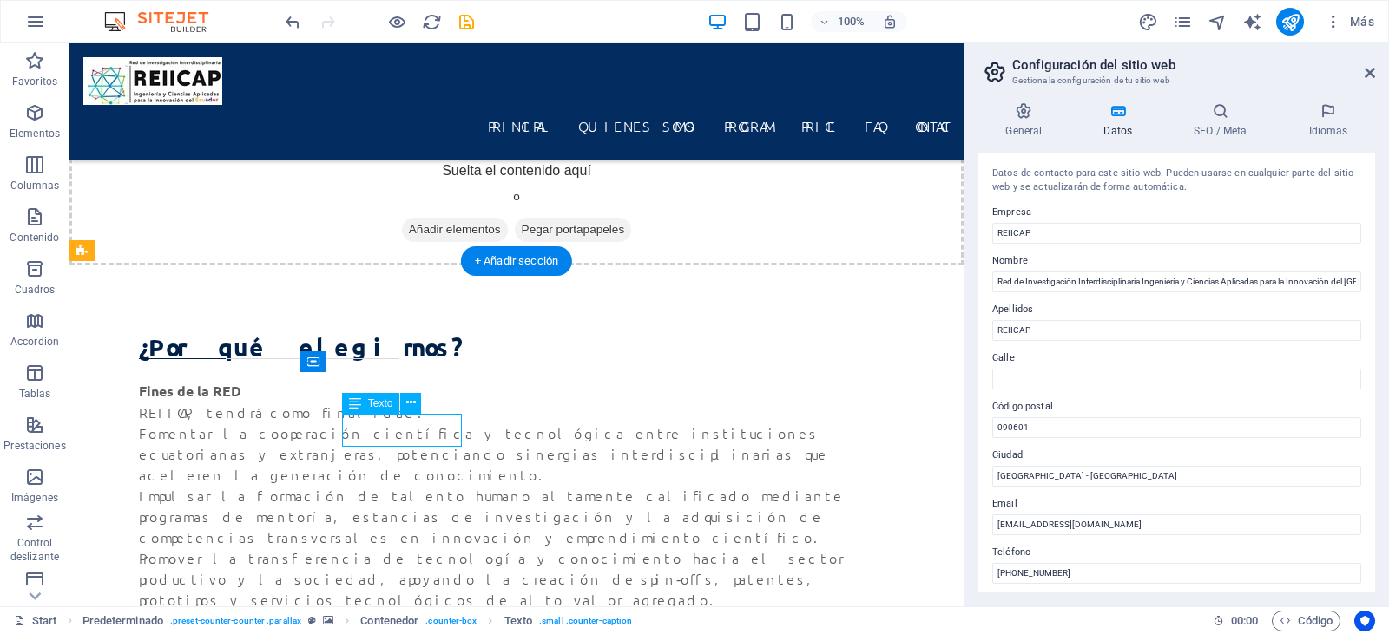
scroll to position [4413, 0]
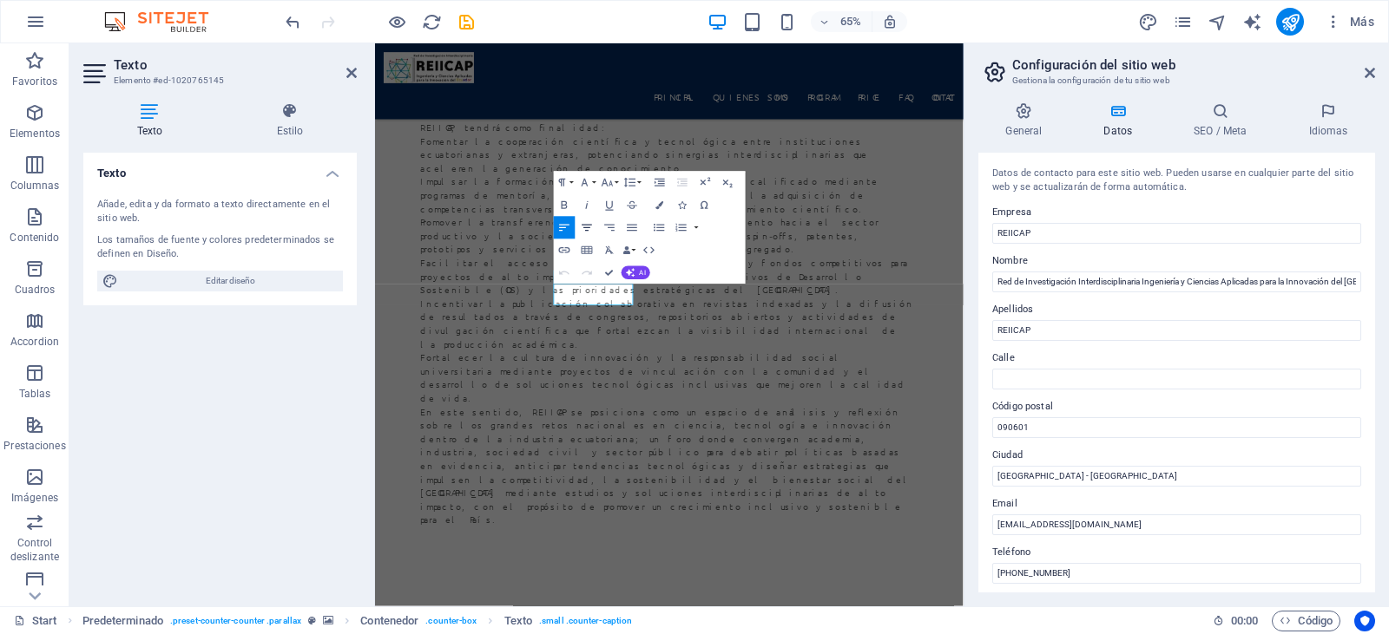
click at [586, 227] on icon "button" at bounding box center [588, 228] width 14 height 14
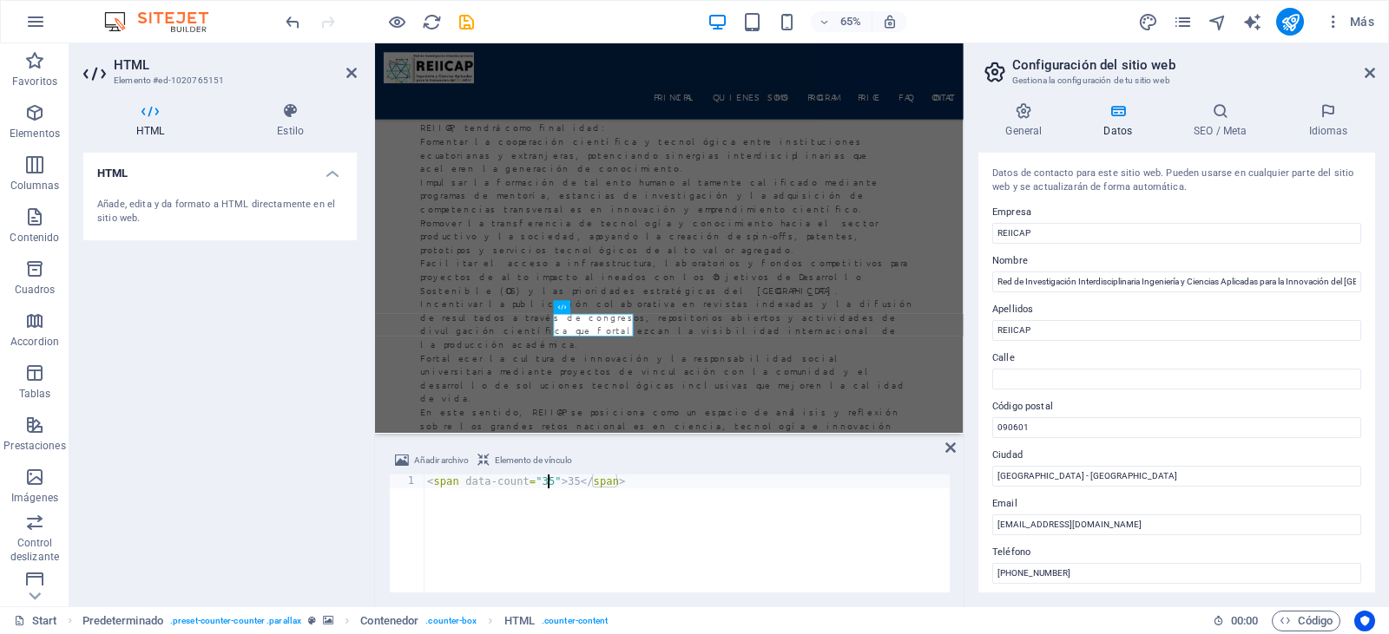
click at [549, 483] on div "< span data-count = "35" > 35 </ span >" at bounding box center [687, 548] width 526 height 146
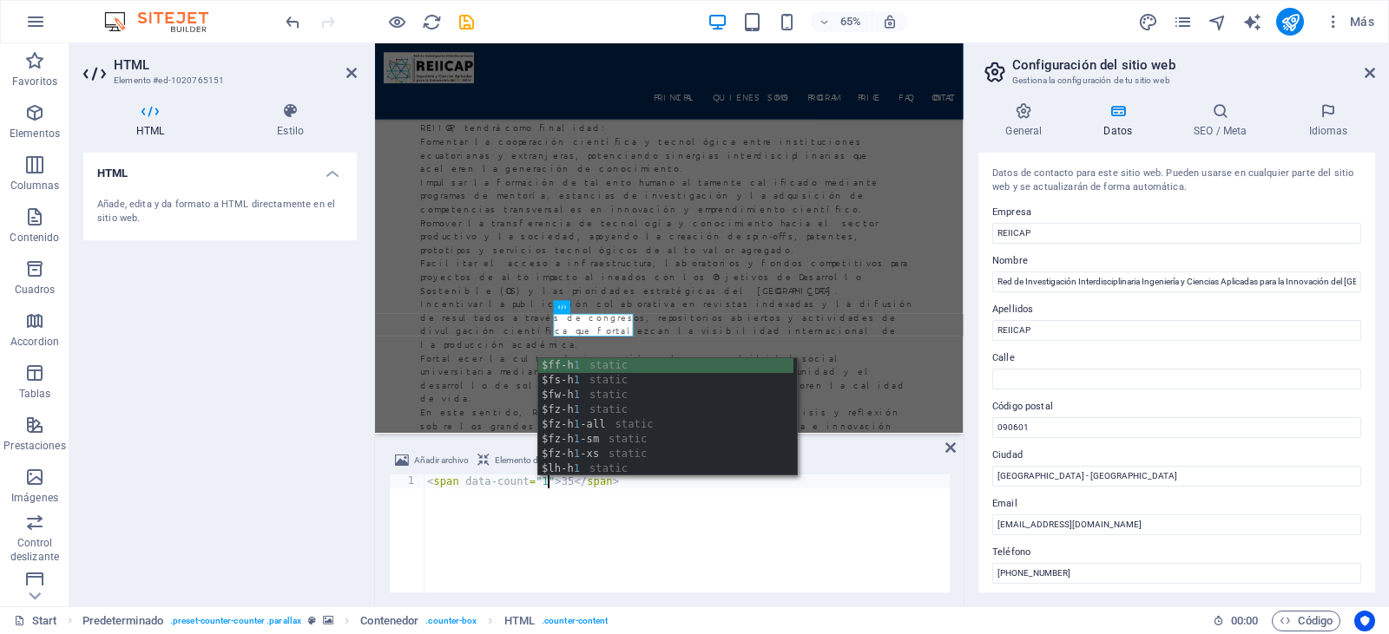
scroll to position [0, 10]
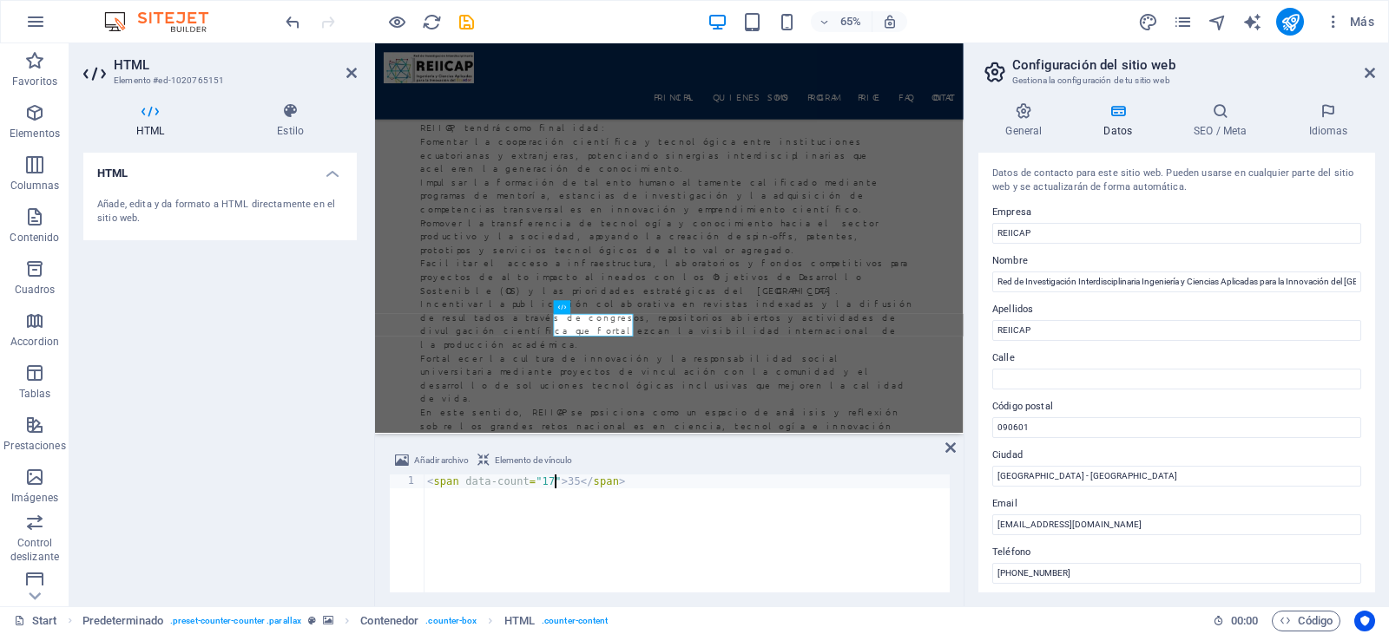
click at [575, 479] on div "< span data-count = "17" > 35 </ span >" at bounding box center [687, 548] width 526 height 146
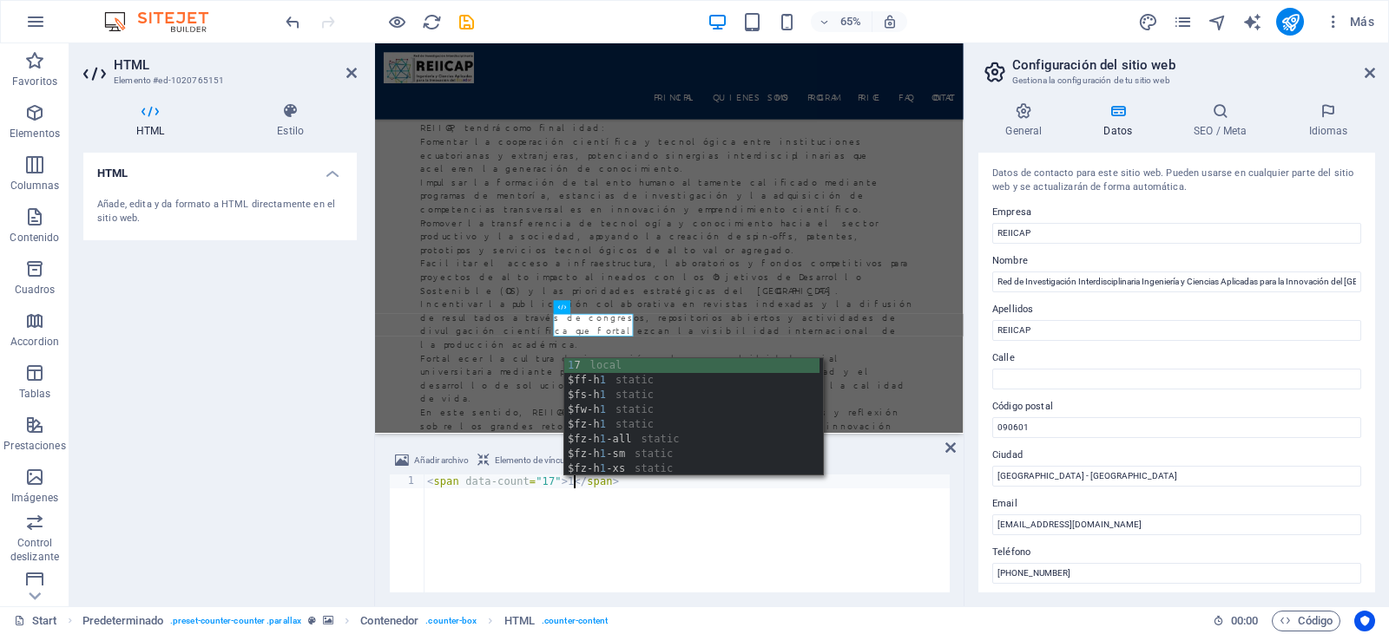
scroll to position [0, 12]
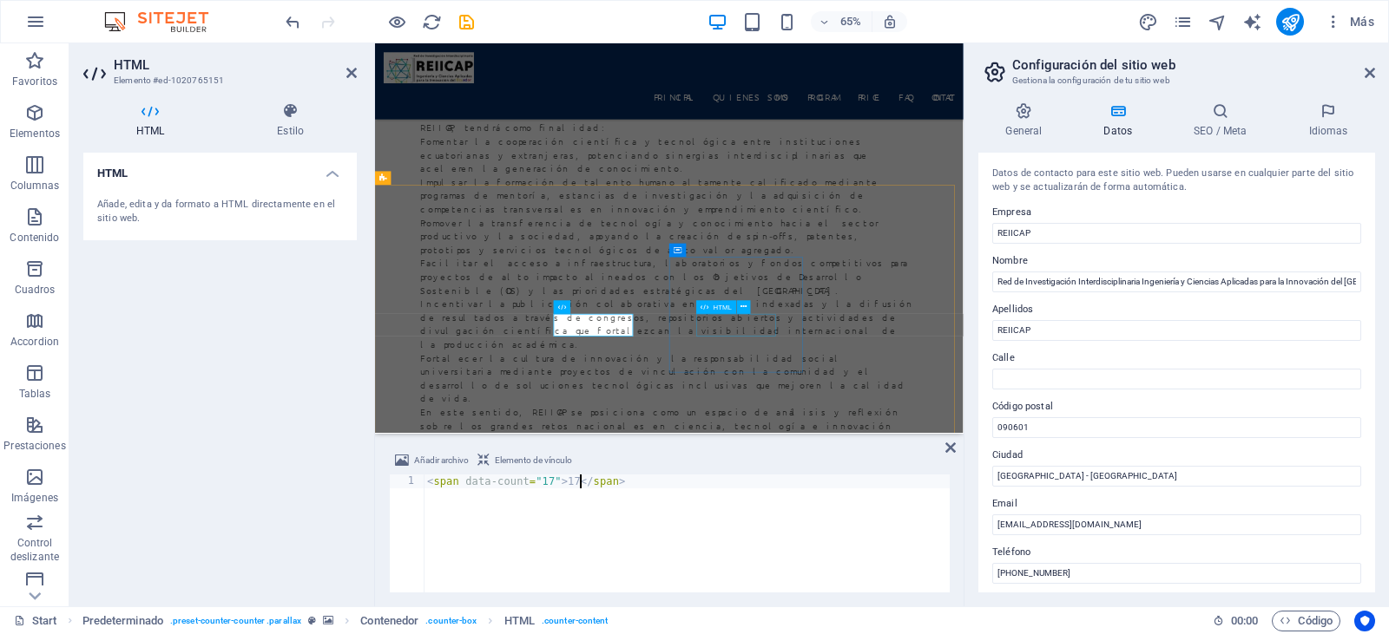
type textarea "<span data-count="17">17</span>"
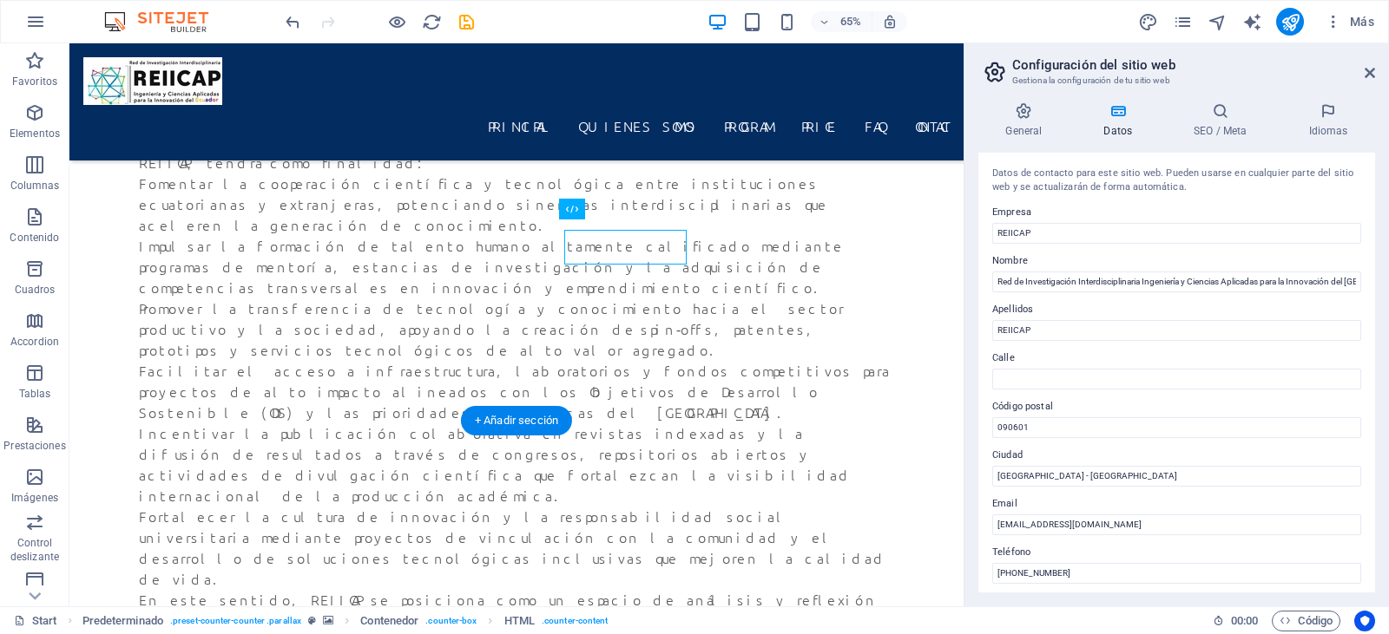
scroll to position [4413, 0]
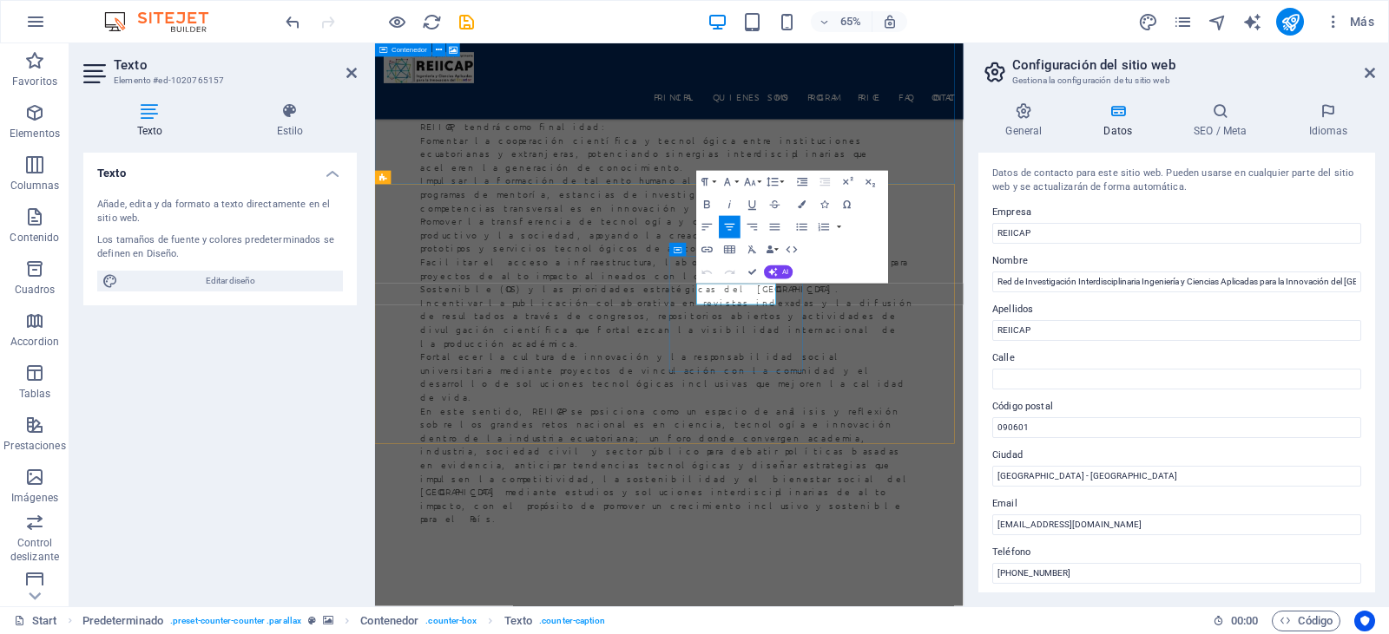
drag, startPoint x: 964, startPoint y: 434, endPoint x: 882, endPoint y: 417, distance: 84.3
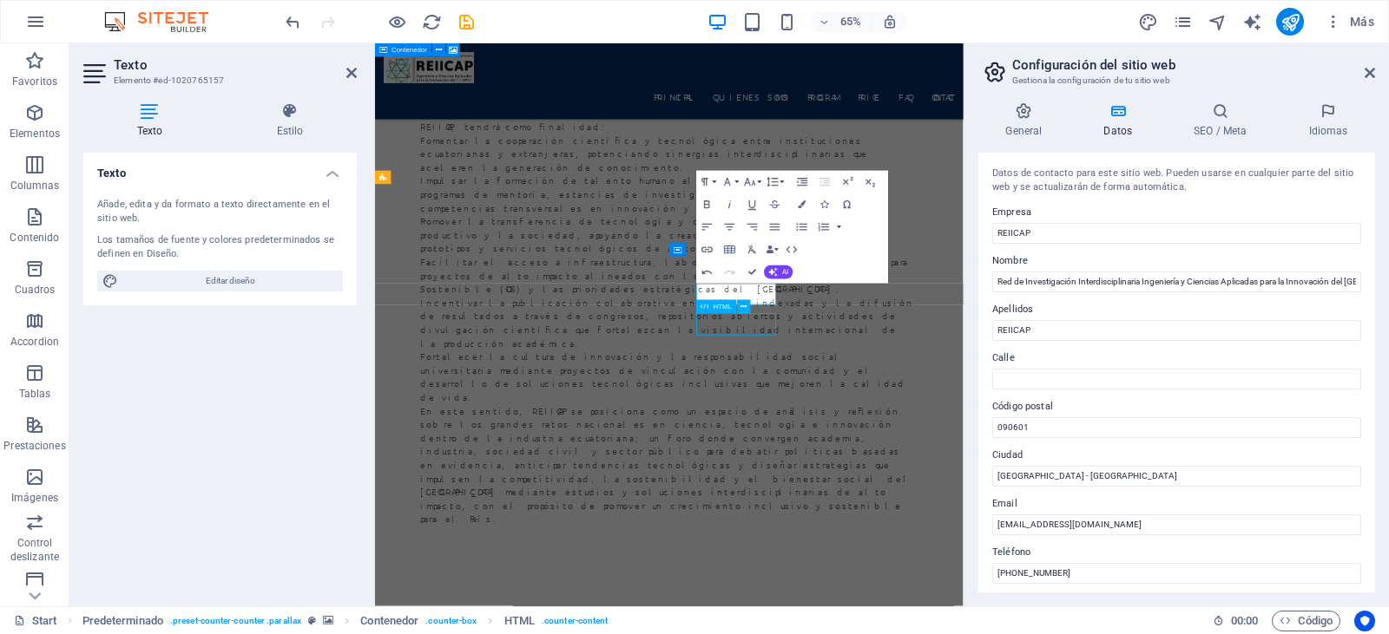
scroll to position [4184, 0]
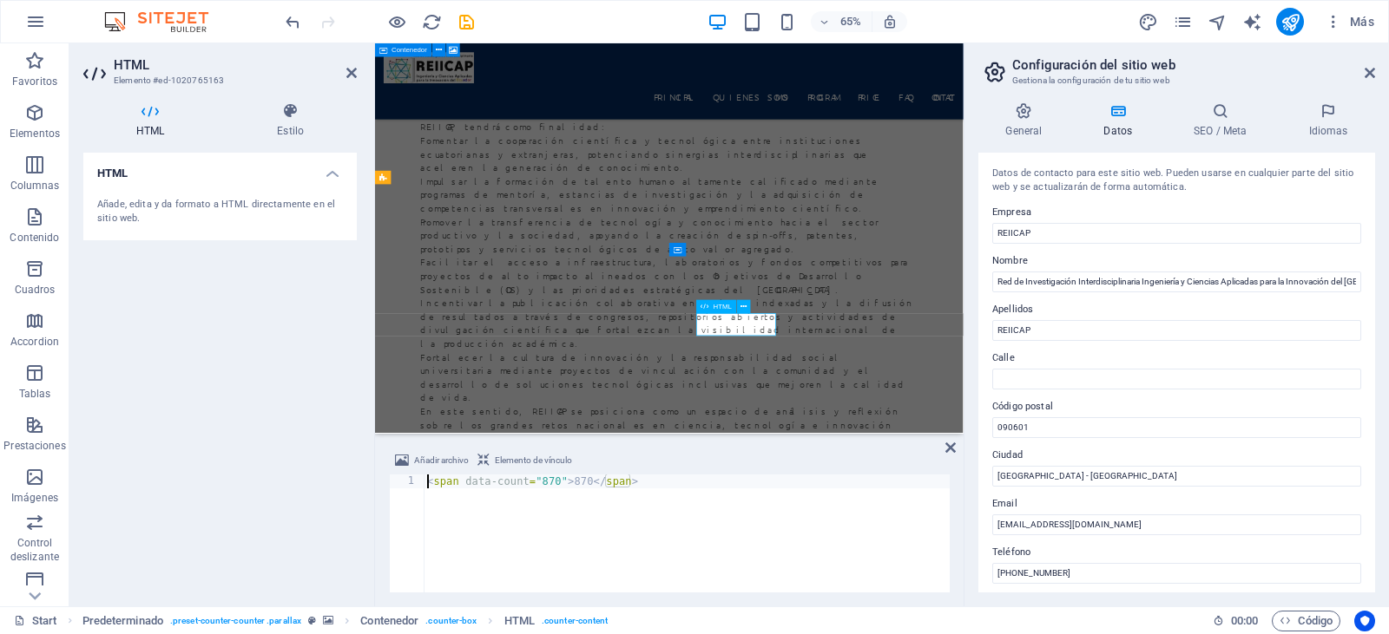
click at [549, 481] on div "< span data-count = "870" > 870 </ span >" at bounding box center [687, 548] width 526 height 146
type textarea "<span data-count="70">70</span>"
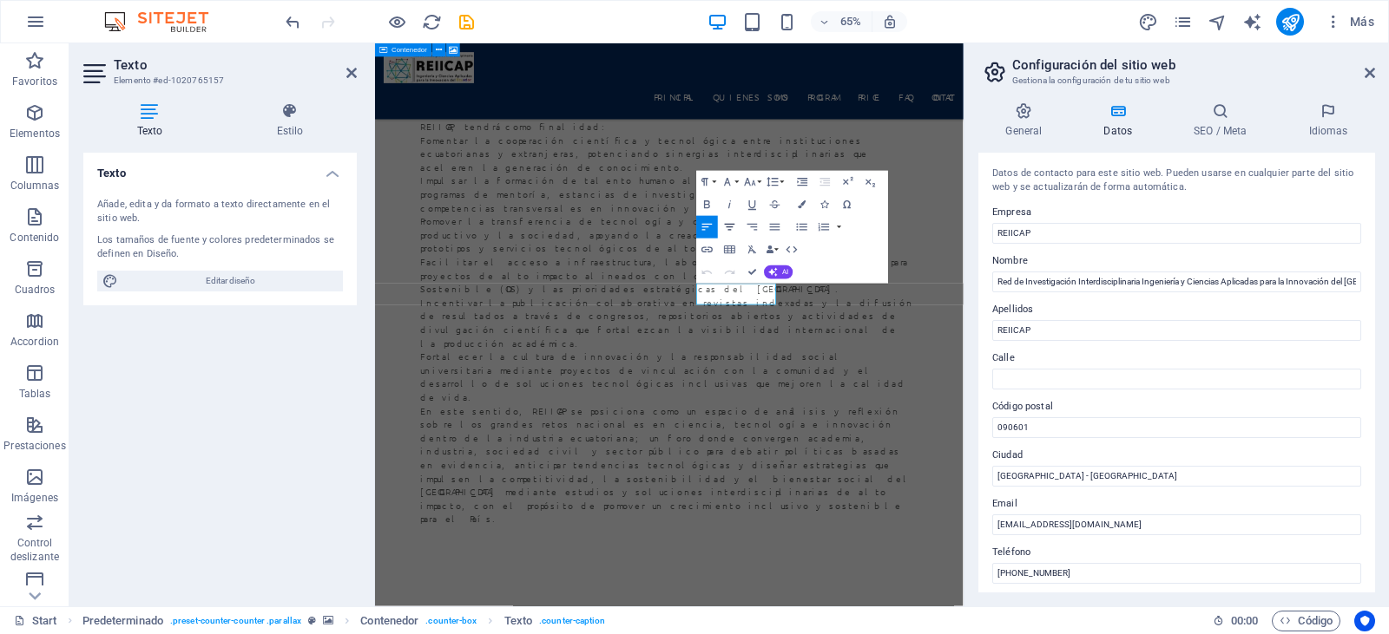
click at [726, 231] on icon "button" at bounding box center [730, 227] width 14 height 14
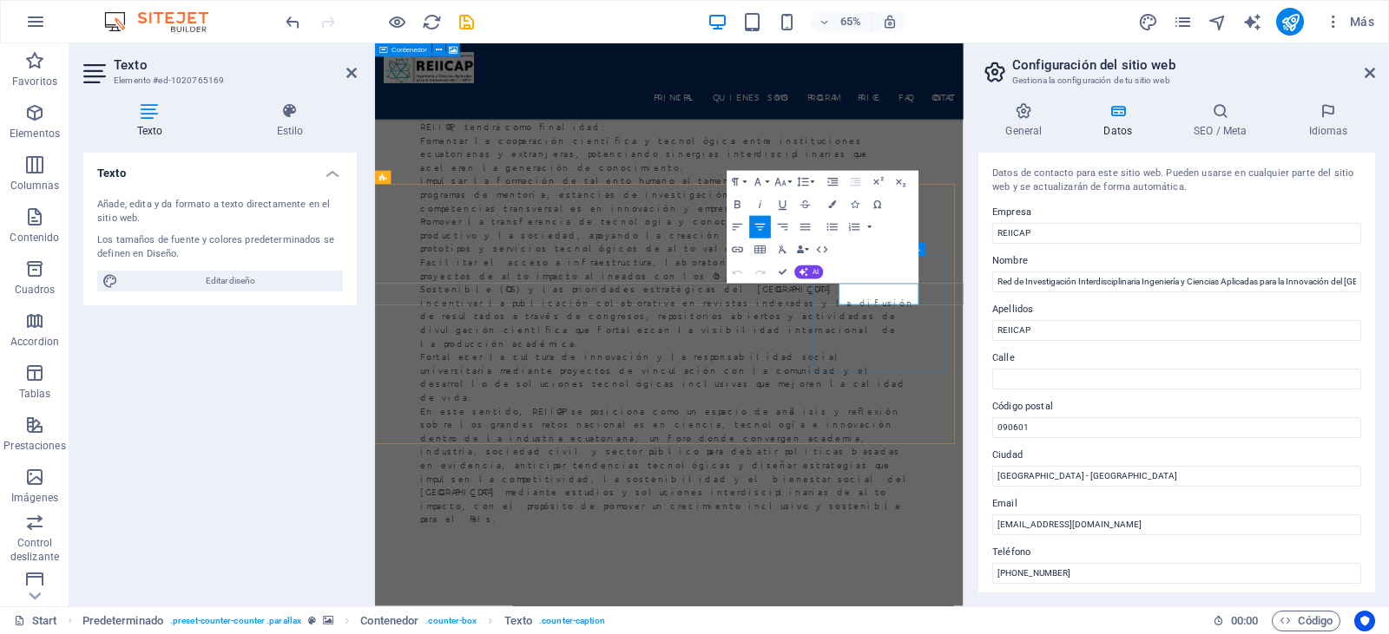
drag, startPoint x: 1187, startPoint y: 437, endPoint x: 1048, endPoint y: 413, distance: 140.8
copy p "Amount of Courses"
click at [756, 227] on icon "button" at bounding box center [760, 227] width 14 height 14
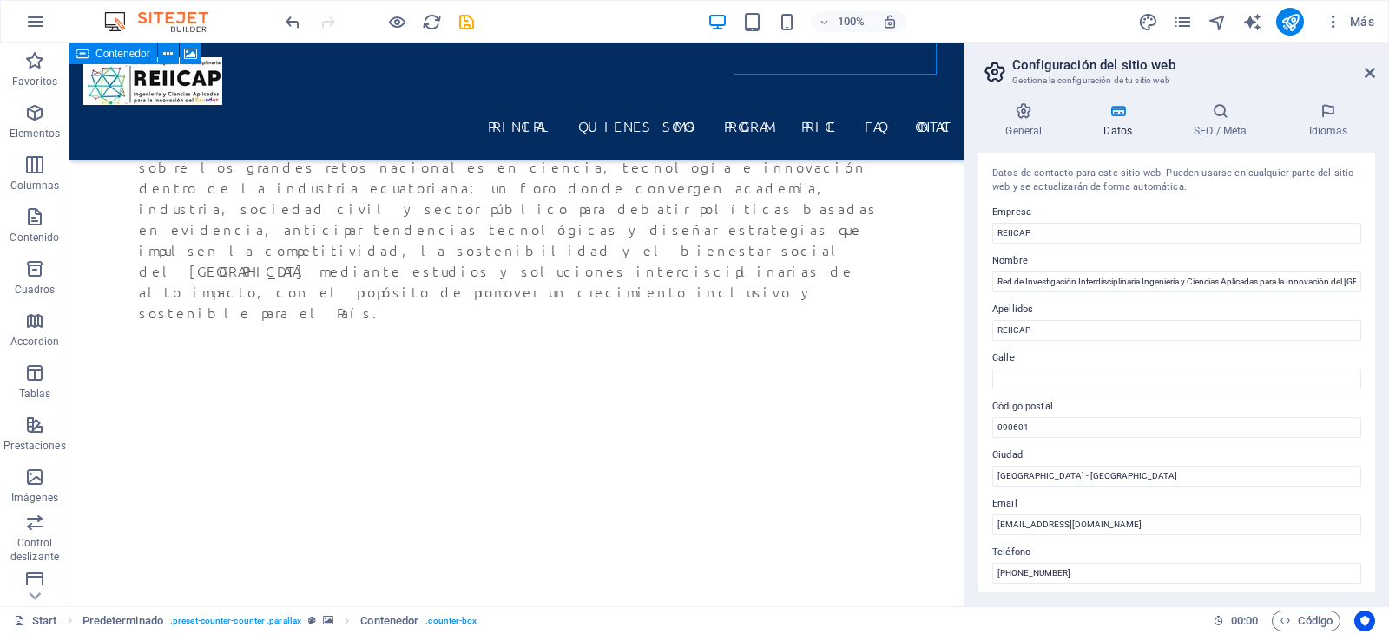
scroll to position [4649, 0]
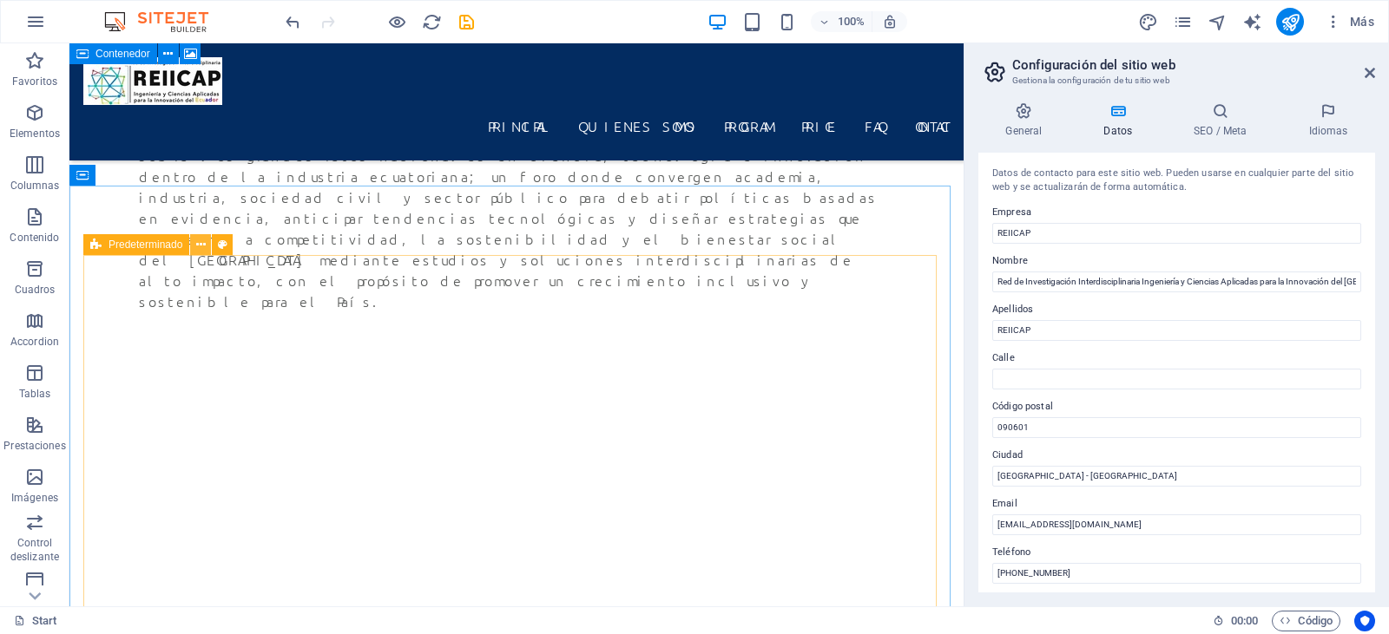
click at [194, 244] on button at bounding box center [200, 244] width 21 height 21
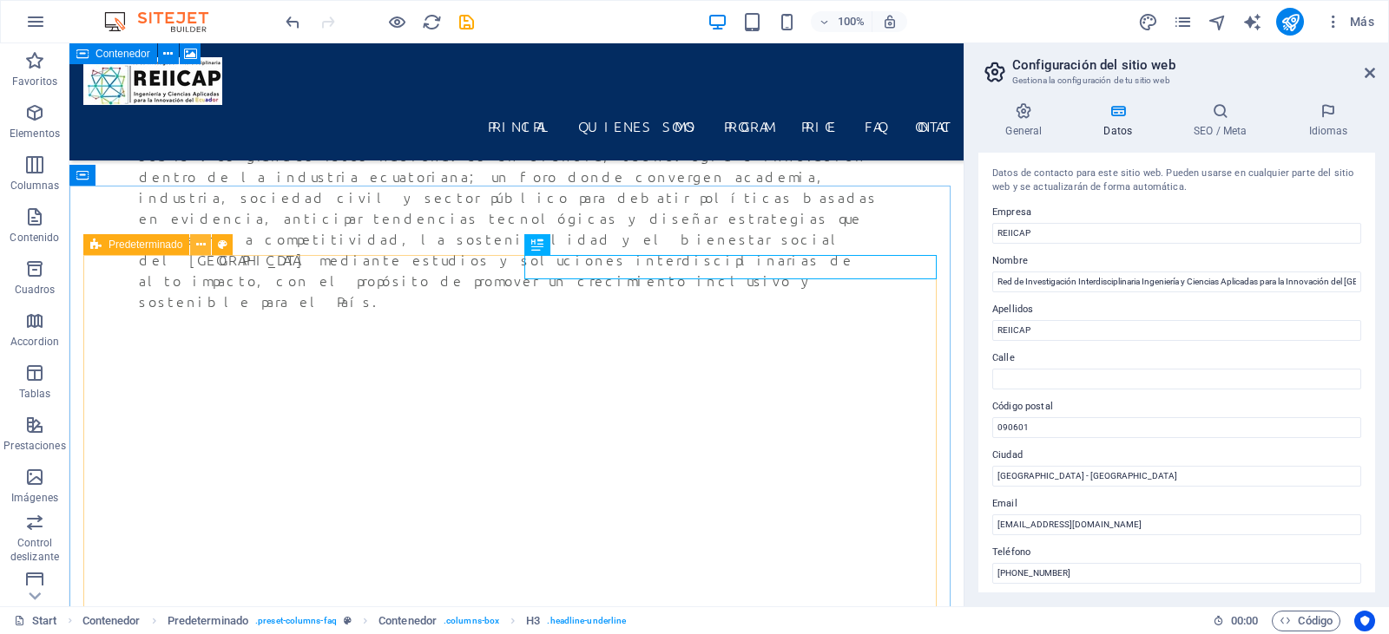
click at [202, 246] on icon at bounding box center [201, 245] width 10 height 18
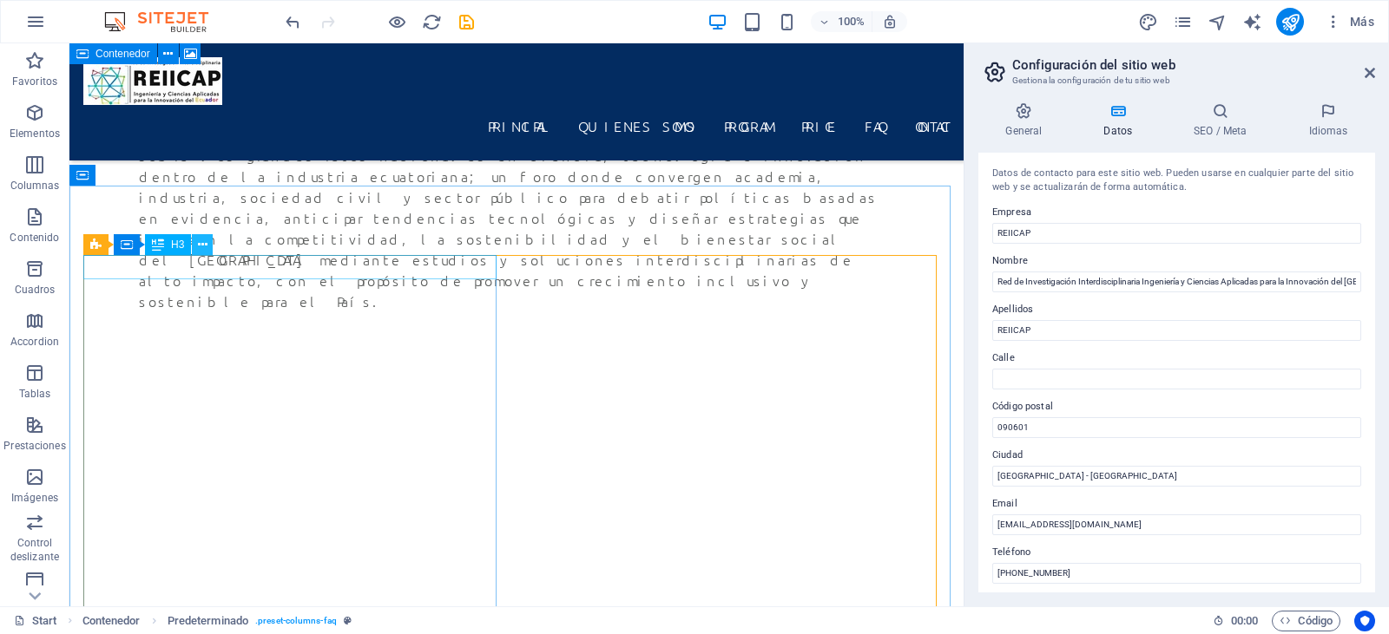
click at [201, 248] on icon at bounding box center [203, 245] width 10 height 18
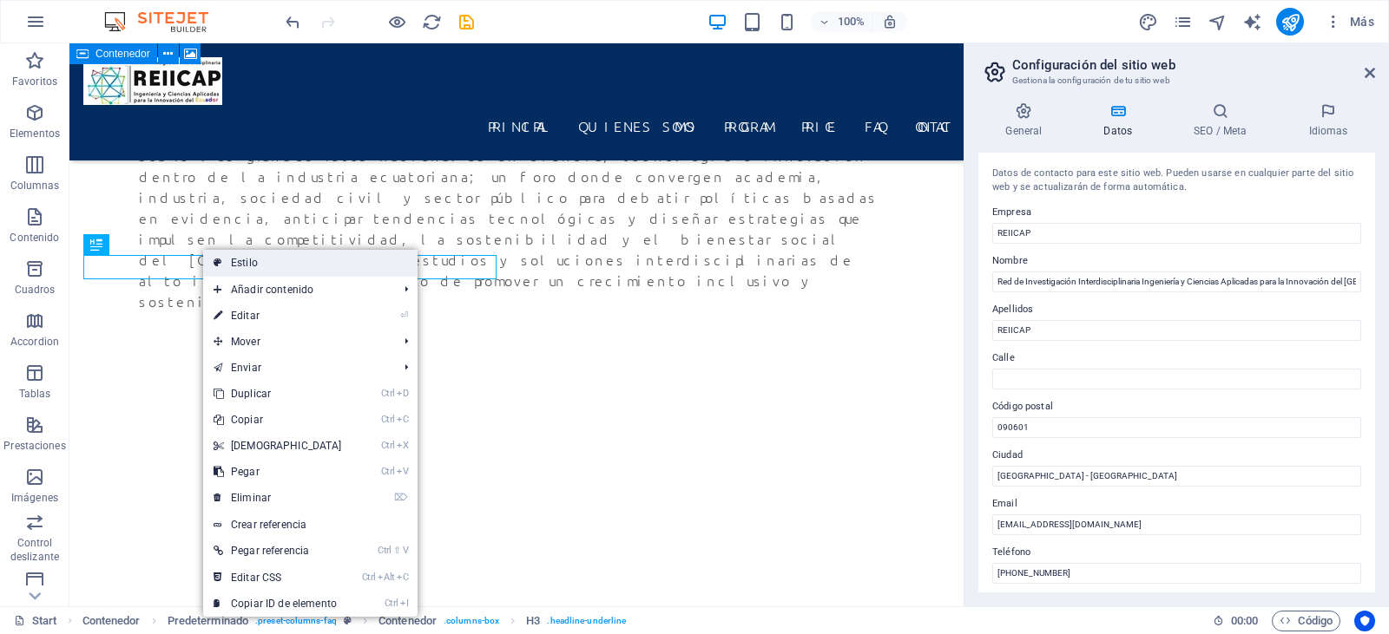
click at [266, 260] on link "Estilo" at bounding box center [310, 263] width 214 height 26
select select "px"
select select "preset-columns-faq"
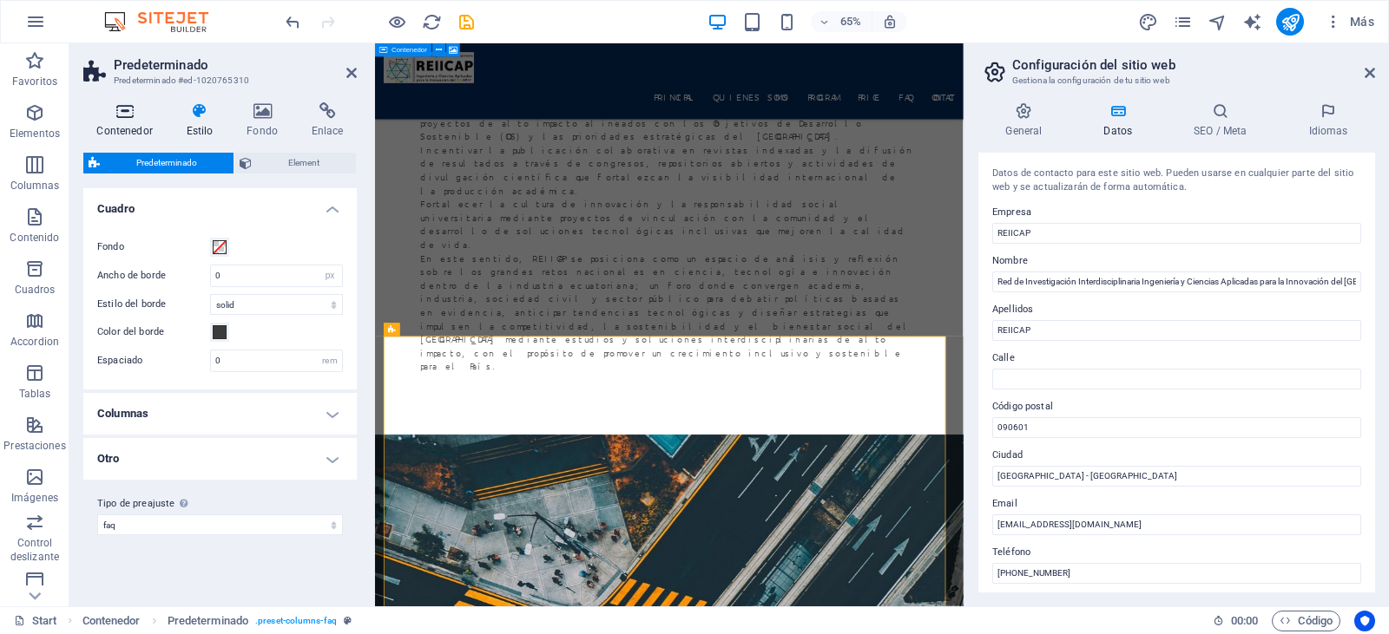
click at [126, 129] on h4 "Contenedor" at bounding box center [127, 120] width 89 height 36
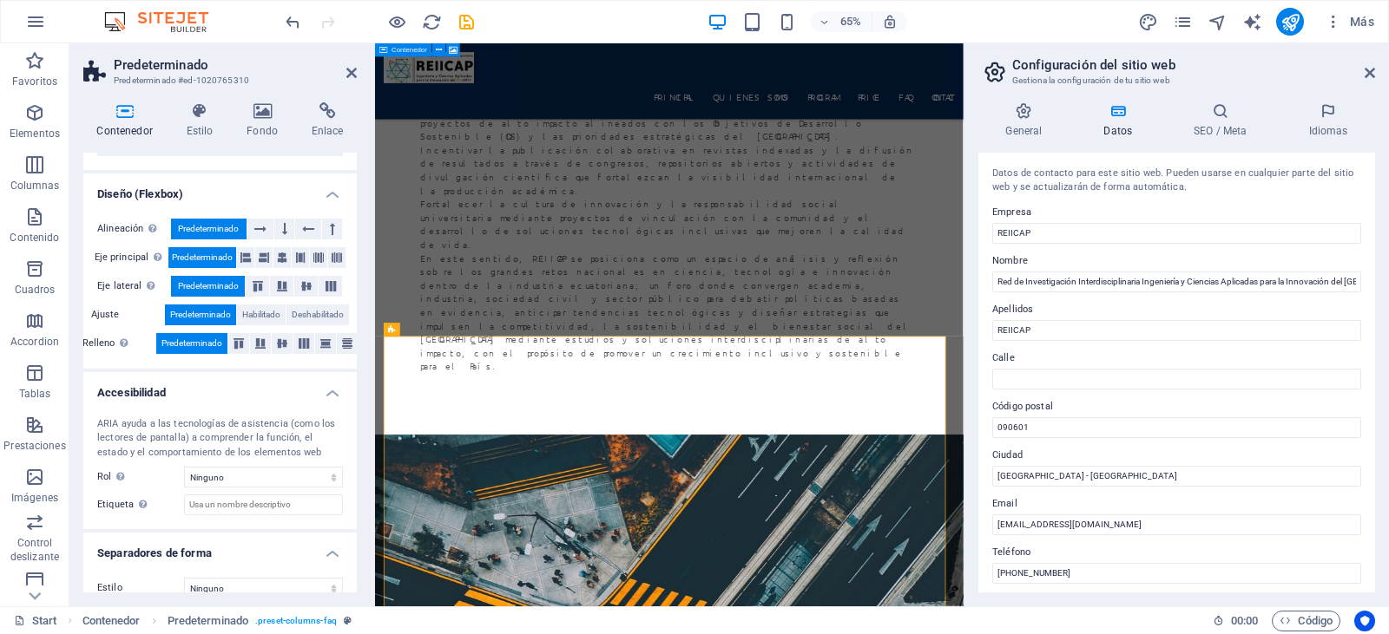
scroll to position [253, 0]
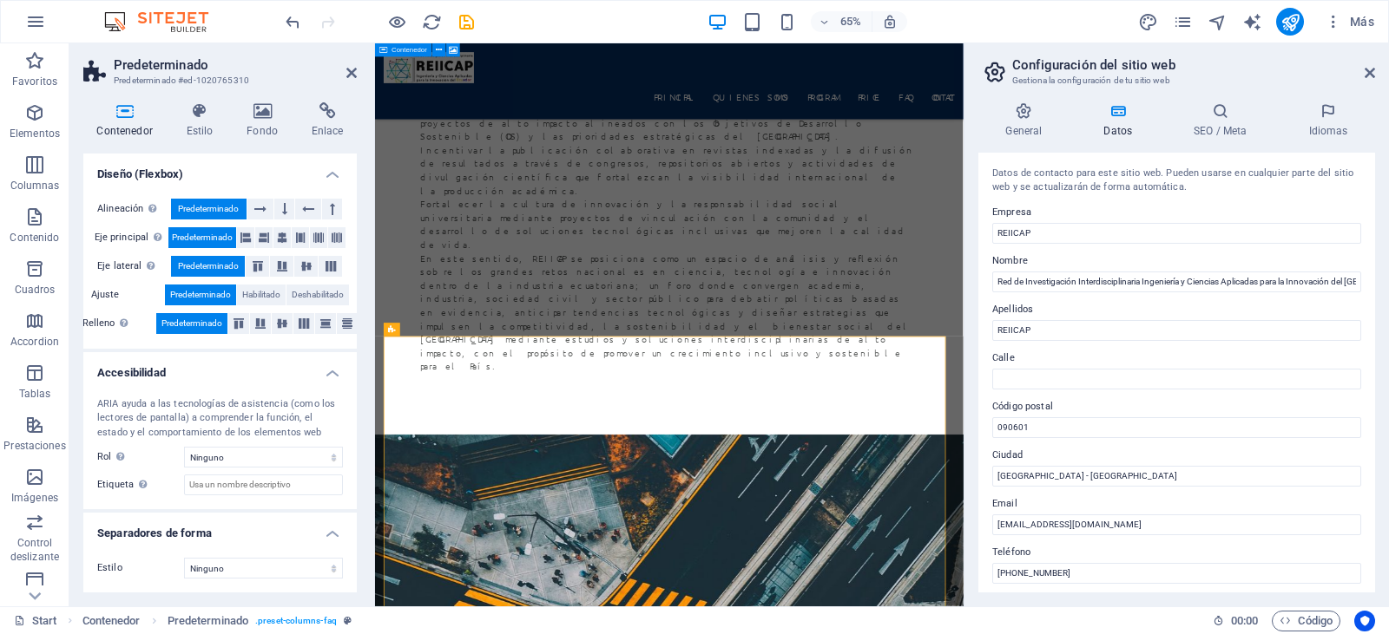
drag, startPoint x: 354, startPoint y: 205, endPoint x: 5, endPoint y: 529, distance: 476.6
click at [219, 450] on select "Ninguno Alert Article Banner Comment Complementary Dialog Encabezado Marquee Pi…" at bounding box center [263, 457] width 159 height 21
click at [315, 288] on span "Deshabilitado" at bounding box center [318, 295] width 52 height 21
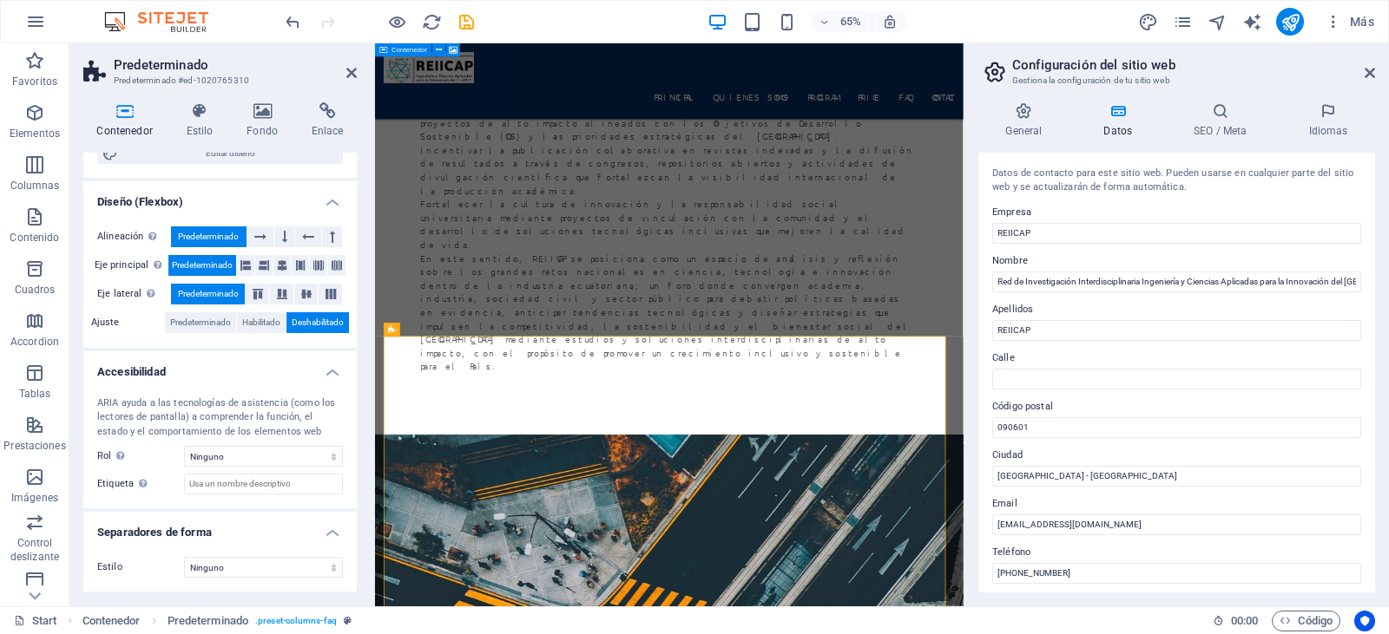
scroll to position [226, 0]
click at [207, 316] on span "Predeterminado" at bounding box center [200, 322] width 61 height 21
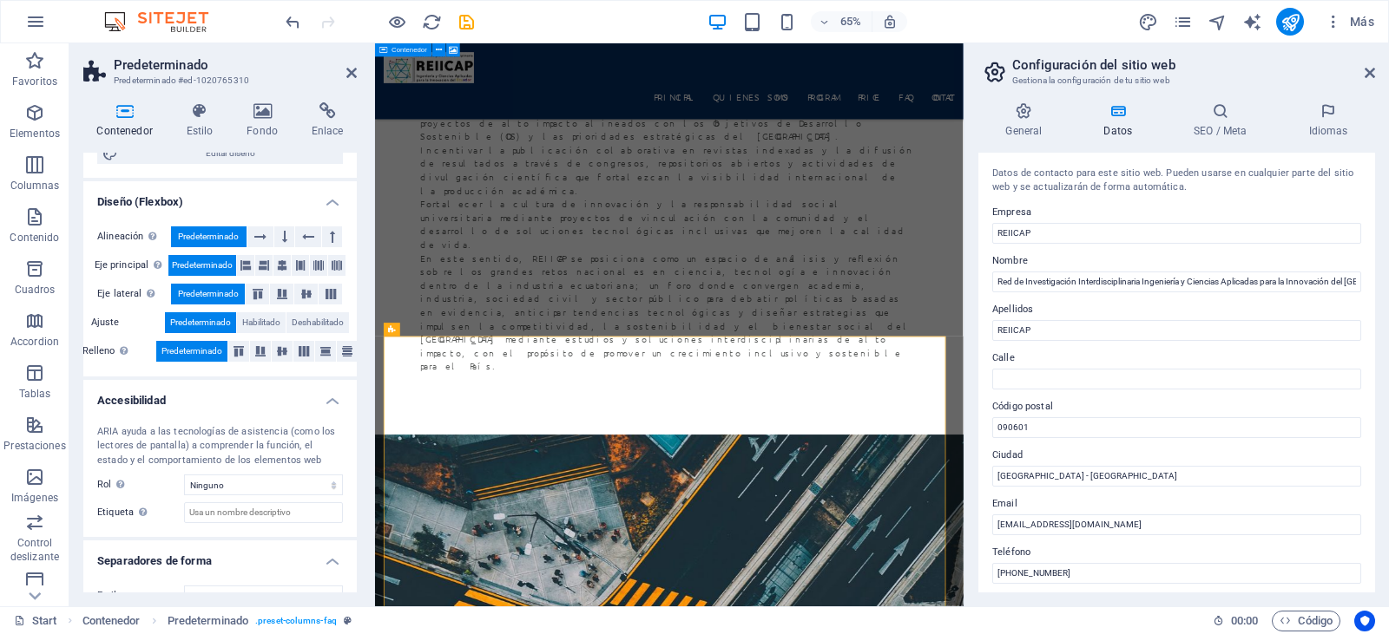
drag, startPoint x: 352, startPoint y: 363, endPoint x: 345, endPoint y: 428, distance: 65.6
click at [345, 428] on ul "Tamaño Altura Predeterminado px rem % vh vw Alto mín Ninguno px rem % vh vw Anc…" at bounding box center [219, 274] width 273 height 694
drag, startPoint x: 352, startPoint y: 483, endPoint x: 352, endPoint y: 523, distance: 40.8
click at [352, 523] on div "ARIA ayuda a las tecnologías de asistencia (como los lectores de pantalla) a co…" at bounding box center [219, 474] width 273 height 127
click at [476, 329] on icon at bounding box center [474, 331] width 6 height 12
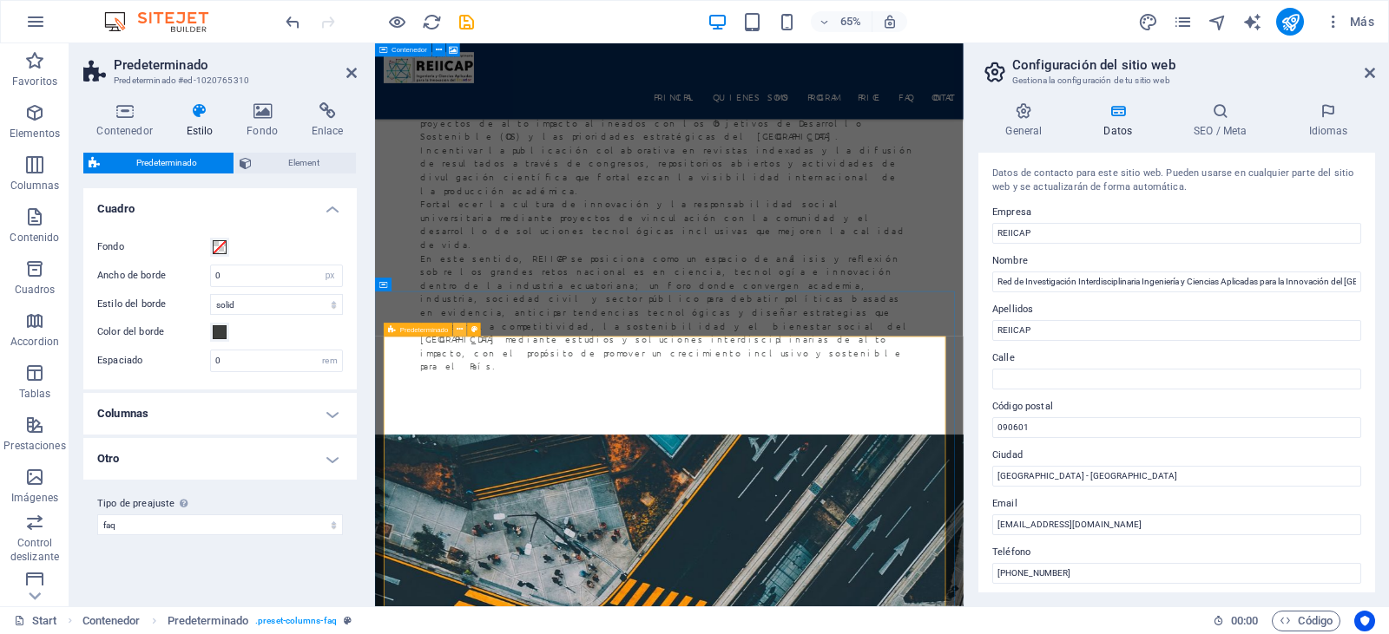
click at [456, 331] on button at bounding box center [461, 331] width 14 height 14
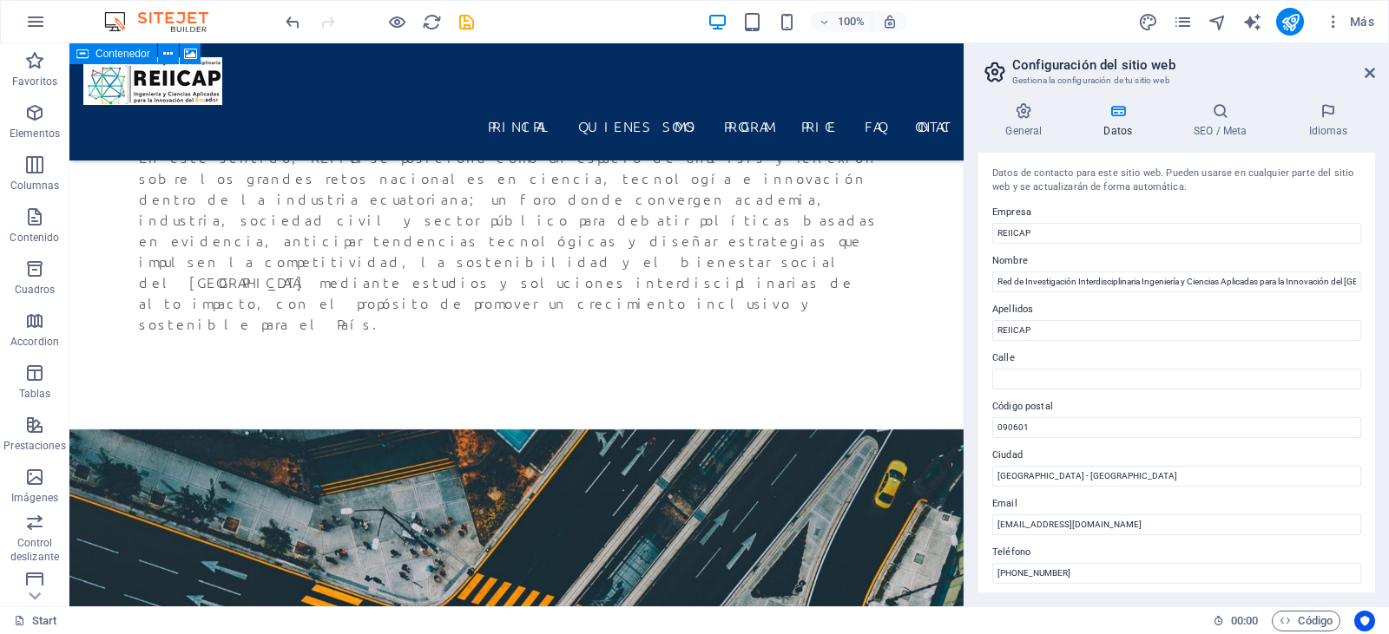
scroll to position [4615, 0]
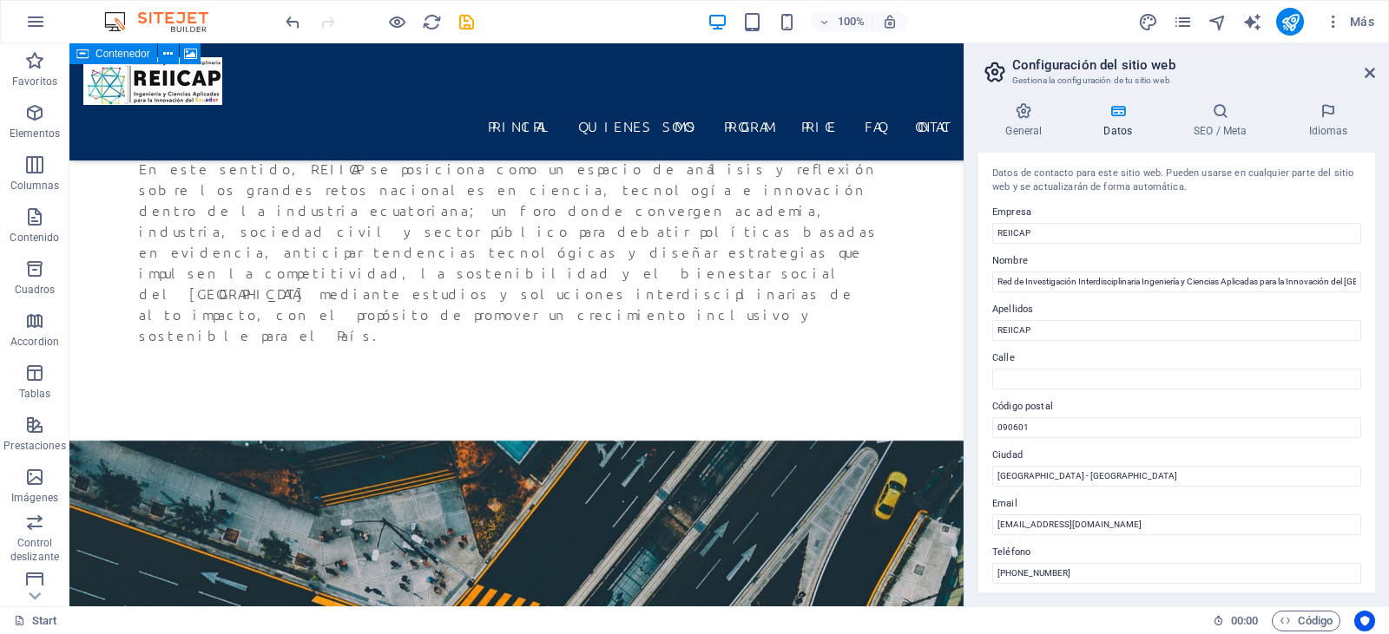
drag, startPoint x: 956, startPoint y: 408, endPoint x: 1046, endPoint y: 475, distance: 112.3
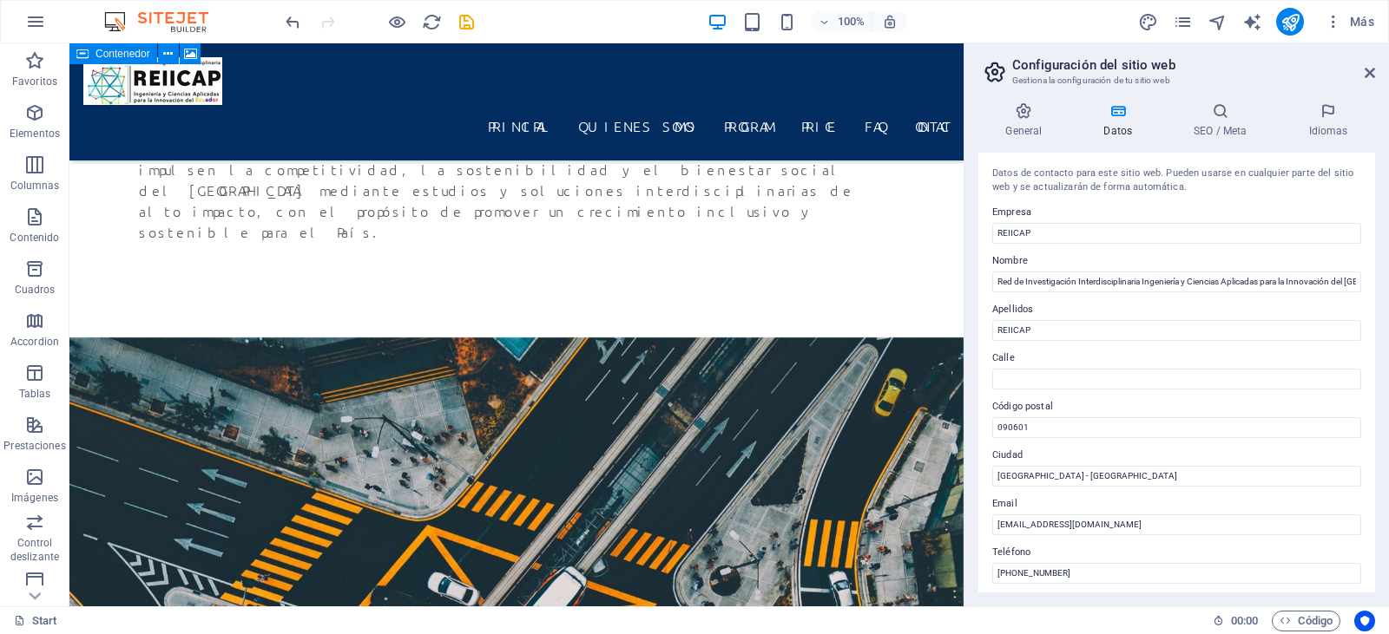
scroll to position [4729, 0]
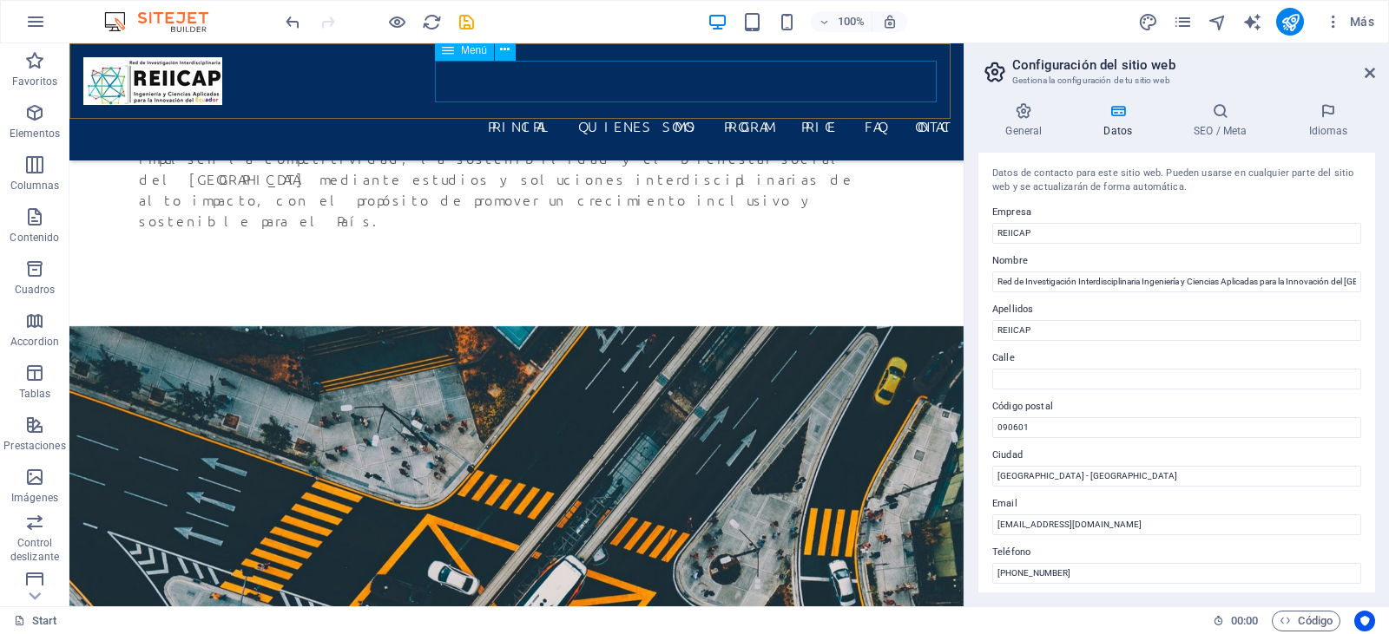
click at [774, 105] on nav "Principal quienes somos Program Price FAQ Contact" at bounding box center [516, 126] width 866 height 42
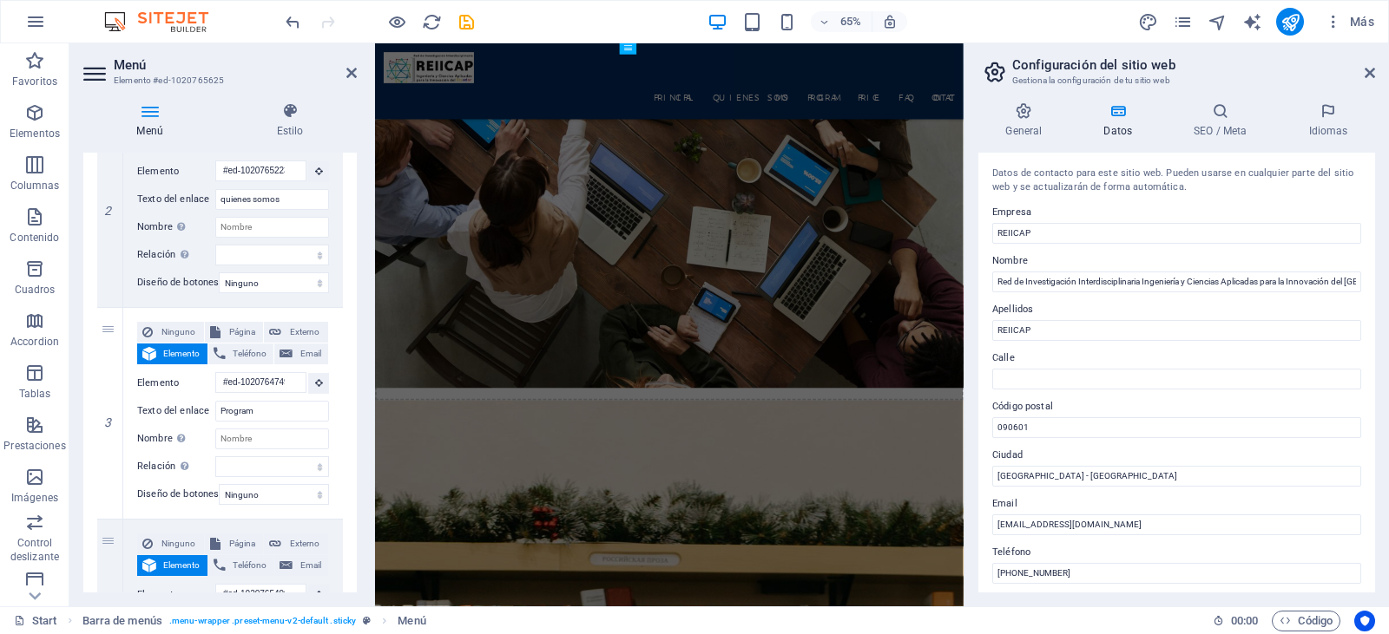
scroll to position [2725, 0]
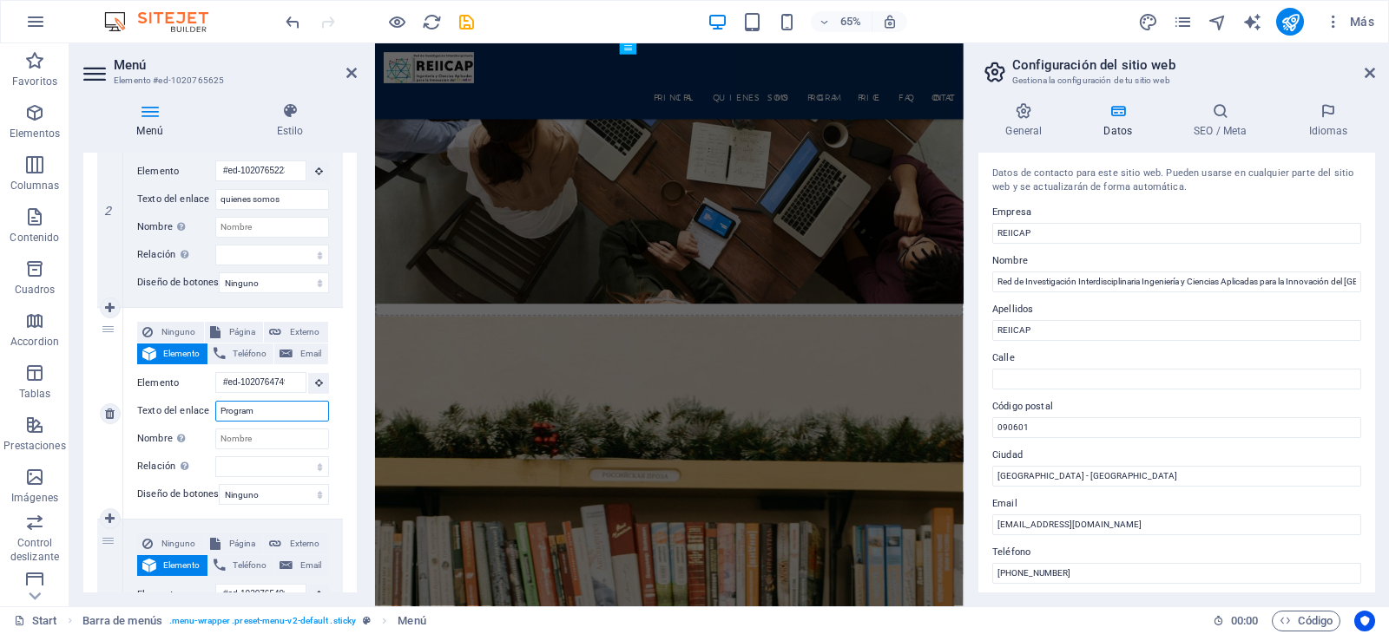
drag, startPoint x: 266, startPoint y: 411, endPoint x: 177, endPoint y: 404, distance: 88.8
click at [177, 404] on div "Texto del enlace Program" at bounding box center [233, 411] width 192 height 21
type input "_"
select select
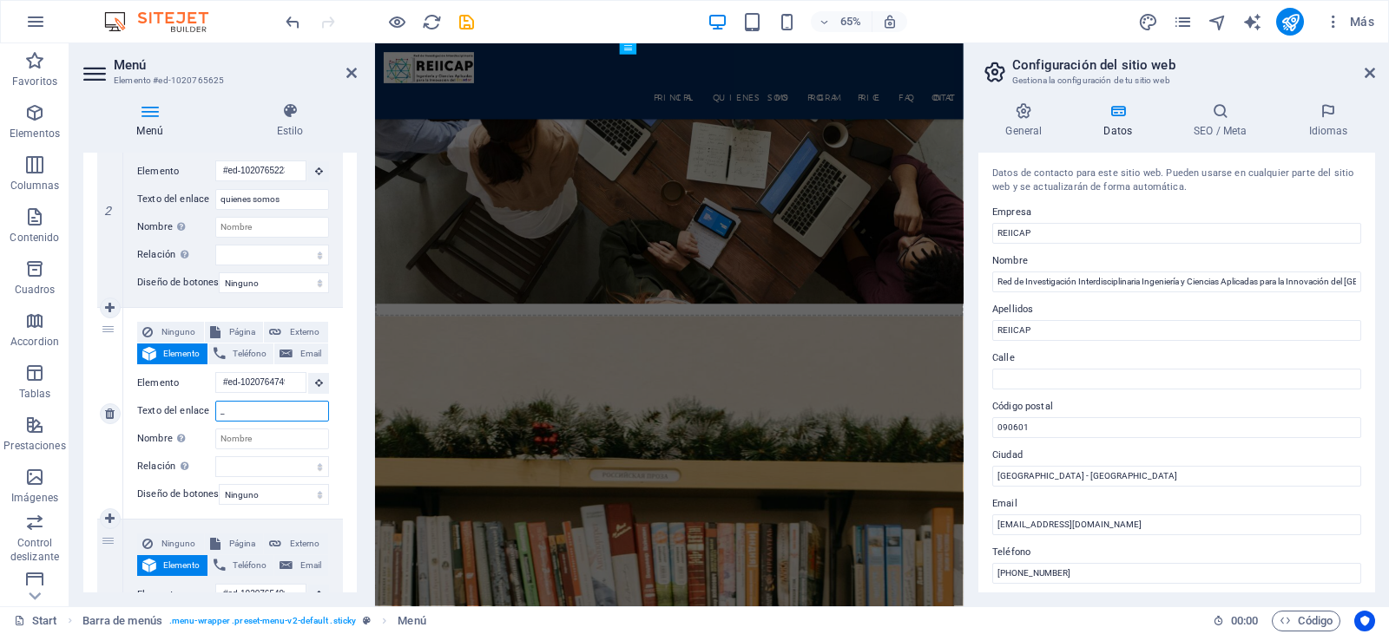
select select
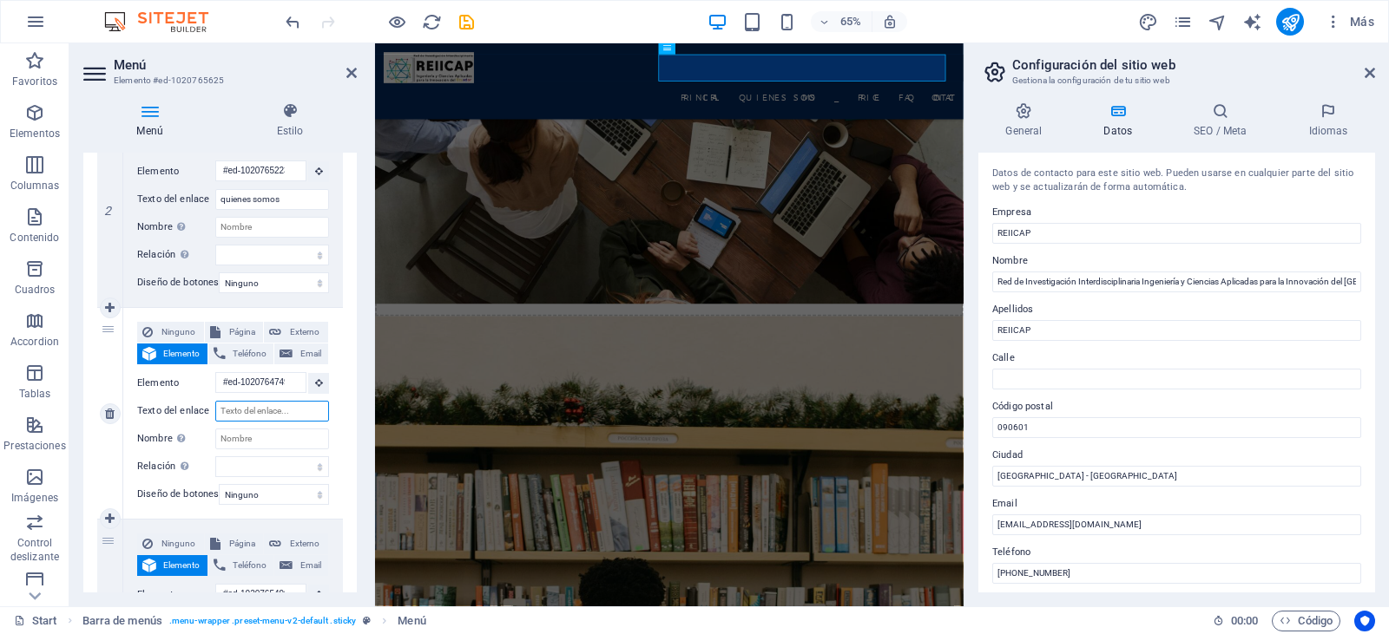
select select
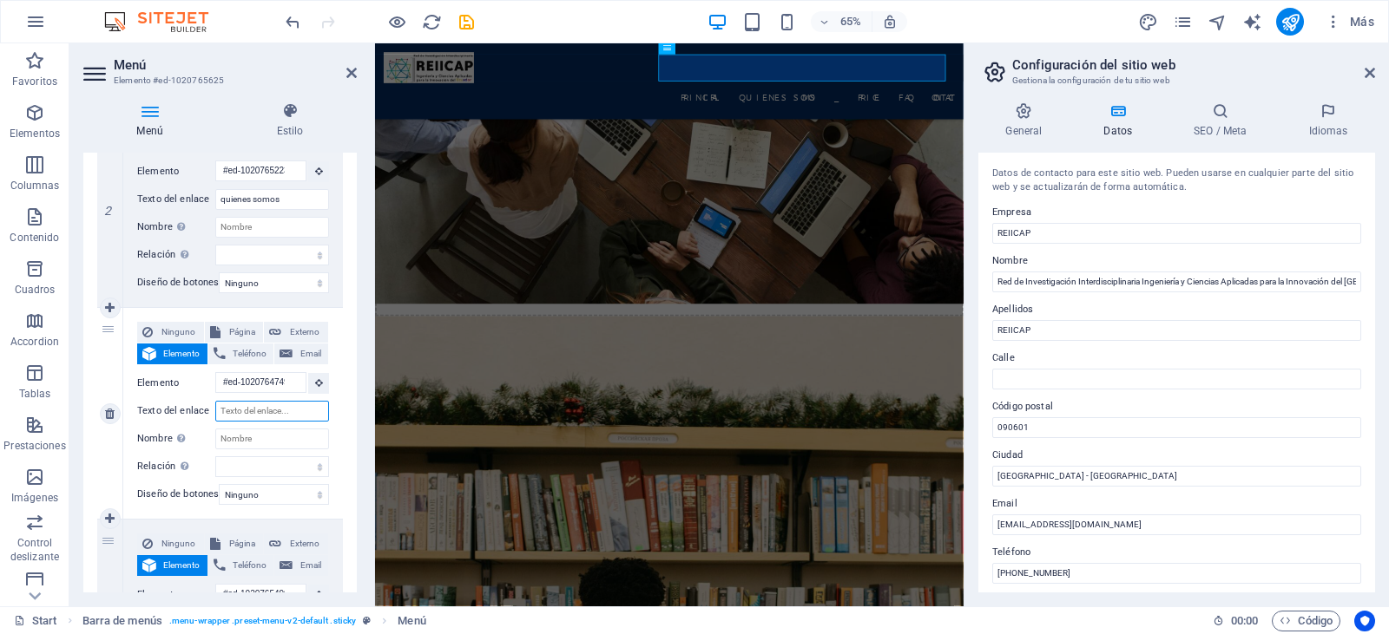
select select
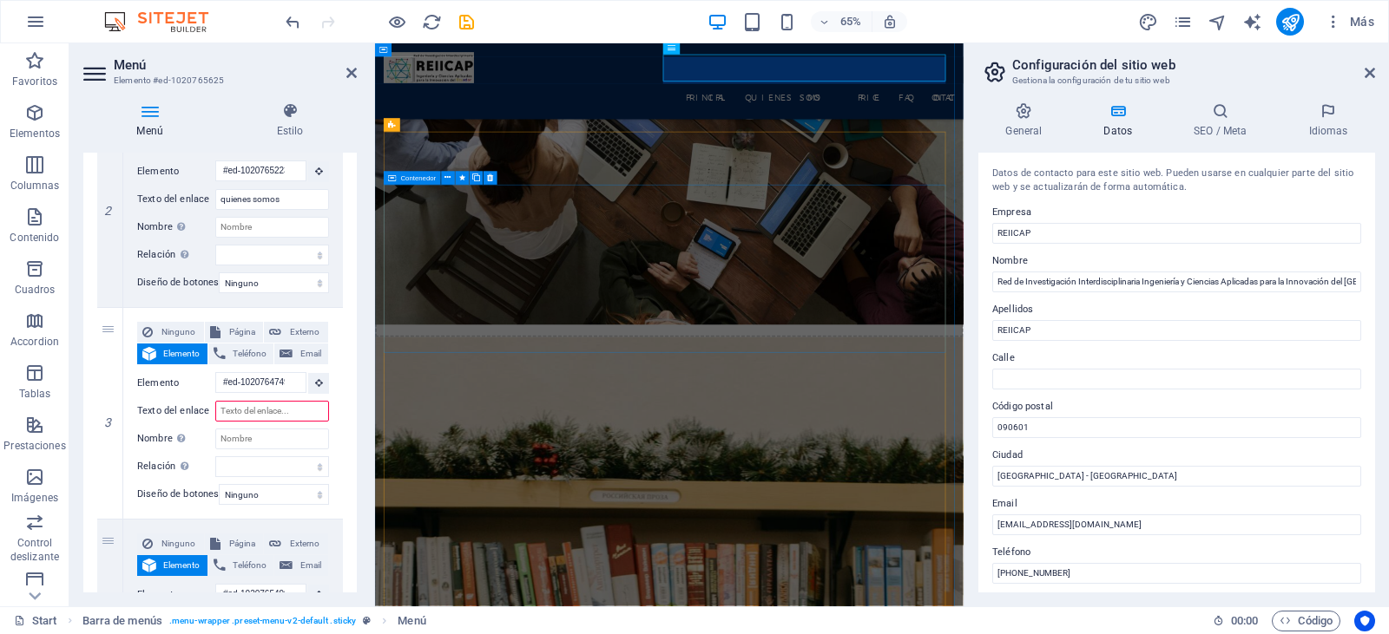
scroll to position [2650, 0]
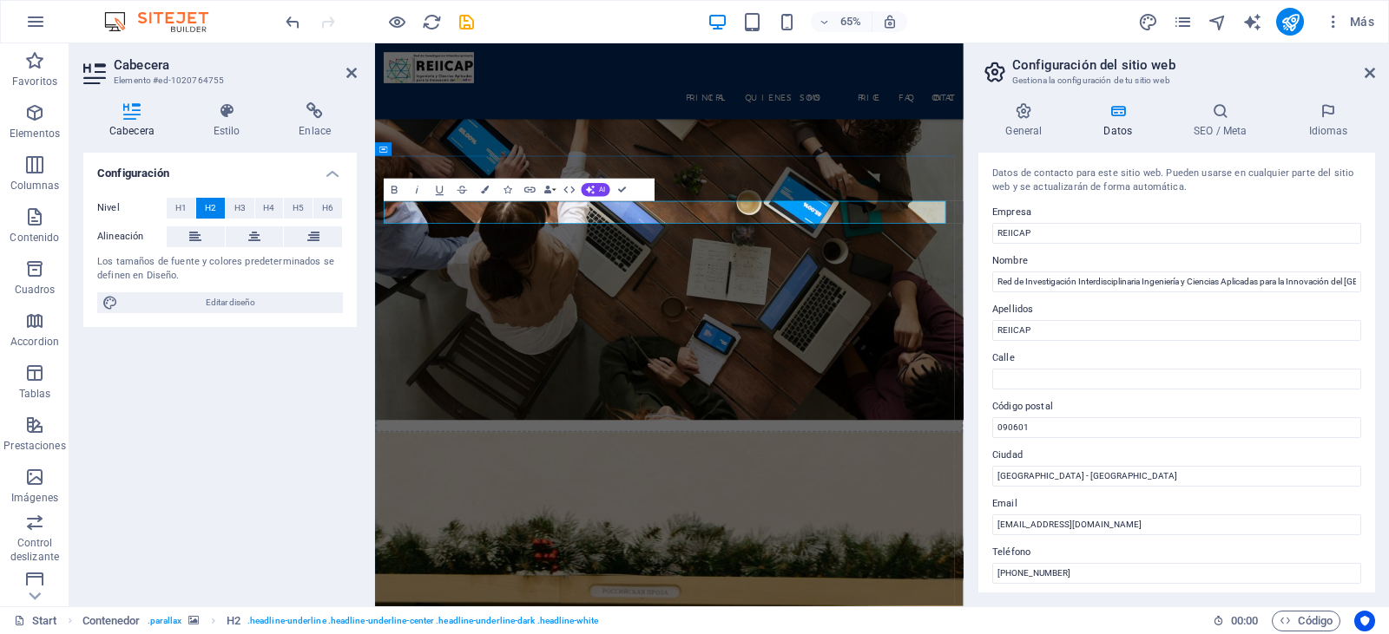
drag, startPoint x: 993, startPoint y: 292, endPoint x: 639, endPoint y: 315, distance: 354.8
copy h2 "¿Por qué elegirnos?"
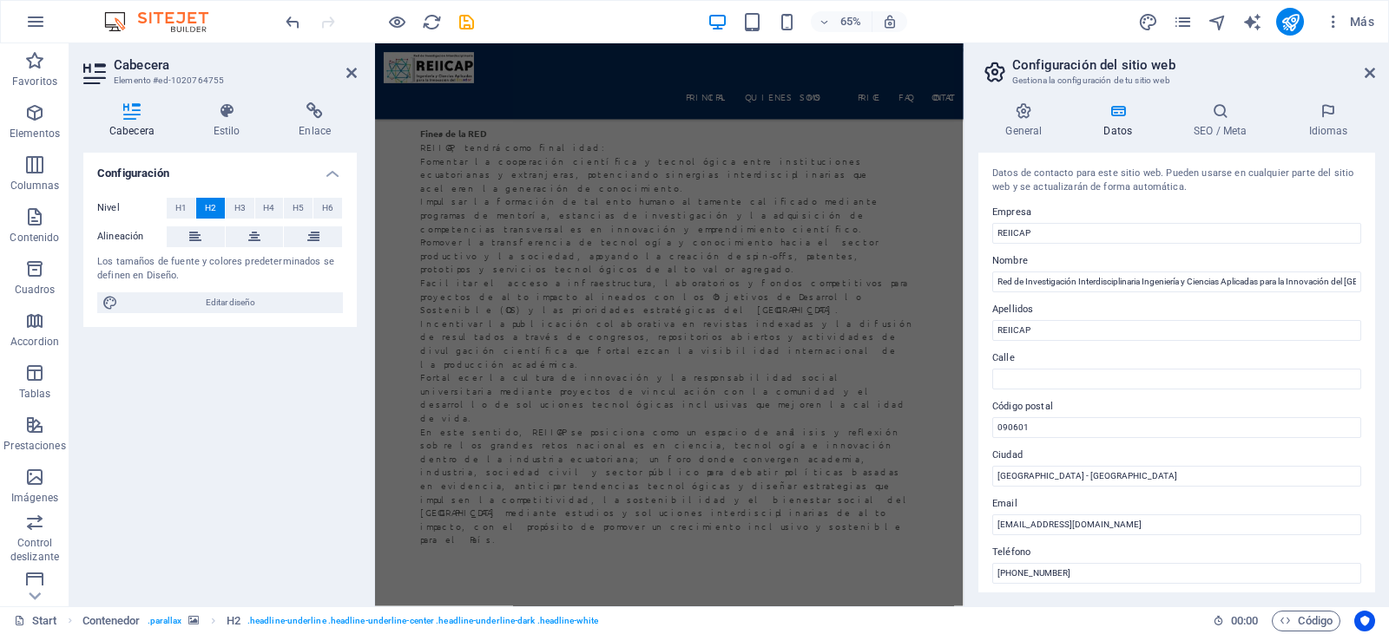
scroll to position [4541, 0]
click at [1068, 105] on nav "Principal quienes somos Price FAQ Contact" at bounding box center [827, 126] width 877 height 42
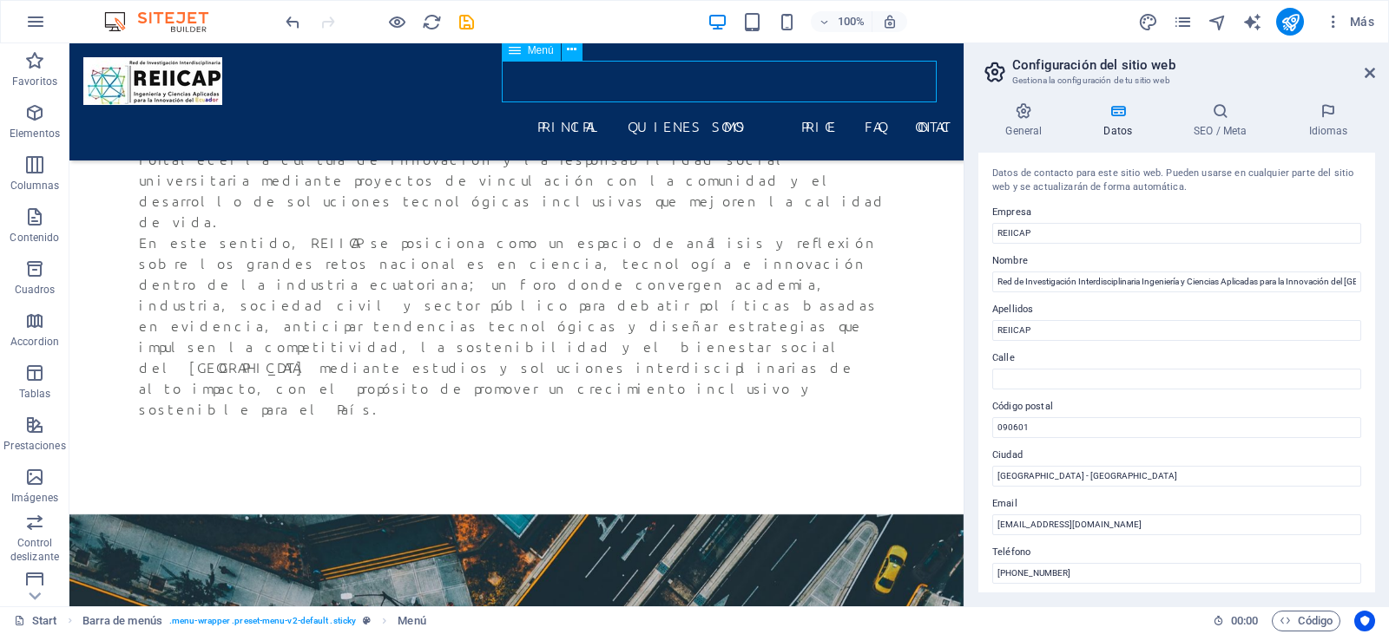
click at [713, 105] on nav "Principal quienes somos Price FAQ Contact" at bounding box center [516, 126] width 866 height 42
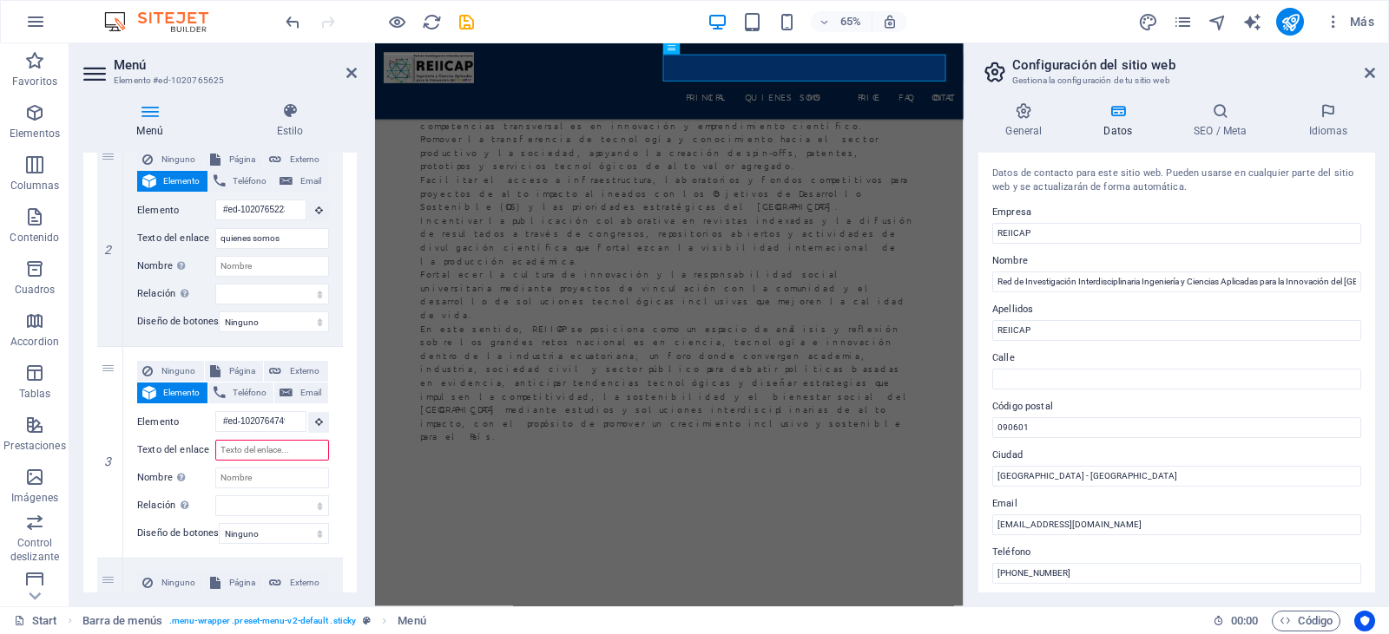
scroll to position [411, 0]
click at [280, 452] on input "Texto del enlace" at bounding box center [272, 447] width 114 height 21
paste input "¿Por qué elegirnos?"
type input "¿Por qué elegirnos?"
select select
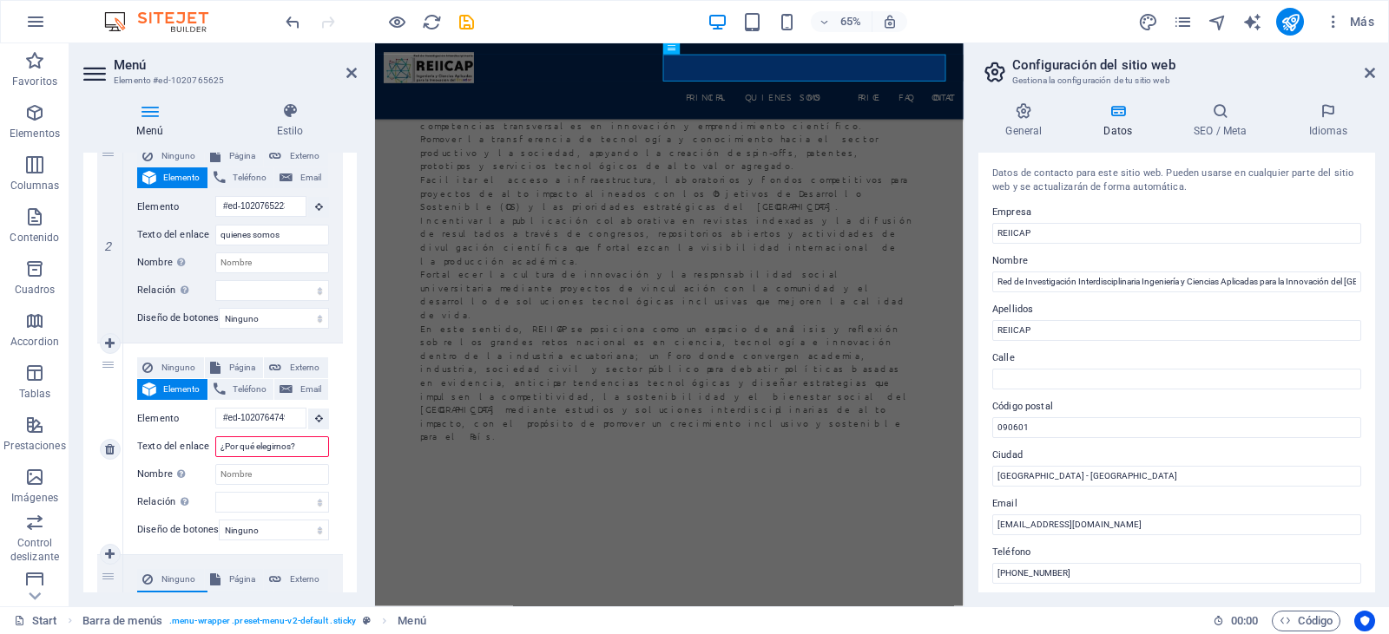
select select
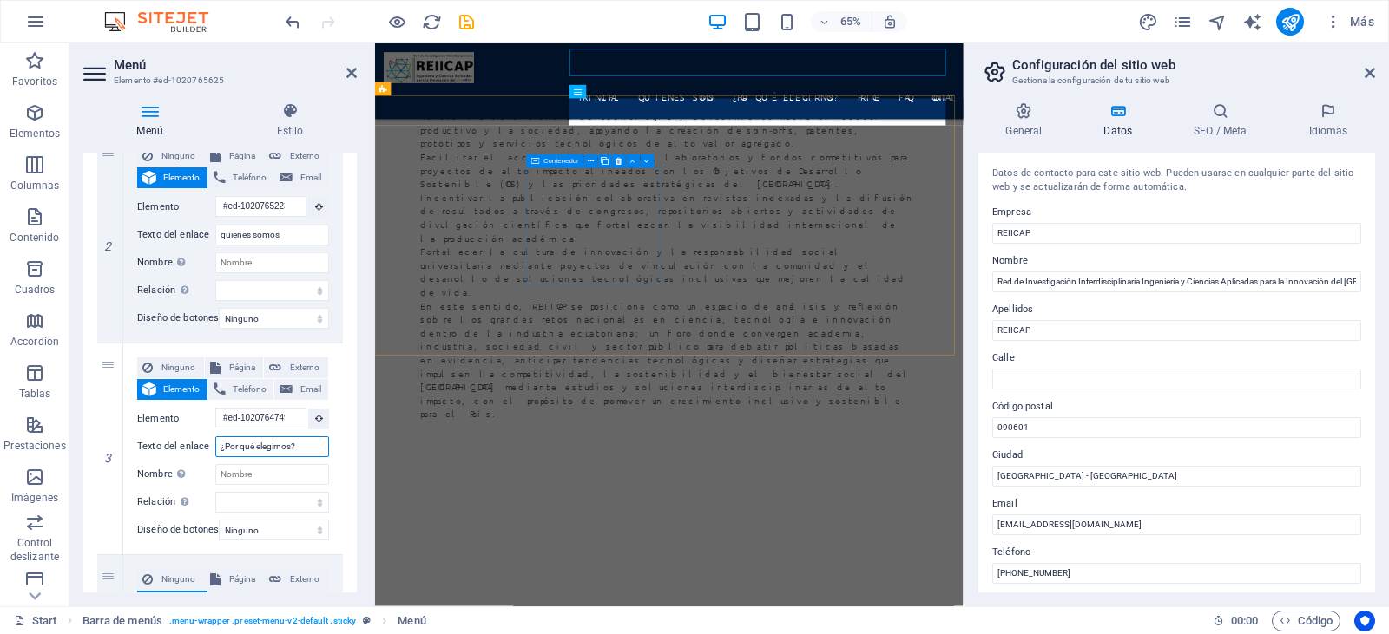
scroll to position [4542, 0]
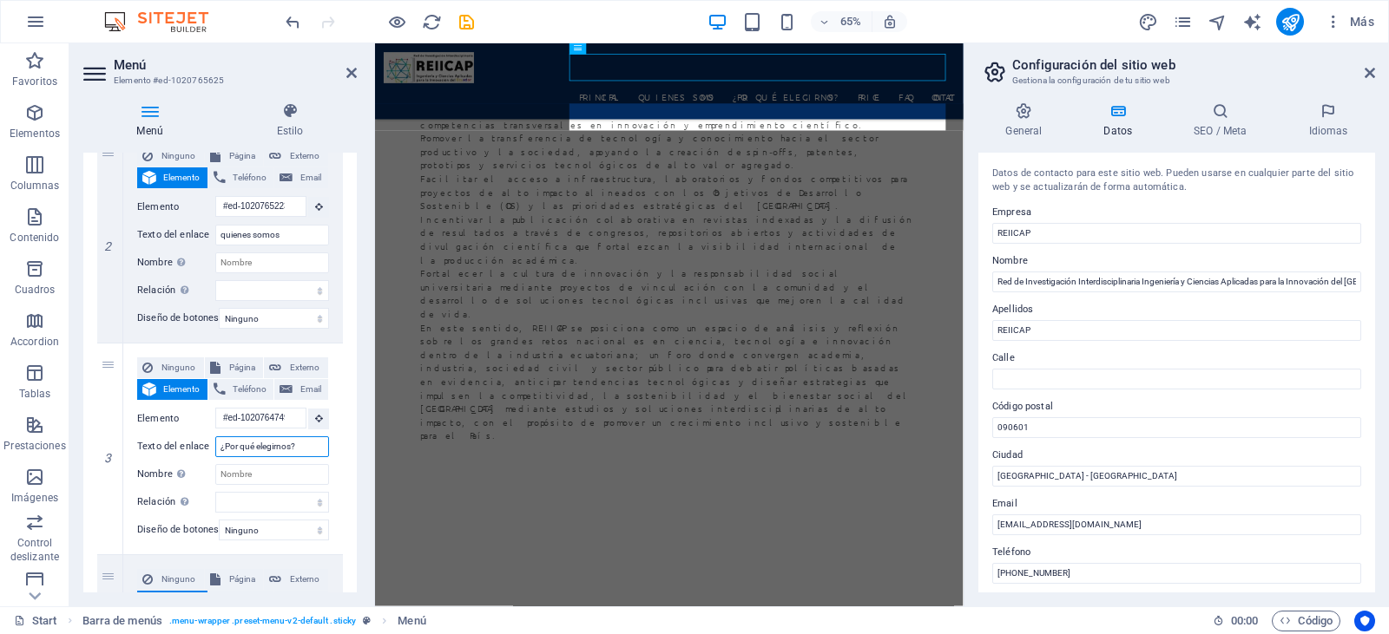
type input "¿Por qué elegirnos?"
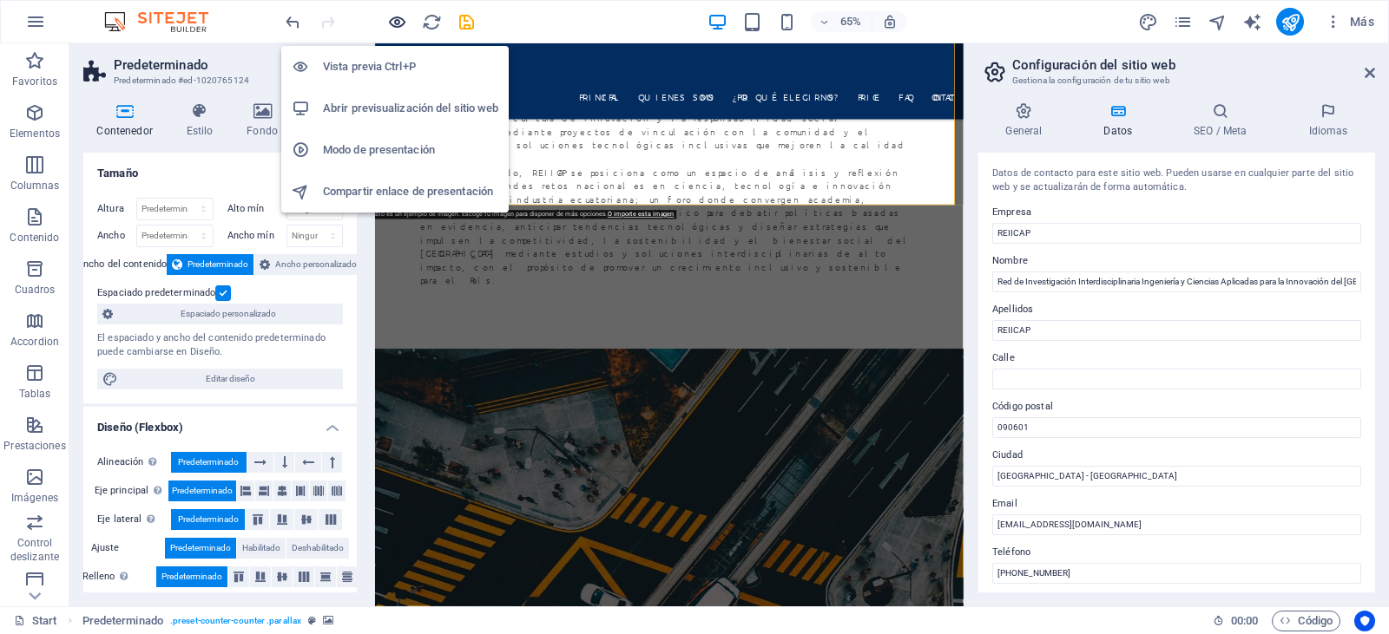
click at [406, 30] on icon "button" at bounding box center [397, 22] width 20 height 20
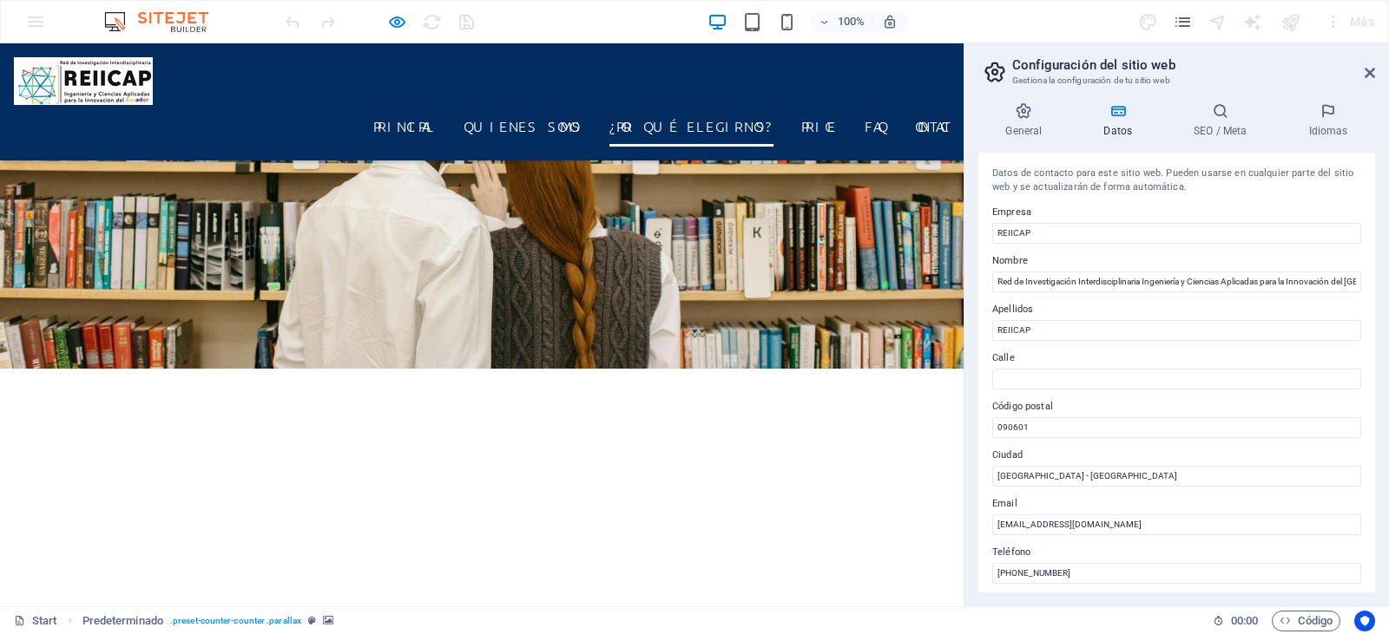
click at [665, 115] on link "¿Por qué elegirnos?" at bounding box center [691, 126] width 164 height 42
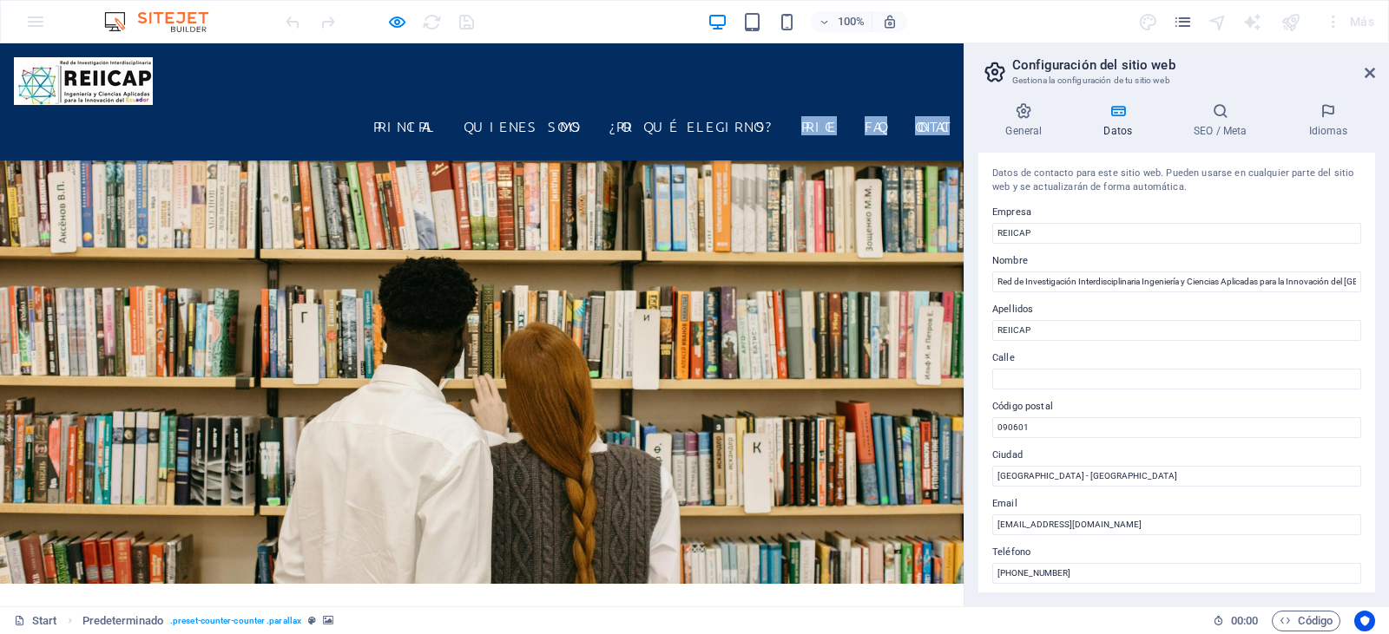
drag, startPoint x: 665, startPoint y: 115, endPoint x: 693, endPoint y: 163, distance: 55.7
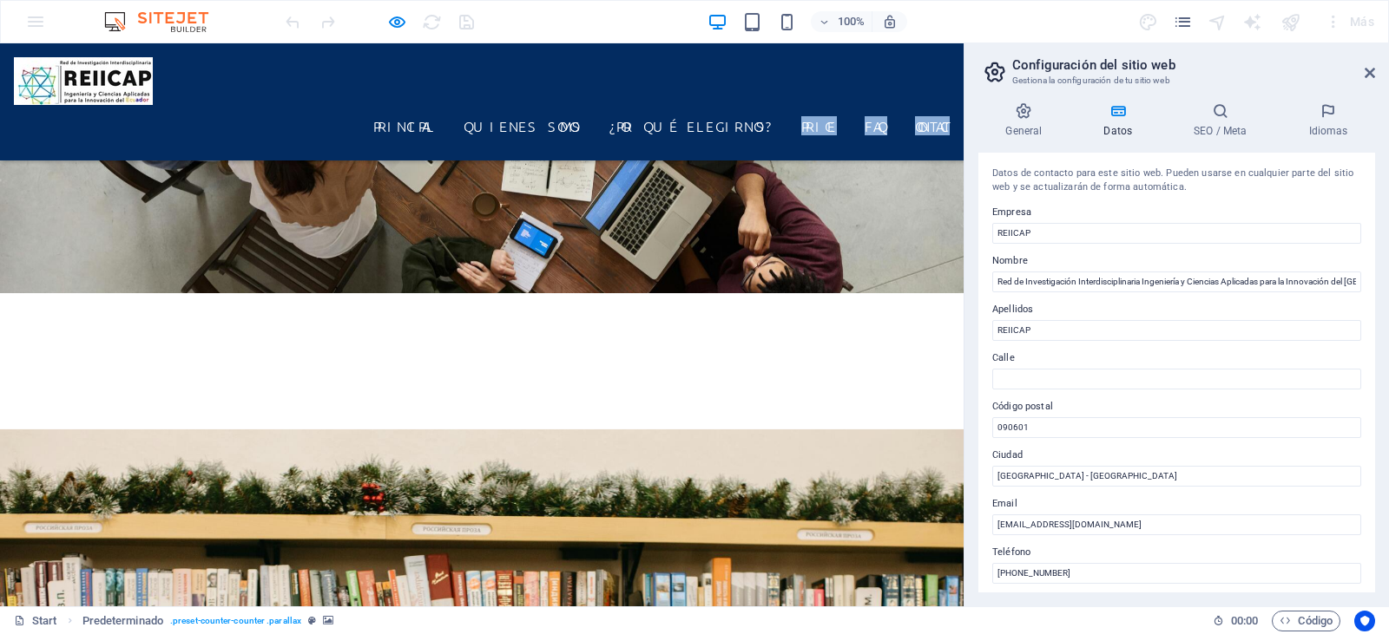
scroll to position [2258, 0]
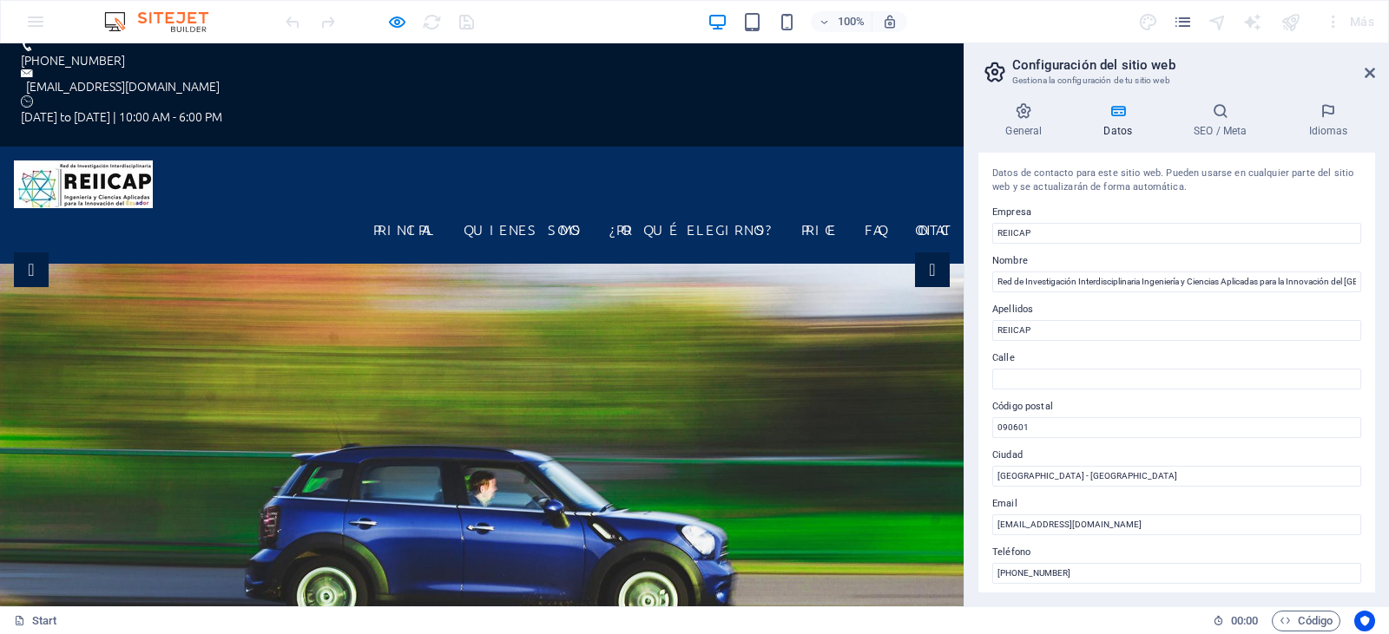
scroll to position [0, 0]
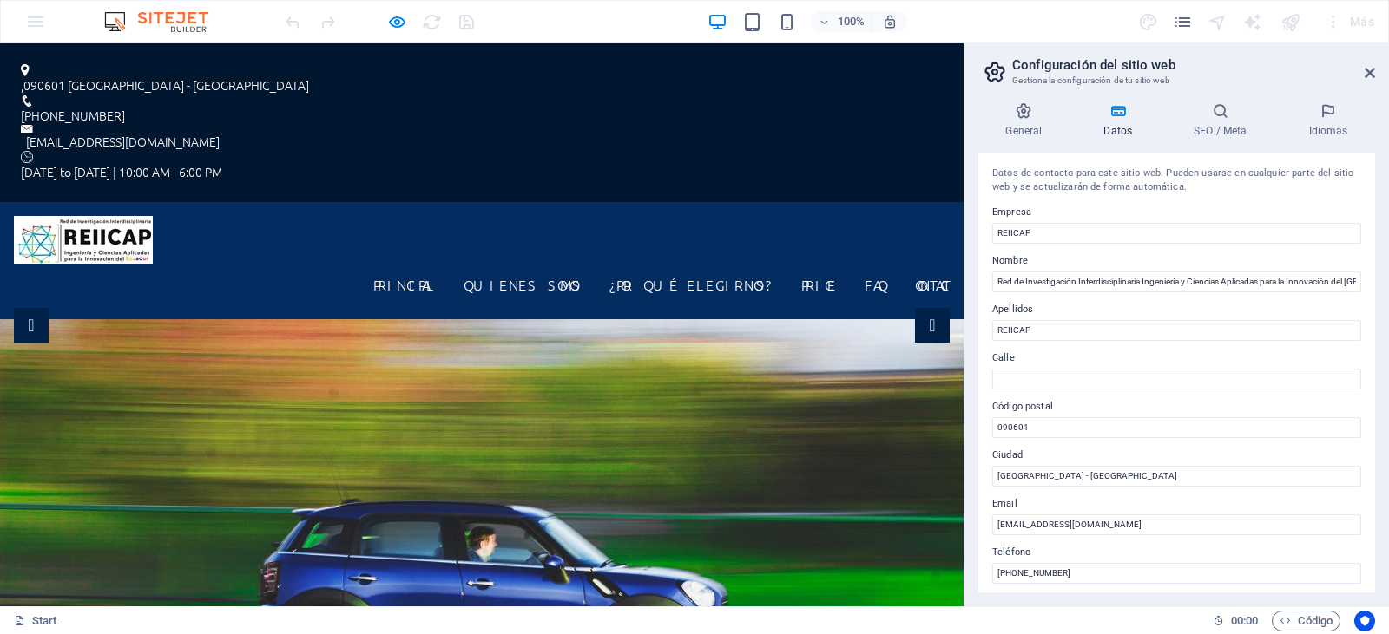
click at [783, 163] on p "[DATE] to [DATE] | 10:00 AM - 6:00 PM" at bounding box center [482, 172] width 922 height 18
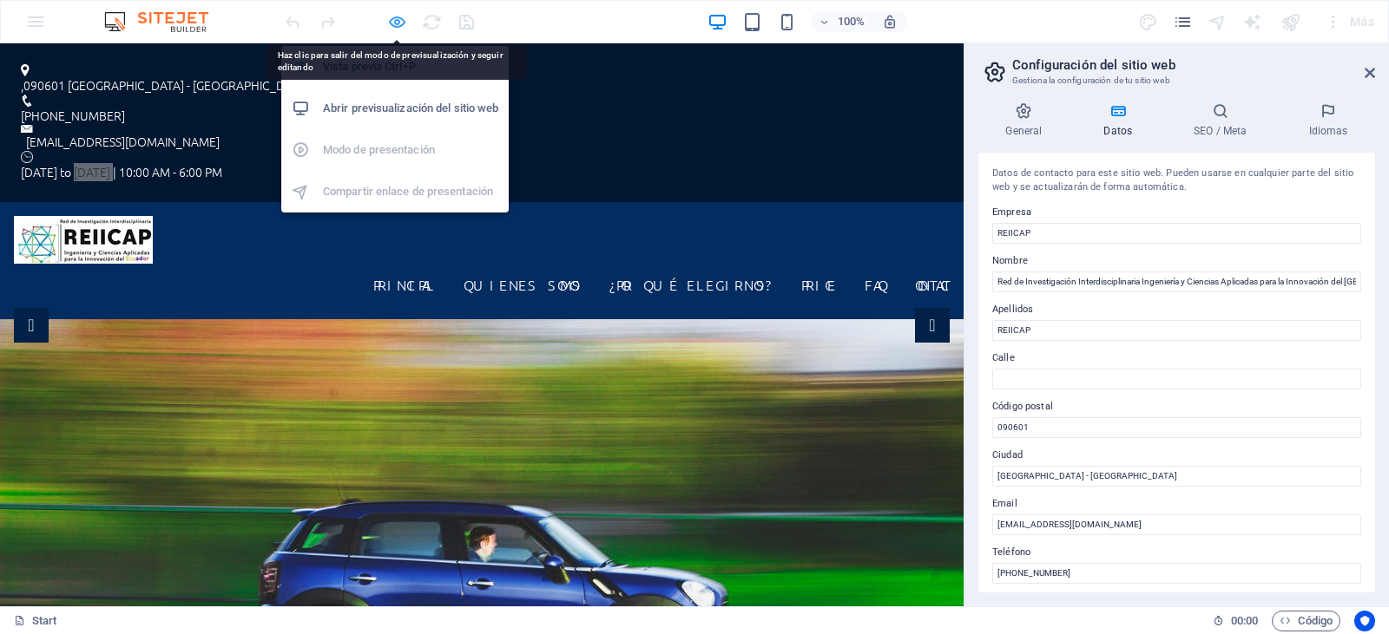
click at [403, 24] on icon "button" at bounding box center [397, 22] width 20 height 20
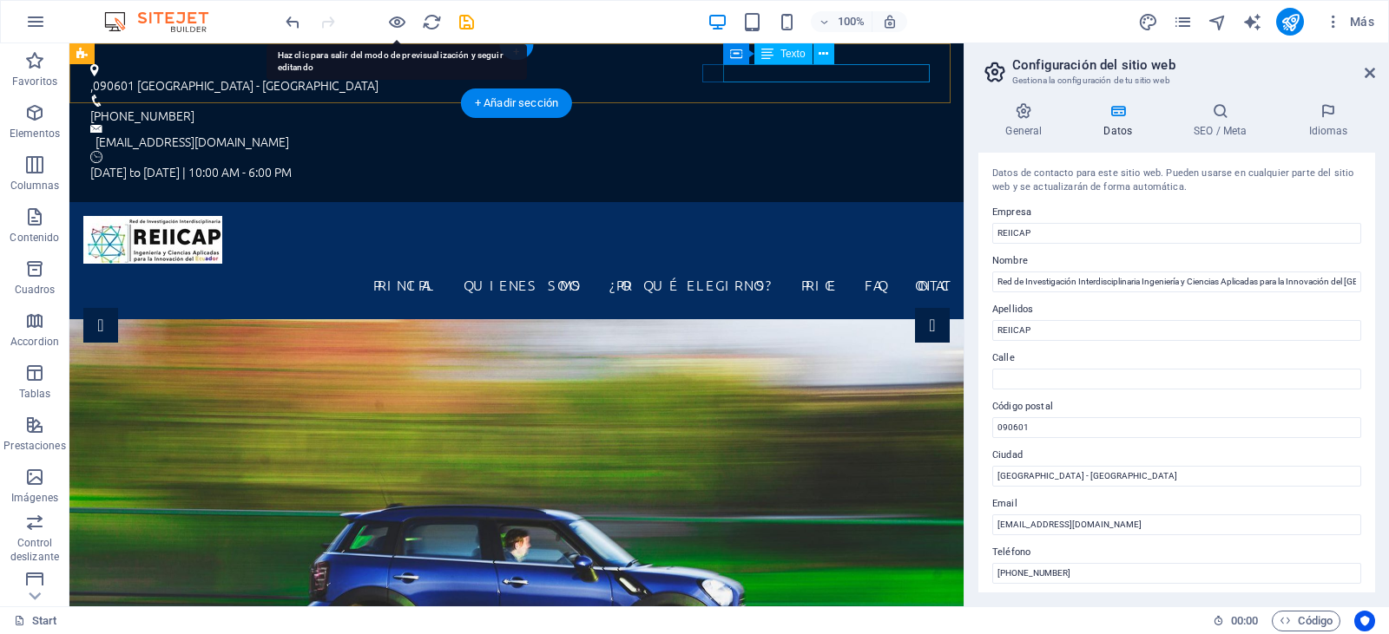
click at [770, 163] on div "[DATE] to [DATE] | 10:00 AM - 6:00 PM" at bounding box center [516, 172] width 852 height 18
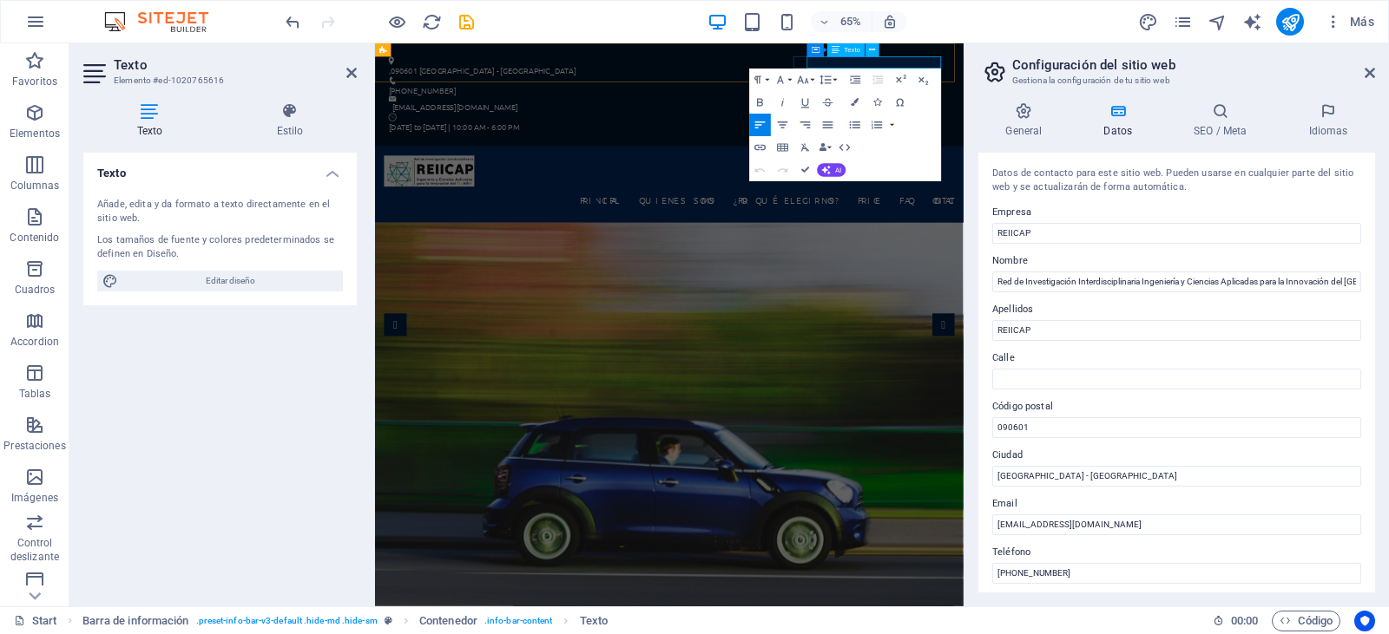
click at [1109, 163] on p "[DATE] to [DATE] | 10:00 AM - 6:00 PM" at bounding box center [828, 172] width 864 height 18
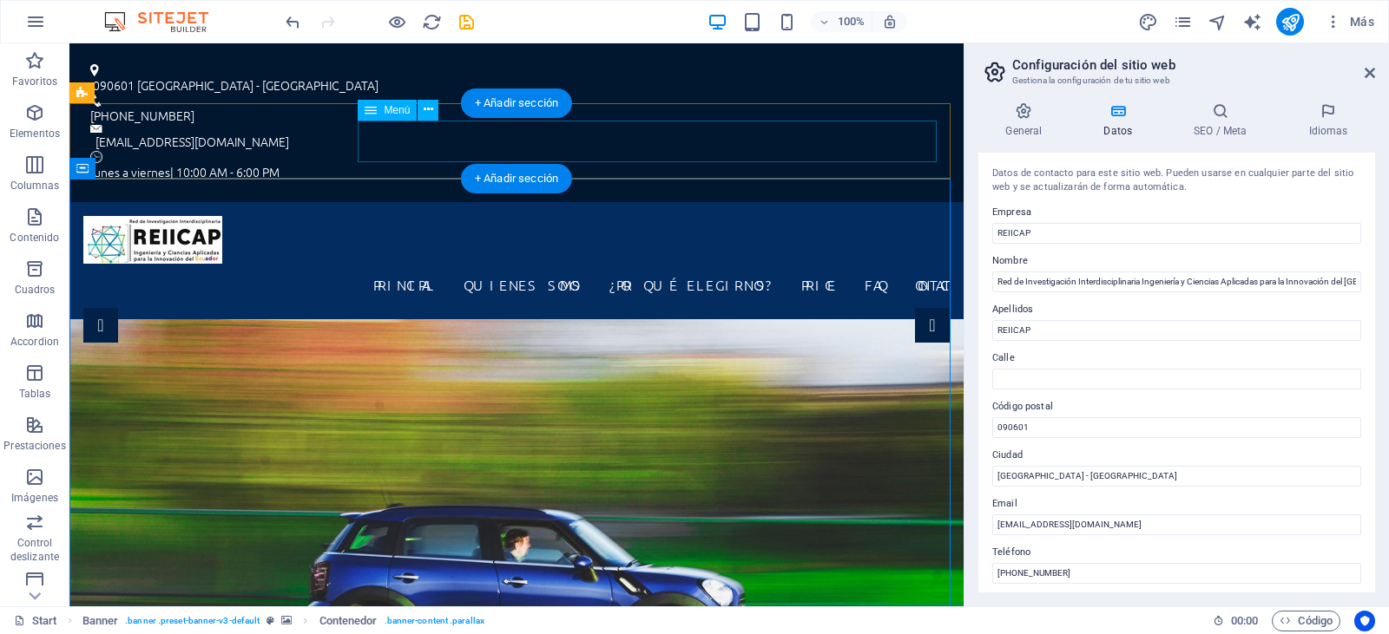
click at [771, 264] on nav "Principal quienes somos ¿Por qué elegirnos? Price FAQ Contact" at bounding box center [516, 285] width 866 height 42
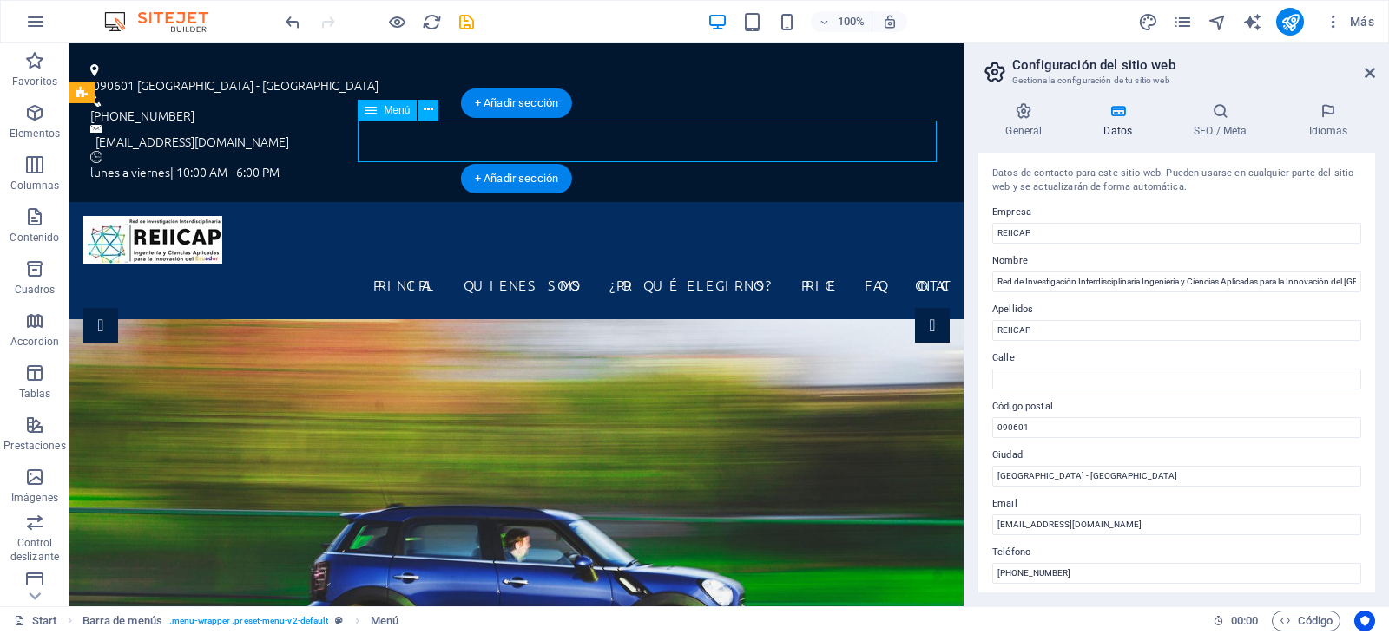
click at [774, 264] on nav "Principal quienes somos ¿Por qué elegirnos? Price FAQ Contact" at bounding box center [516, 285] width 866 height 42
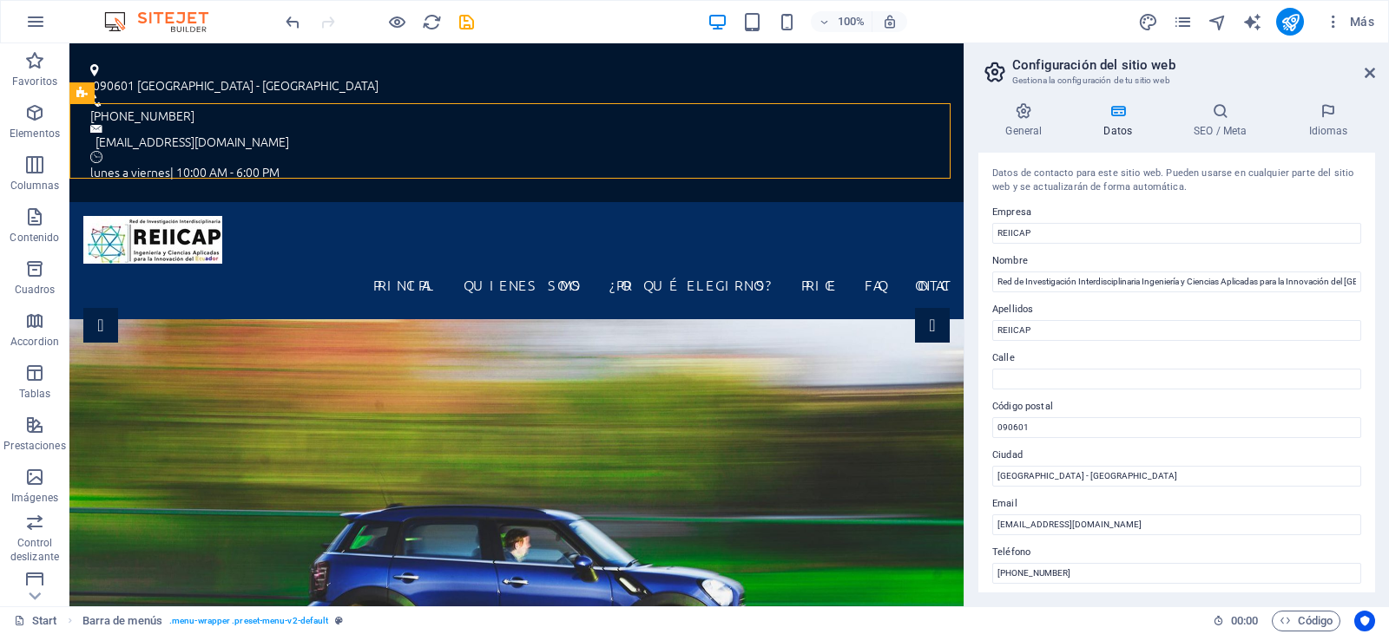
drag, startPoint x: 957, startPoint y: 124, endPoint x: 956, endPoint y: 111, distance: 13.1
click at [792, 264] on nav "Principal quienes somos ¿Por qué elegirnos? Price FAQ Contact" at bounding box center [516, 285] width 866 height 42
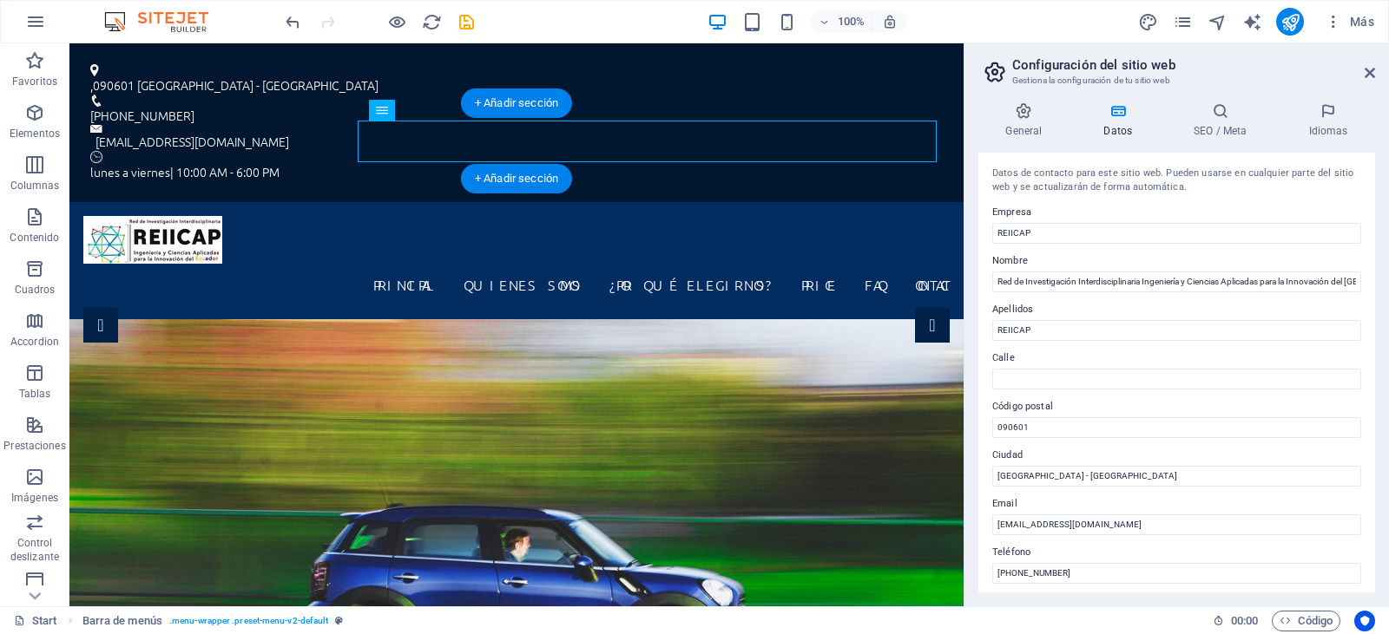
click at [792, 264] on nav "Principal quienes somos ¿Por qué elegirnos? Price FAQ Contact" at bounding box center [516, 285] width 866 height 42
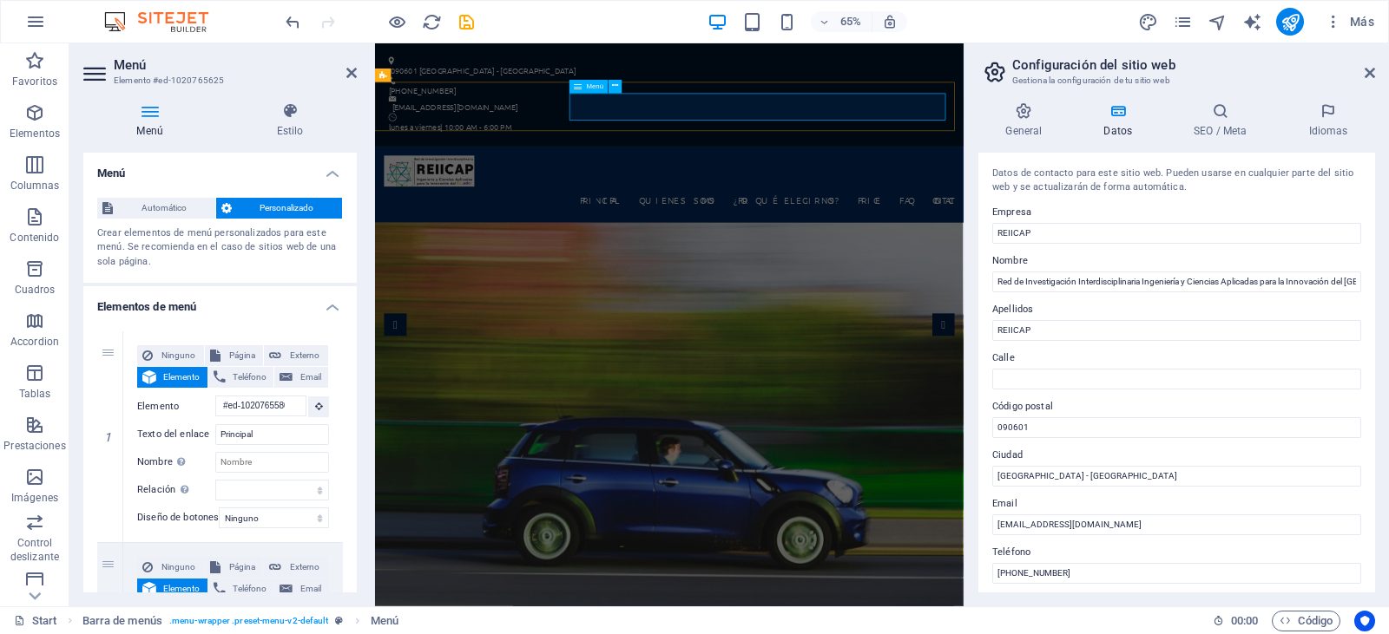
click at [1141, 264] on nav "Principal quienes somos ¿Por qué elegirnos? Price FAQ Contact" at bounding box center [827, 285] width 877 height 42
click at [1092, 264] on nav "Principal quienes somos ¿Por qué elegirnos? Price FAQ Contact" at bounding box center [827, 285] width 877 height 42
drag, startPoint x: 351, startPoint y: 226, endPoint x: 365, endPoint y: 289, distance: 64.9
click at [365, 289] on div "Menú Estilo Menú Automático Personalizado Crear elementos de menú personalizado…" at bounding box center [219, 348] width 301 height 518
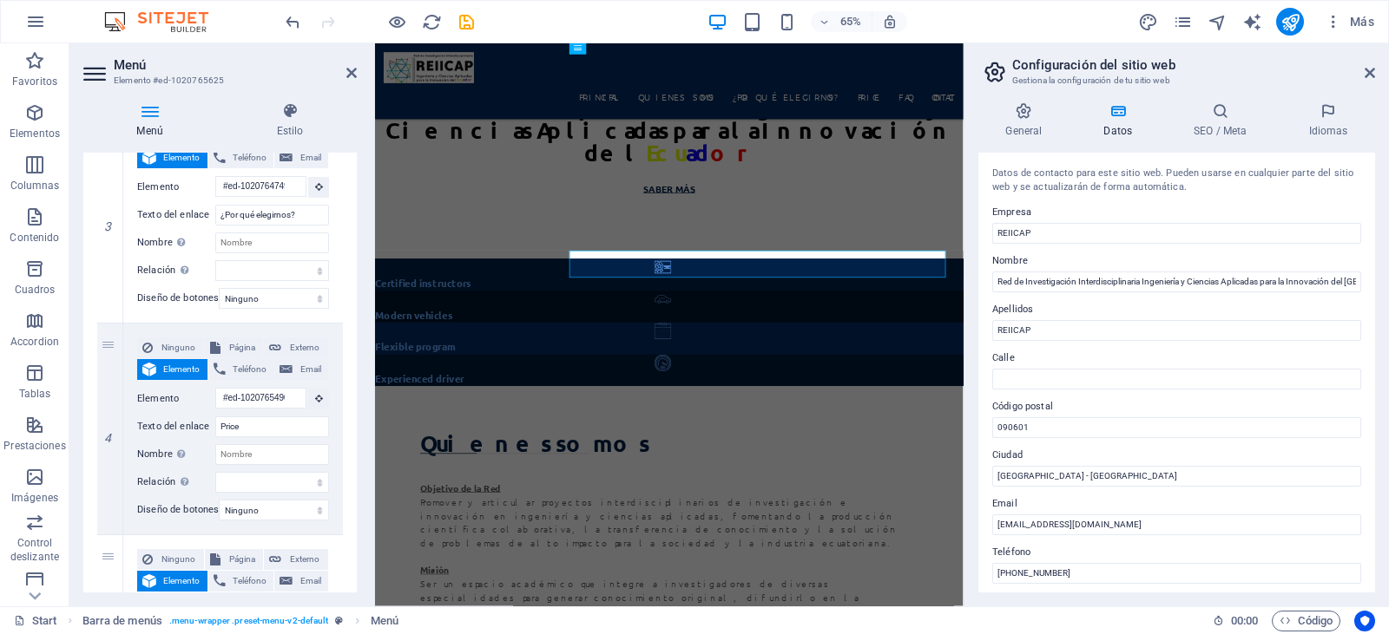
scroll to position [1120, 0]
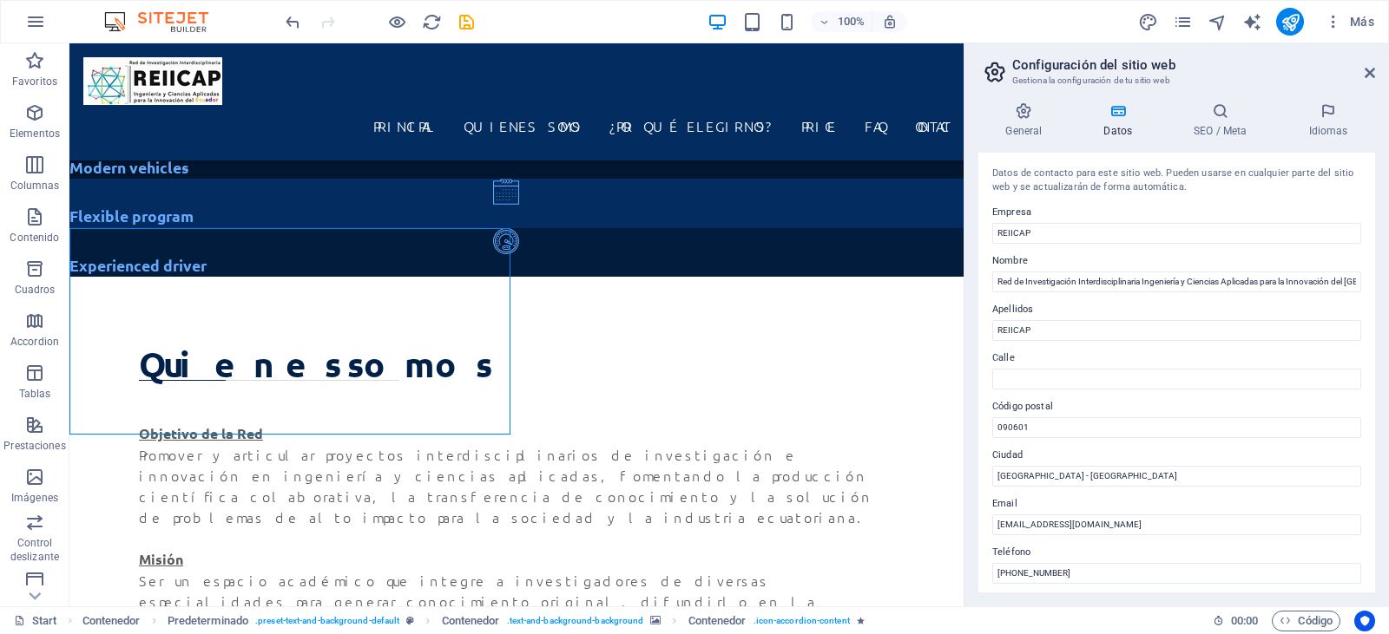
scroll to position [1125, 0]
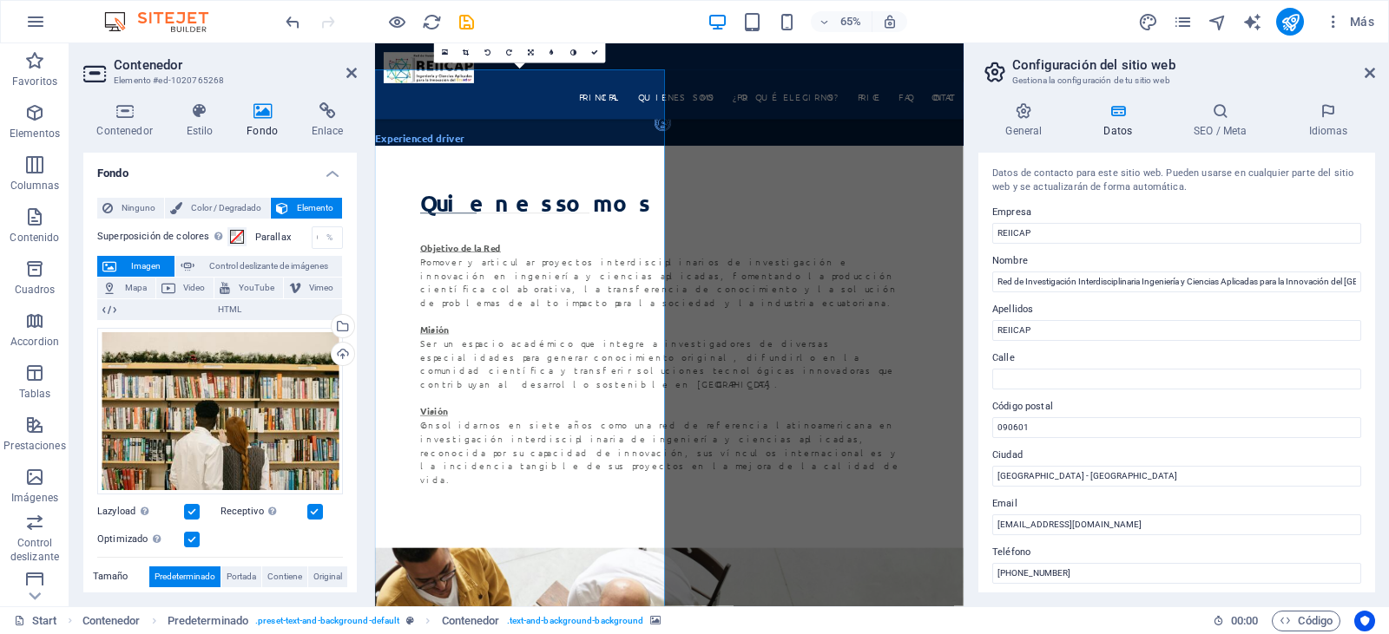
scroll to position [1469, 0]
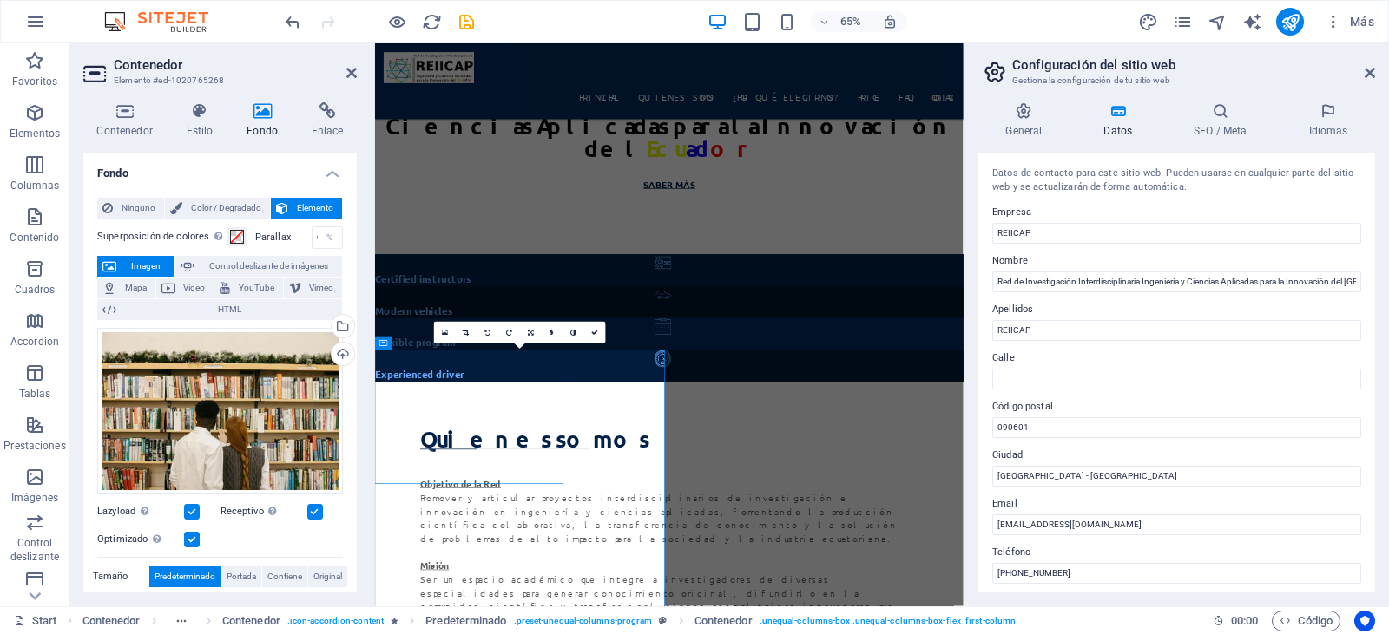
scroll to position [1226, 0]
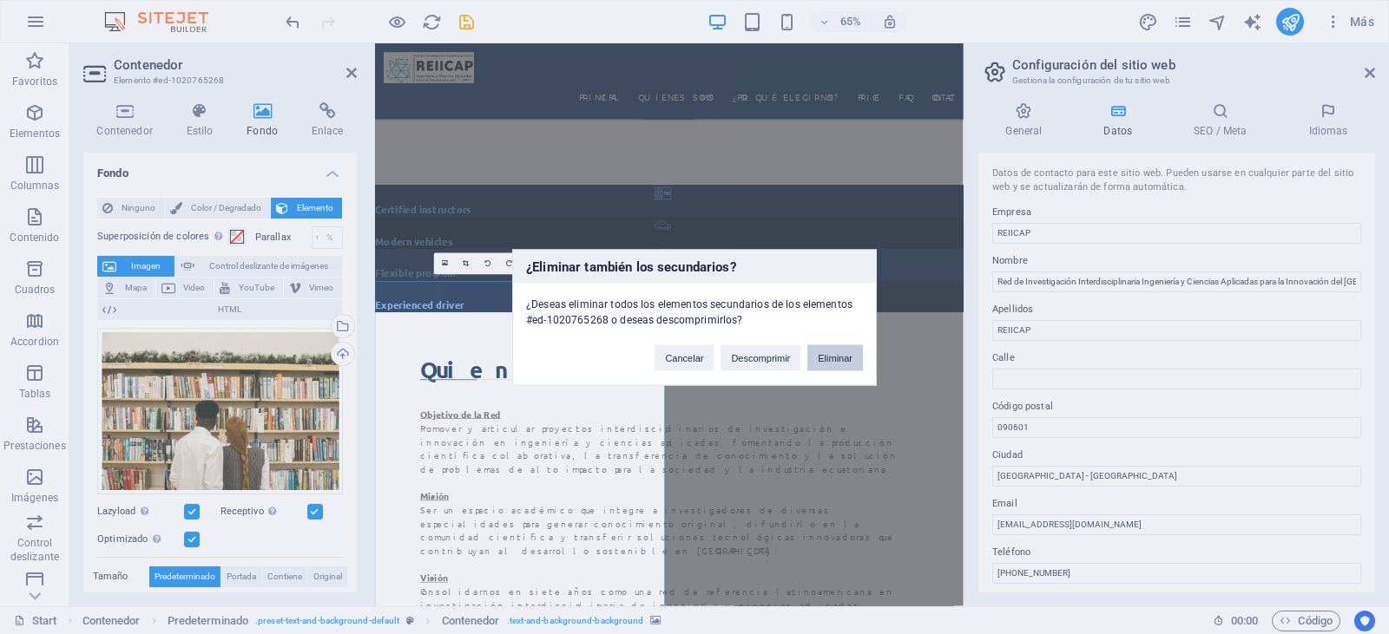
click at [830, 352] on button "Eliminar" at bounding box center [835, 358] width 56 height 26
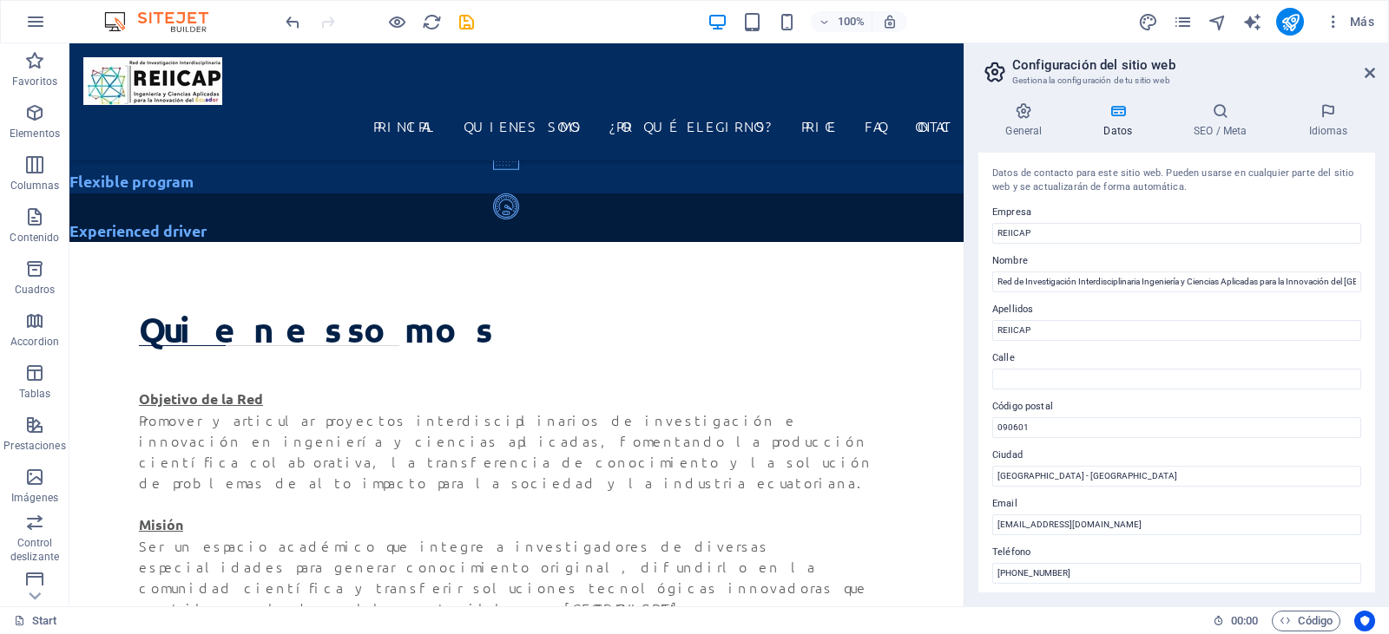
scroll to position [1136, 0]
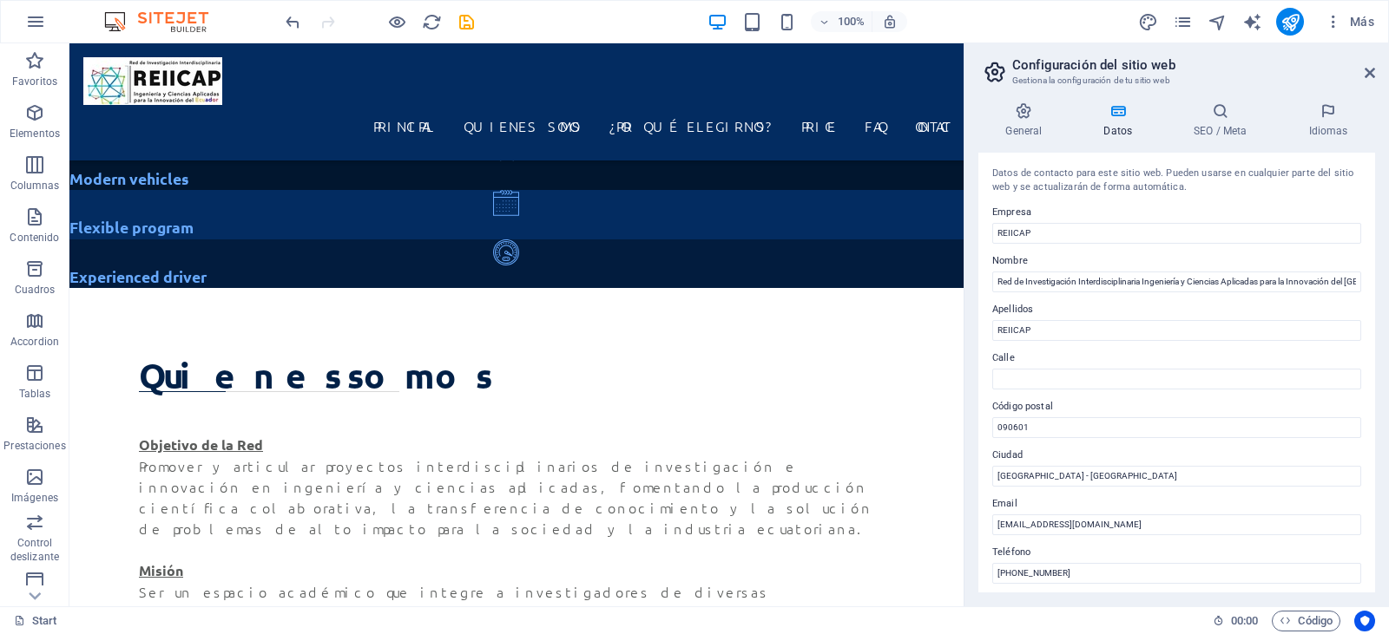
drag, startPoint x: 956, startPoint y: 156, endPoint x: 1039, endPoint y: 213, distance: 100.6
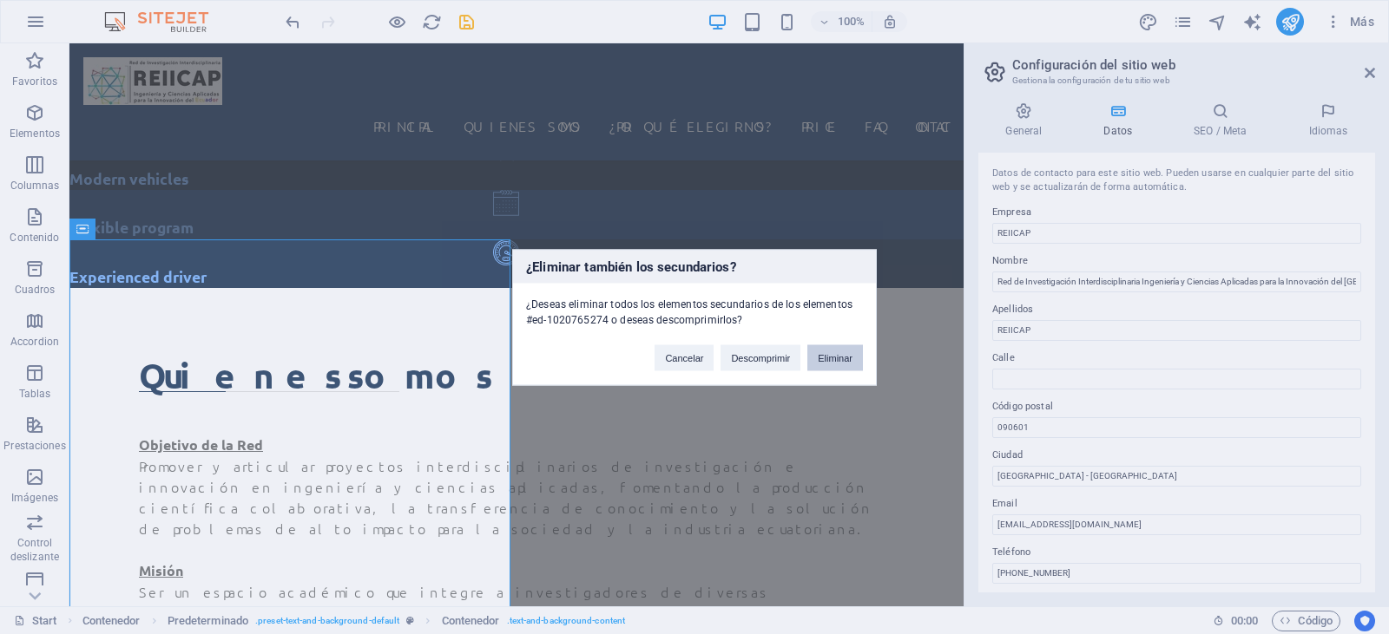
click at [840, 369] on button "Eliminar" at bounding box center [835, 358] width 56 height 26
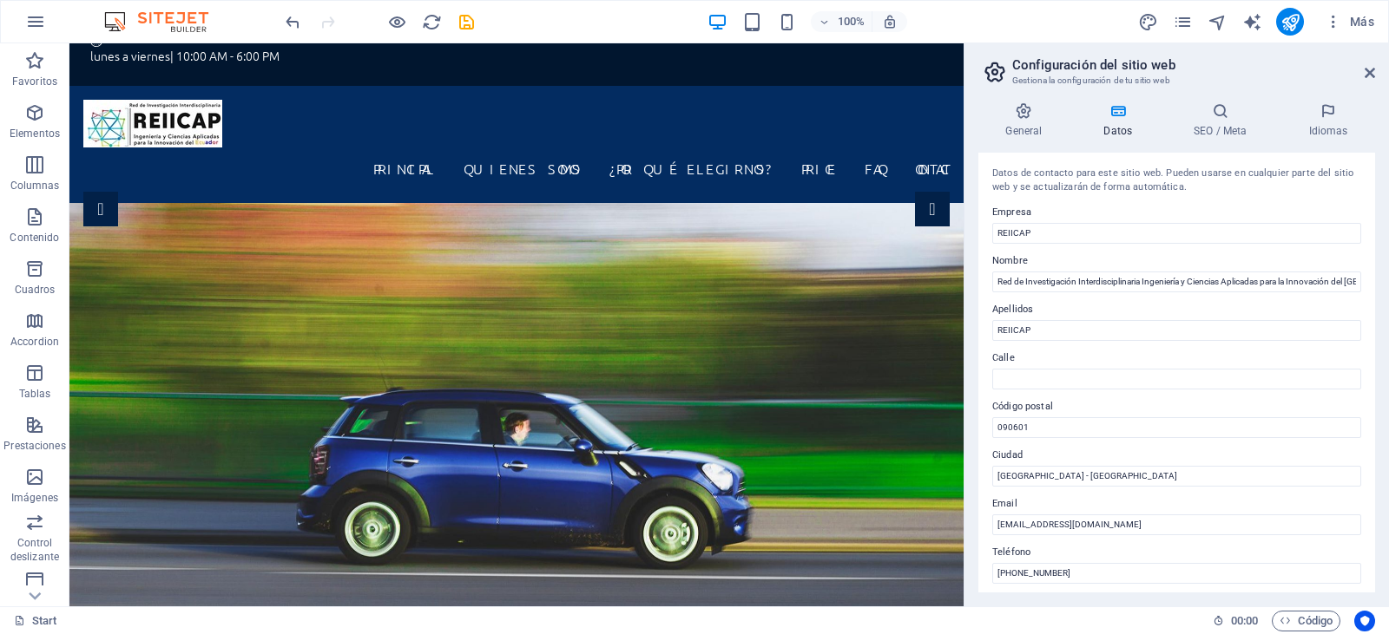
scroll to position [0, 0]
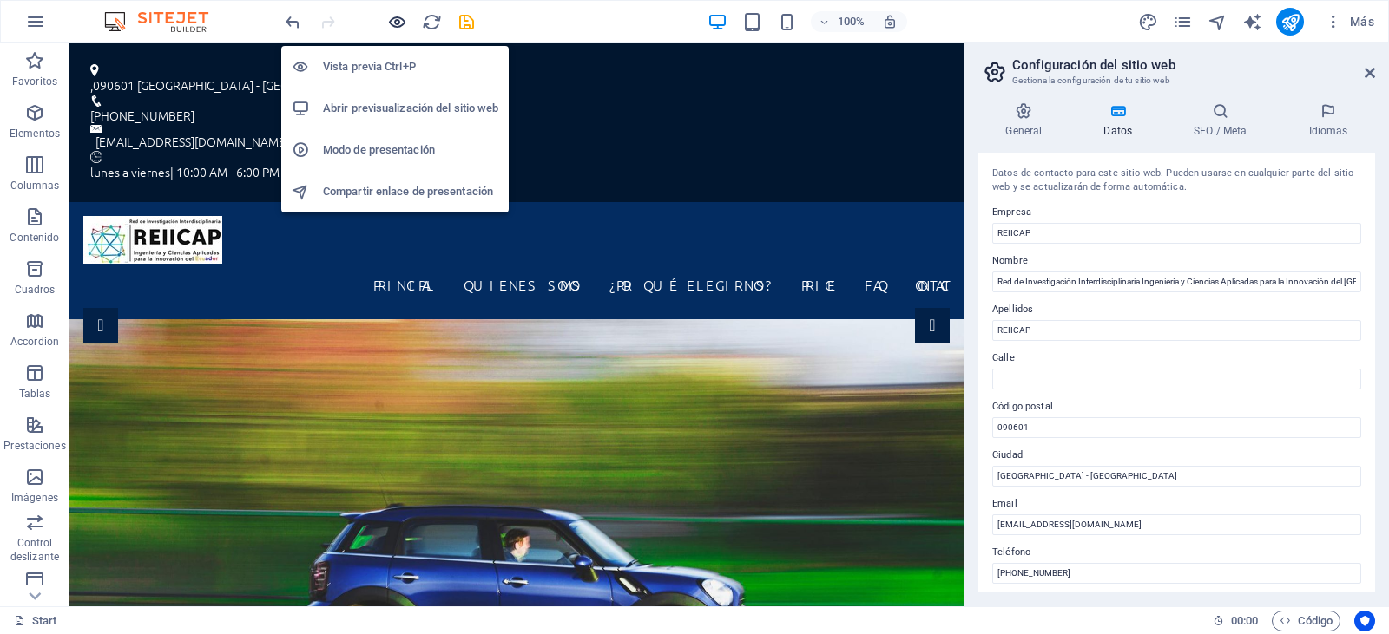
click at [395, 28] on icon "button" at bounding box center [397, 22] width 20 height 20
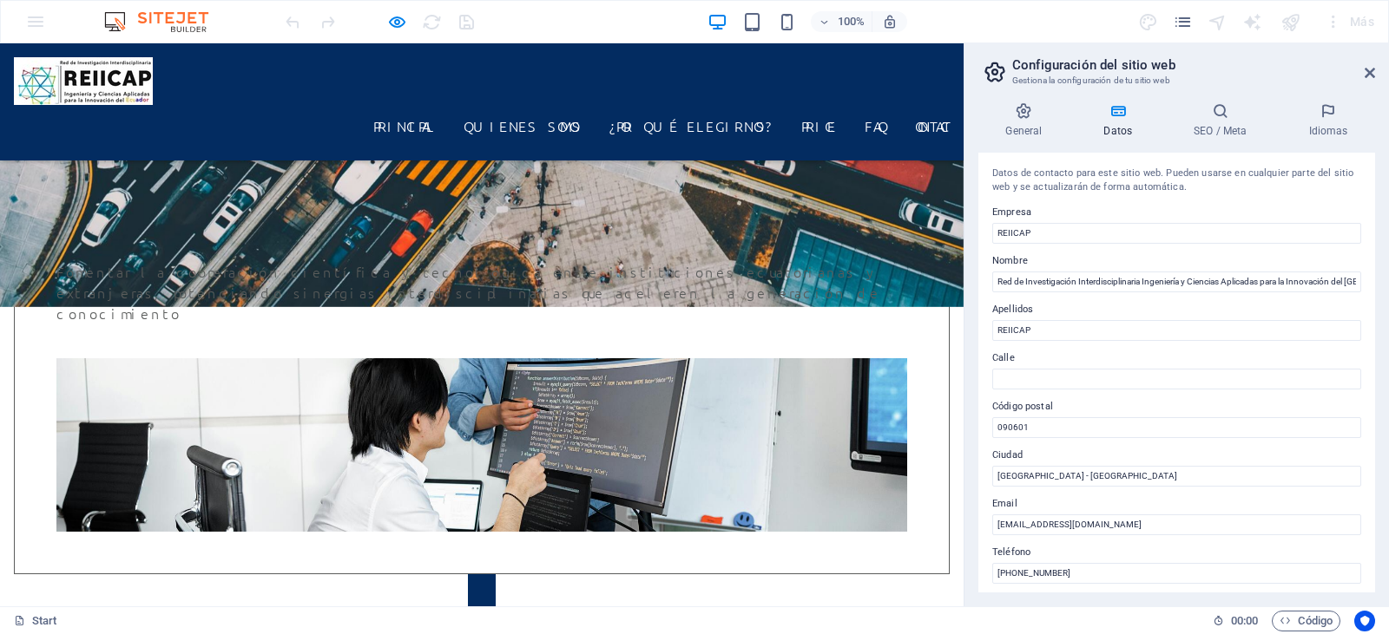
scroll to position [3316, 0]
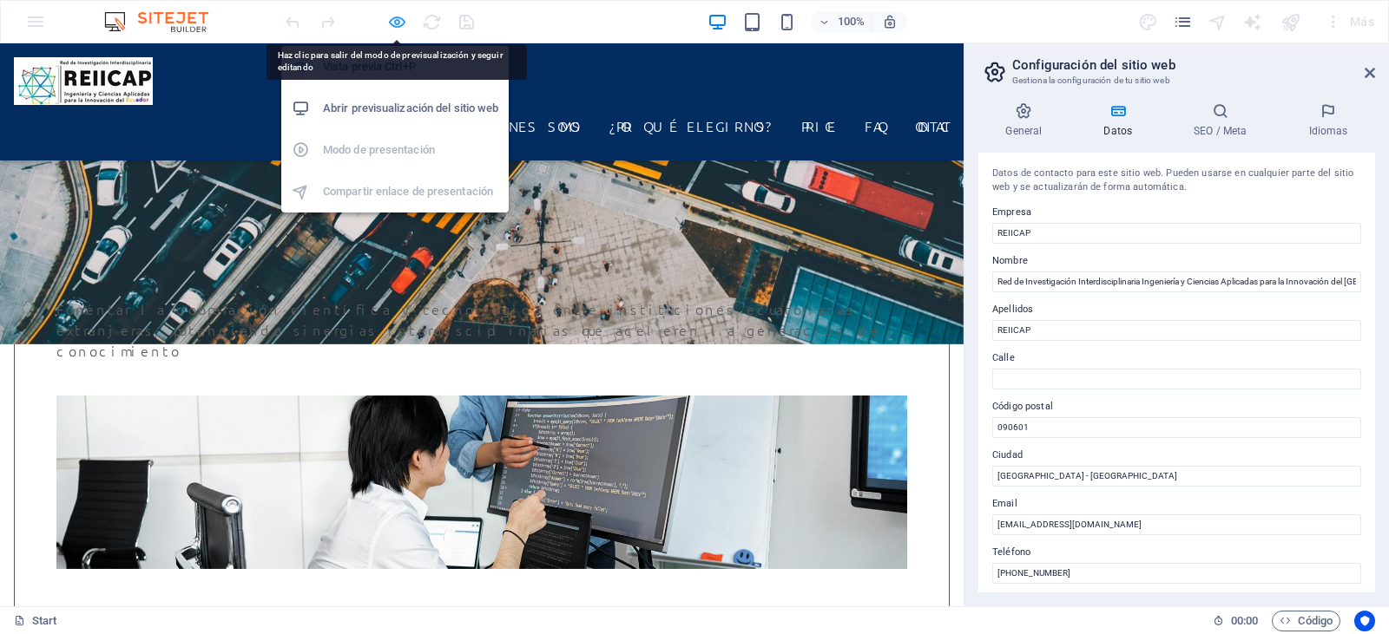
click at [404, 30] on icon "button" at bounding box center [397, 22] width 20 height 20
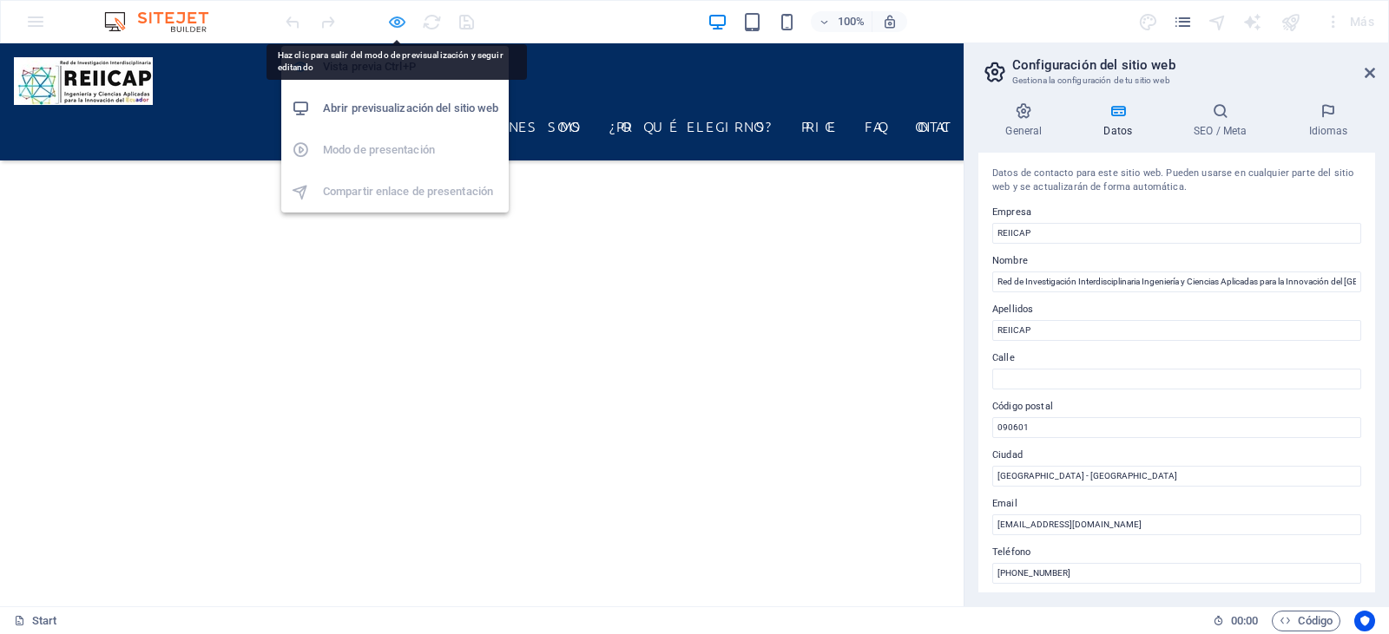
scroll to position [4632, 0]
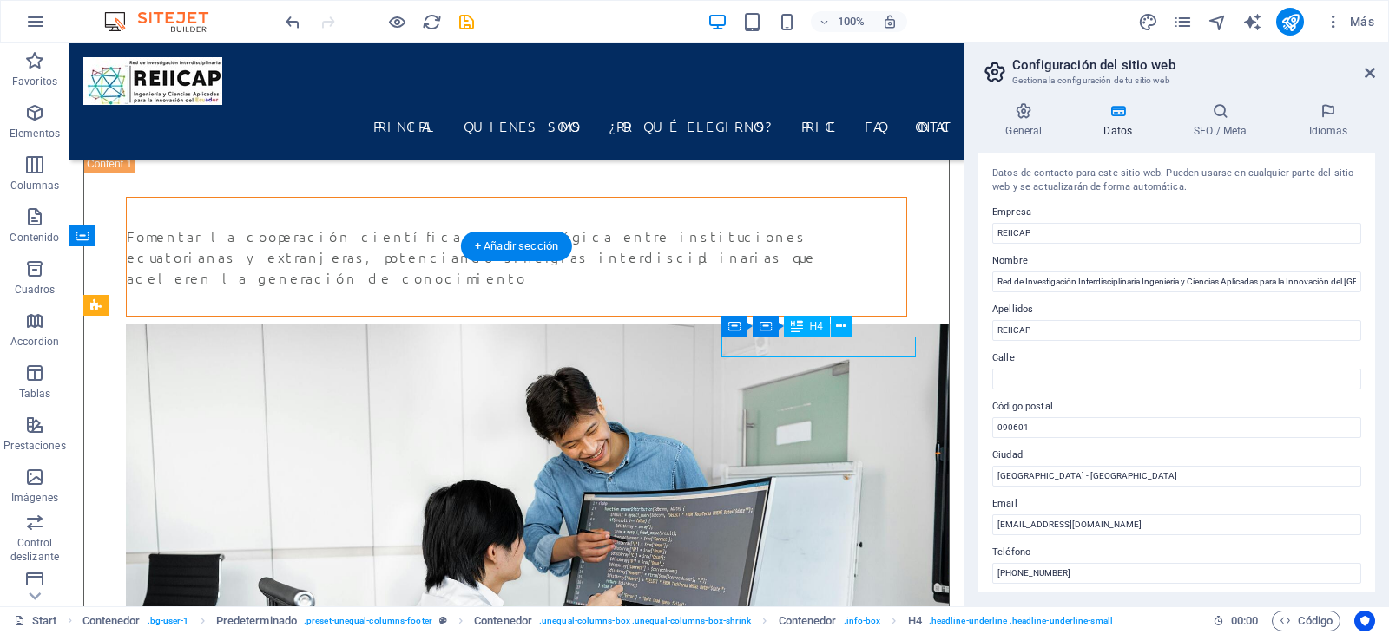
scroll to position [4893, 0]
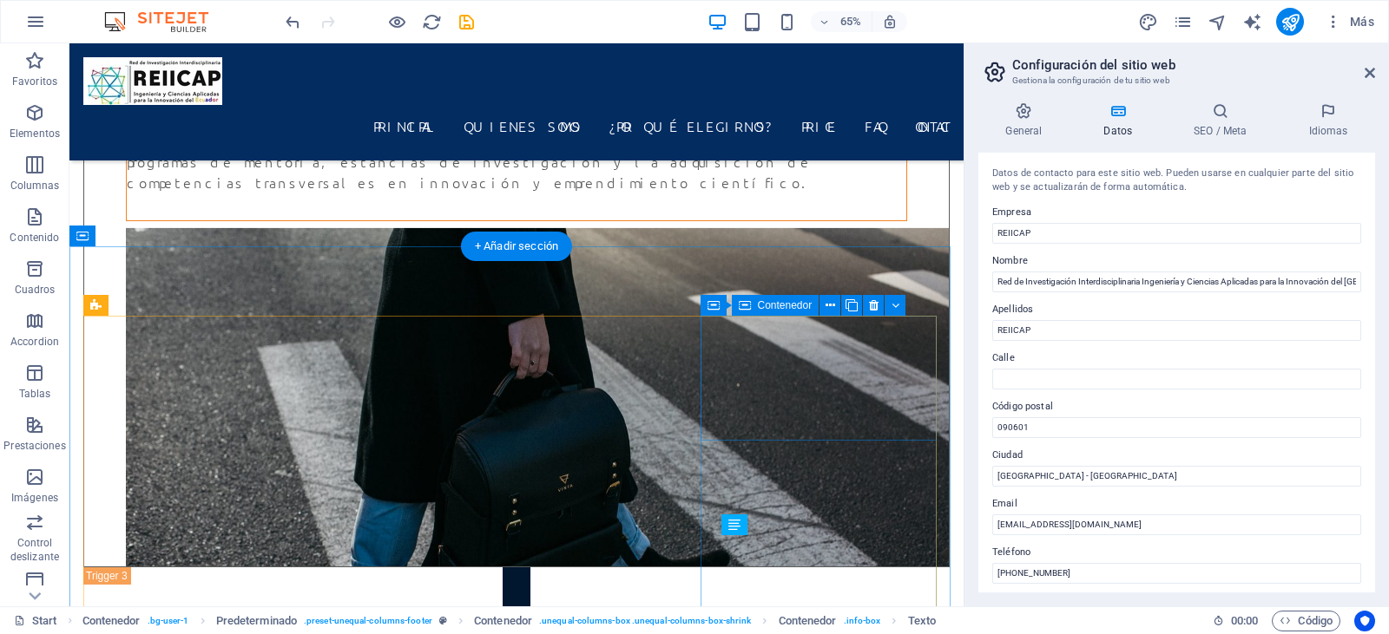
scroll to position [4632, 0]
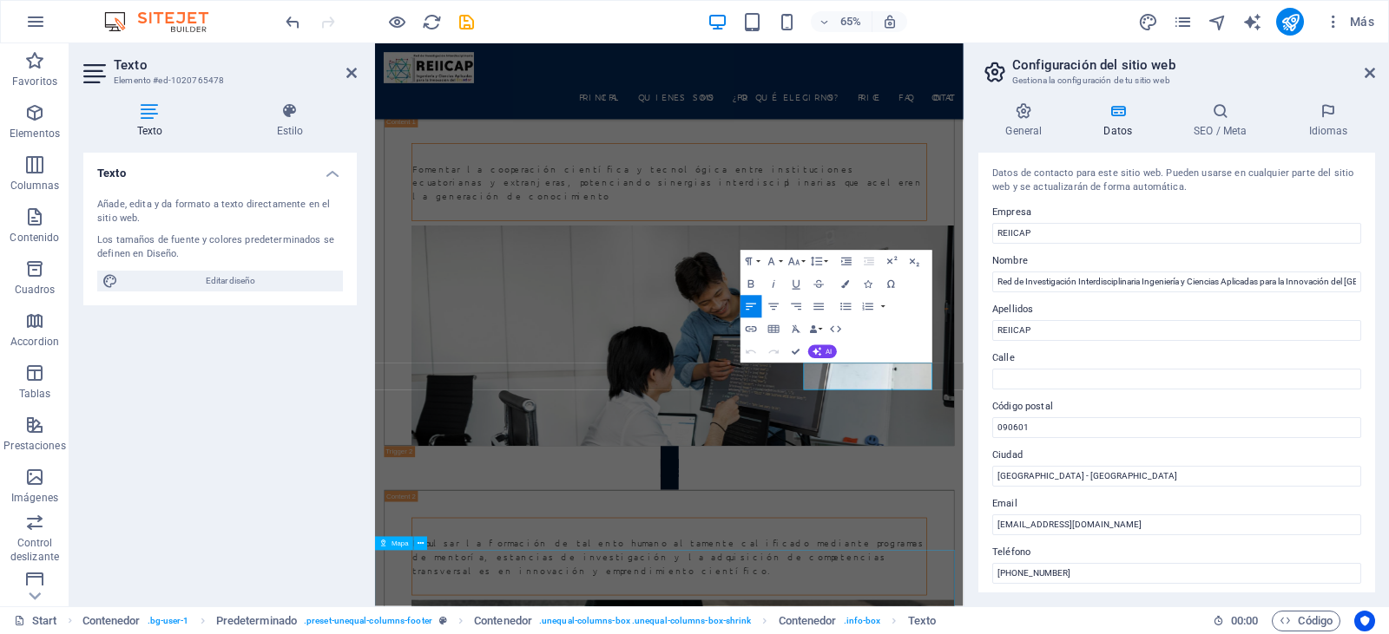
scroll to position [4893, 0]
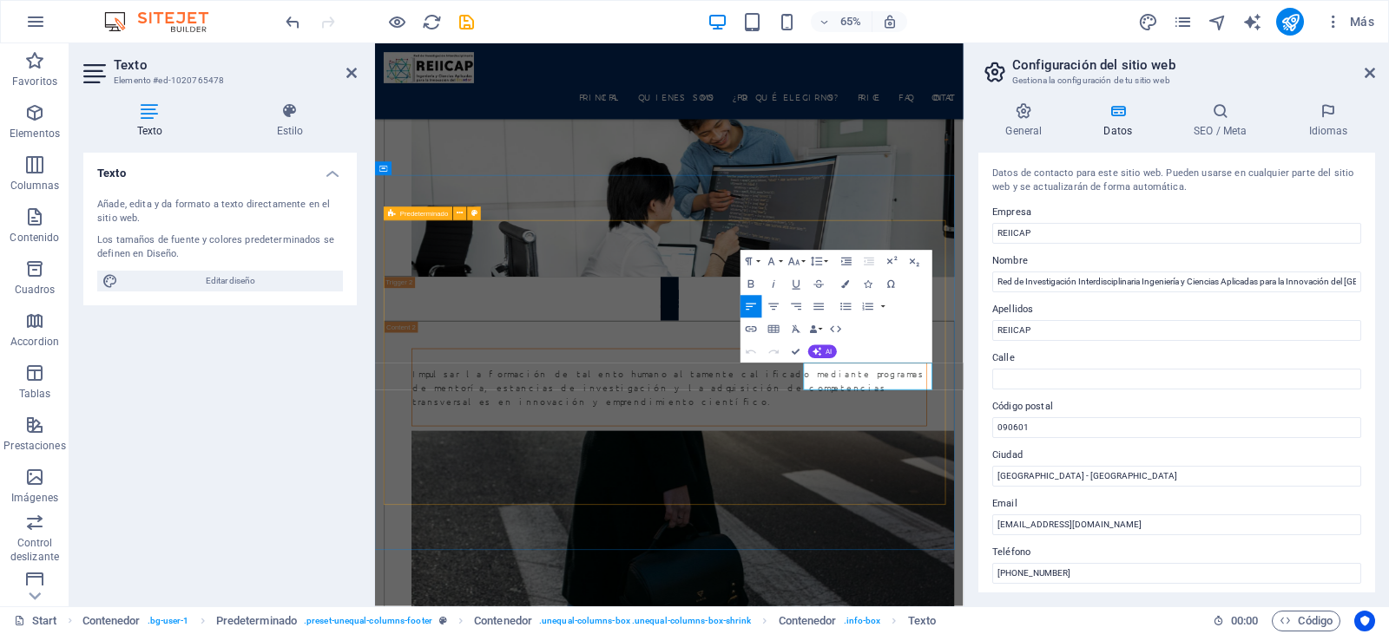
drag, startPoint x: 1103, startPoint y: 568, endPoint x: 1003, endPoint y: 575, distance: 100.1
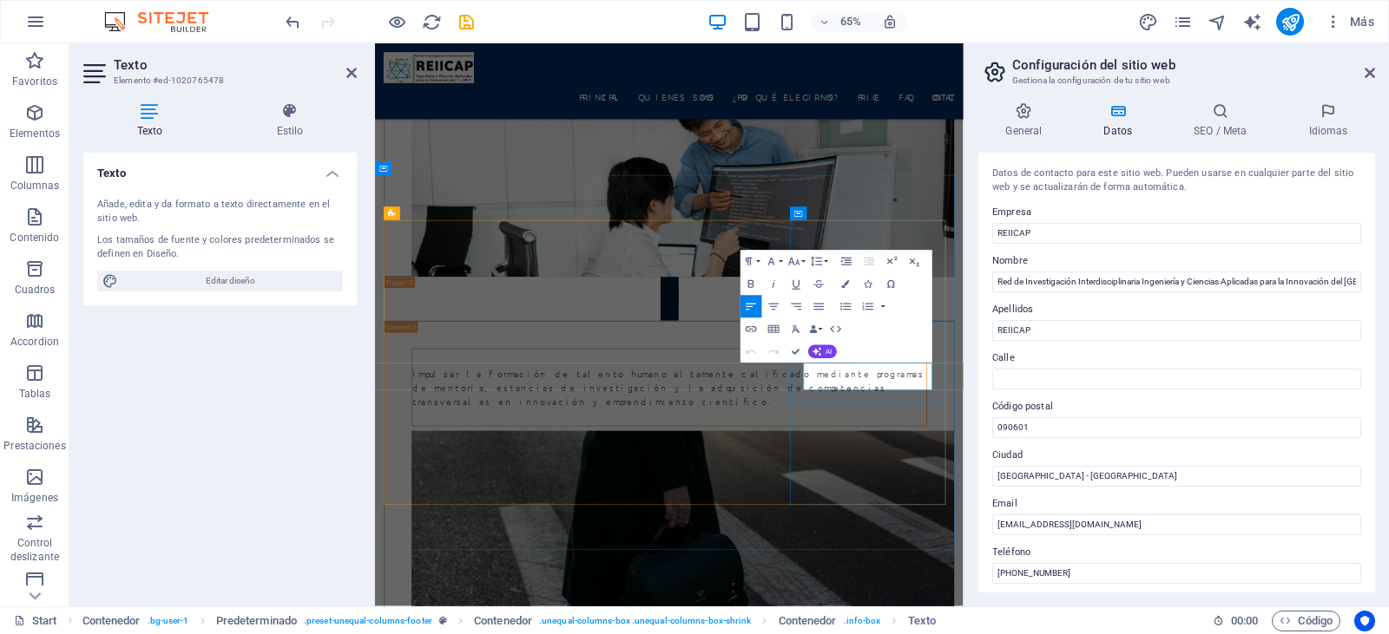
copy p "Contact us!"
drag, startPoint x: 1375, startPoint y: 194, endPoint x: 1378, endPoint y: 219, distance: 24.5
click at [1378, 219] on div "General Datos SEO / Meta Idiomas Nombre del sitio web [DOMAIN_NAME] Logo Arrast…" at bounding box center [1176, 348] width 424 height 518
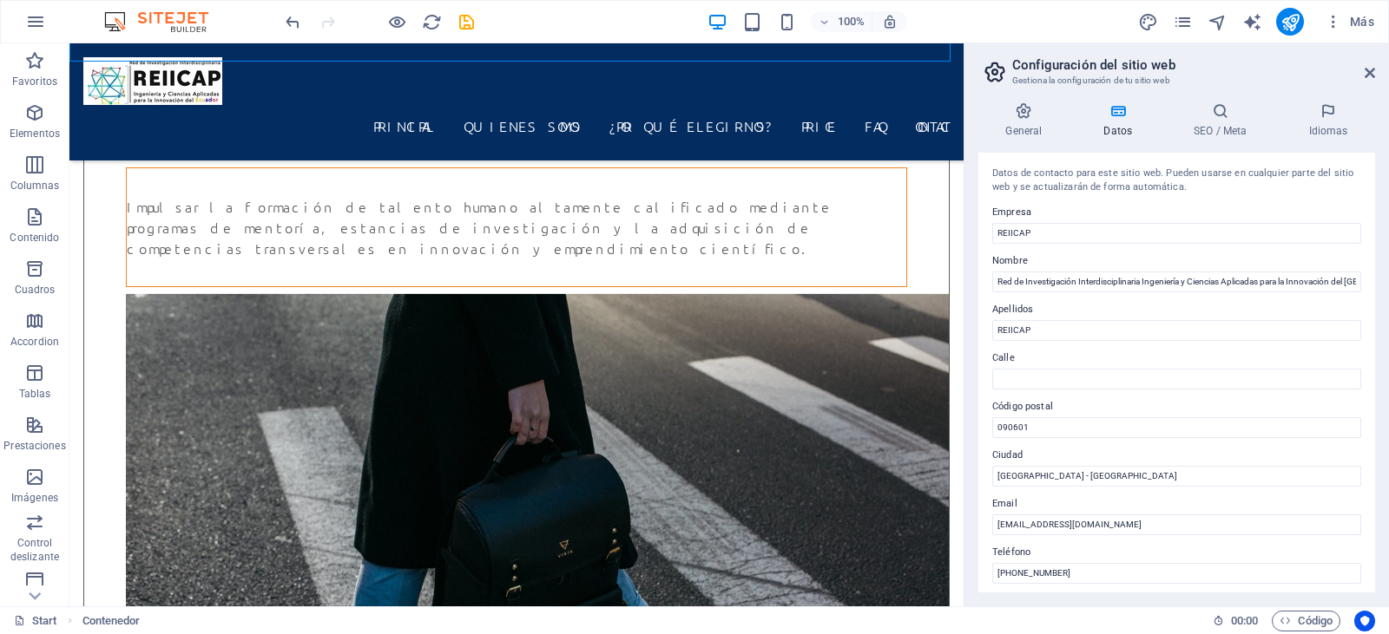
scroll to position [4836, 0]
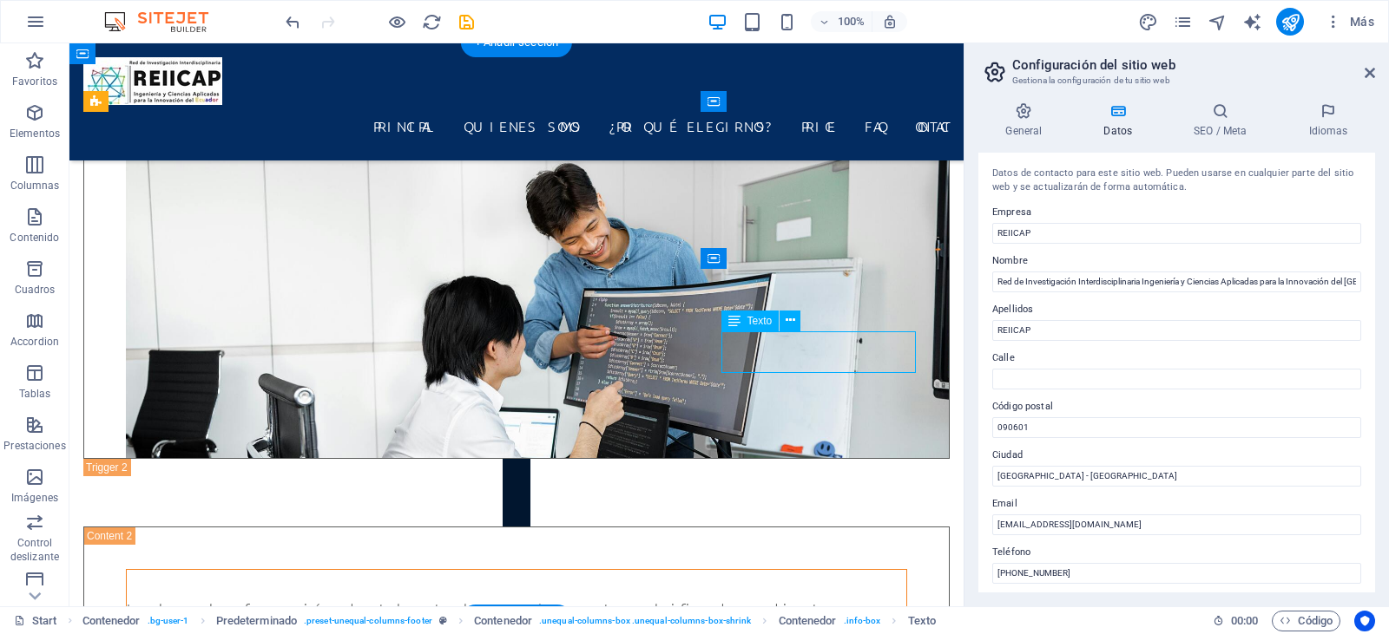
scroll to position [5096, 0]
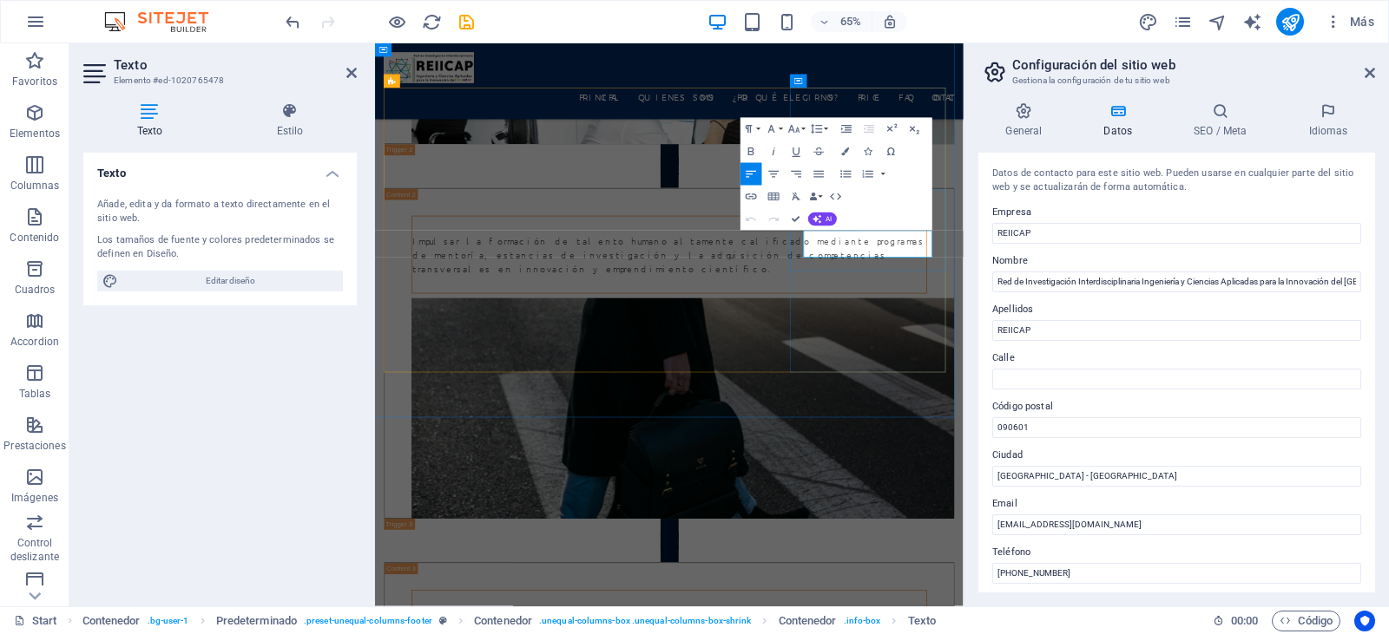
drag, startPoint x: 1095, startPoint y: 366, endPoint x: 1068, endPoint y: 369, distance: 27.9
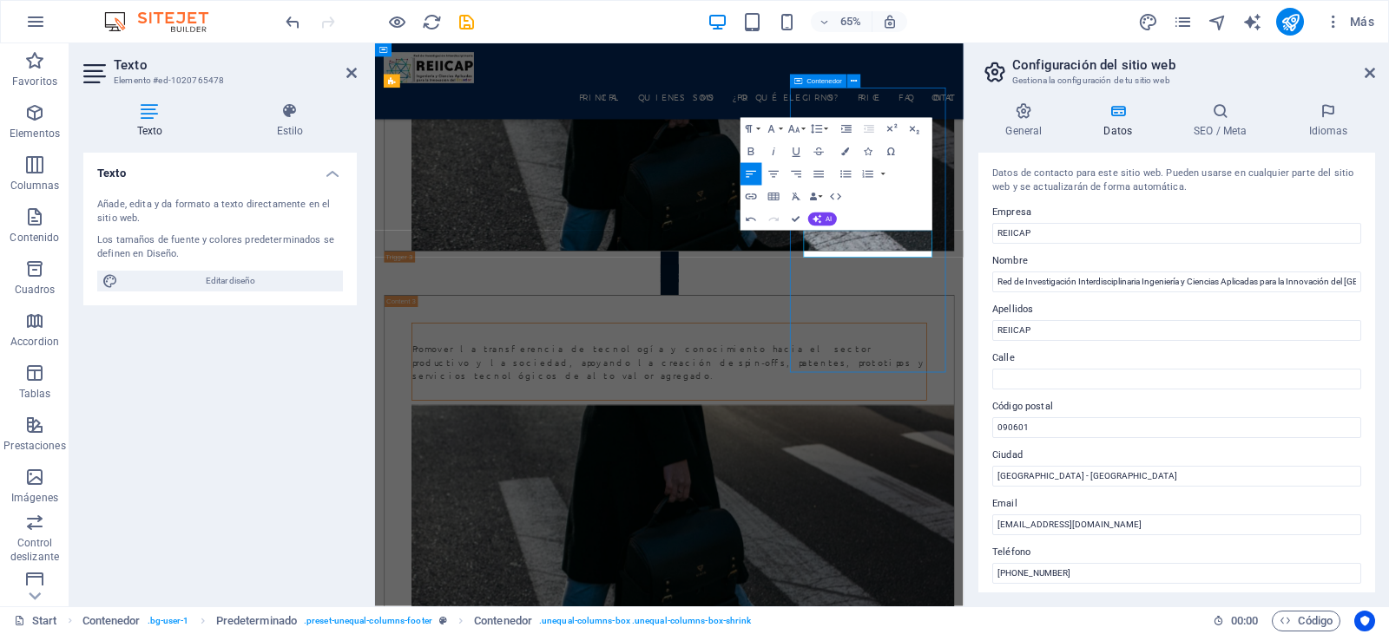
scroll to position [4836, 0]
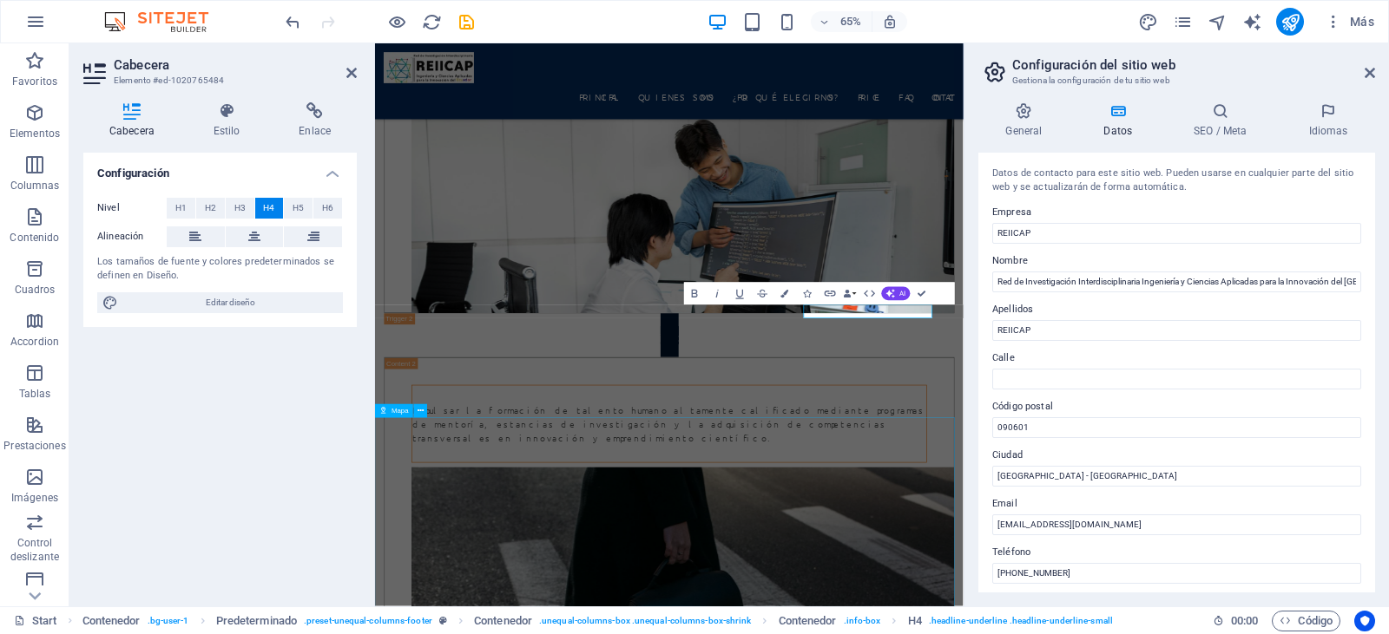
scroll to position [5096, 0]
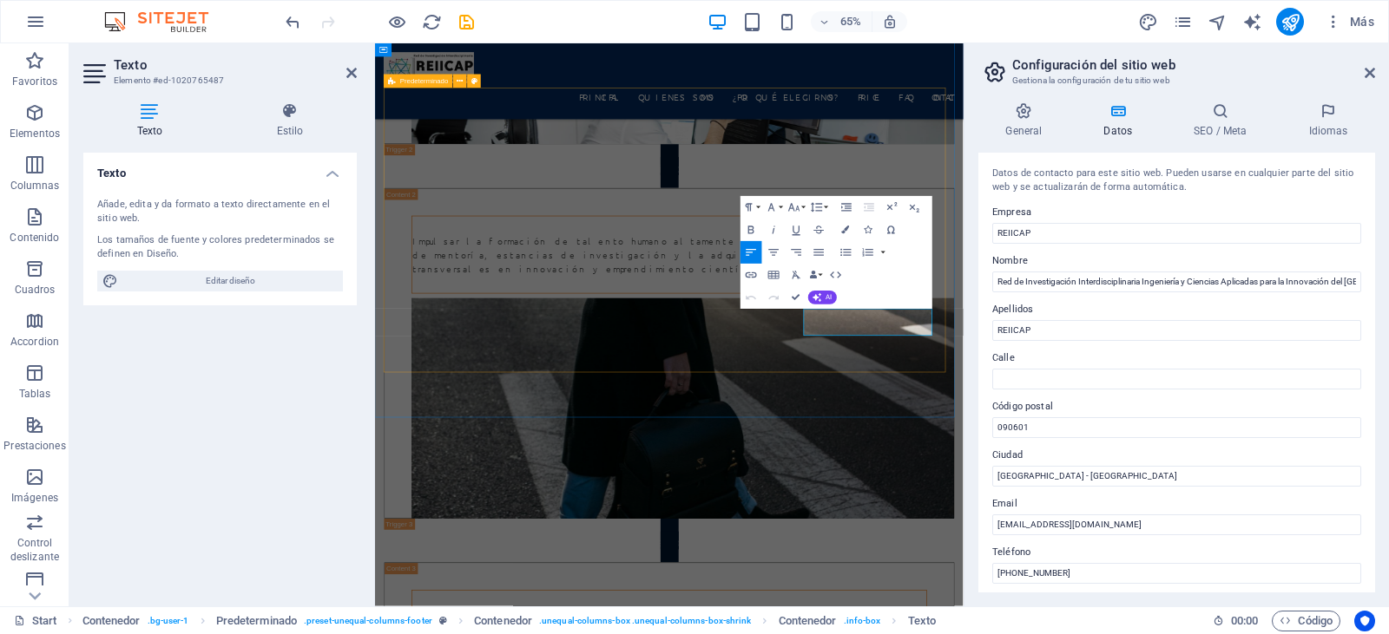
drag, startPoint x: 1180, startPoint y: 480, endPoint x: 1009, endPoint y: 496, distance: 171.7
copy p "Legal notice | Privacy"
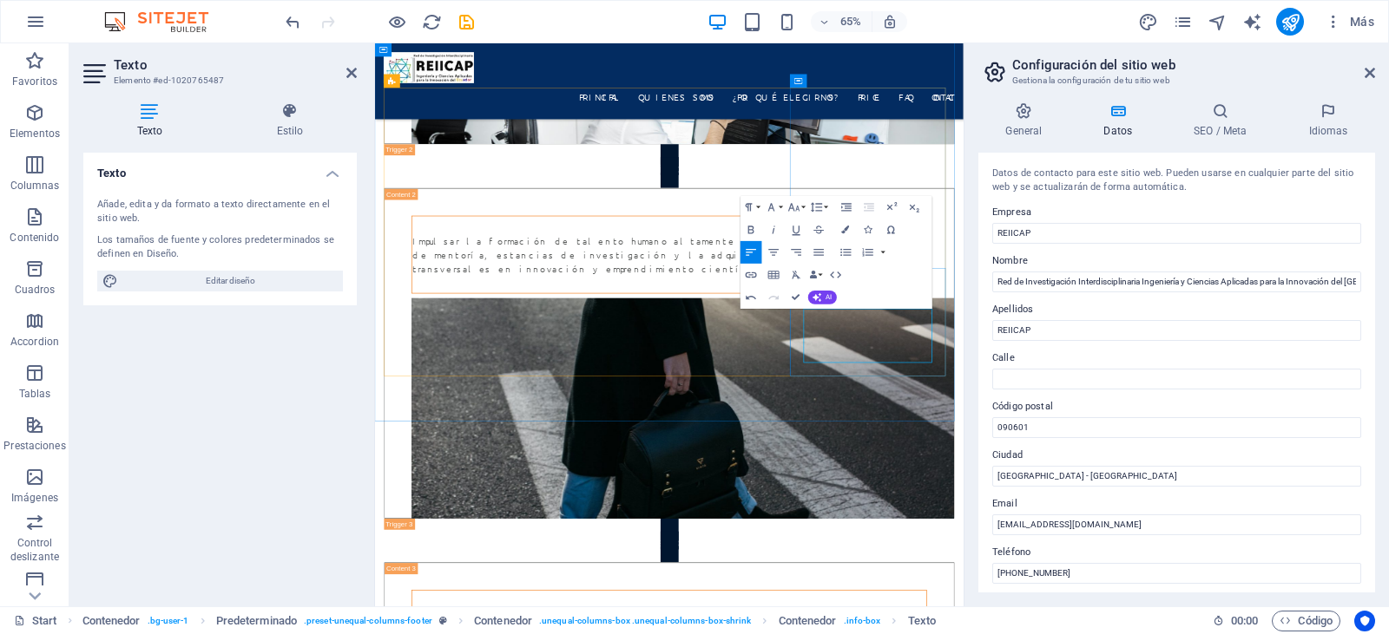
drag, startPoint x: 1173, startPoint y: 516, endPoint x: 1037, endPoint y: 489, distance: 138.0
click at [791, 211] on icon "button" at bounding box center [794, 208] width 14 height 14
click at [789, 268] on link "10" at bounding box center [790, 263] width 41 height 17
click at [802, 205] on button "Font Size" at bounding box center [796, 207] width 22 height 23
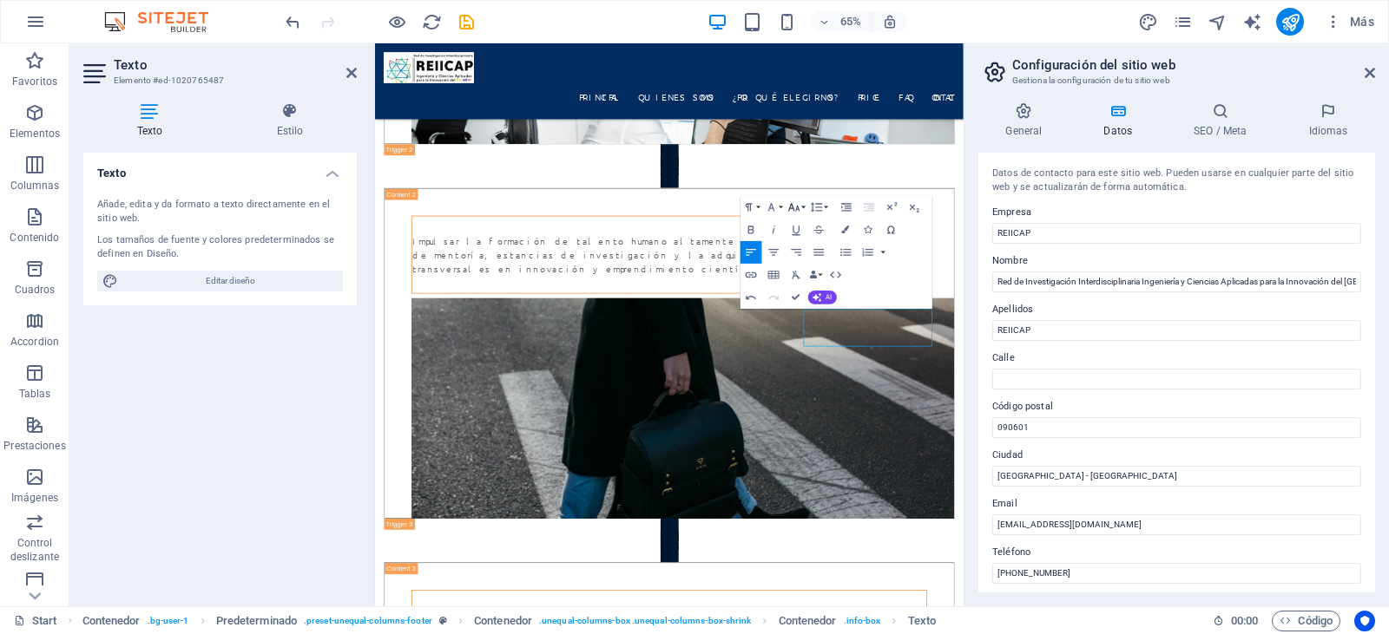
scroll to position [72, 0]
click at [792, 263] on link "14" at bounding box center [790, 268] width 41 height 17
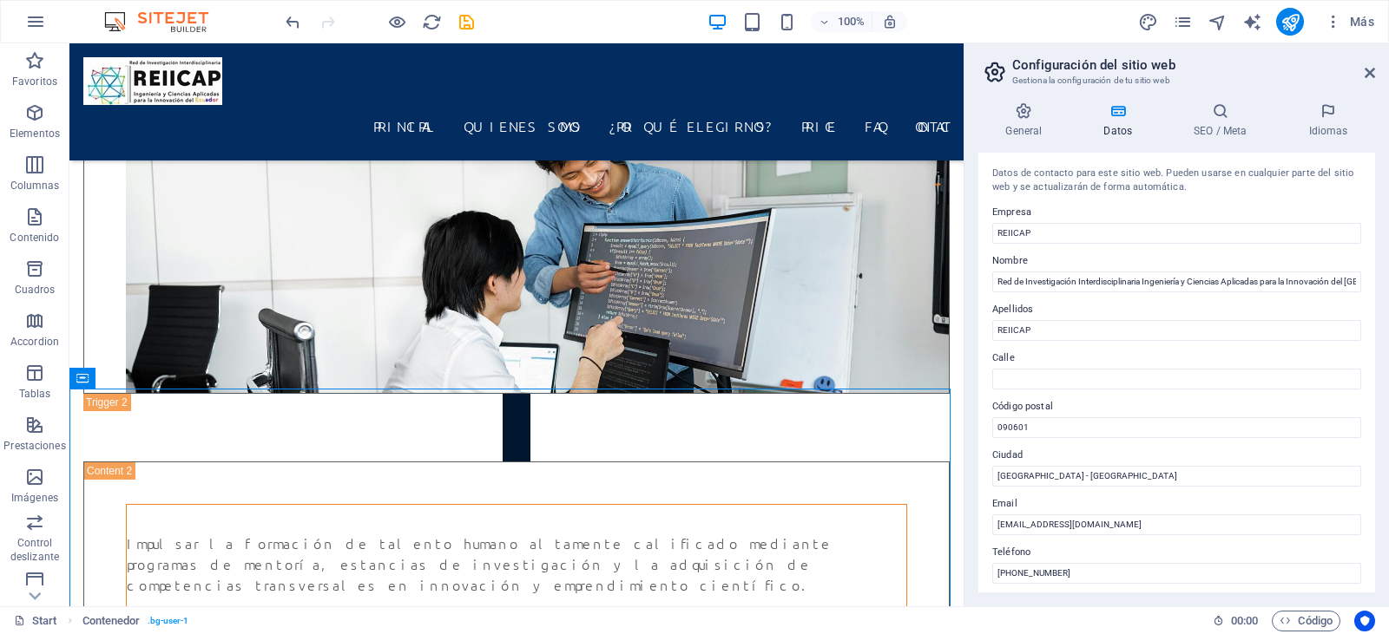
scroll to position [4529, 0]
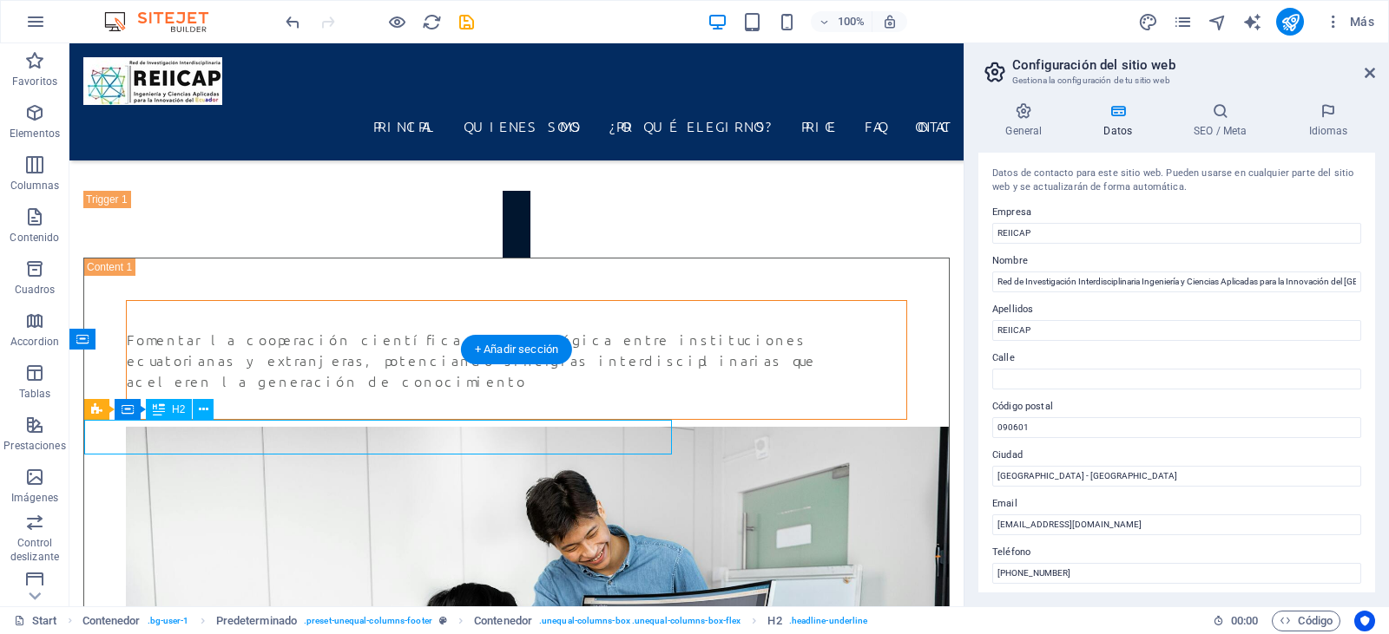
scroll to position [4789, 0]
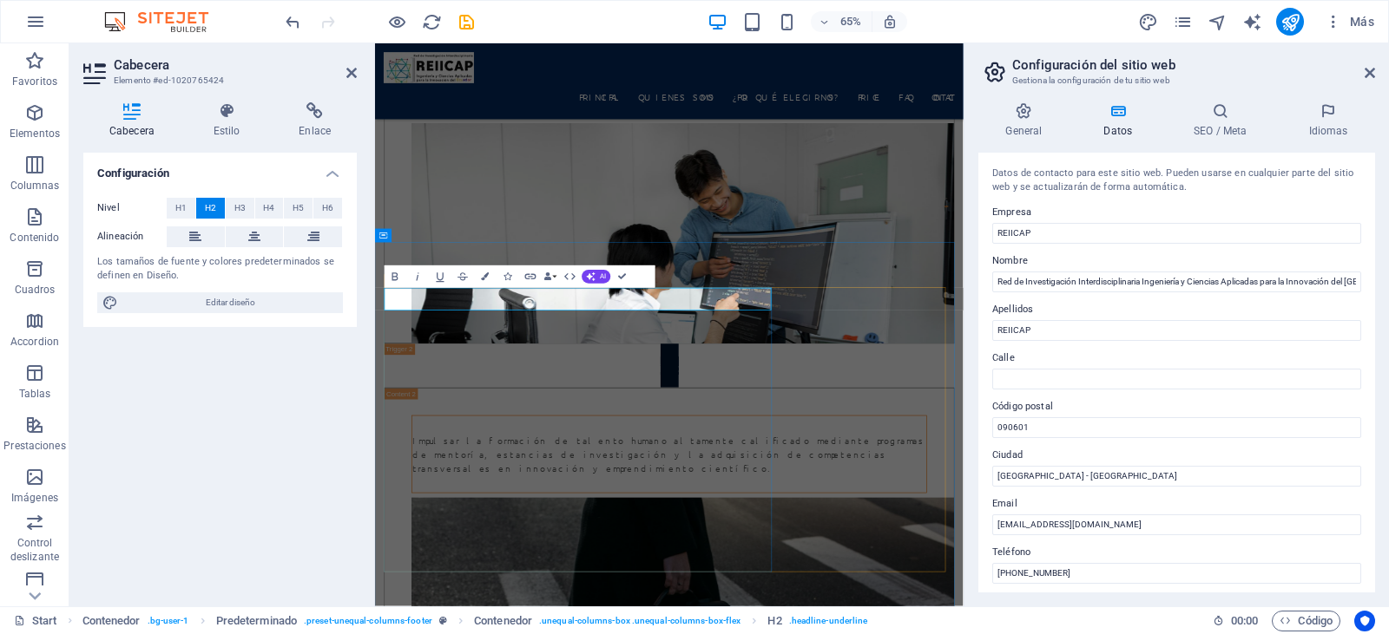
drag, startPoint x: 641, startPoint y: 445, endPoint x: 333, endPoint y: 441, distance: 308.1
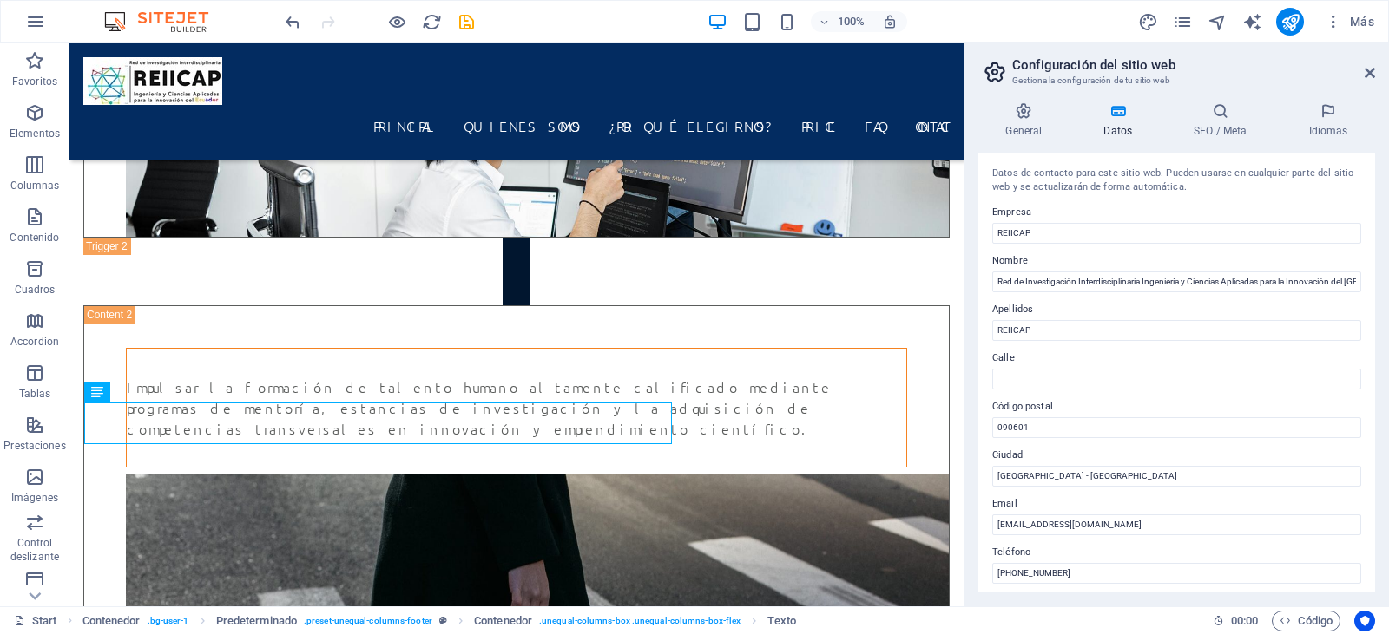
scroll to position [4666, 0]
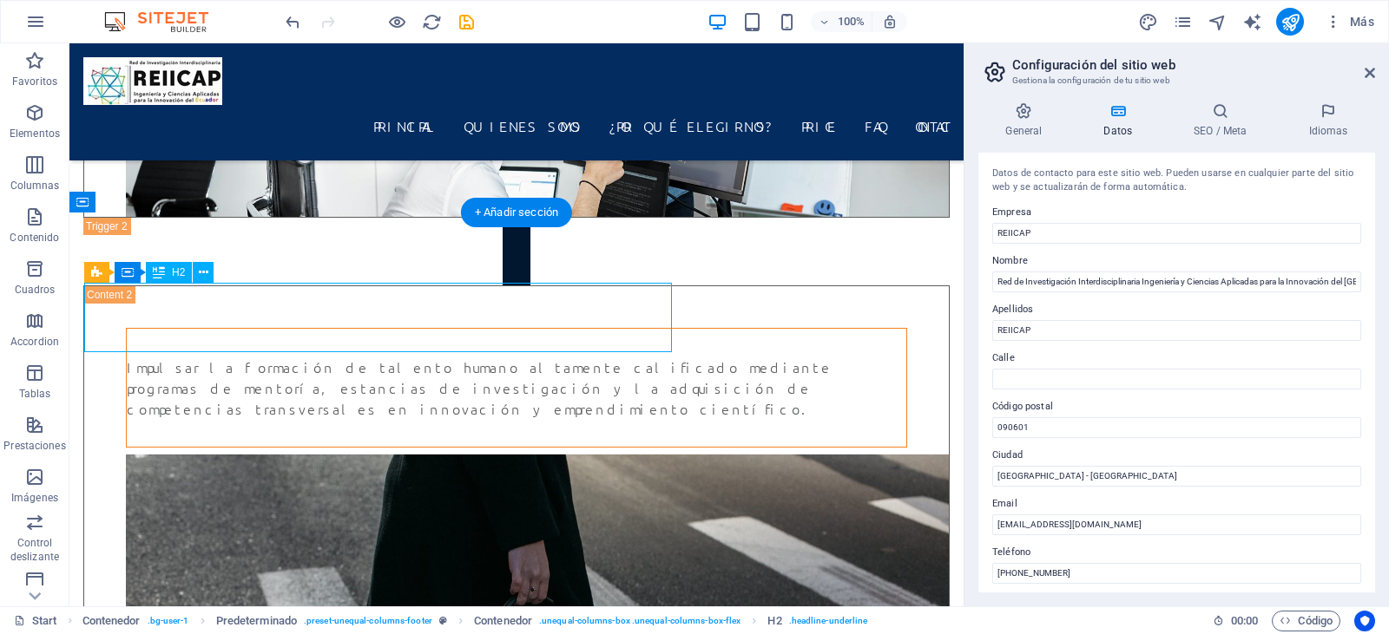
drag, startPoint x: 399, startPoint y: 333, endPoint x: 244, endPoint y: 339, distance: 155.5
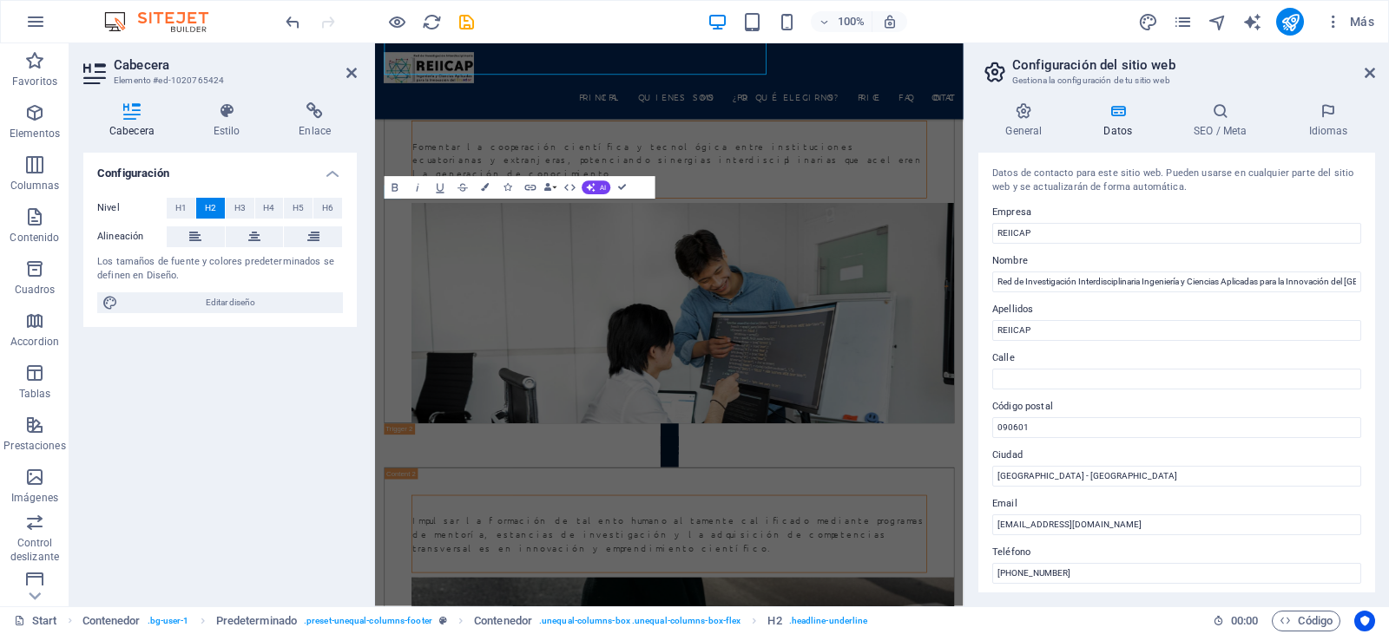
scroll to position [4926, 0]
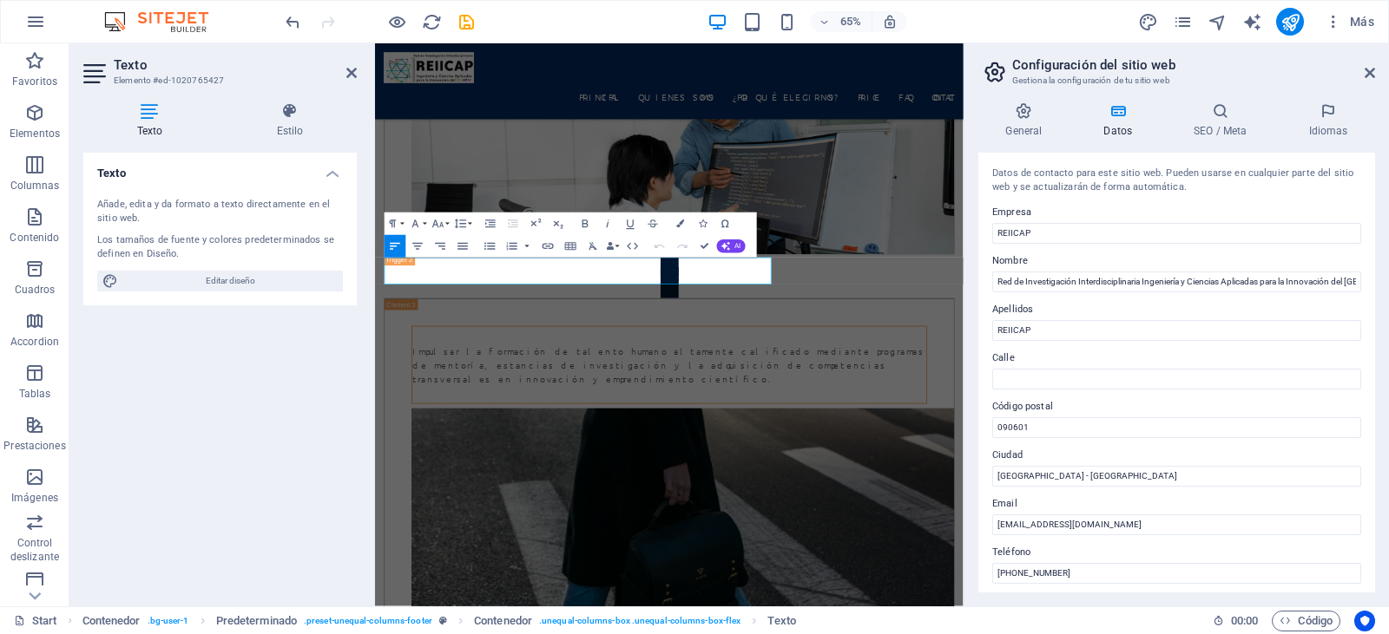
drag, startPoint x: 867, startPoint y: 401, endPoint x: 727, endPoint y: 304, distance: 170.2
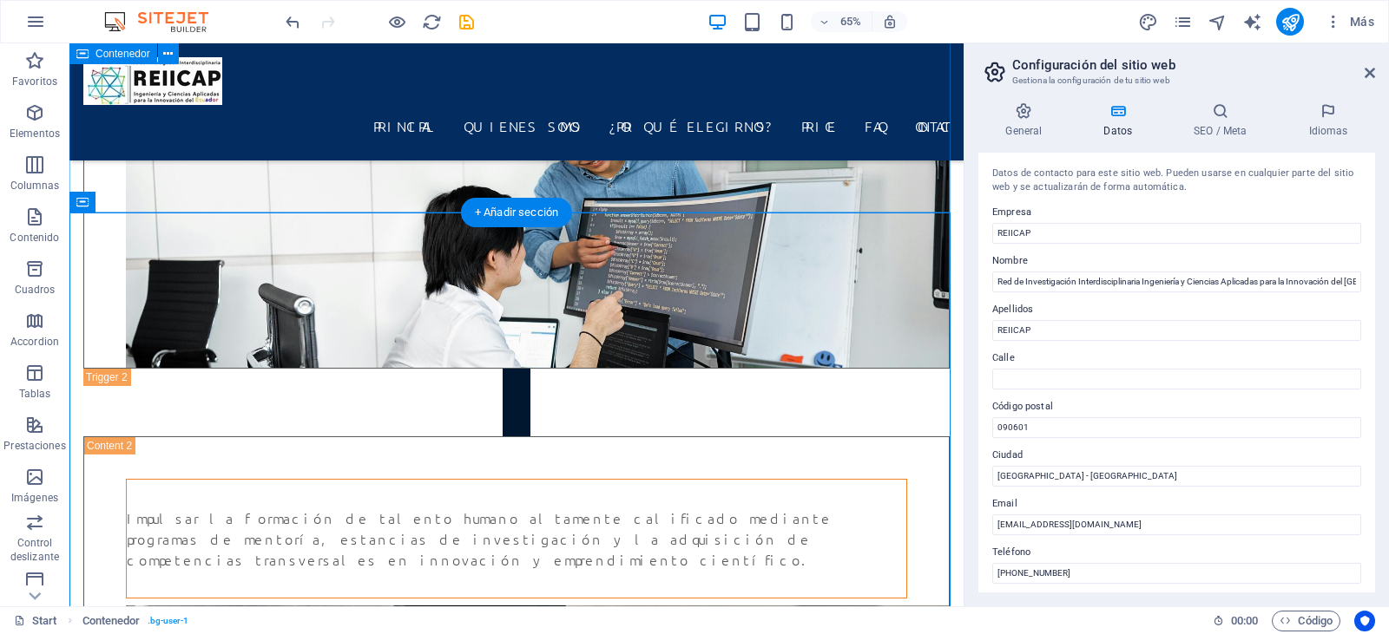
scroll to position [4666, 0]
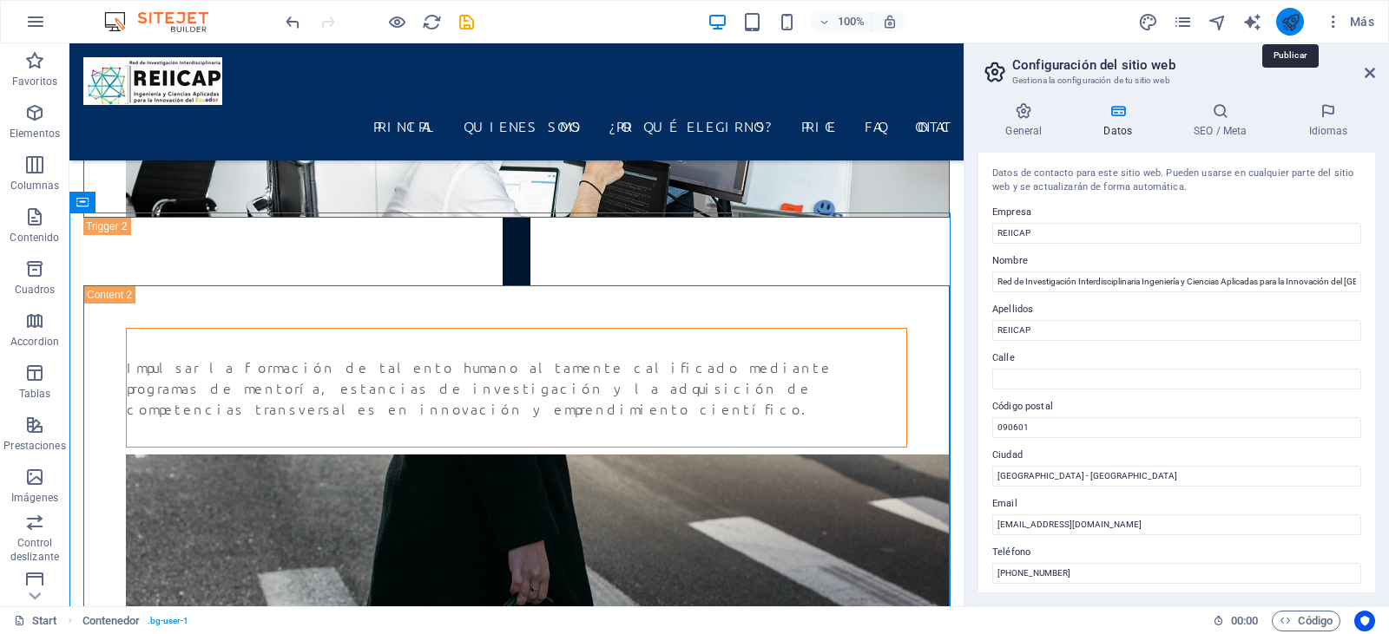
click at [1284, 14] on icon "publish" at bounding box center [1290, 22] width 20 height 20
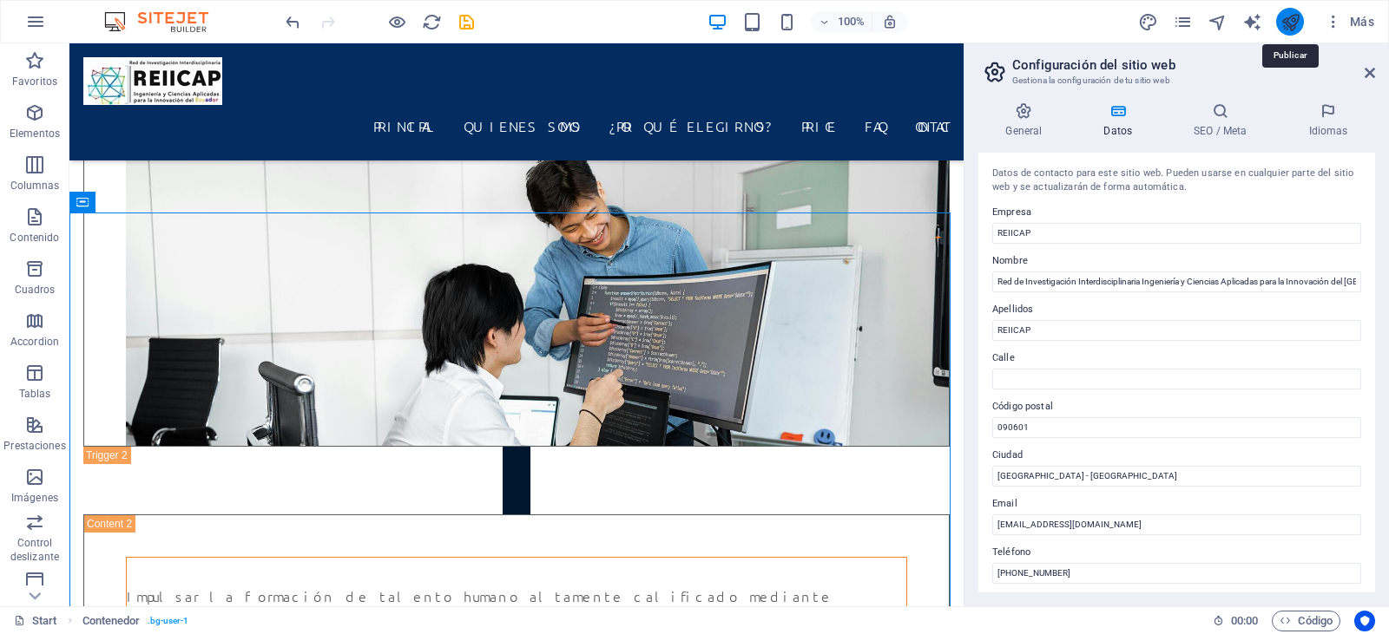
checkbox input "false"
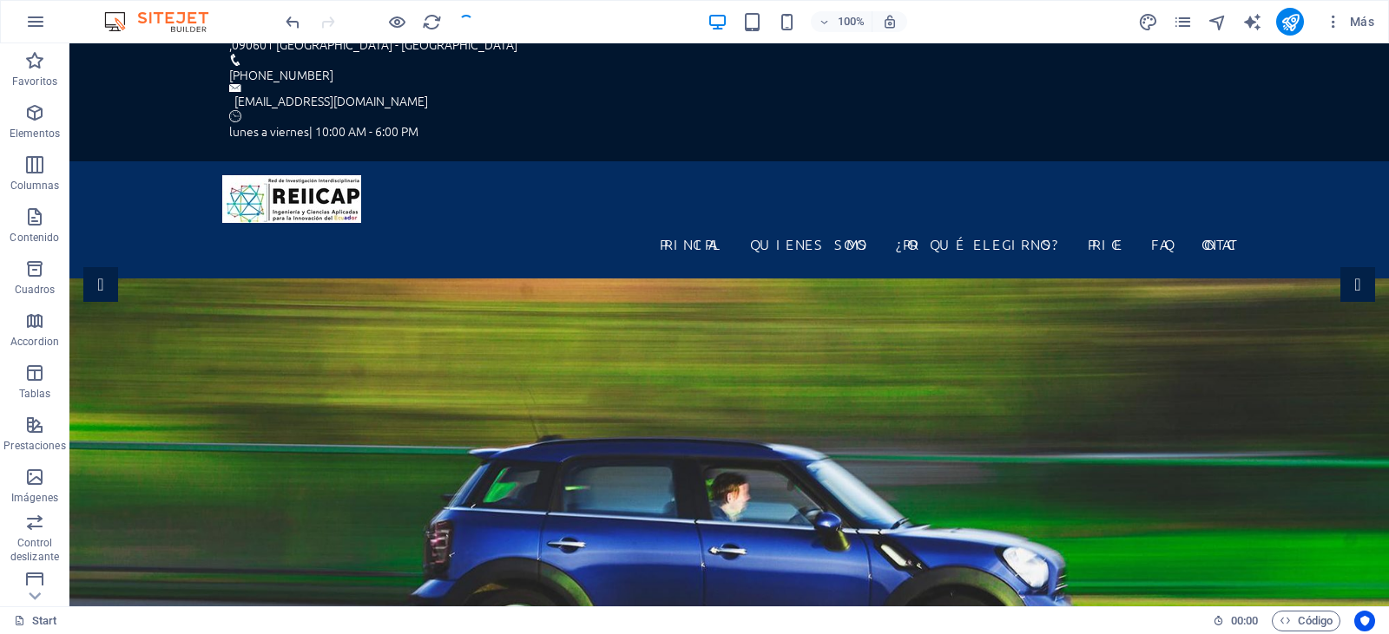
scroll to position [0, 0]
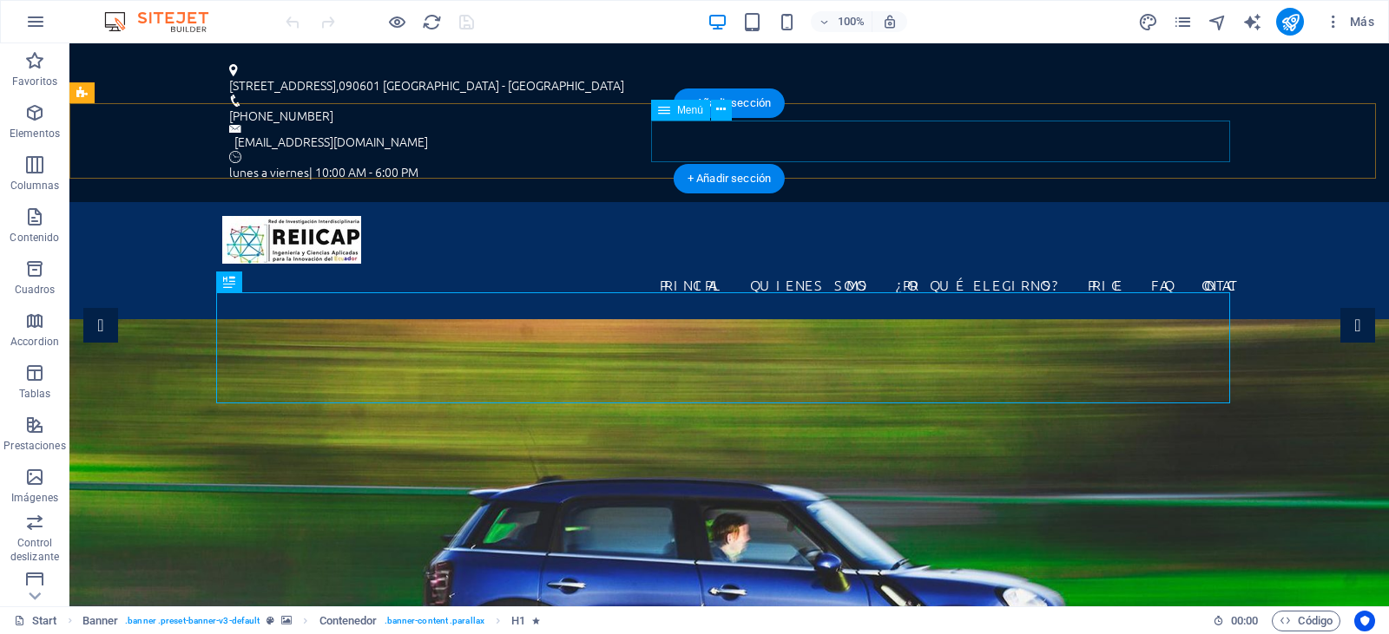
click at [1074, 264] on nav "Principal quienes somos ¿Por qué elegirnos? Price FAQ Contact" at bounding box center [729, 285] width 1014 height 42
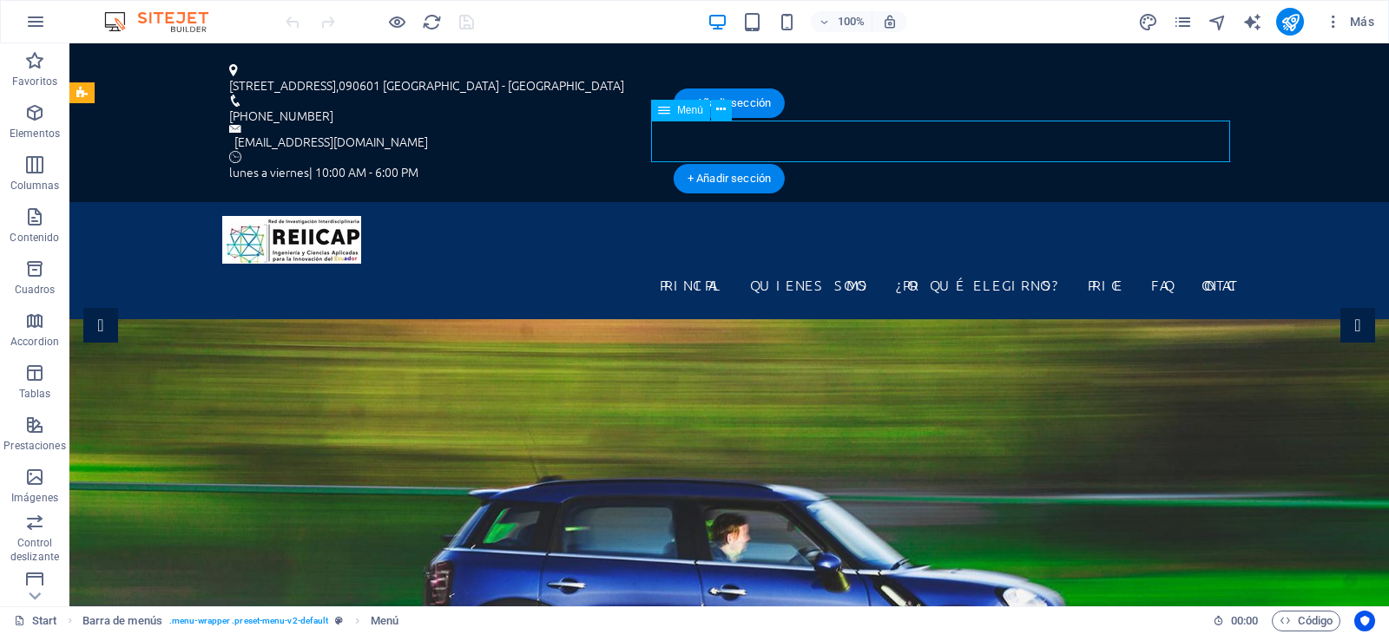
click at [1074, 264] on nav "Principal quienes somos ¿Por qué elegirnos? Price FAQ Contact" at bounding box center [729, 285] width 1014 height 42
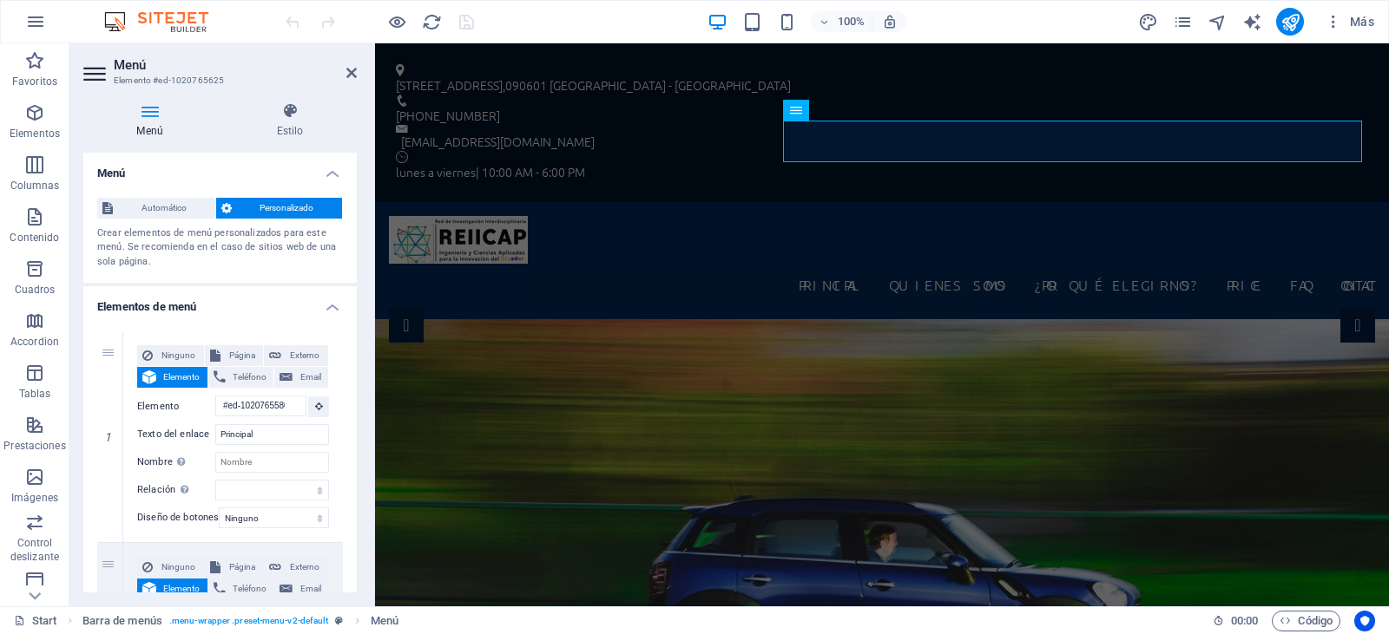
drag, startPoint x: 360, startPoint y: 248, endPoint x: 352, endPoint y: 294, distance: 46.8
click at [352, 294] on div "Menú Estilo Menú Automático Personalizado Crear elementos de menú personalizado…" at bounding box center [219, 348] width 301 height 518
drag, startPoint x: 352, startPoint y: 253, endPoint x: 351, endPoint y: 294, distance: 40.8
drag, startPoint x: 357, startPoint y: 252, endPoint x: 353, endPoint y: 308, distance: 56.5
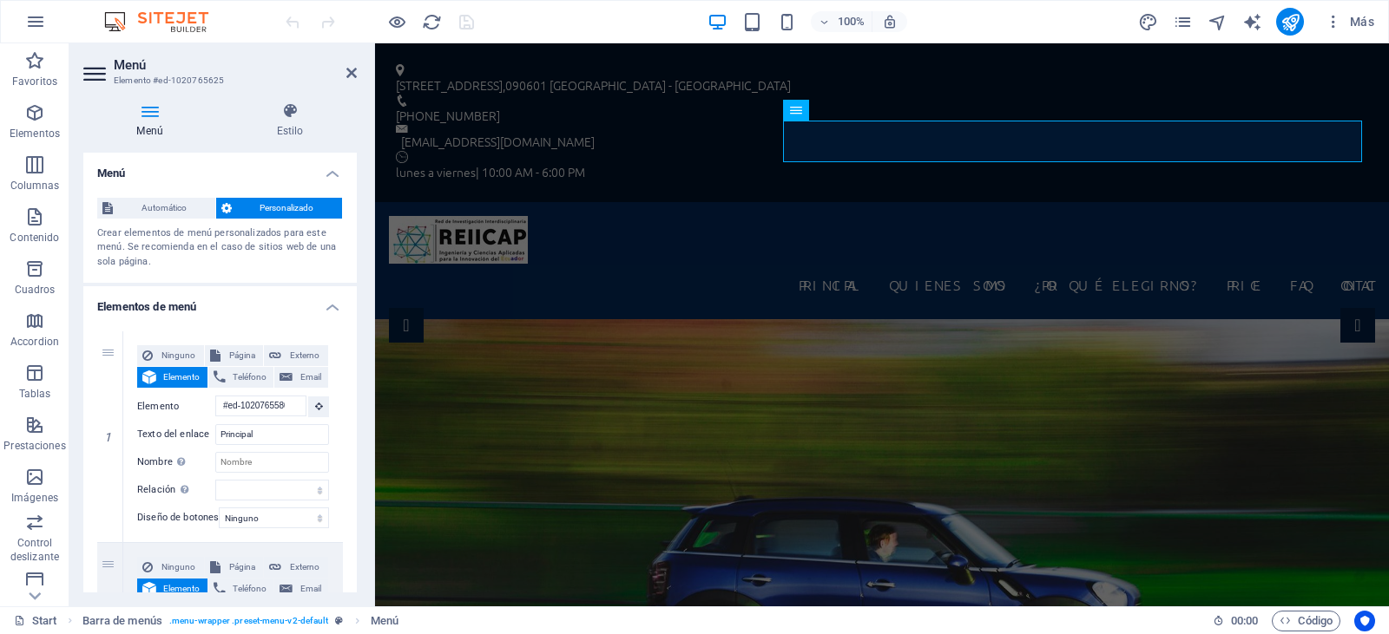
click at [353, 308] on div "Menú Estilo Menú Automático Personalizado Crear elementos de menú personalizado…" at bounding box center [219, 348] width 301 height 518
drag, startPoint x: 358, startPoint y: 255, endPoint x: 348, endPoint y: 457, distance: 202.5
click at [348, 457] on div "Menú Estilo Menú Automático Personalizado Crear elementos de menú personalizado…" at bounding box center [219, 348] width 301 height 518
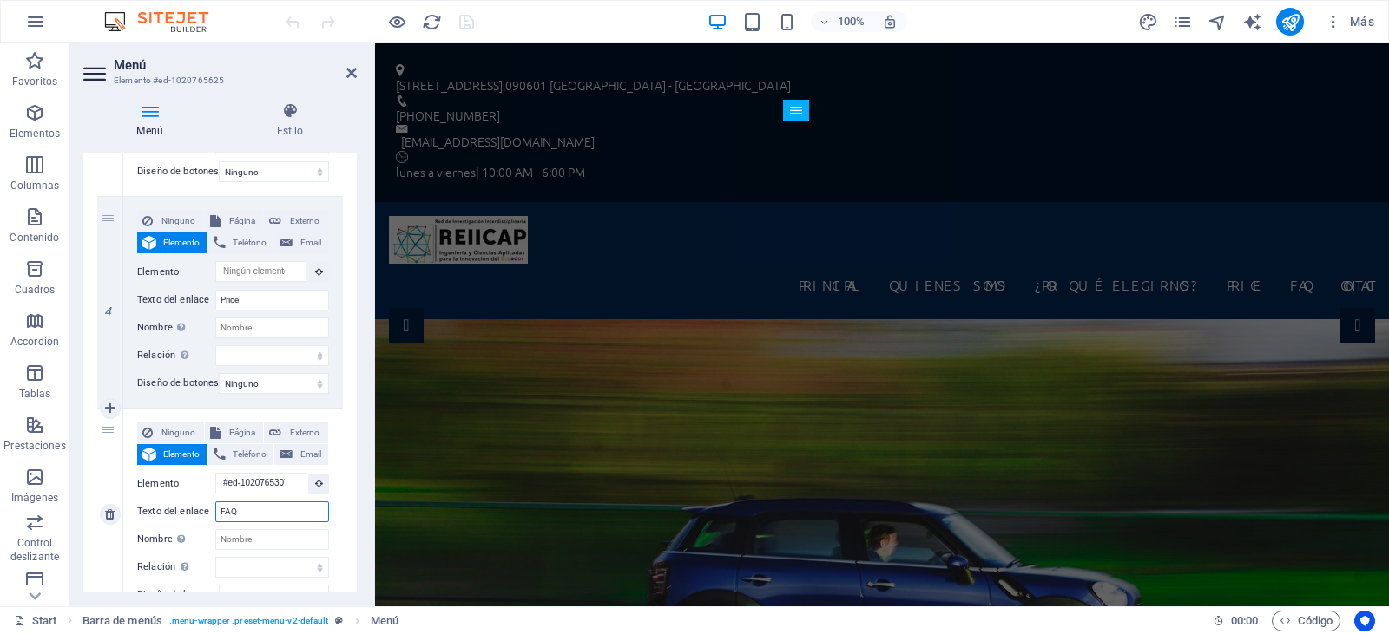
click at [241, 515] on input "FAQ" at bounding box center [272, 512] width 114 height 21
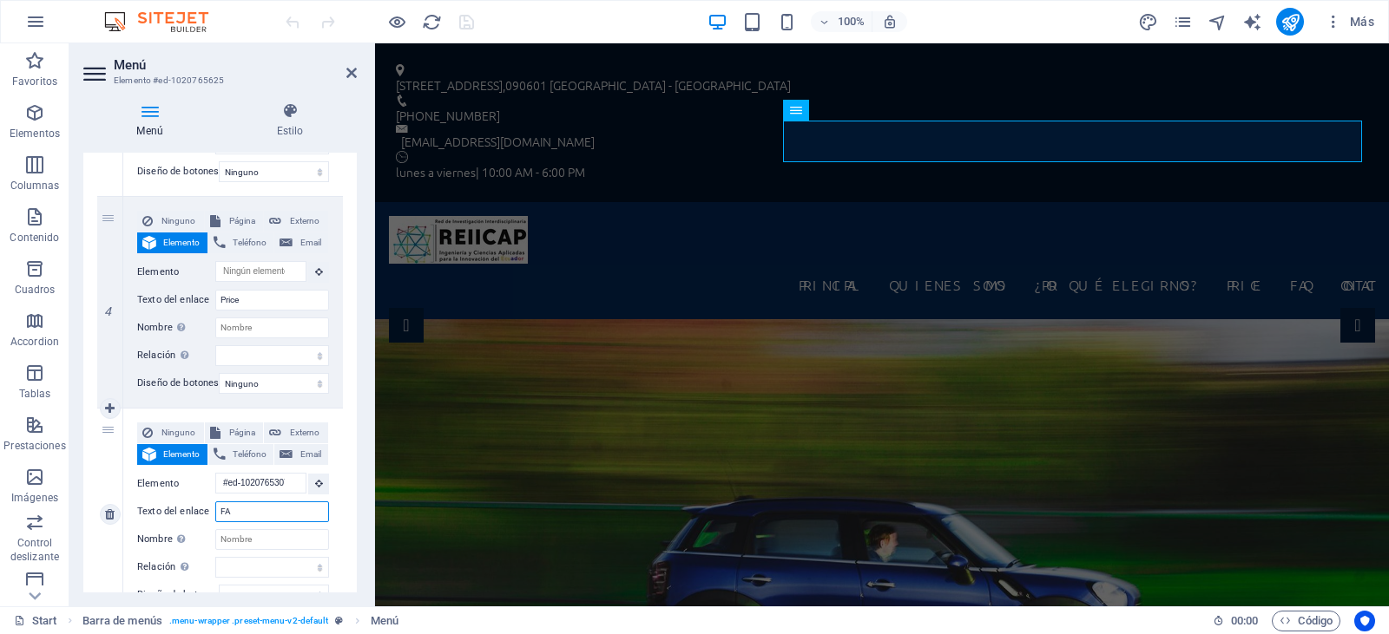
type input "F"
select select
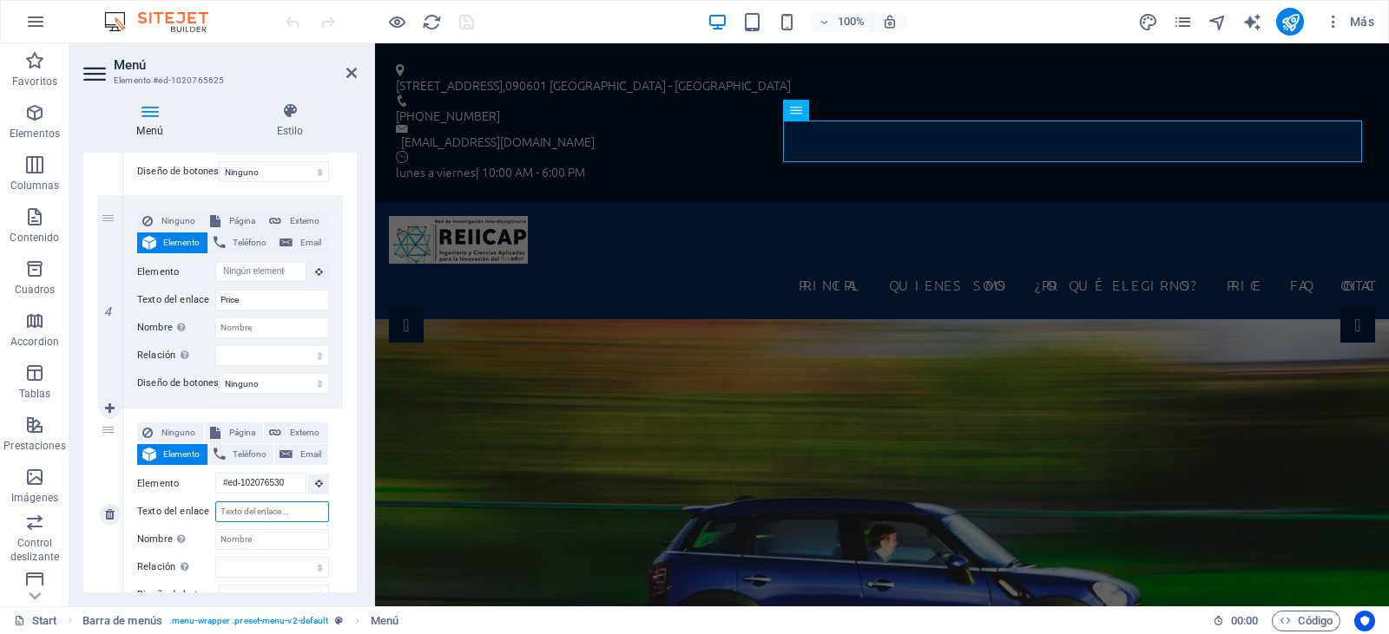
select select
type input "Miembros"
select select
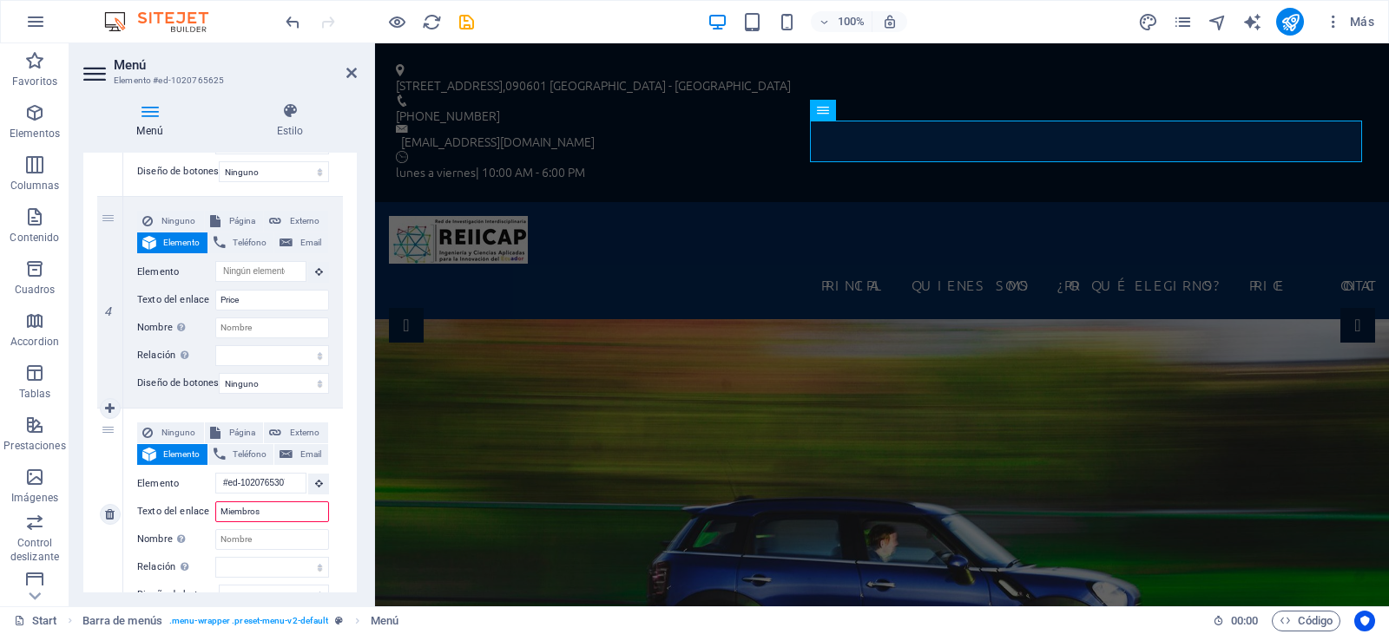
select select
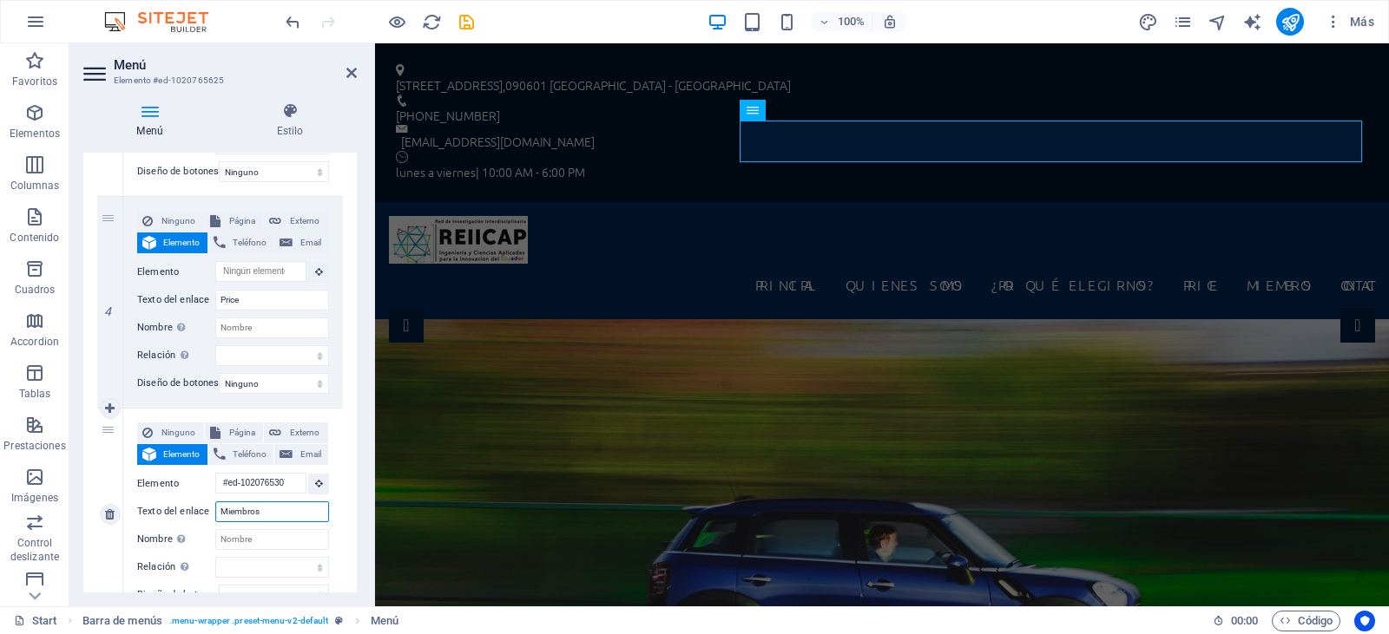
type input "Miembros"
select select
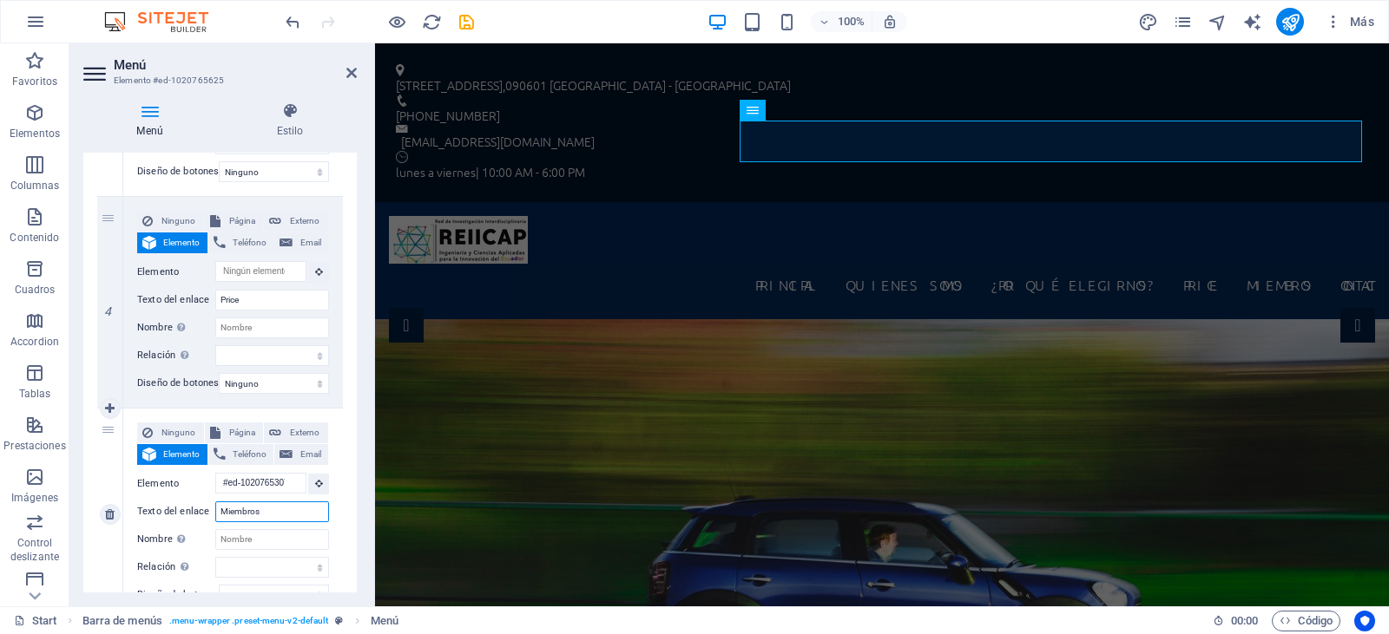
select select
type input "Miembros fundadores"
select select
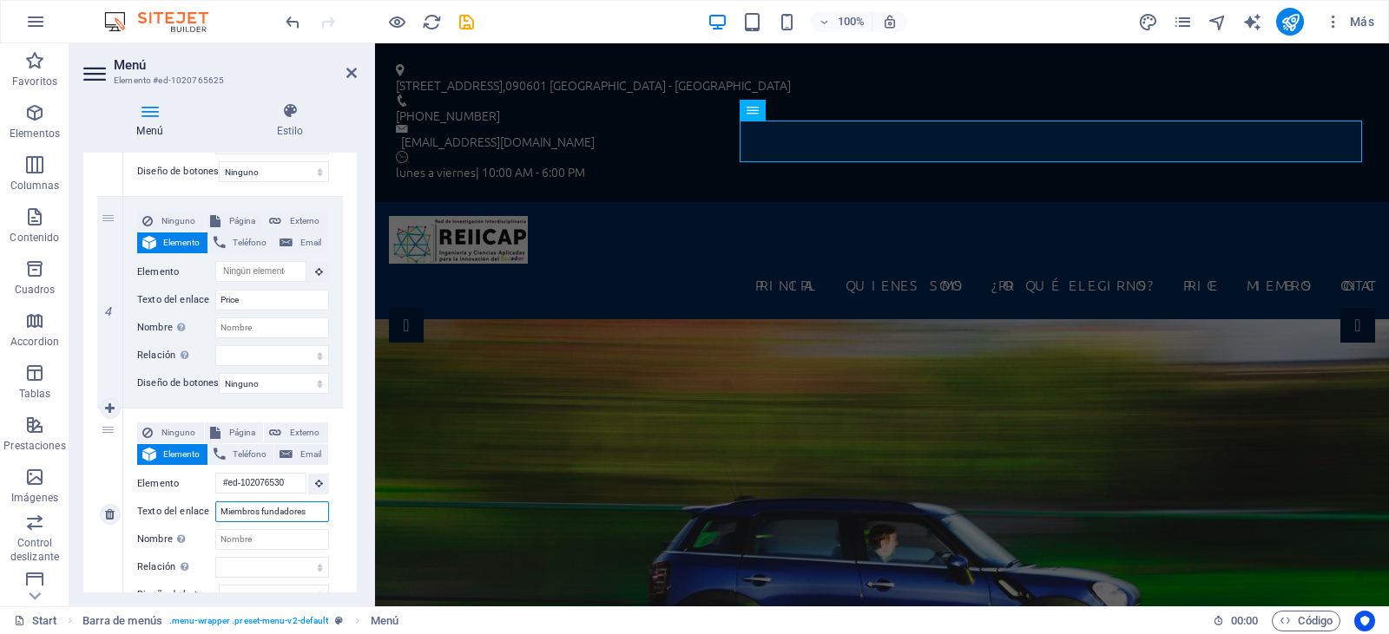
select select
click at [264, 505] on input "Miembros fundadores" at bounding box center [272, 512] width 114 height 21
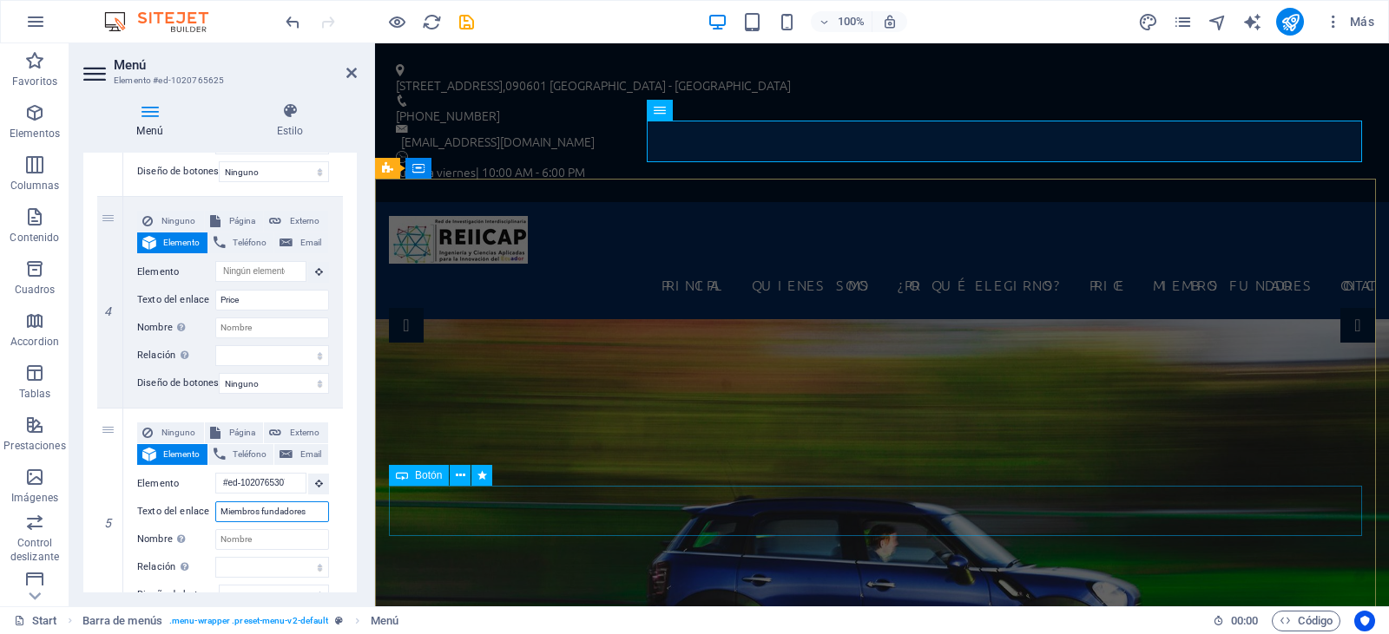
type input "Miembros undadores"
select select
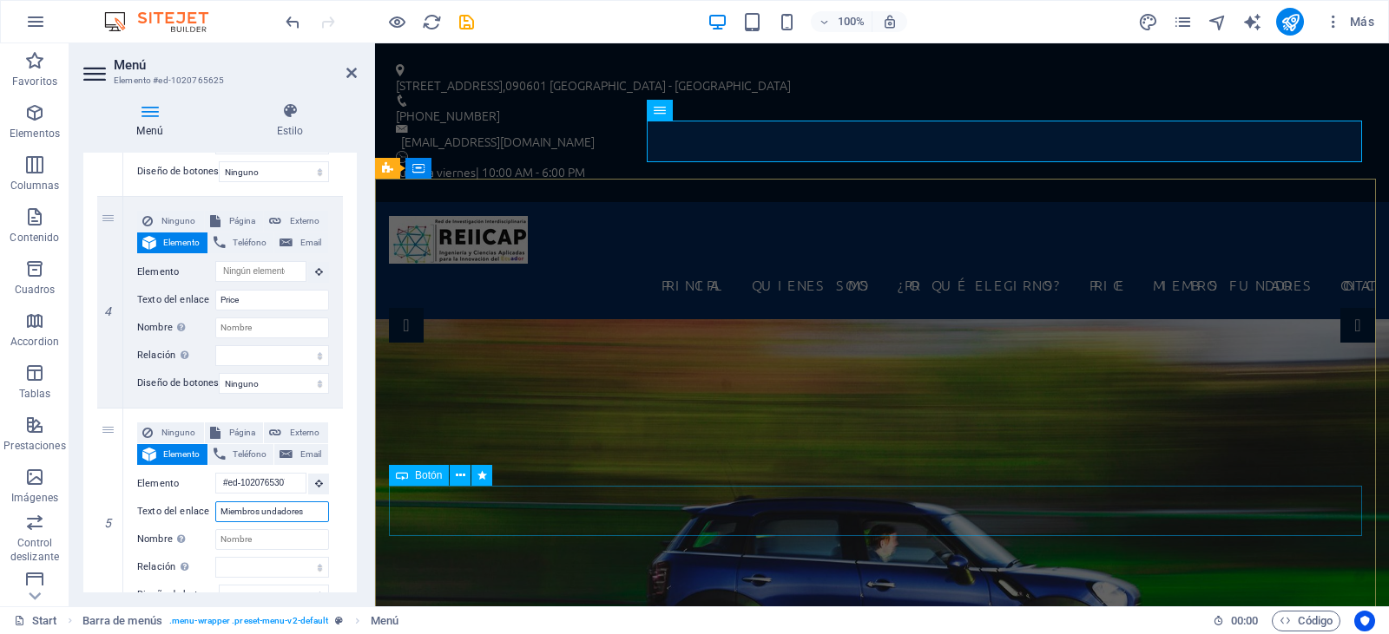
select select
type input "Miembros Fundadores"
select select
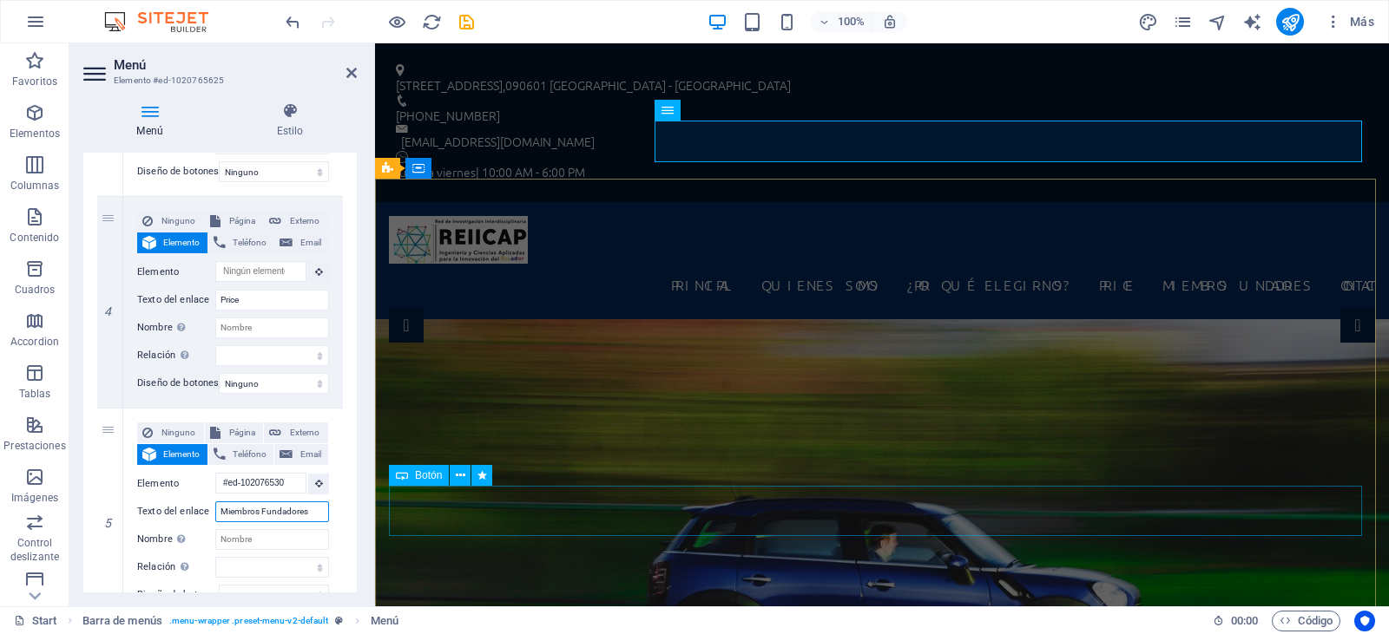
select select
click at [259, 511] on input "Miembros Fundadores" at bounding box center [272, 512] width 114 height 21
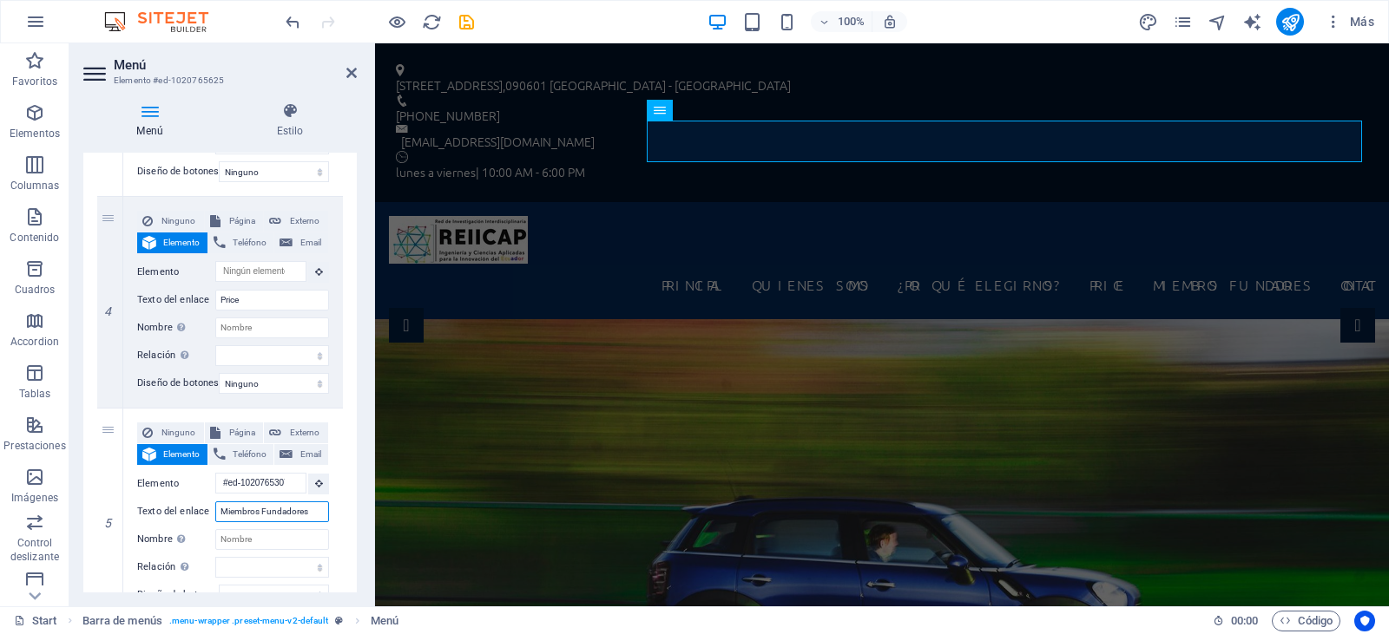
type input "Miembros Fundadores"
drag, startPoint x: 357, startPoint y: 432, endPoint x: 354, endPoint y: 444, distance: 12.4
click at [354, 444] on div "Menú Estilo Menú Automático Personalizado Crear elementos de menú personalizado…" at bounding box center [219, 348] width 301 height 518
drag, startPoint x: 352, startPoint y: 444, endPoint x: 352, endPoint y: 482, distance: 38.2
click at [352, 482] on div "1 Ninguno Página Externo Elemento Teléfono Email Página Start Subpage Legal Not…" at bounding box center [219, 197] width 273 height 1298
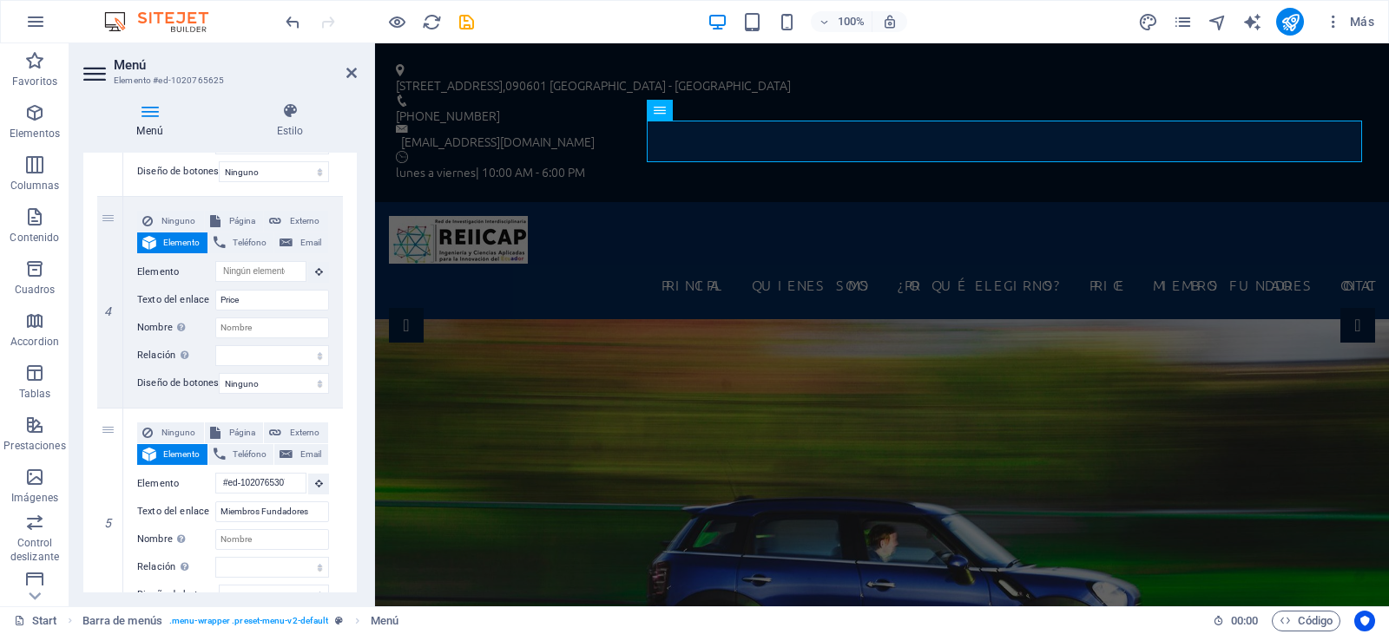
drag, startPoint x: 352, startPoint y: 450, endPoint x: 349, endPoint y: 486, distance: 35.7
click at [349, 486] on div "1 Ninguno Página Externo Elemento Teléfono Email Página Start Subpage Legal Not…" at bounding box center [219, 197] width 273 height 1298
click at [348, 575] on div "1 Ninguno Página Externo Elemento Teléfono Email Página Start Subpage Legal Not…" at bounding box center [219, 197] width 273 height 1298
click at [352, 549] on div "1 Ninguno Página Externo Elemento Teléfono Email Página Start Subpage Legal Not…" at bounding box center [219, 197] width 273 height 1298
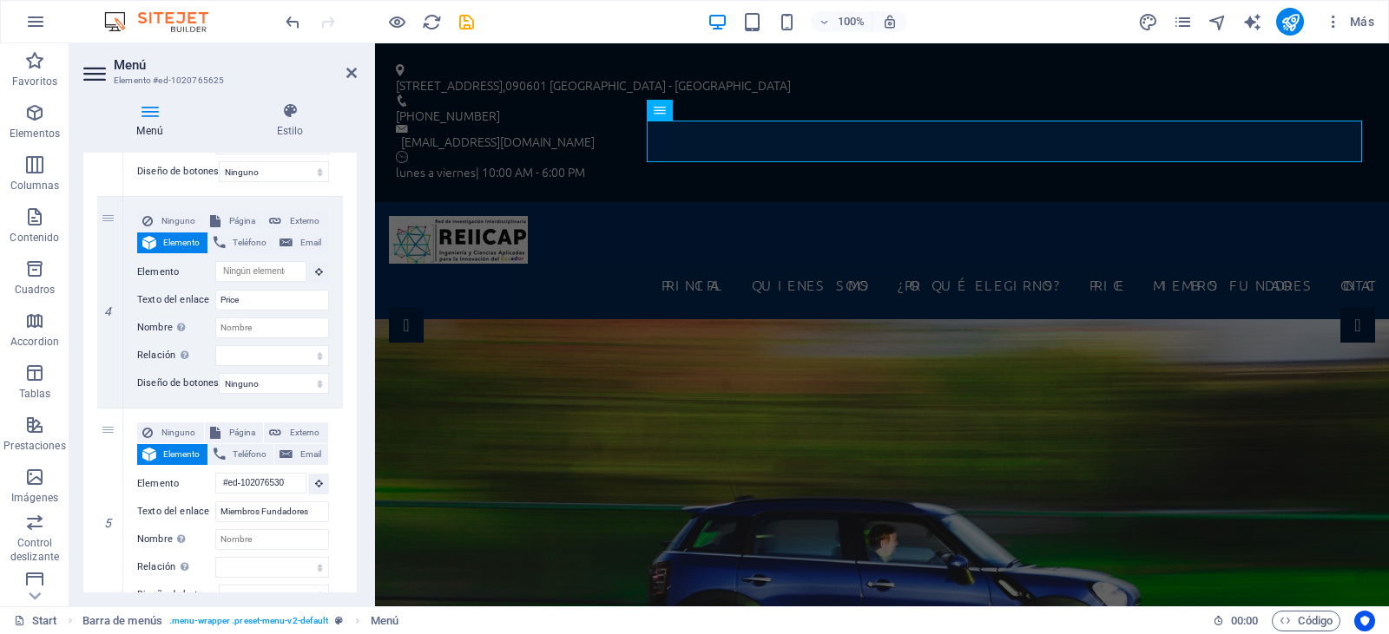
click at [352, 549] on div "1 Ninguno Página Externo Elemento Teléfono Email Página Start Subpage Legal Not…" at bounding box center [219, 197] width 273 height 1298
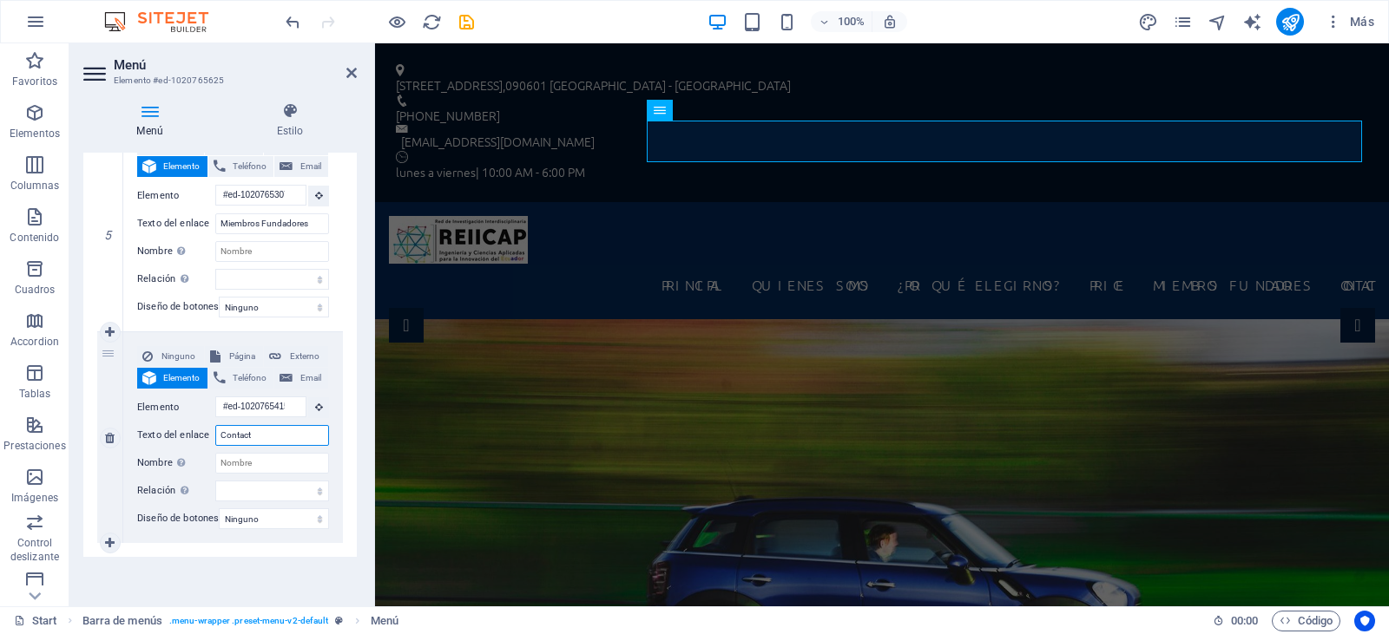
click at [266, 428] on input "Contact" at bounding box center [272, 435] width 114 height 21
type input "Contactan"
select select
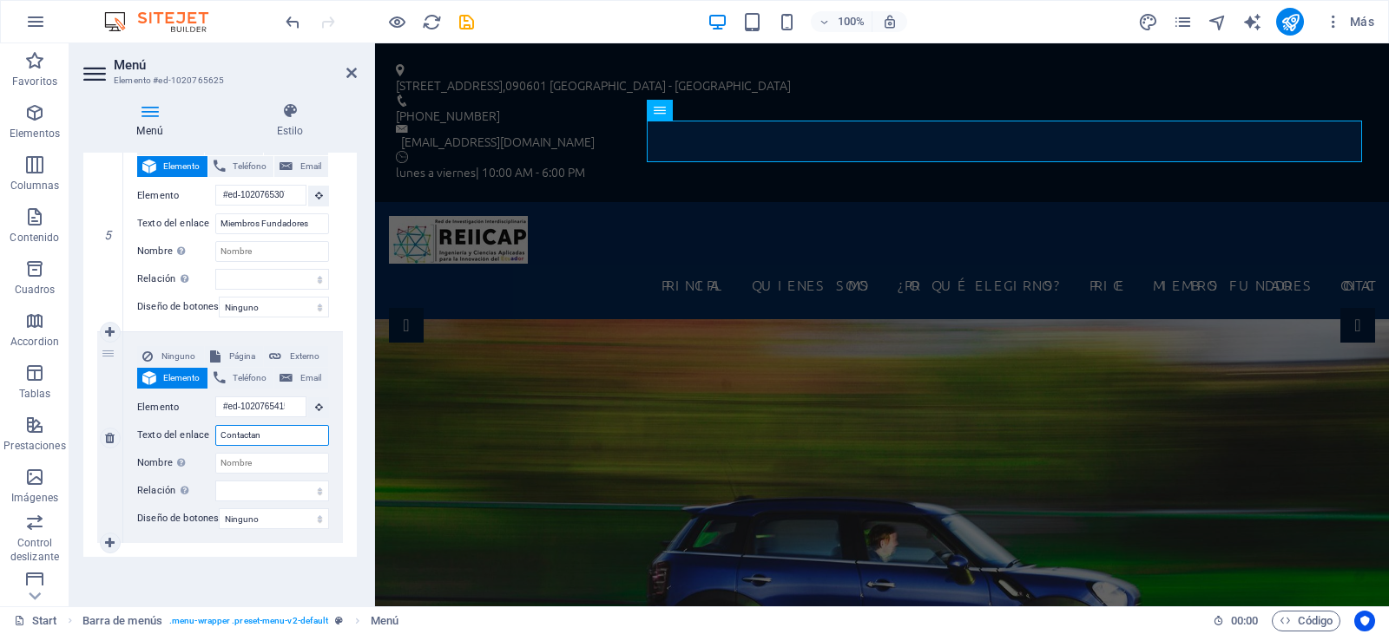
select select
type input "Contactanos"
select select
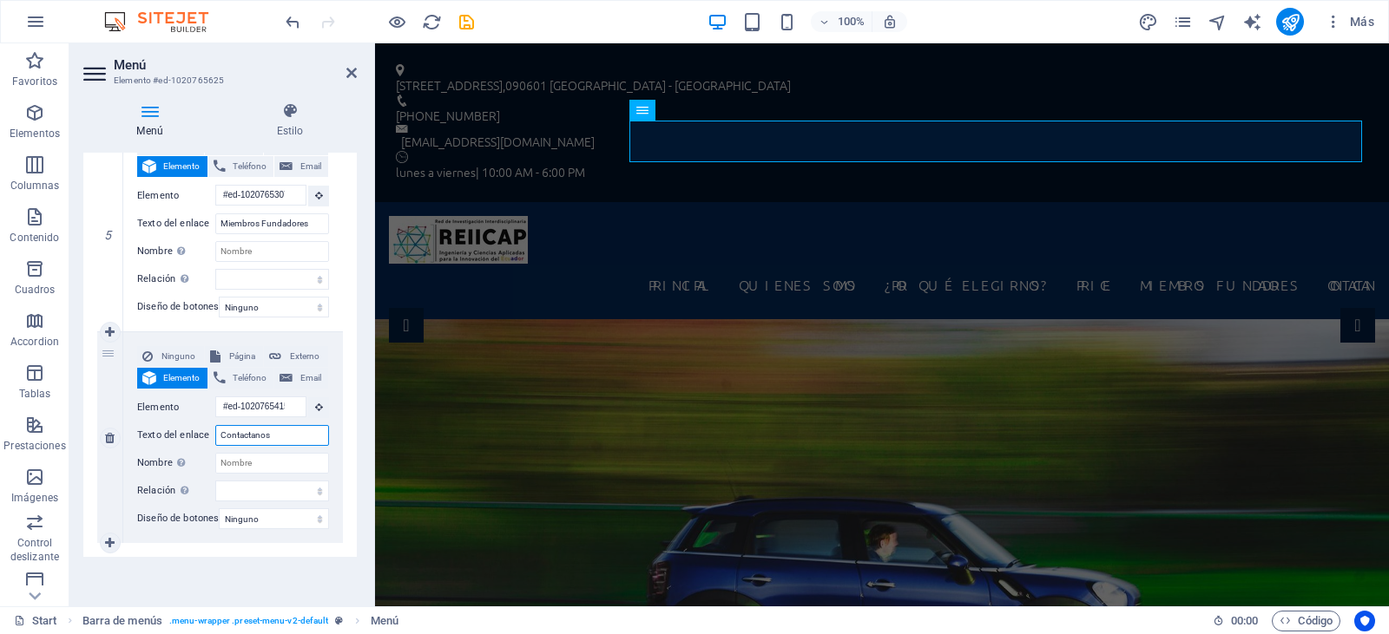
select select
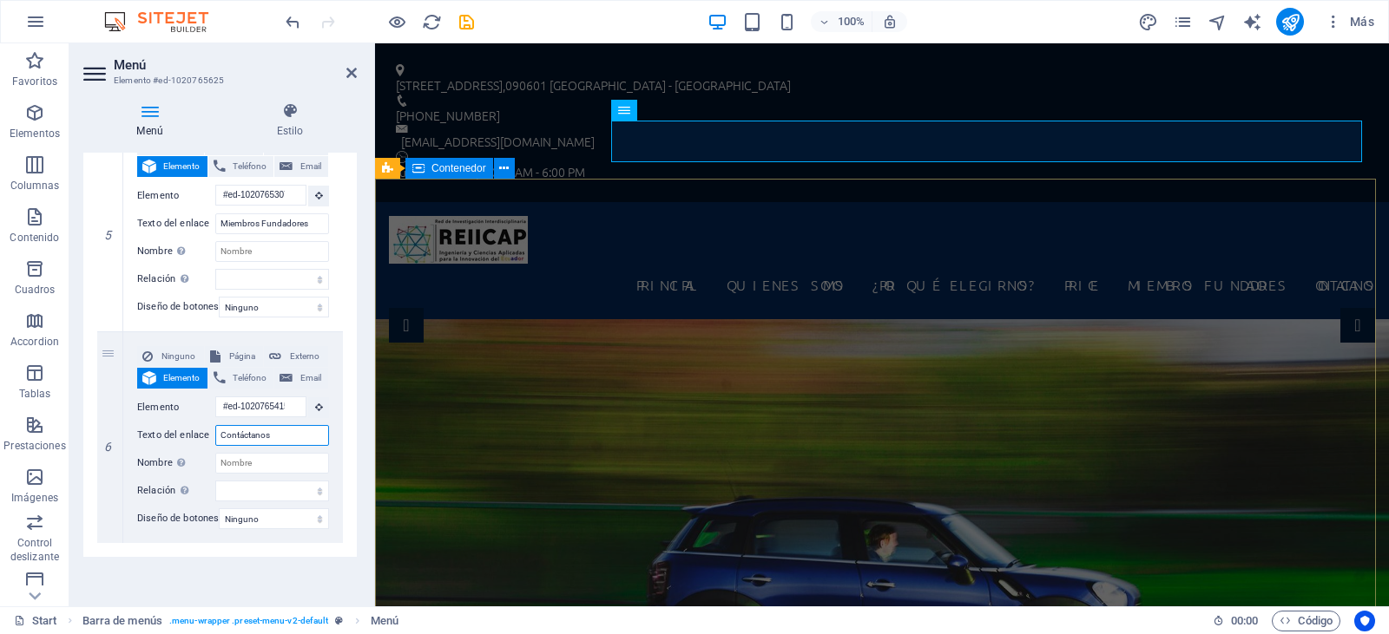
type input "Contáctanos"
select select
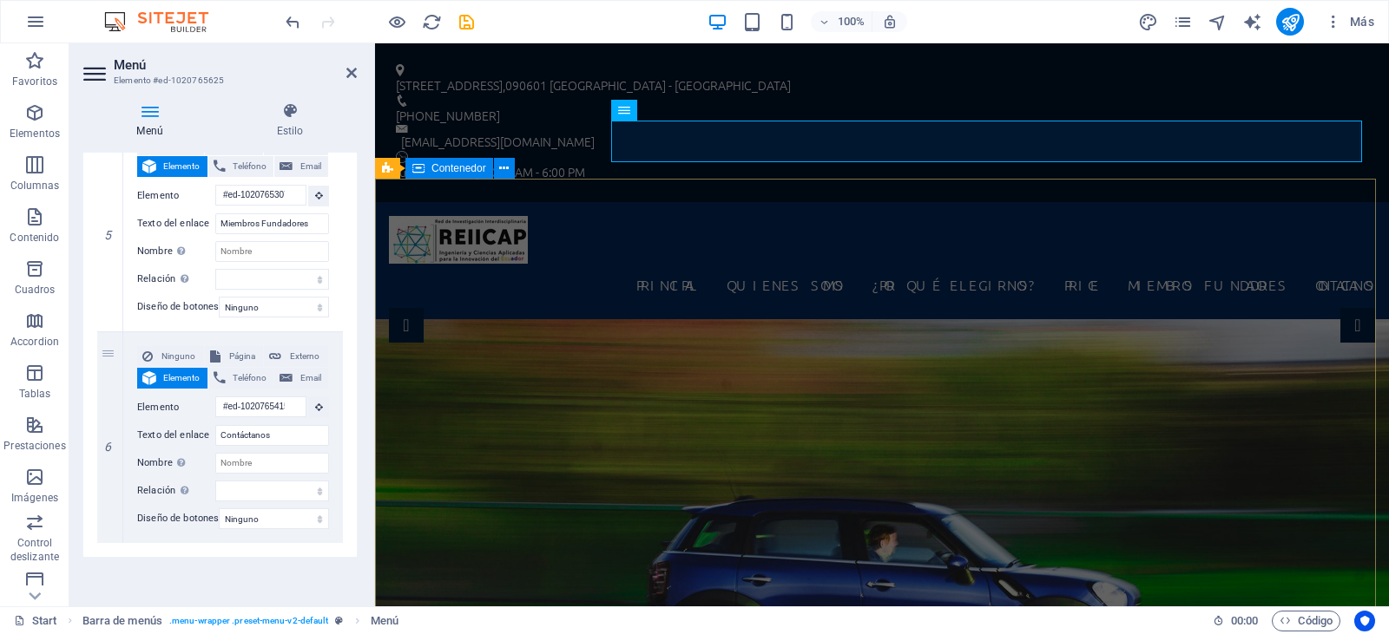
select select
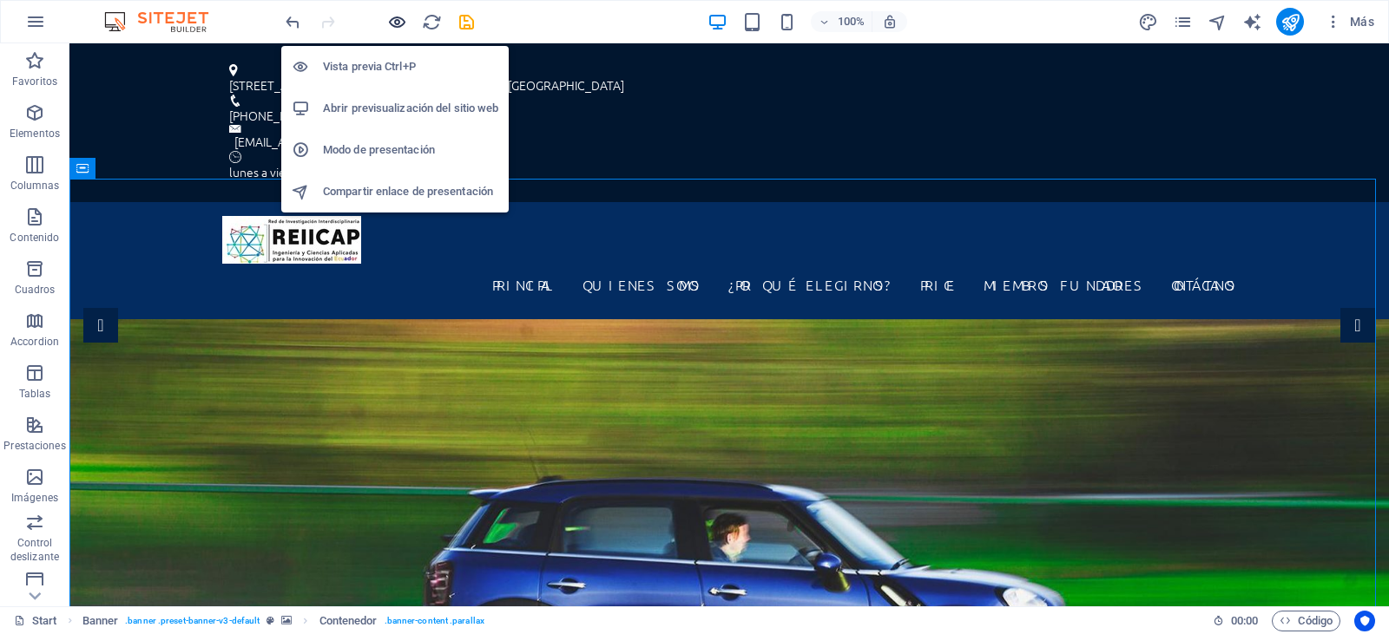
click at [393, 18] on icon "button" at bounding box center [397, 22] width 20 height 20
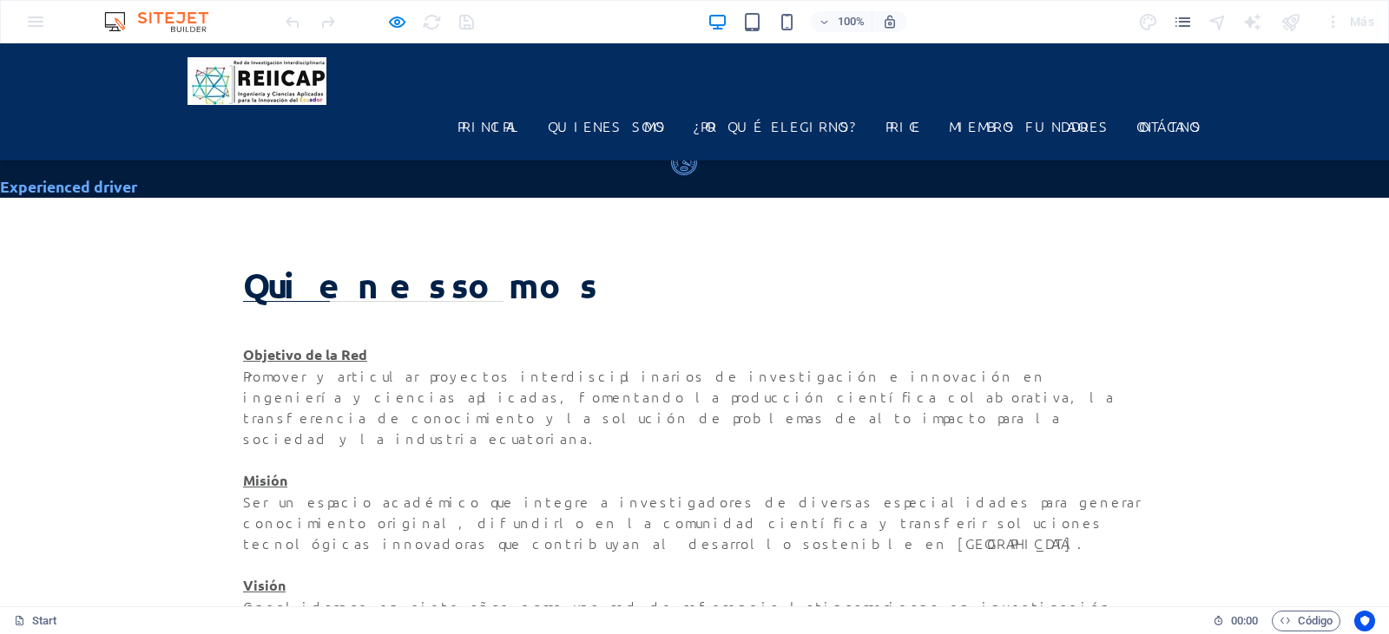
scroll to position [1234, 0]
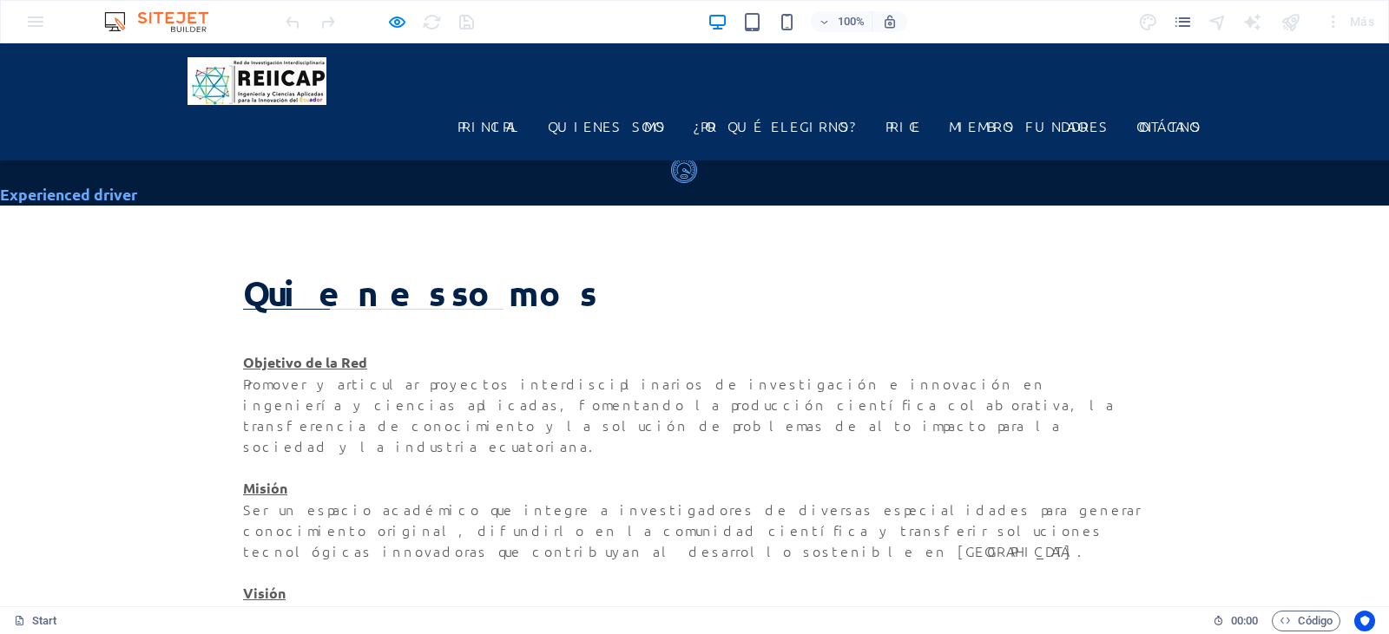
scroll to position [0, 0]
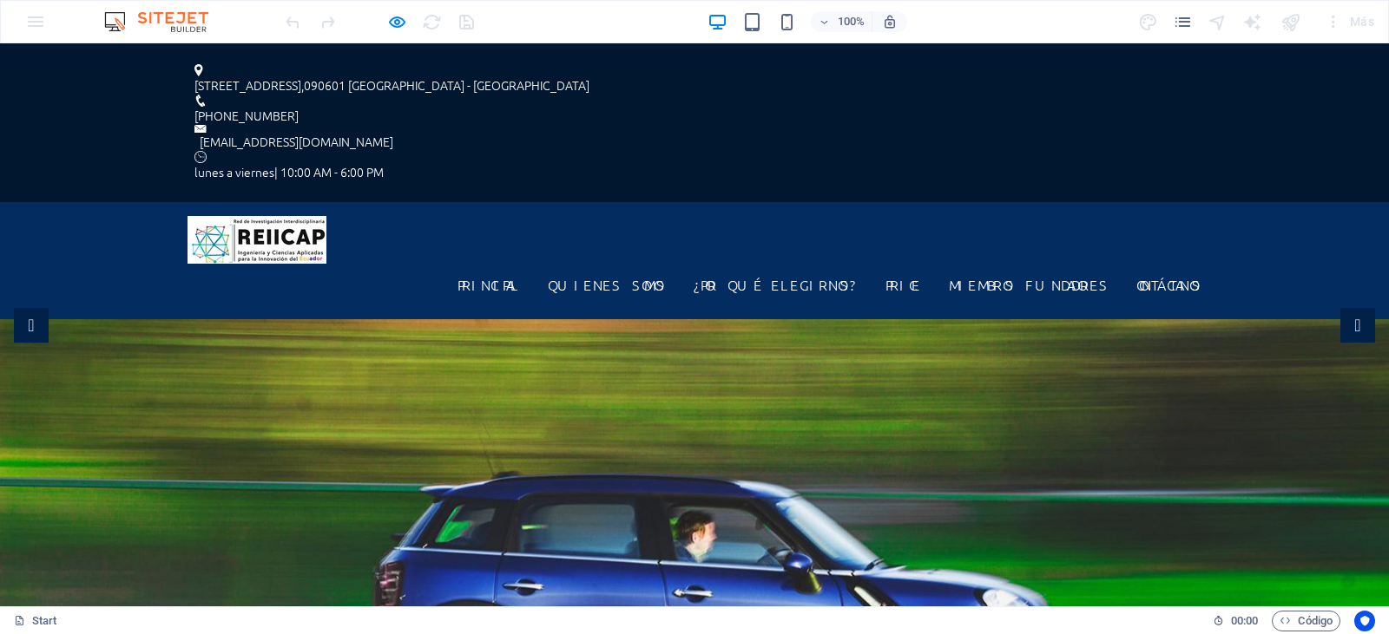
click at [334, 76] on span "090601" at bounding box center [325, 84] width 42 height 17
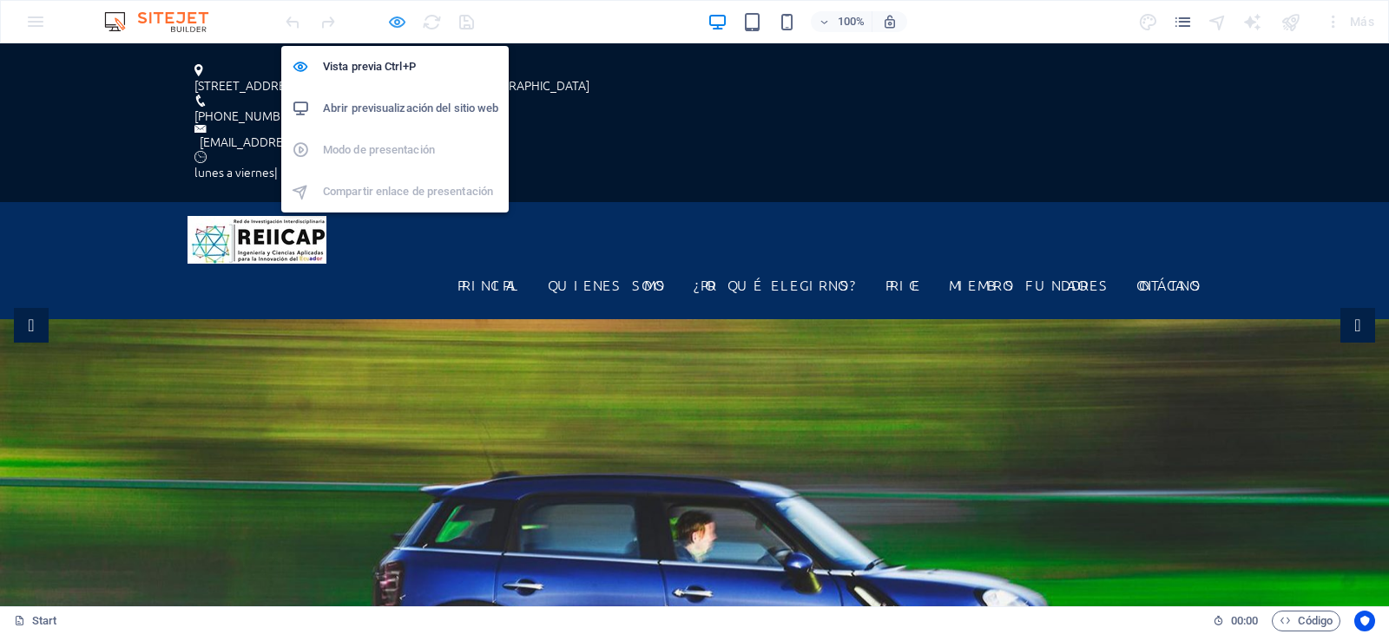
click at [399, 19] on icon "button" at bounding box center [397, 22] width 20 height 20
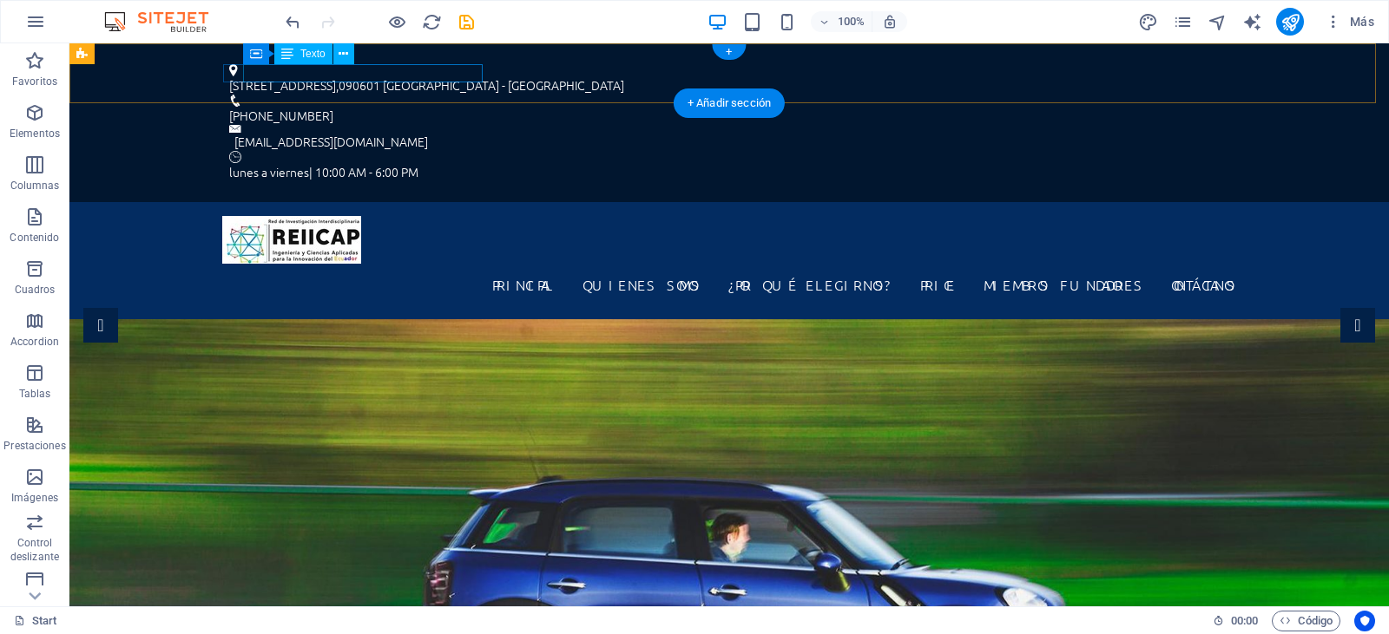
click at [266, 76] on div "1601 Broadway , 090601 Guayaquil - Ecuador" at bounding box center [722, 85] width 986 height 18
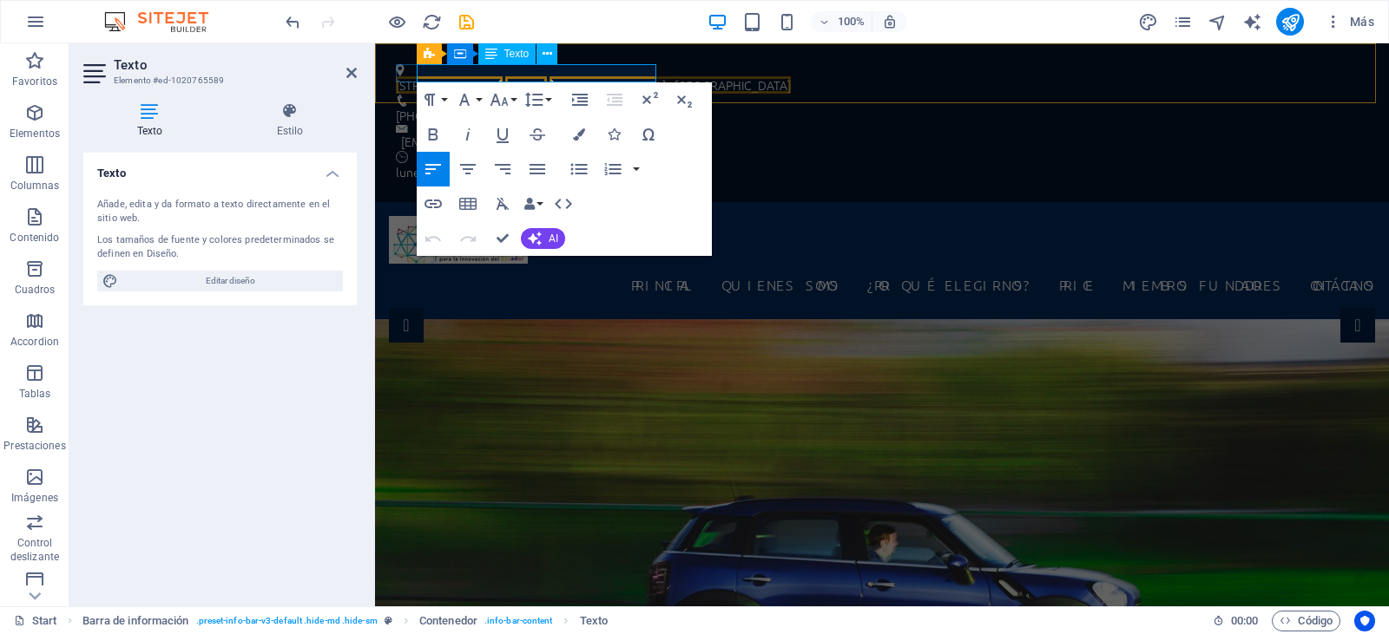
click at [474, 76] on span "[STREET_ADDRESS]" at bounding box center [449, 84] width 107 height 17
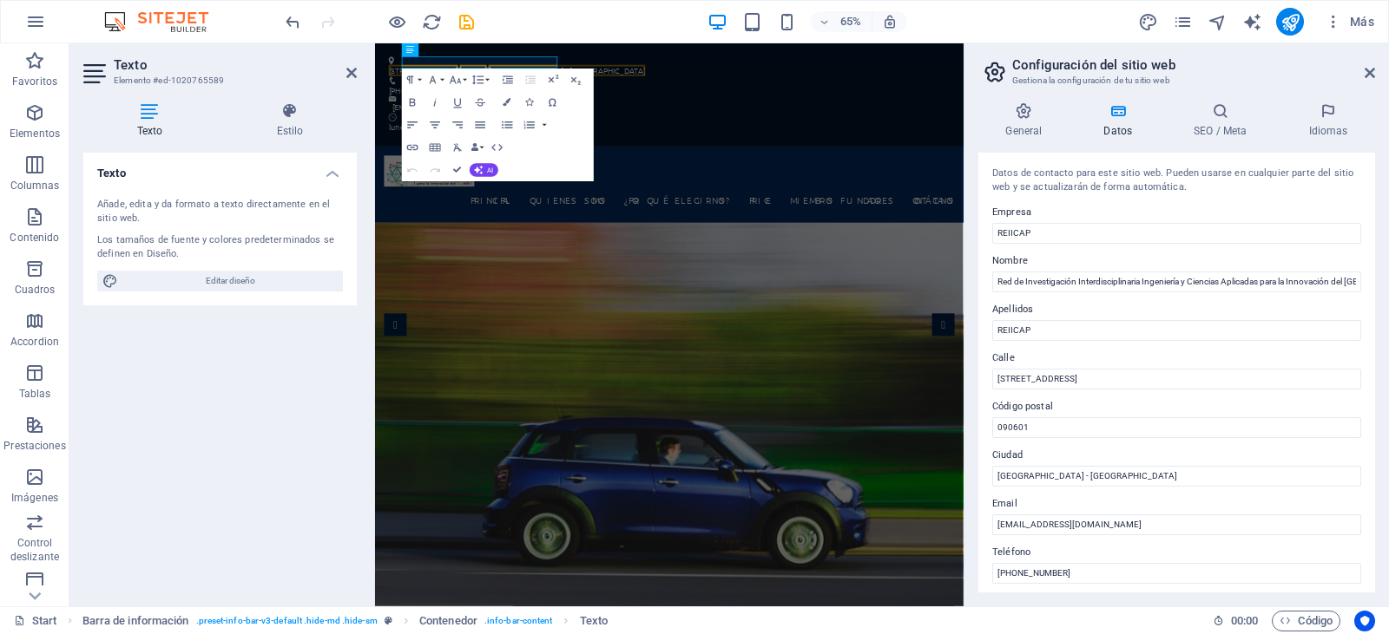
drag, startPoint x: 1107, startPoint y: 382, endPoint x: 986, endPoint y: 380, distance: 121.5
click at [986, 380] on div "Datos de contacto para este sitio web. Pueden usarse en cualquier parte del sit…" at bounding box center [1176, 373] width 397 height 440
type input "Guayaquil"
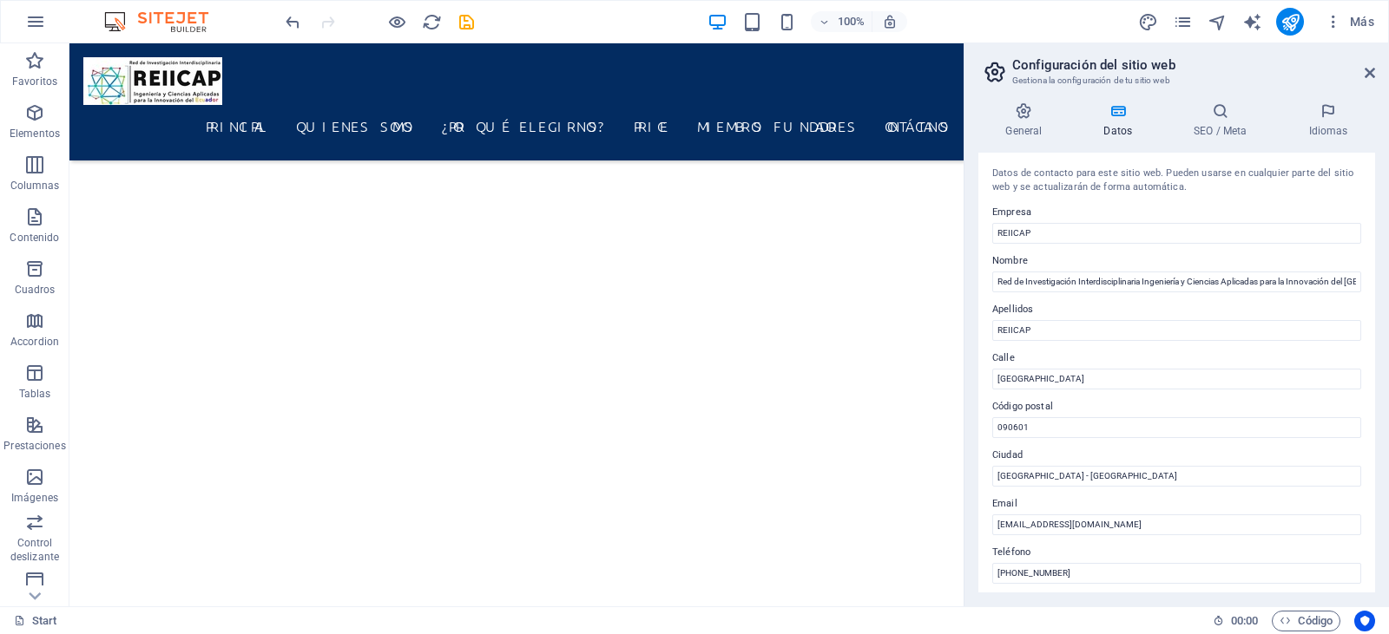
scroll to position [3493, 0]
drag, startPoint x: 956, startPoint y: 67, endPoint x: 1081, endPoint y: 423, distance: 376.9
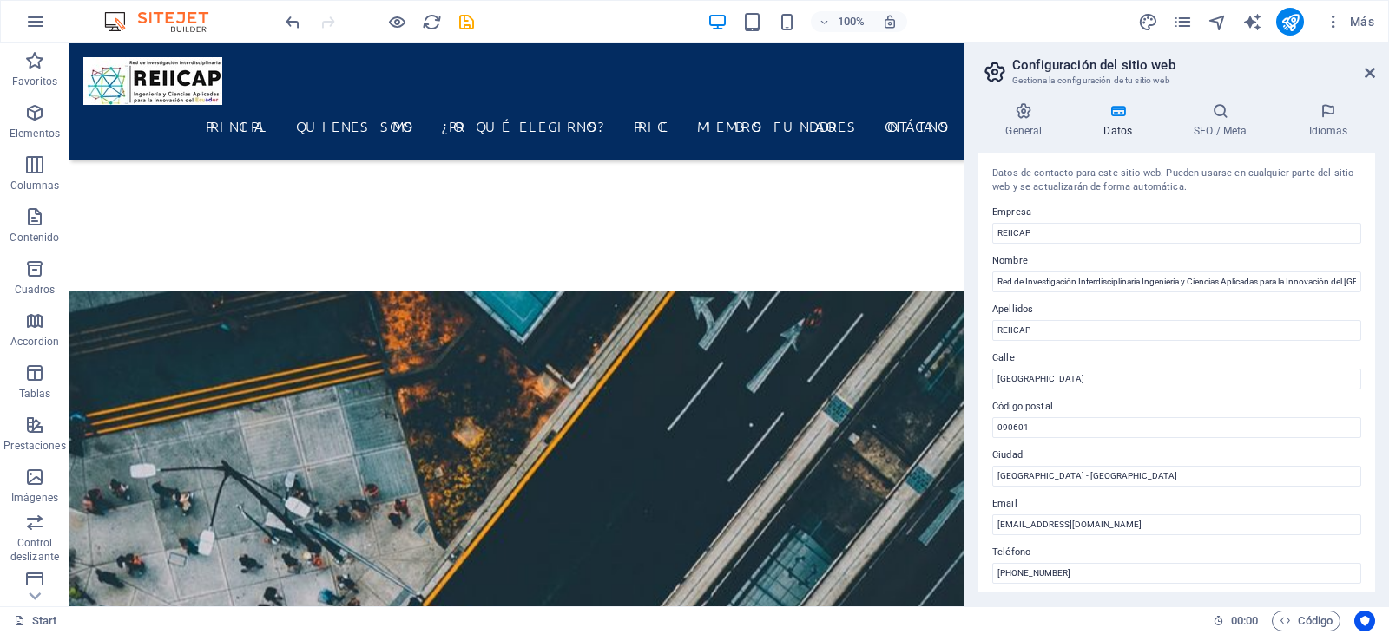
scroll to position [3696, 0]
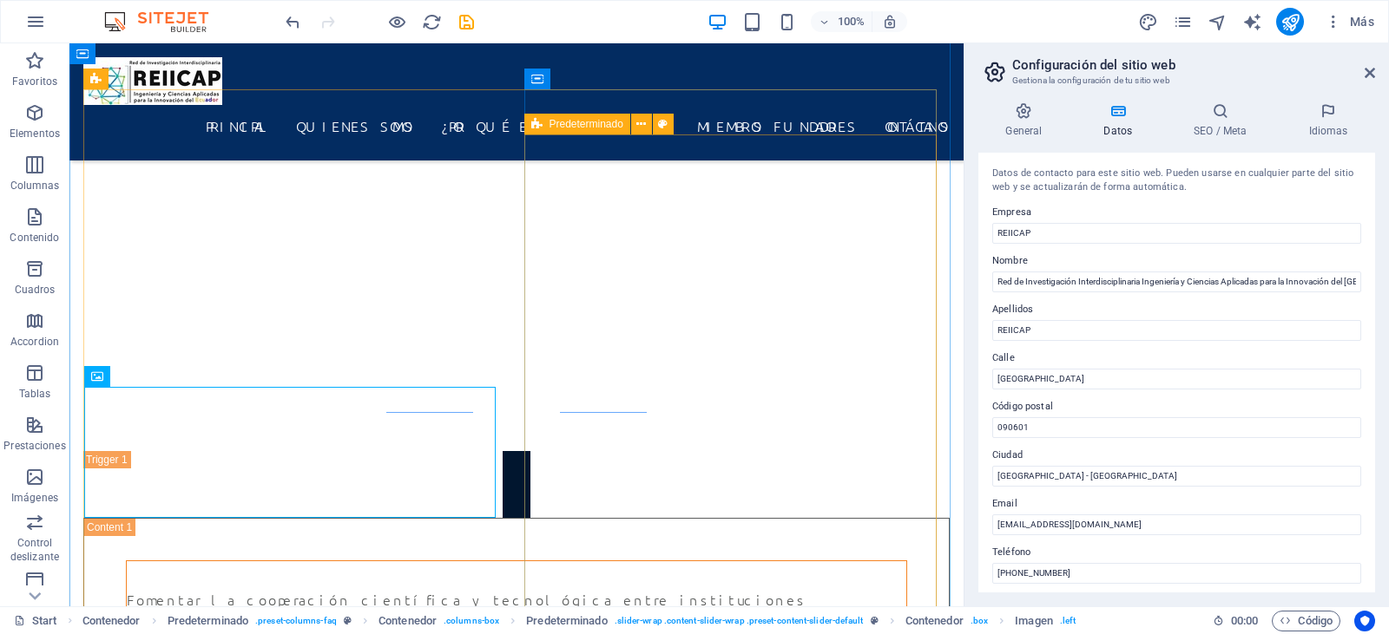
scroll to position [3696, 0]
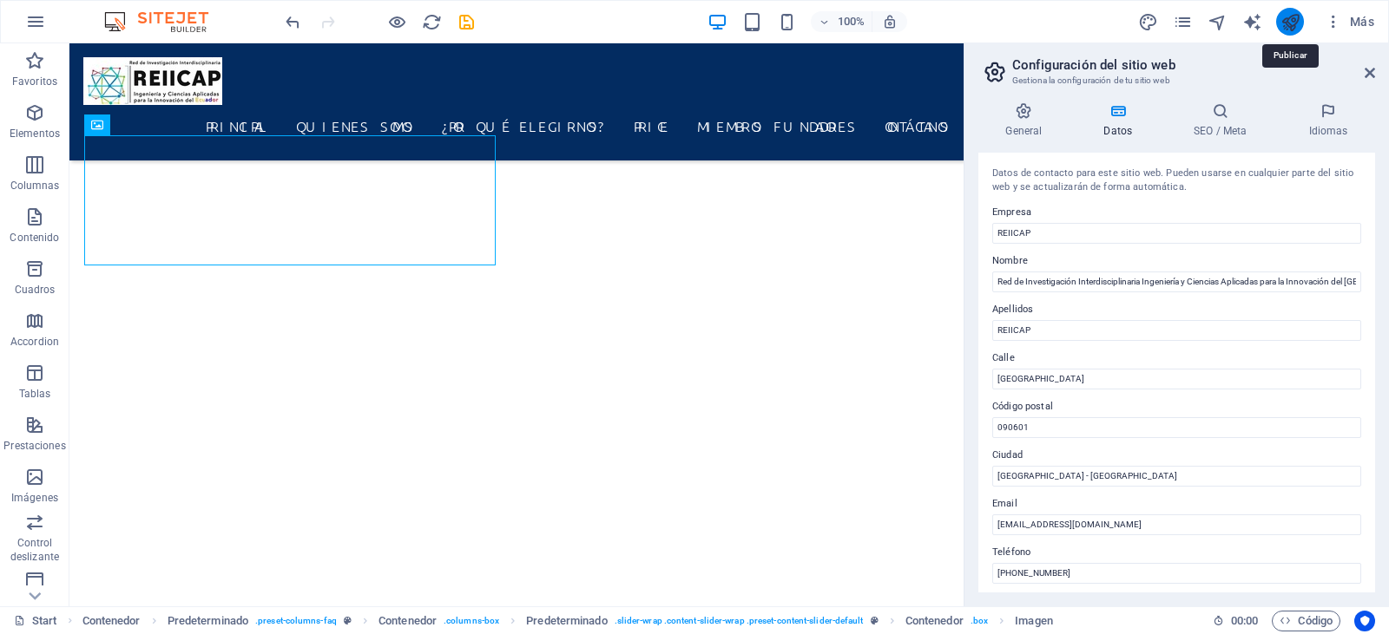
click at [1287, 26] on icon "publish" at bounding box center [1290, 22] width 20 height 20
checkbox input "false"
